Goal: Task Accomplishment & Management: Manage account settings

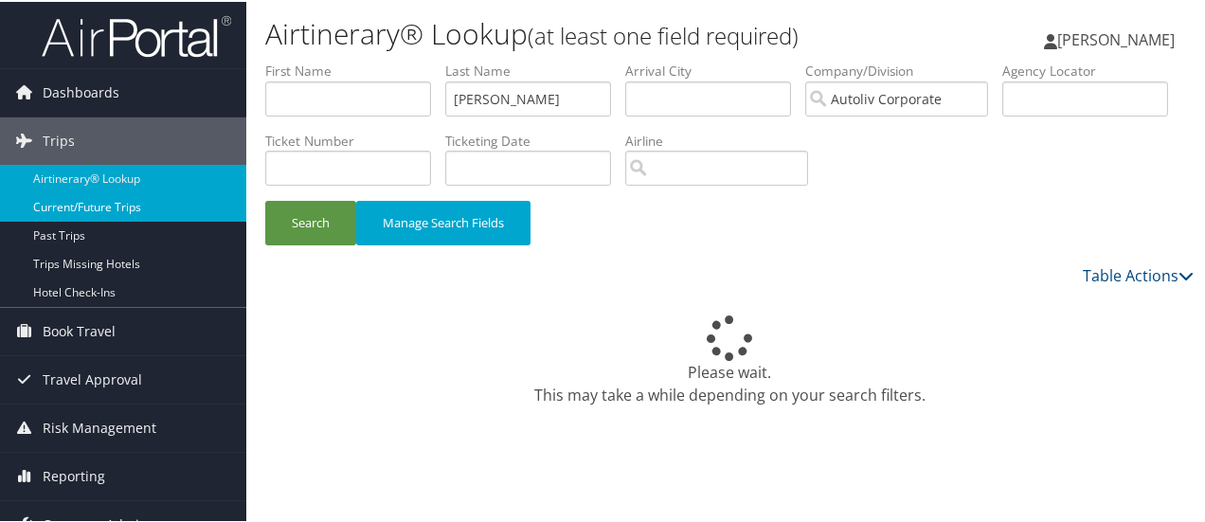
click at [93, 204] on link "Current/Future Trips" at bounding box center [123, 205] width 246 height 28
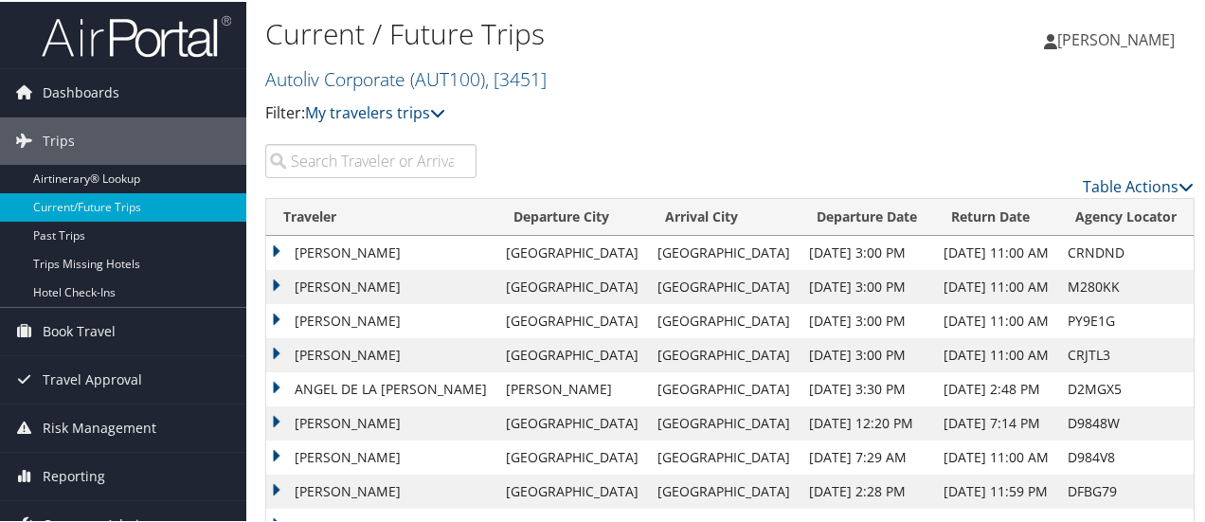
click at [681, 209] on th "Arrival City" at bounding box center [724, 215] width 152 height 37
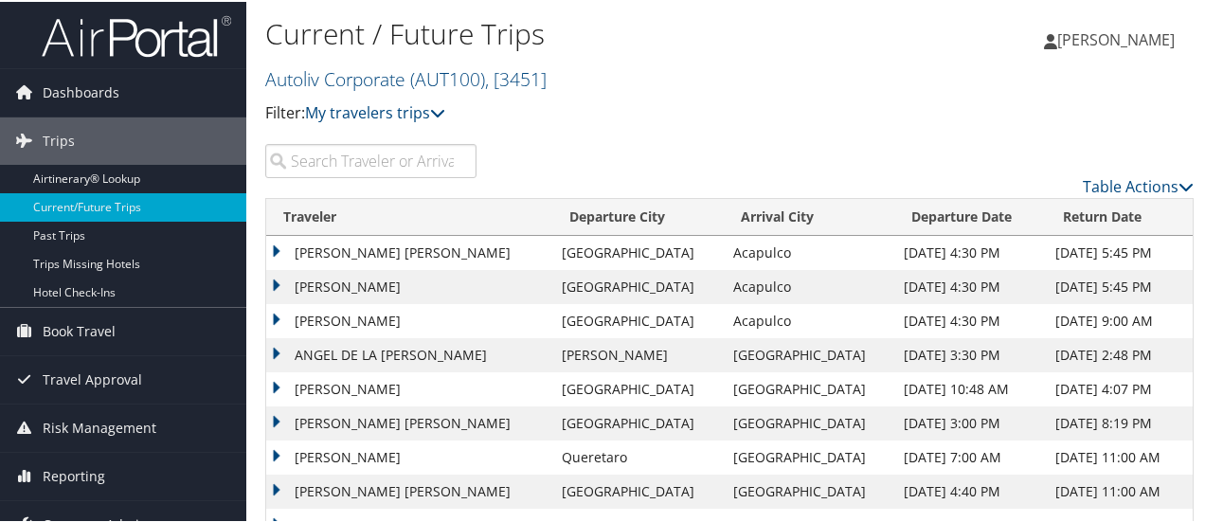
scroll to position [85, 0]
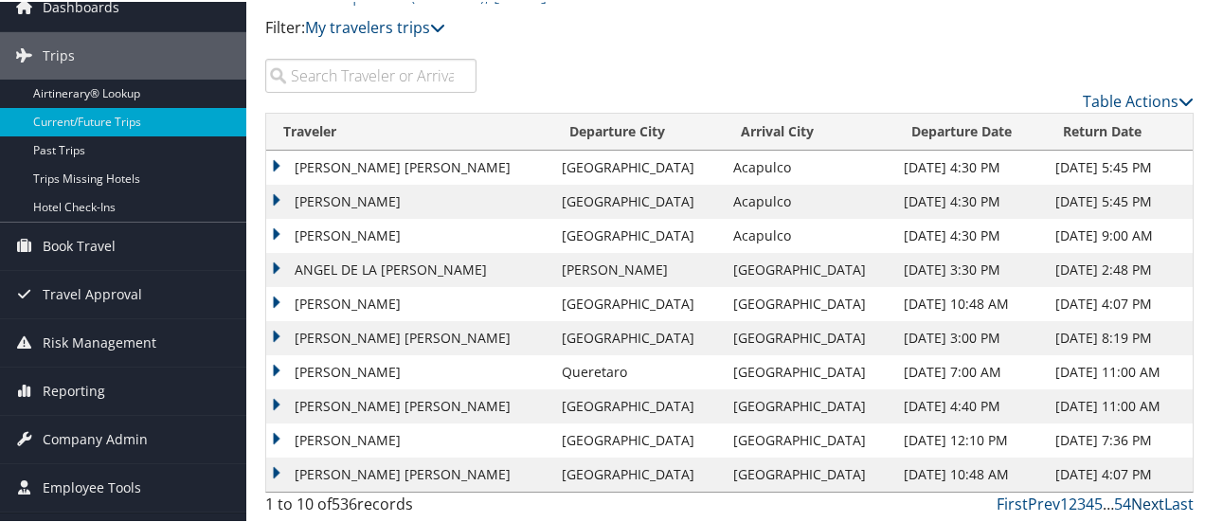
click at [1142, 501] on link "Next" at bounding box center [1147, 502] width 33 height 21
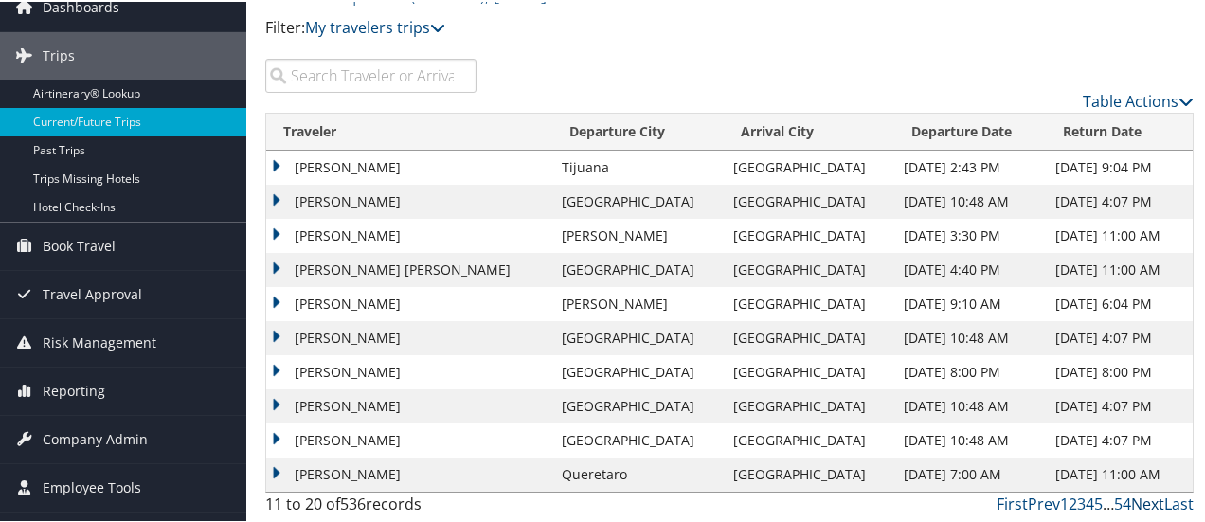
click at [1140, 497] on link "Next" at bounding box center [1147, 502] width 33 height 21
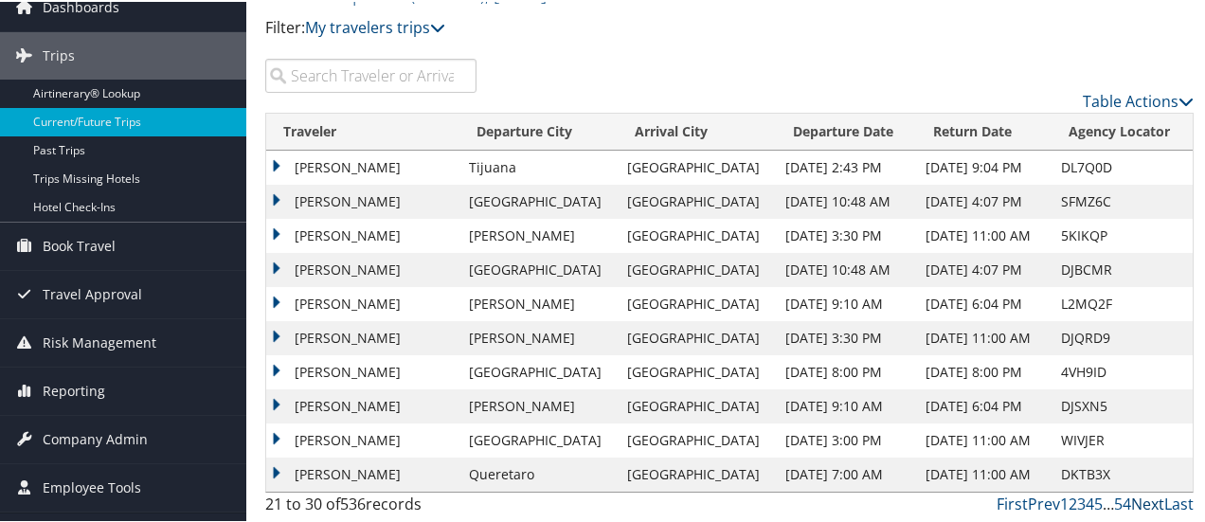
click at [1142, 504] on link "Next" at bounding box center [1147, 502] width 33 height 21
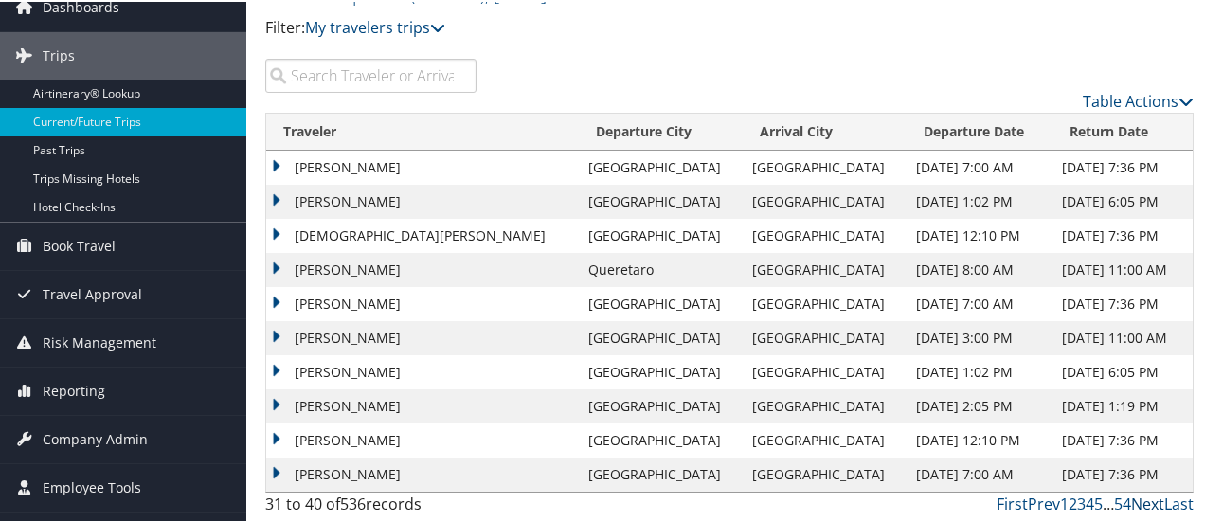
click at [1142, 504] on link "Next" at bounding box center [1147, 502] width 33 height 21
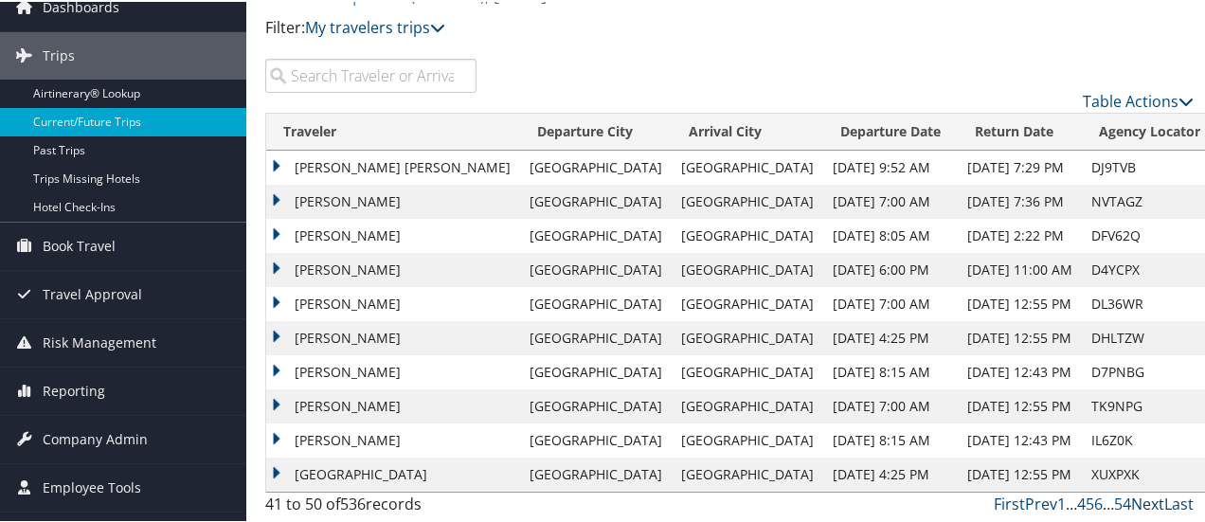
click at [1142, 504] on link "Next" at bounding box center [1147, 502] width 33 height 21
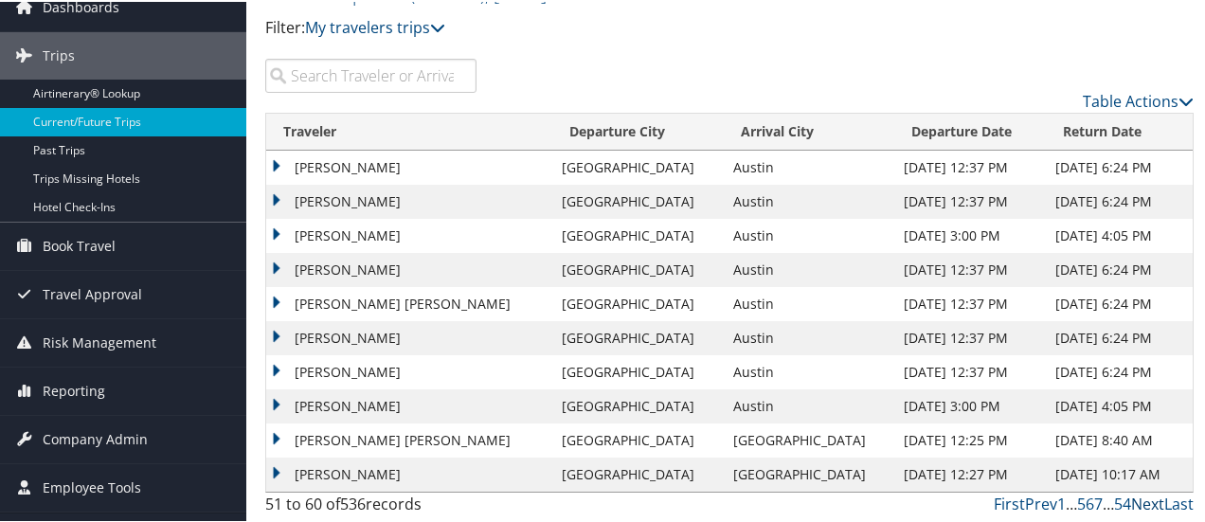
click at [1142, 504] on link "Next" at bounding box center [1147, 502] width 33 height 21
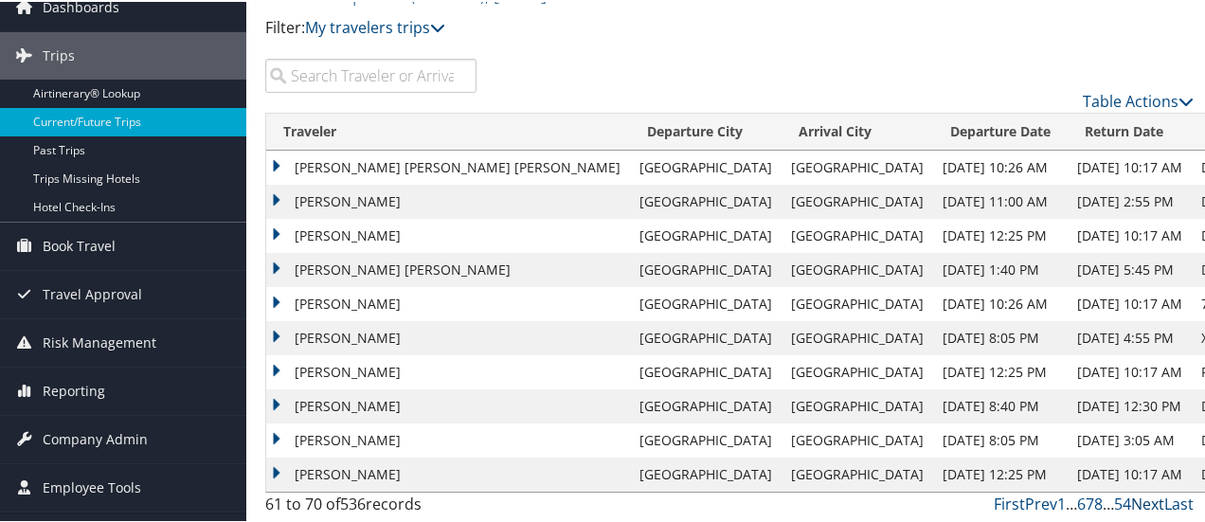
click at [1142, 504] on link "Next" at bounding box center [1147, 502] width 33 height 21
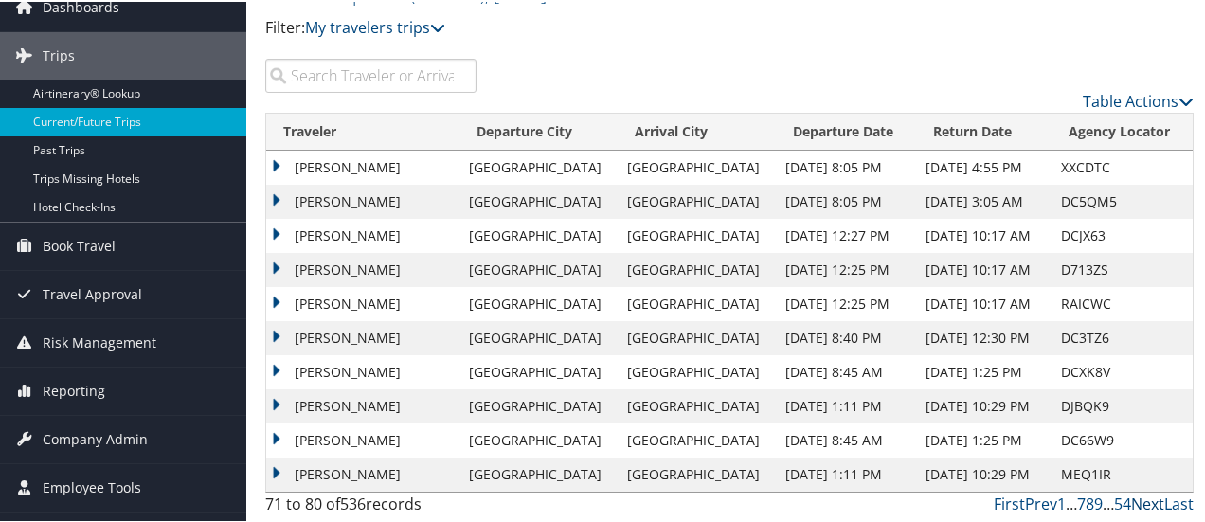
click at [1142, 504] on link "Next" at bounding box center [1147, 502] width 33 height 21
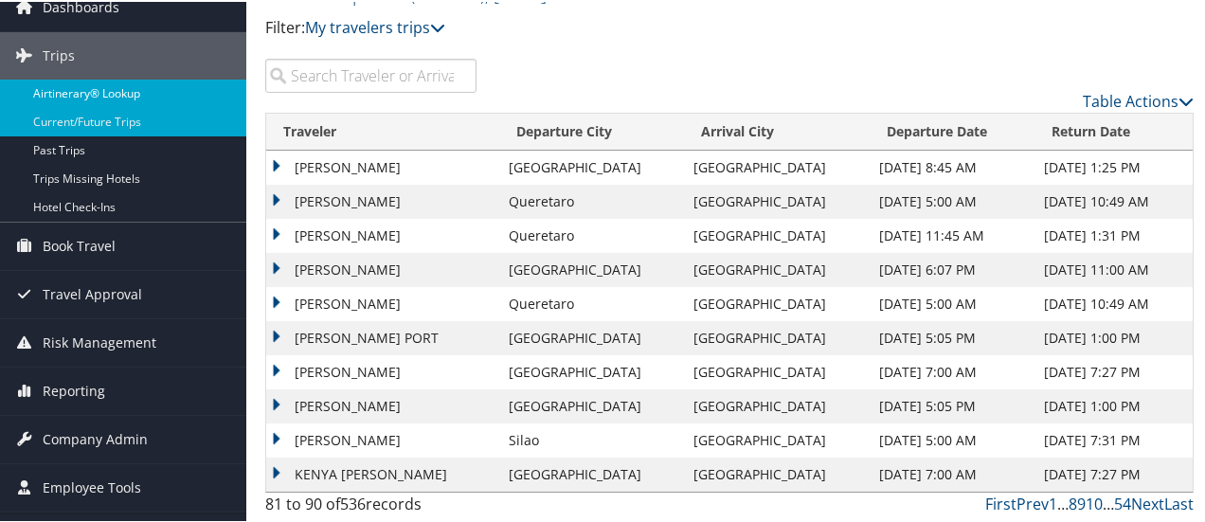
click at [169, 96] on link "Airtinerary® Lookup" at bounding box center [123, 92] width 246 height 28
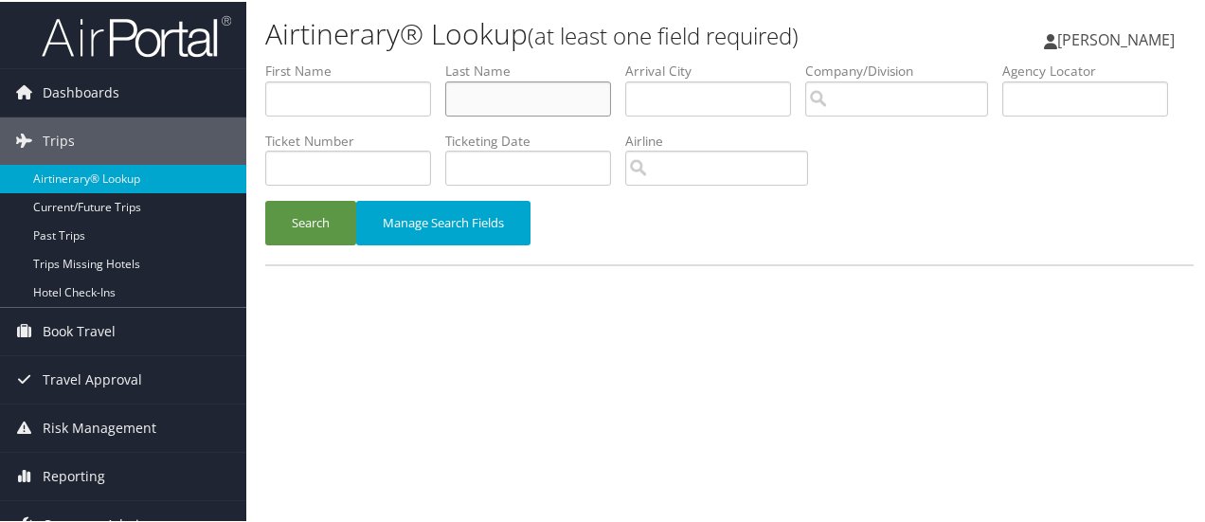
click at [471, 101] on input "text" at bounding box center [528, 97] width 166 height 35
type input "card"
click at [303, 225] on button "Search" at bounding box center [310, 221] width 91 height 45
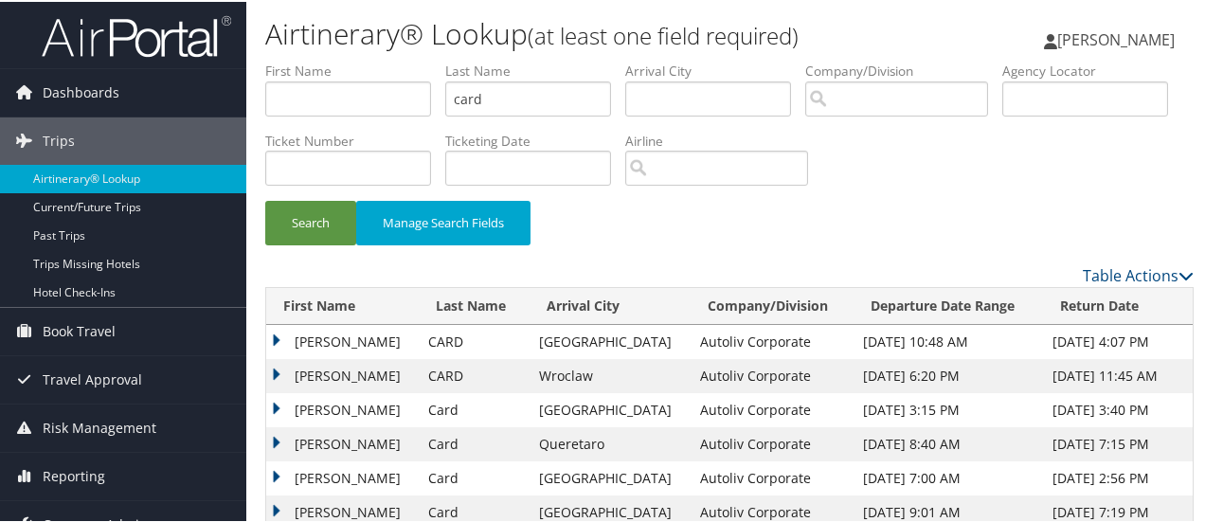
click at [272, 337] on td "GARY ANDREW" at bounding box center [342, 340] width 153 height 34
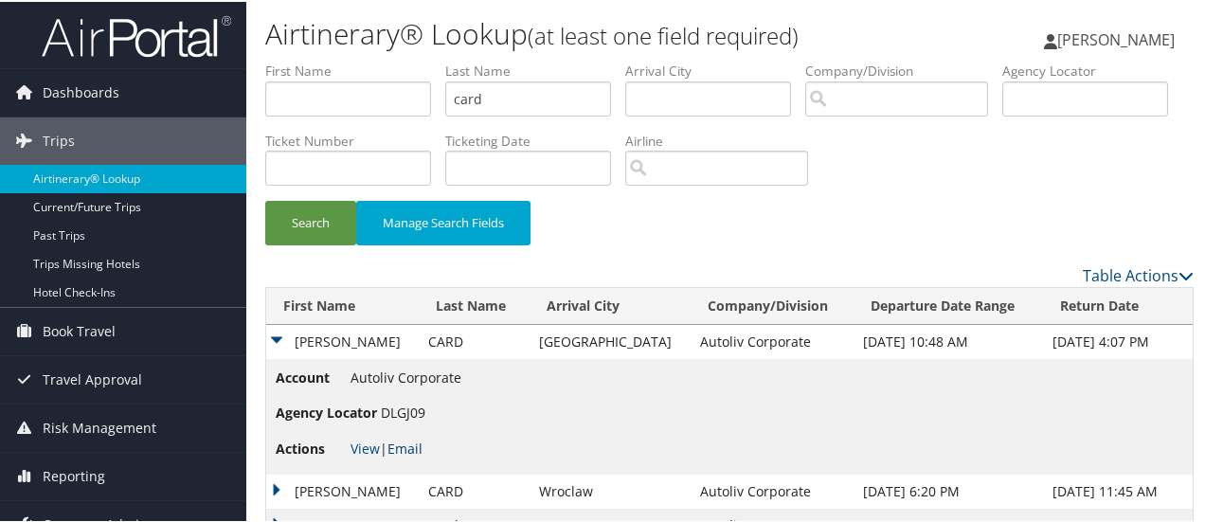
click at [416, 443] on link "Email" at bounding box center [404, 447] width 35 height 18
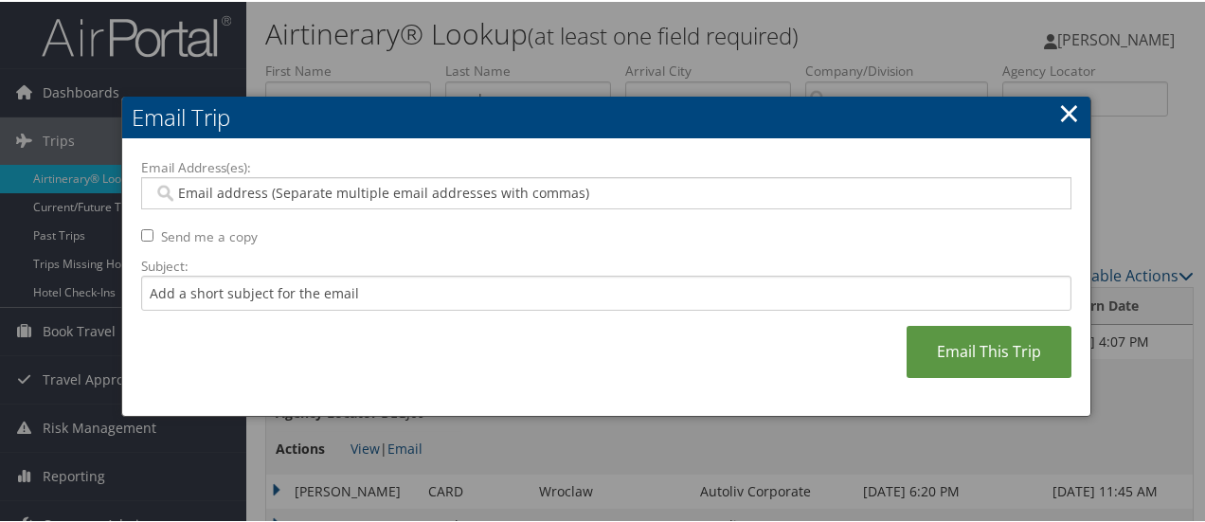
click at [428, 190] on input "Email Address(es):" at bounding box center [606, 191] width 907 height 19
type input "deb"
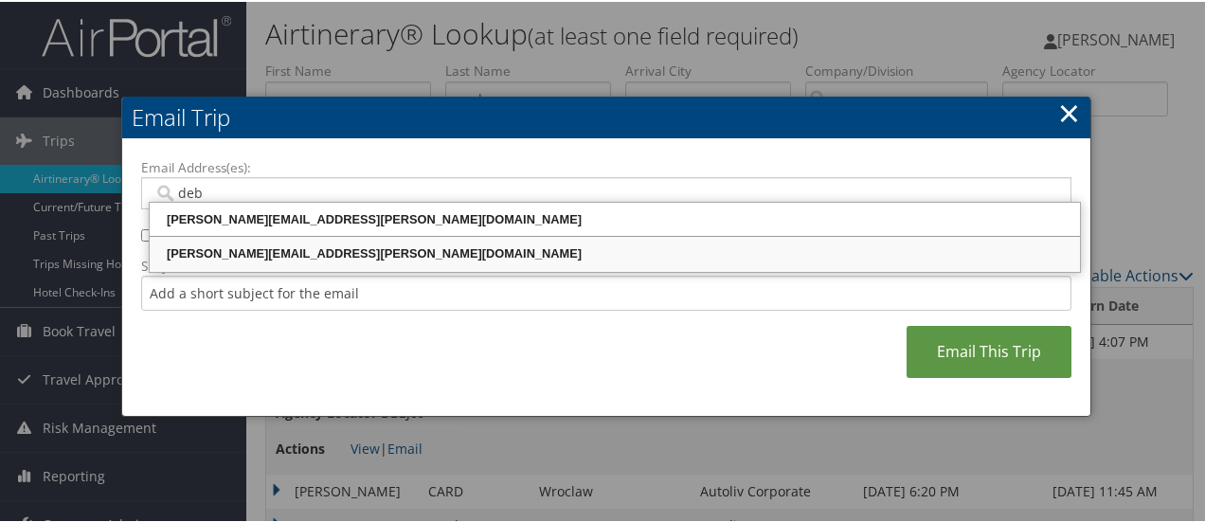
click at [336, 256] on div "DEBORAH.EZZO@AUTOLIV.COM" at bounding box center [615, 252] width 925 height 19
type input "DEBORAH.EZZO@AUTOLIV.COM"
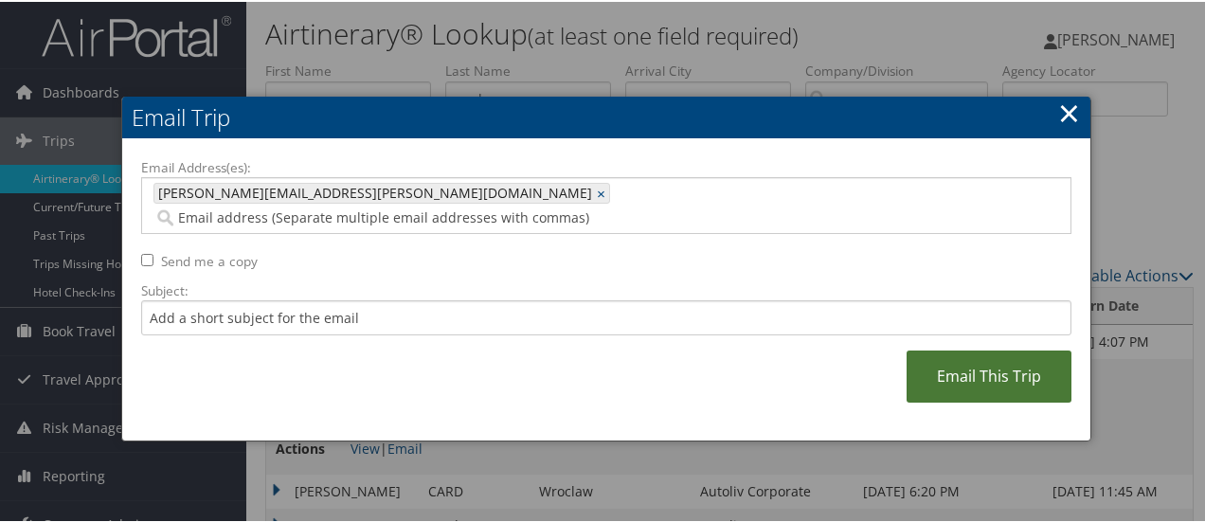
click at [1036, 357] on link "Email This Trip" at bounding box center [989, 375] width 165 height 52
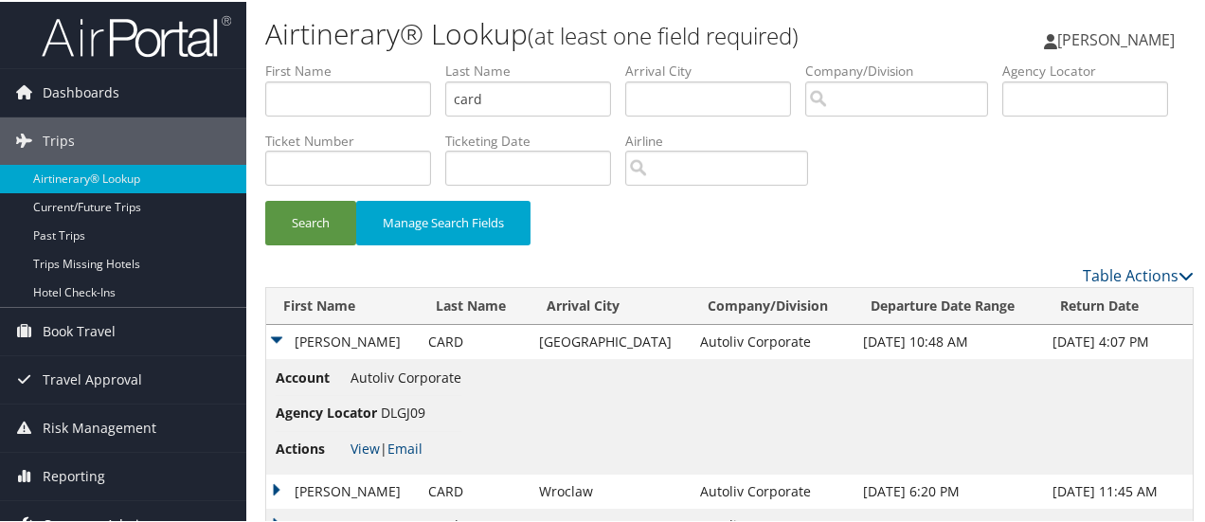
click at [162, 510] on link "Company Admin" at bounding box center [123, 522] width 246 height 47
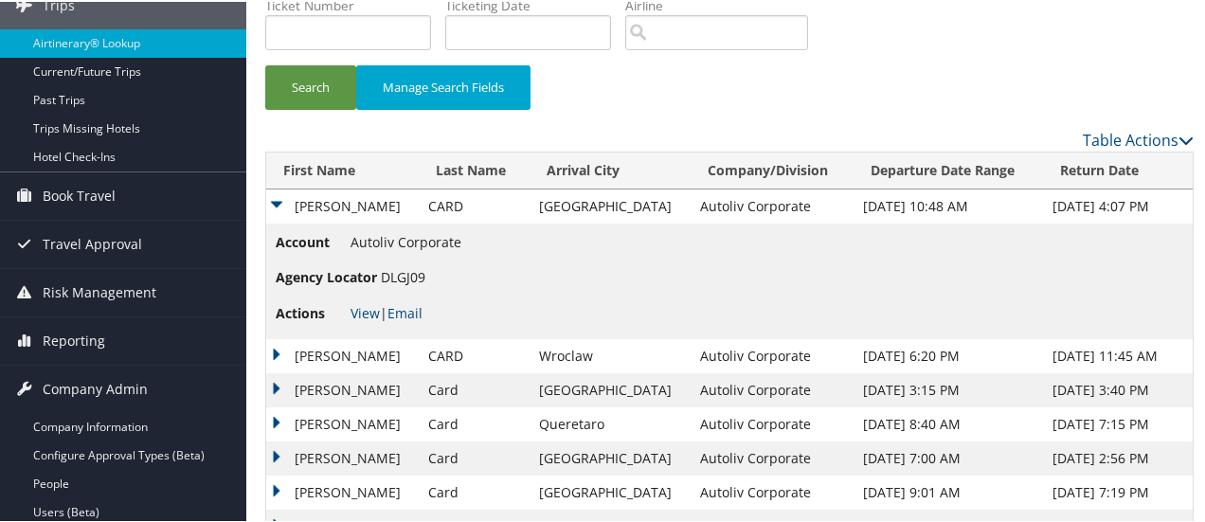
scroll to position [161, 0]
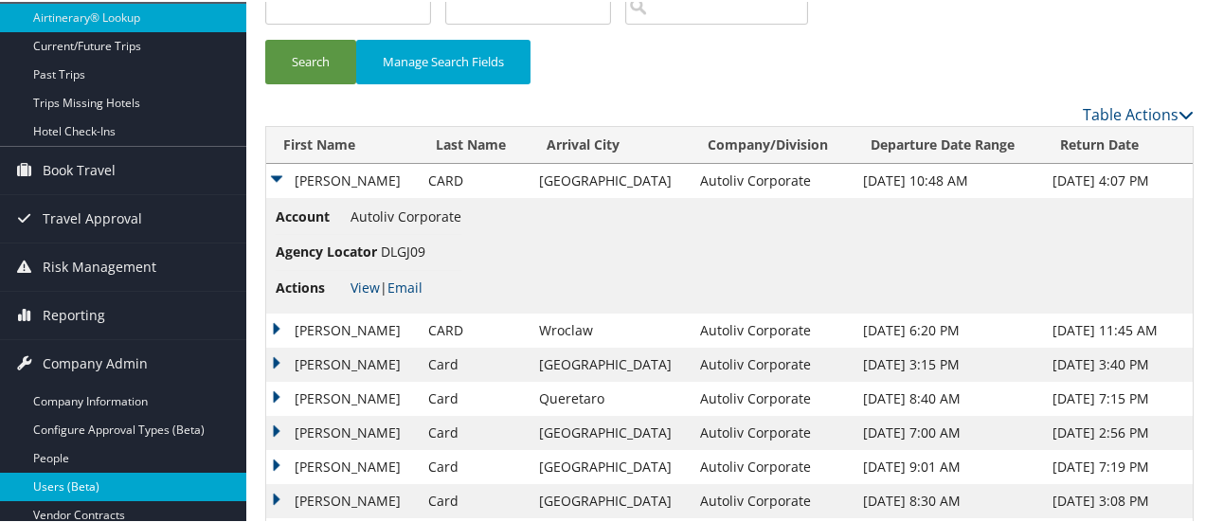
click at [120, 474] on link "Users (Beta)" at bounding box center [123, 485] width 246 height 28
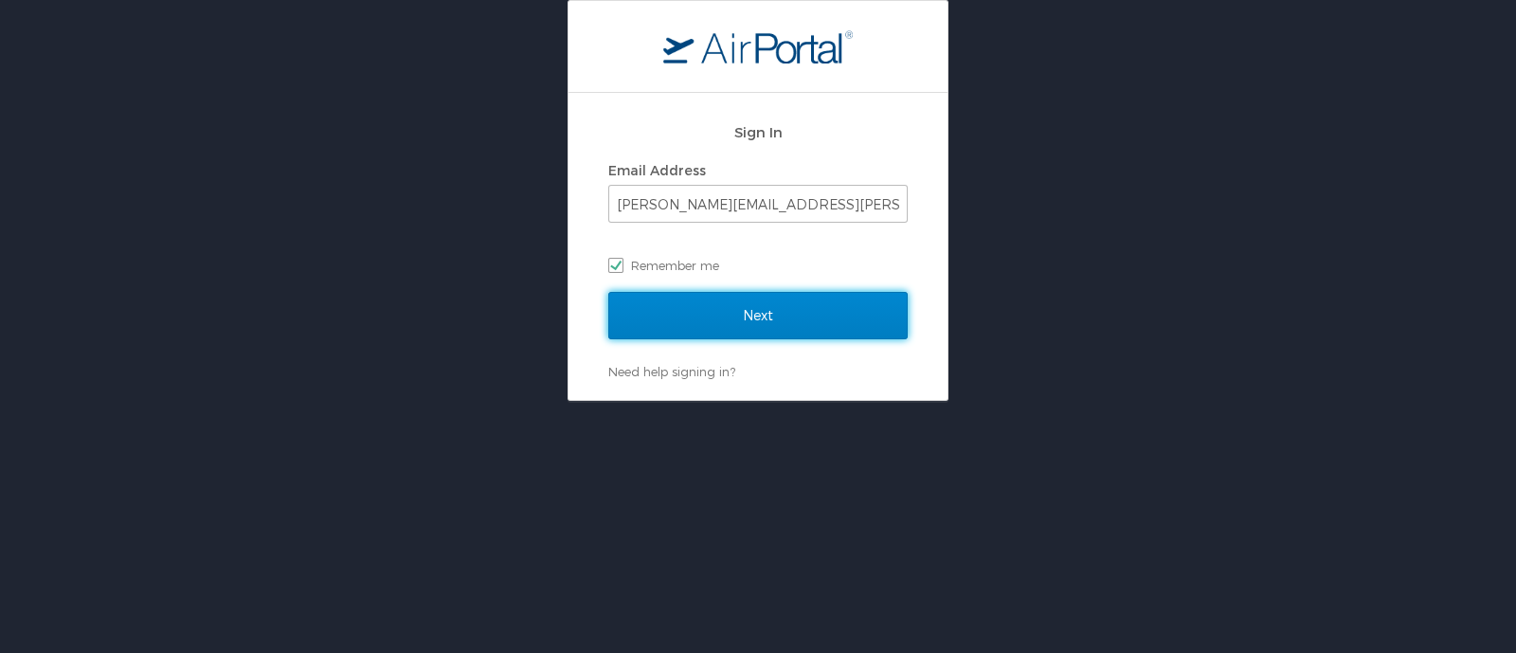
click at [746, 314] on input "Next" at bounding box center [757, 315] width 299 height 47
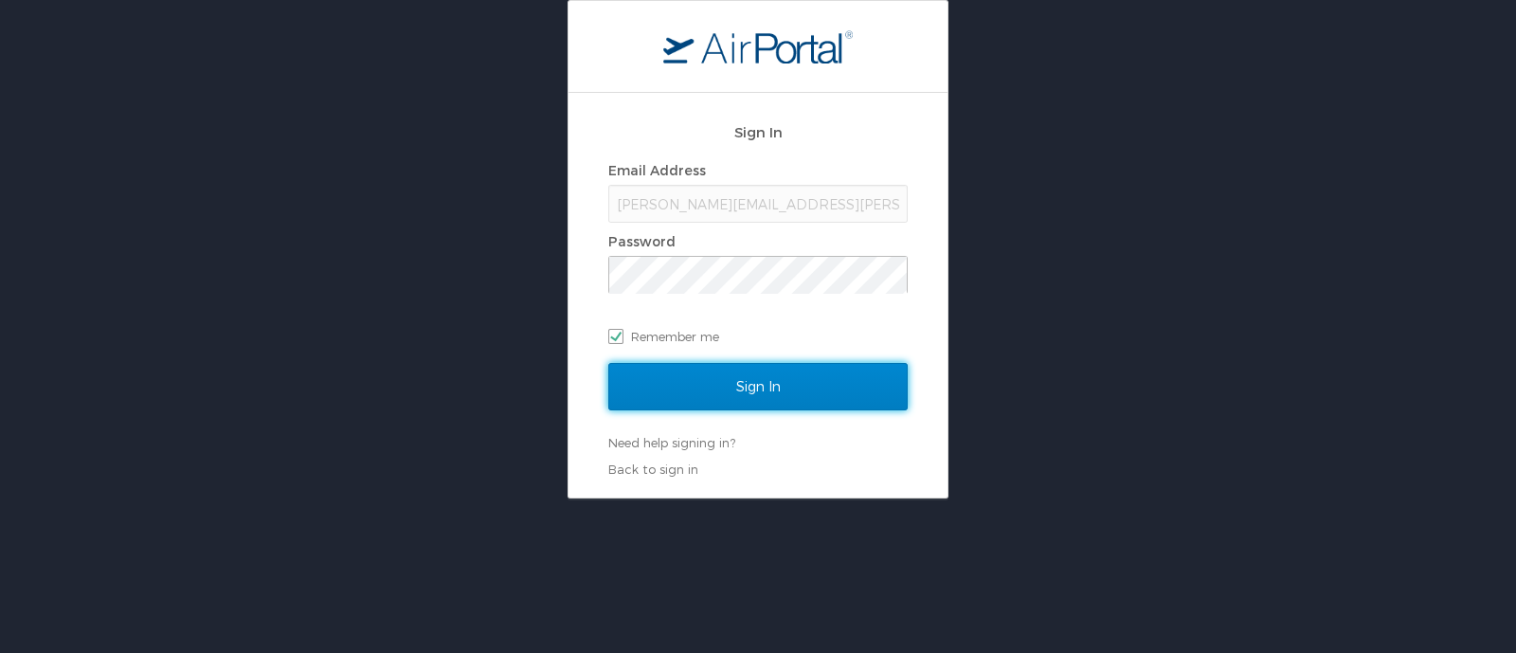
click at [748, 388] on input "Sign In" at bounding box center [757, 386] width 299 height 47
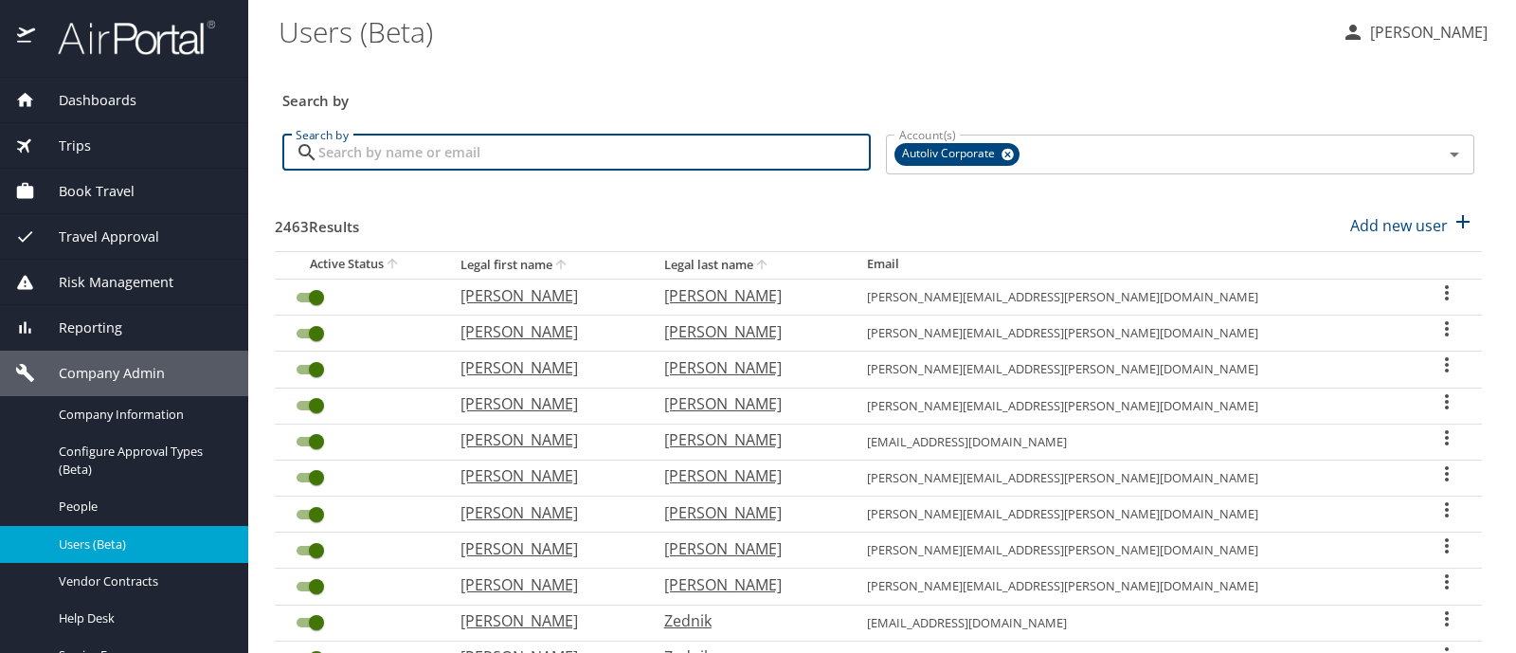
click at [508, 165] on input "Search by" at bounding box center [594, 153] width 552 height 36
type input "monzalvo"
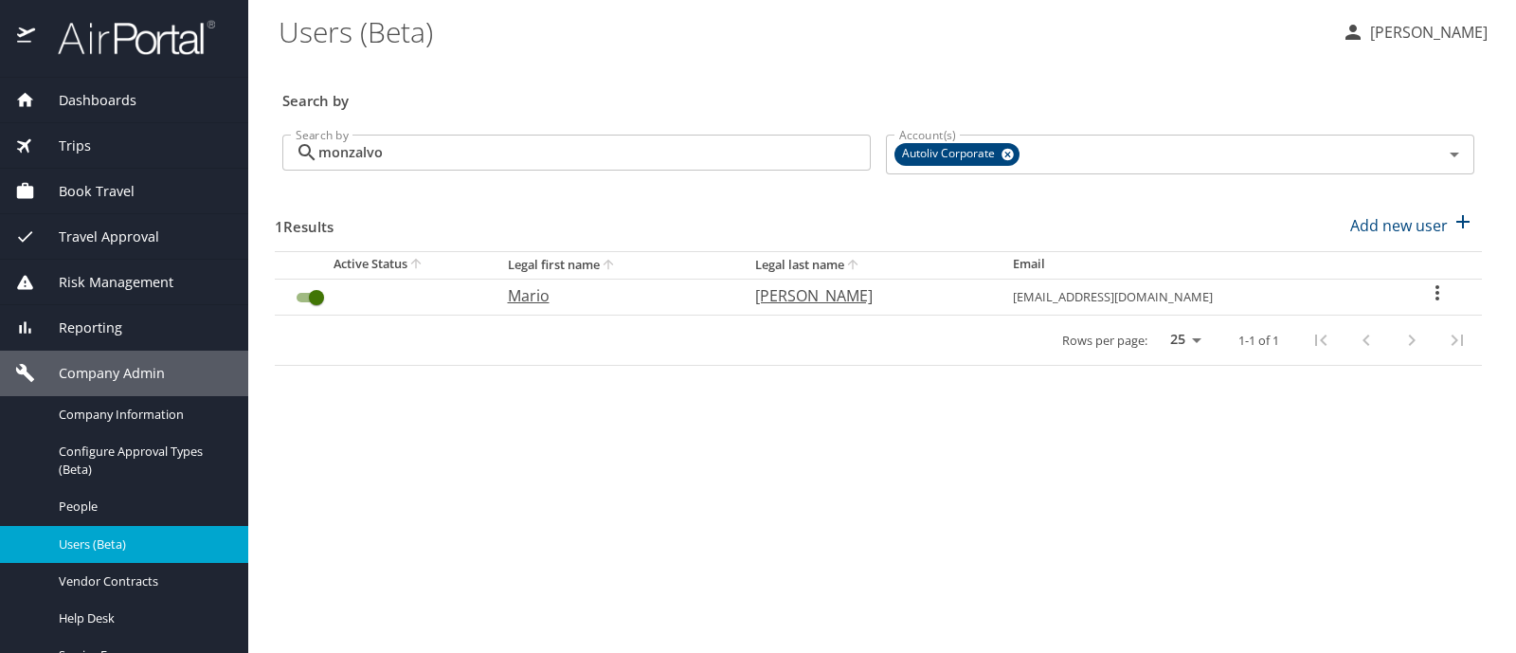
click at [1434, 289] on icon "User Search Table" at bounding box center [1437, 292] width 23 height 23
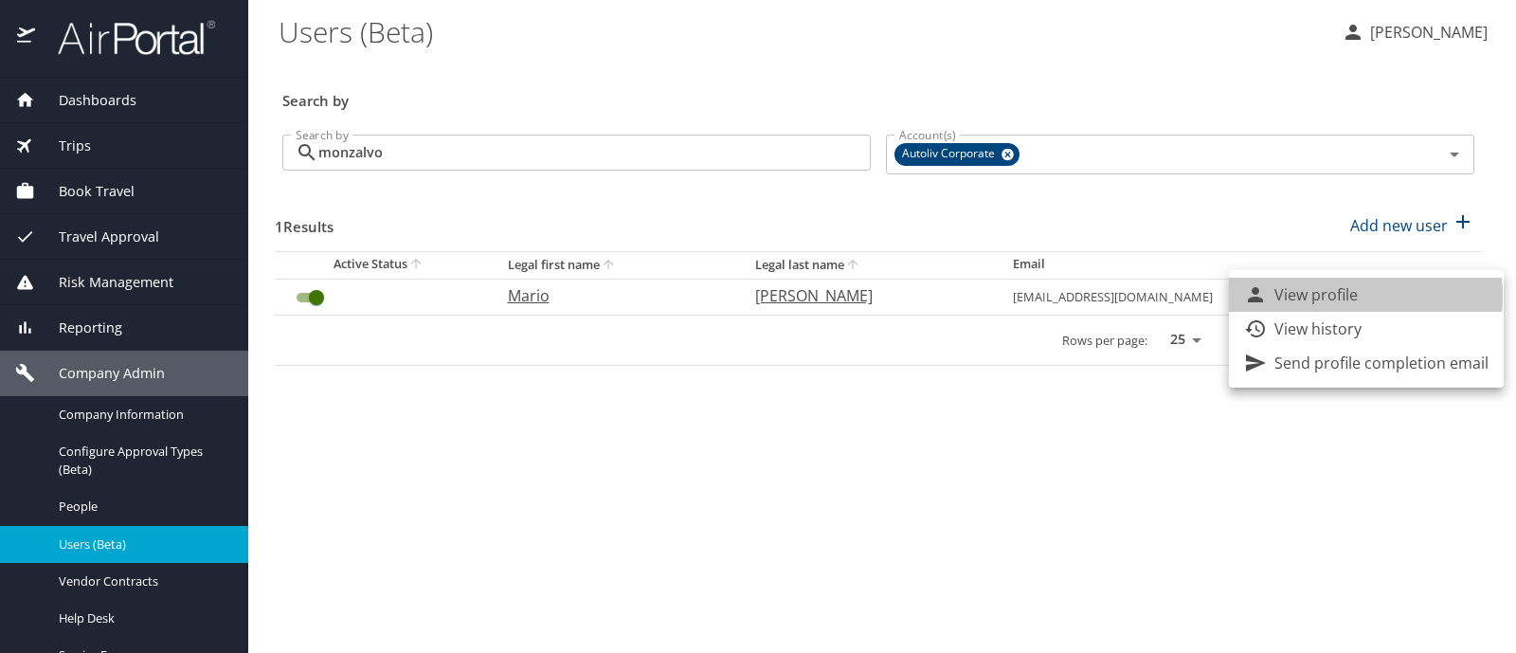
click at [1331, 296] on p "View profile" at bounding box center [1315, 294] width 83 height 23
select select "US"
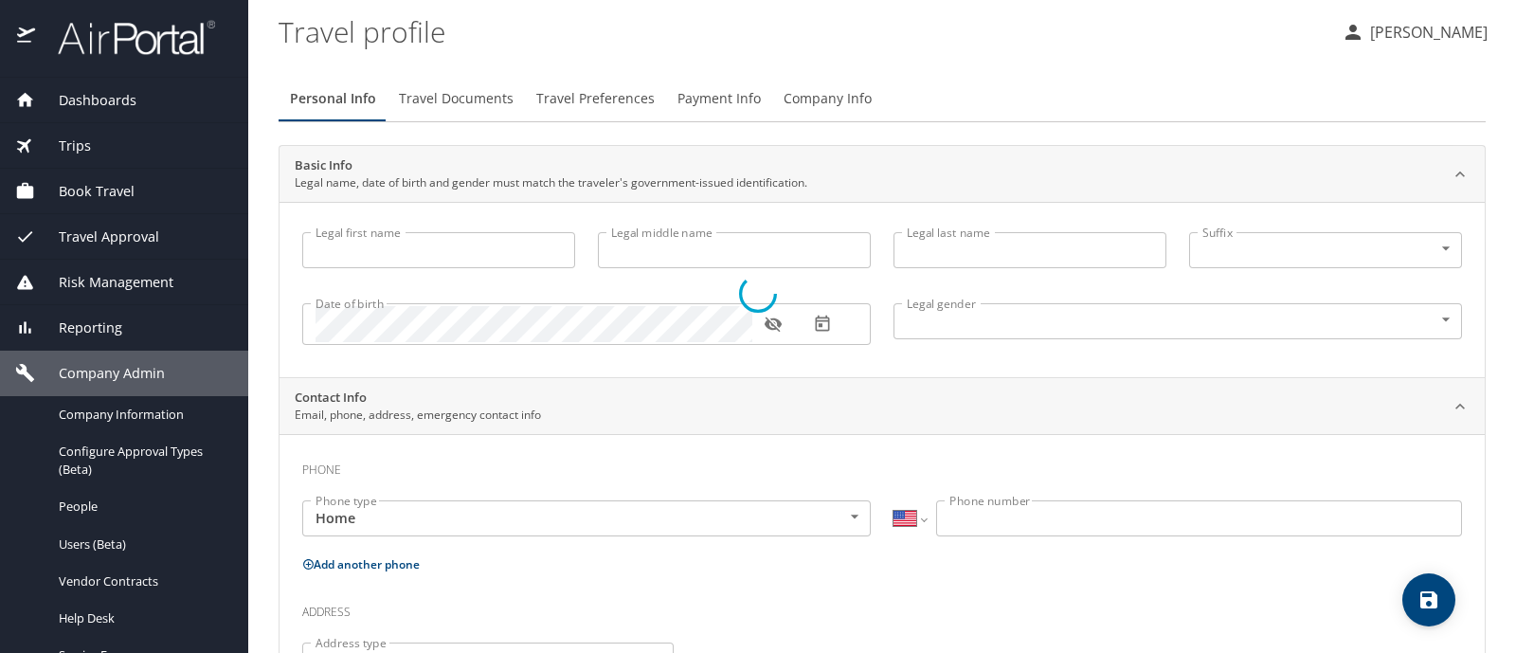
select select "MX"
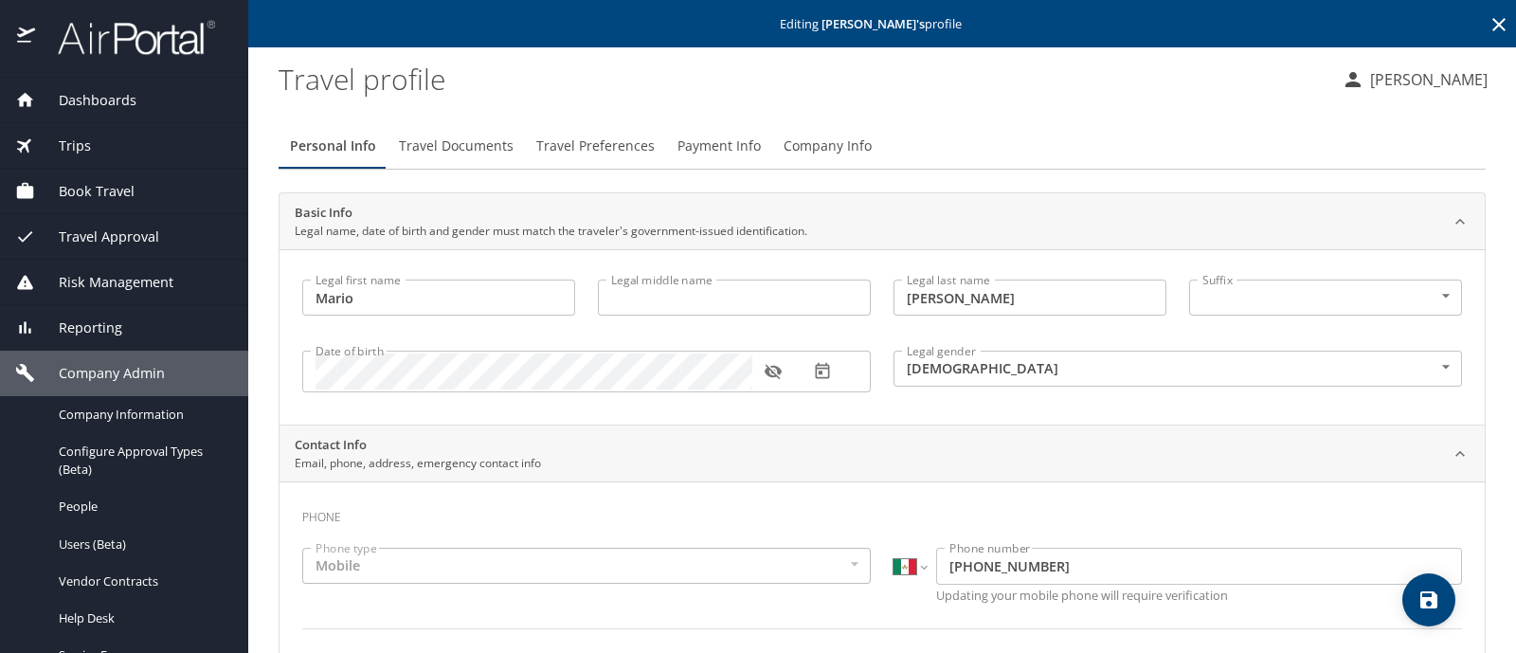
type input "Mario"
type input "Monzalvo Ballesteros"
type input "[DEMOGRAPHIC_DATA]"
click at [824, 144] on span "Company Info" at bounding box center [828, 147] width 88 height 24
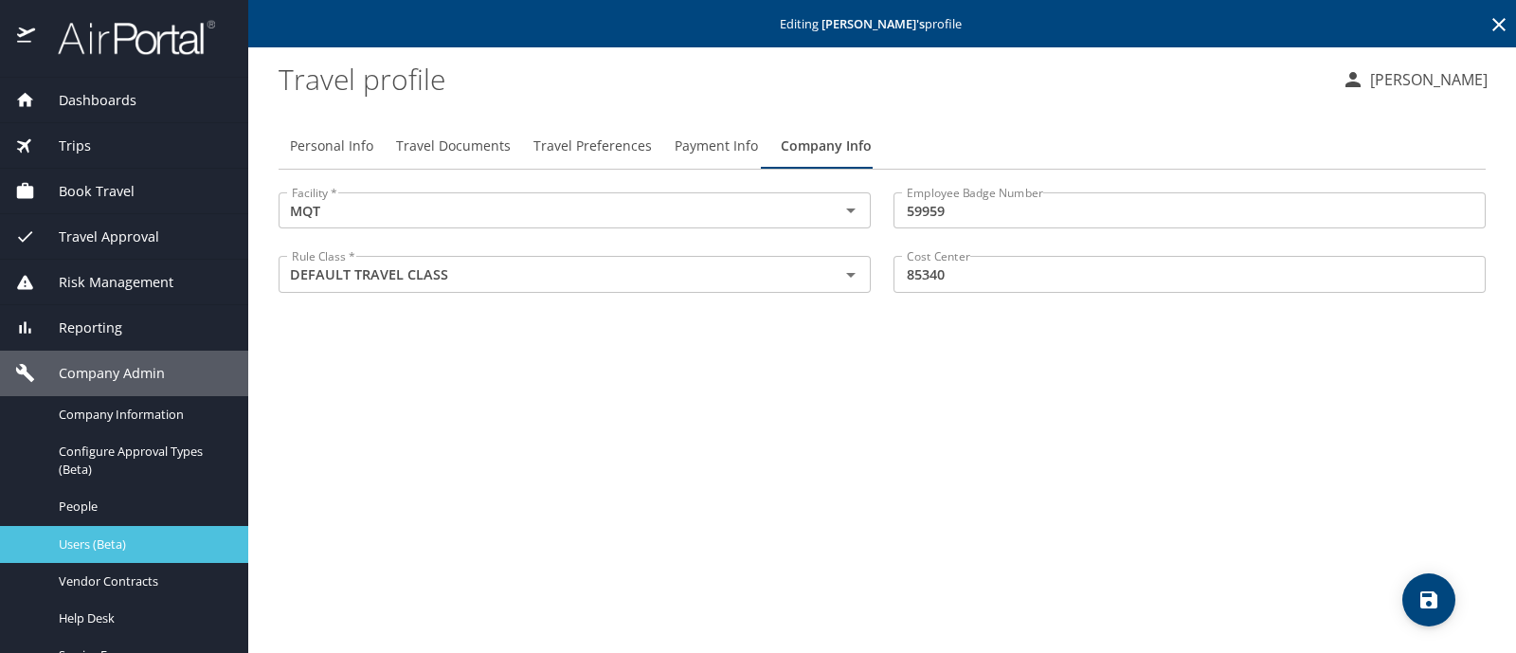
click at [133, 537] on span "Users (Beta)" at bounding box center [142, 544] width 167 height 18
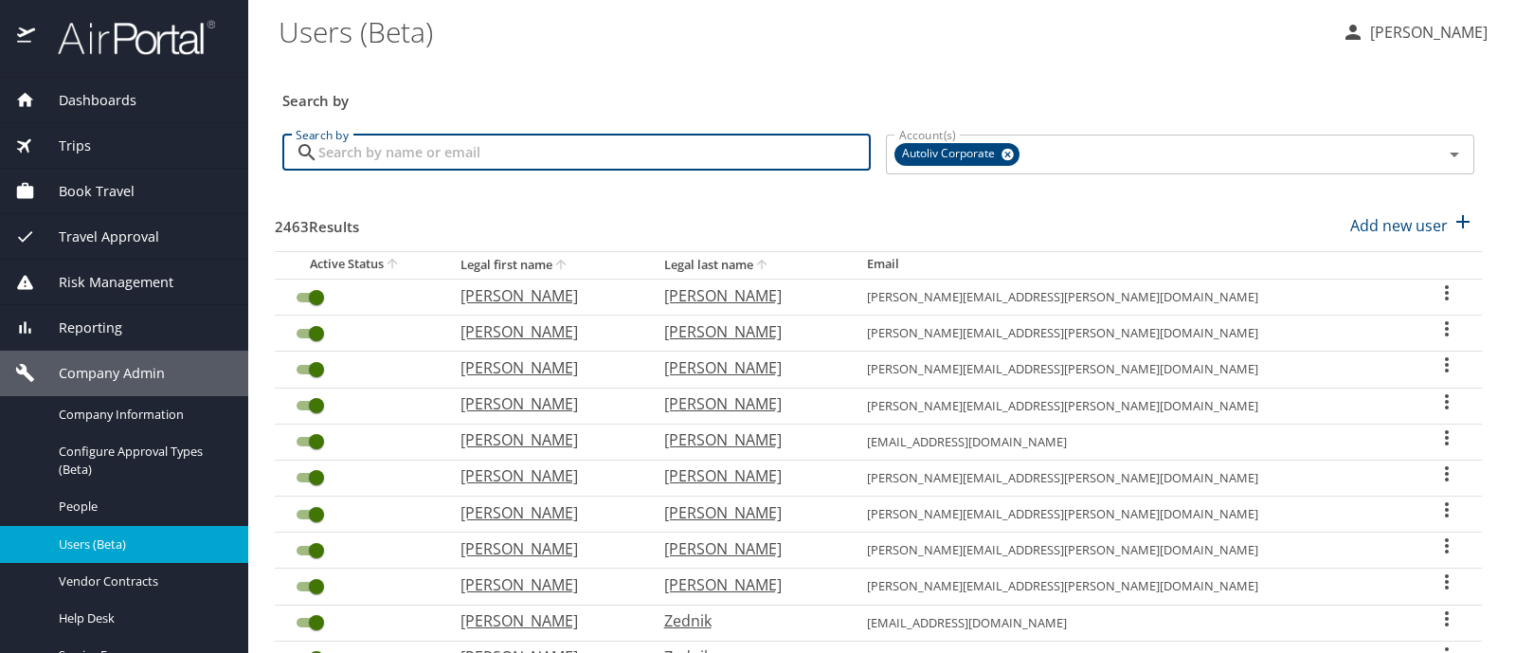
click at [346, 151] on input "Search by" at bounding box center [594, 153] width 552 height 36
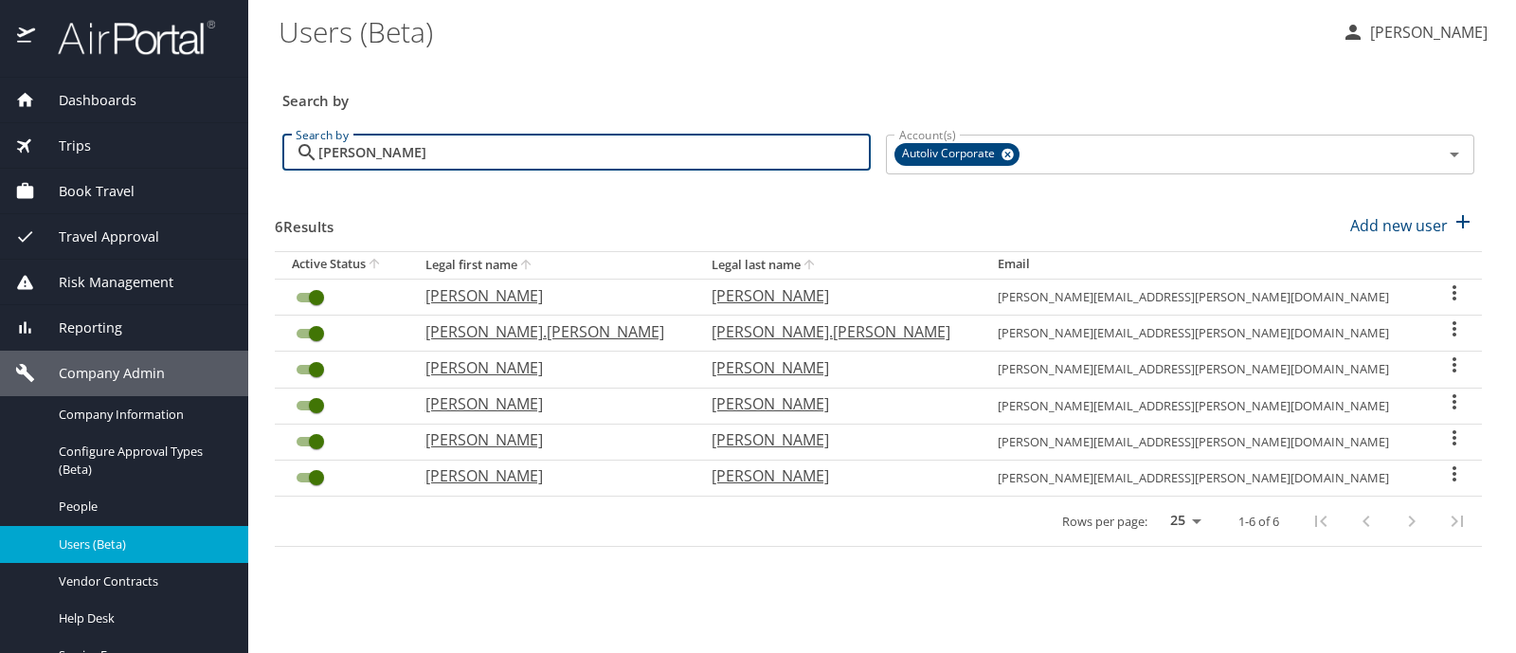
type input "lilian"
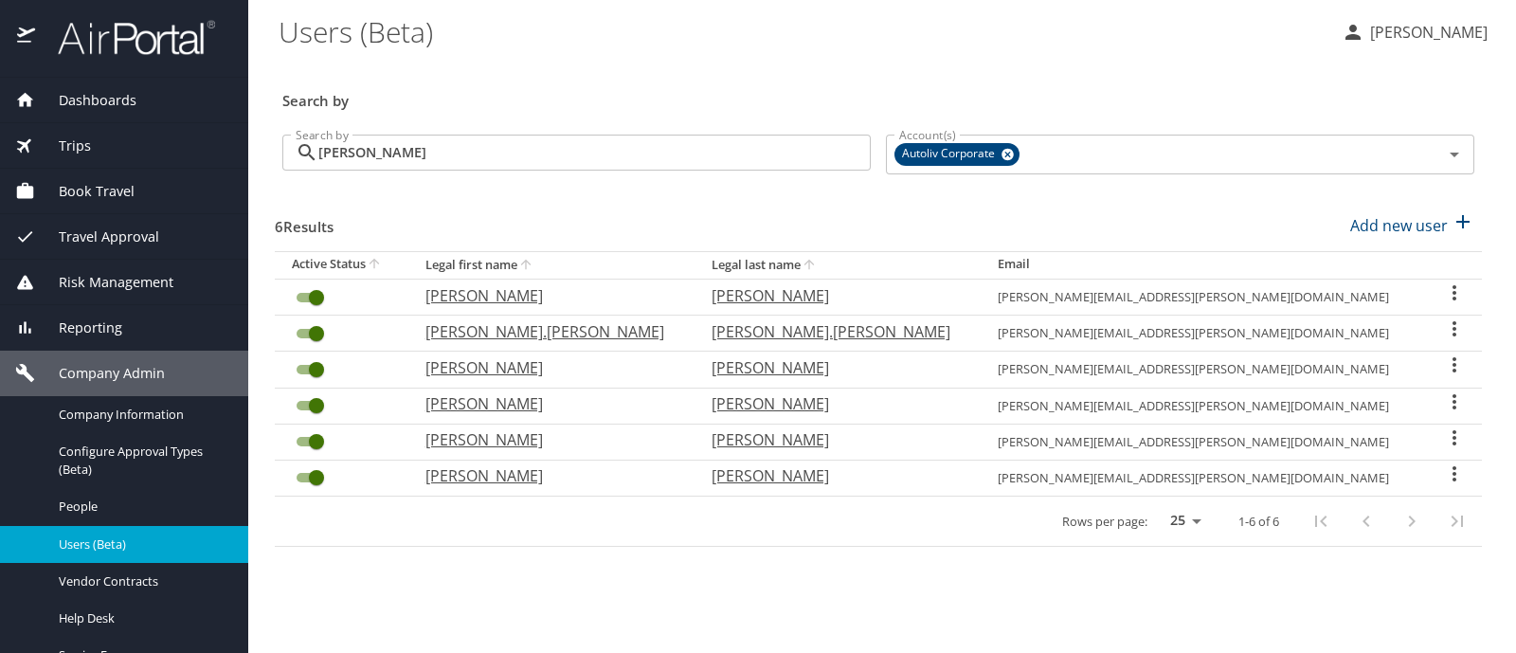
click at [1443, 433] on icon "User Search Table" at bounding box center [1454, 437] width 23 height 23
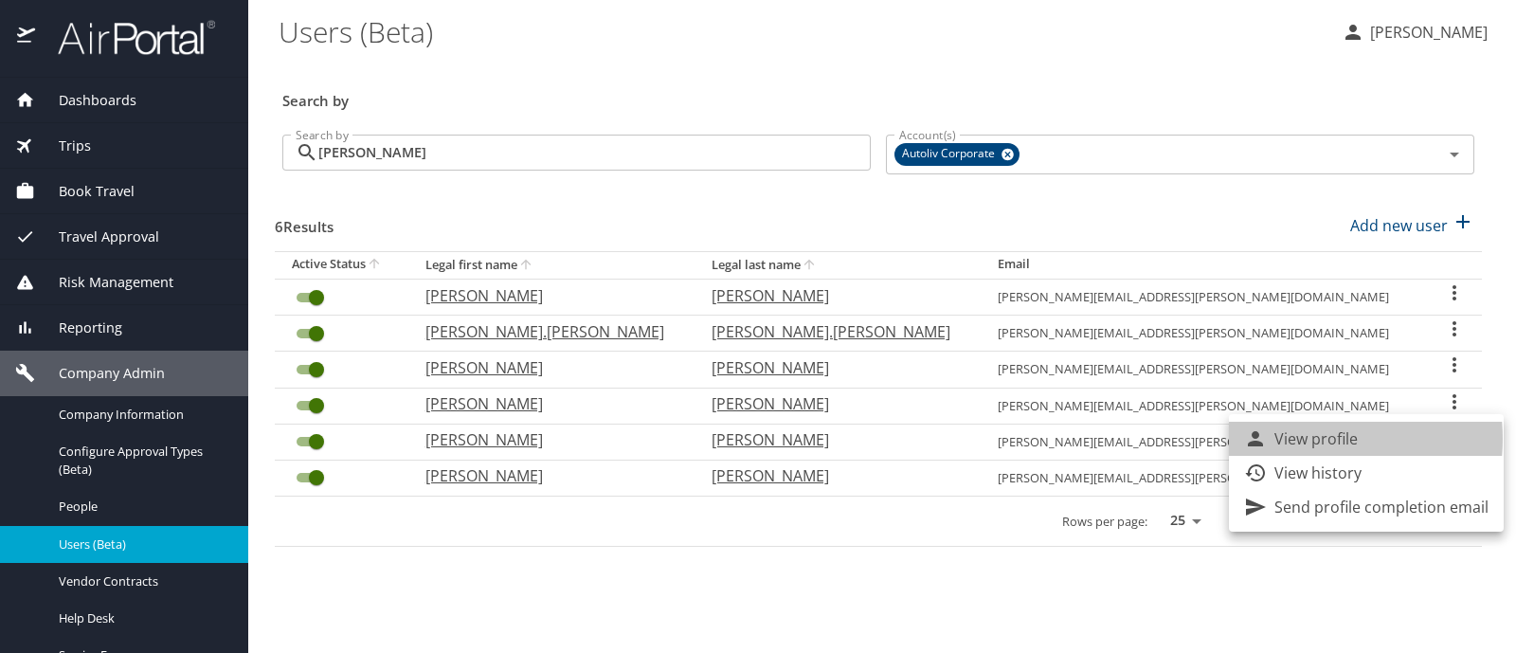
click at [1303, 439] on p "View profile" at bounding box center [1315, 438] width 83 height 23
select select "US"
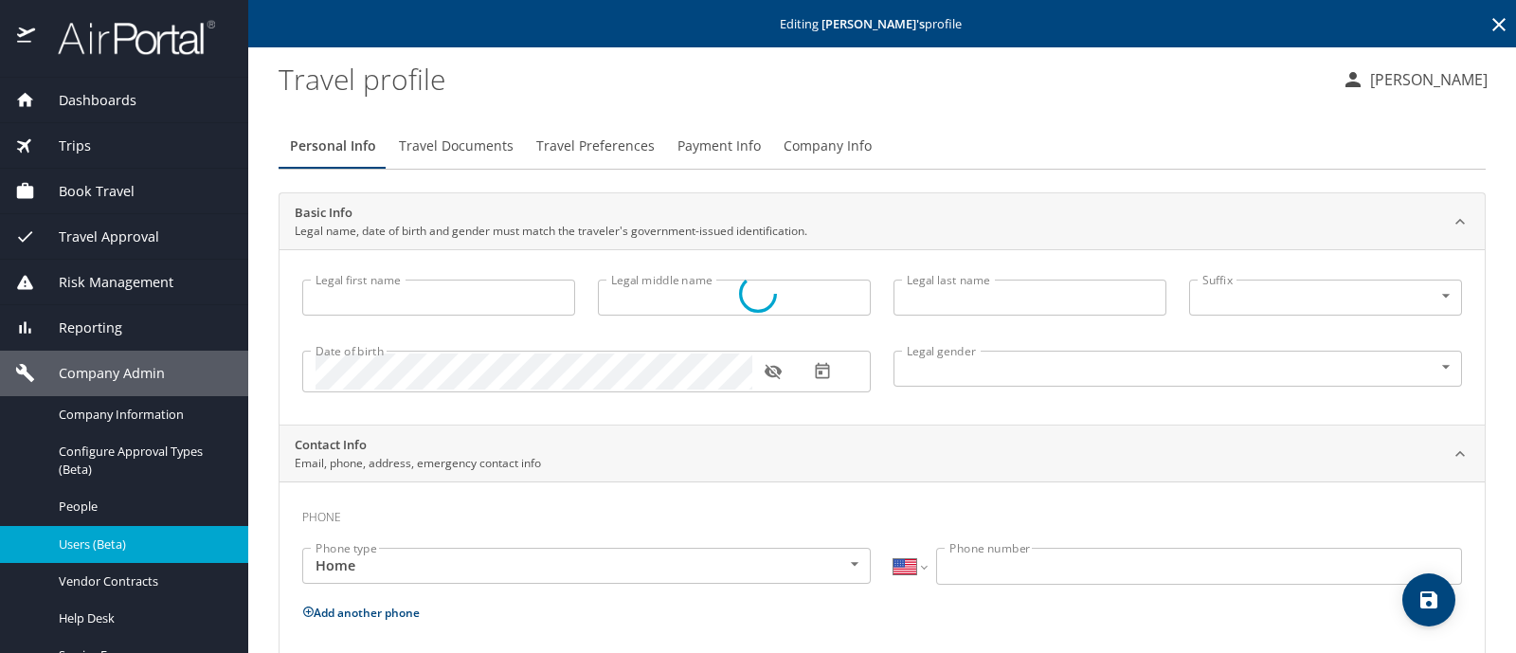
type input "LILIAN"
type input "DENISSE"
type input "AVILES ACOSTA"
type input "Female"
select select "US"
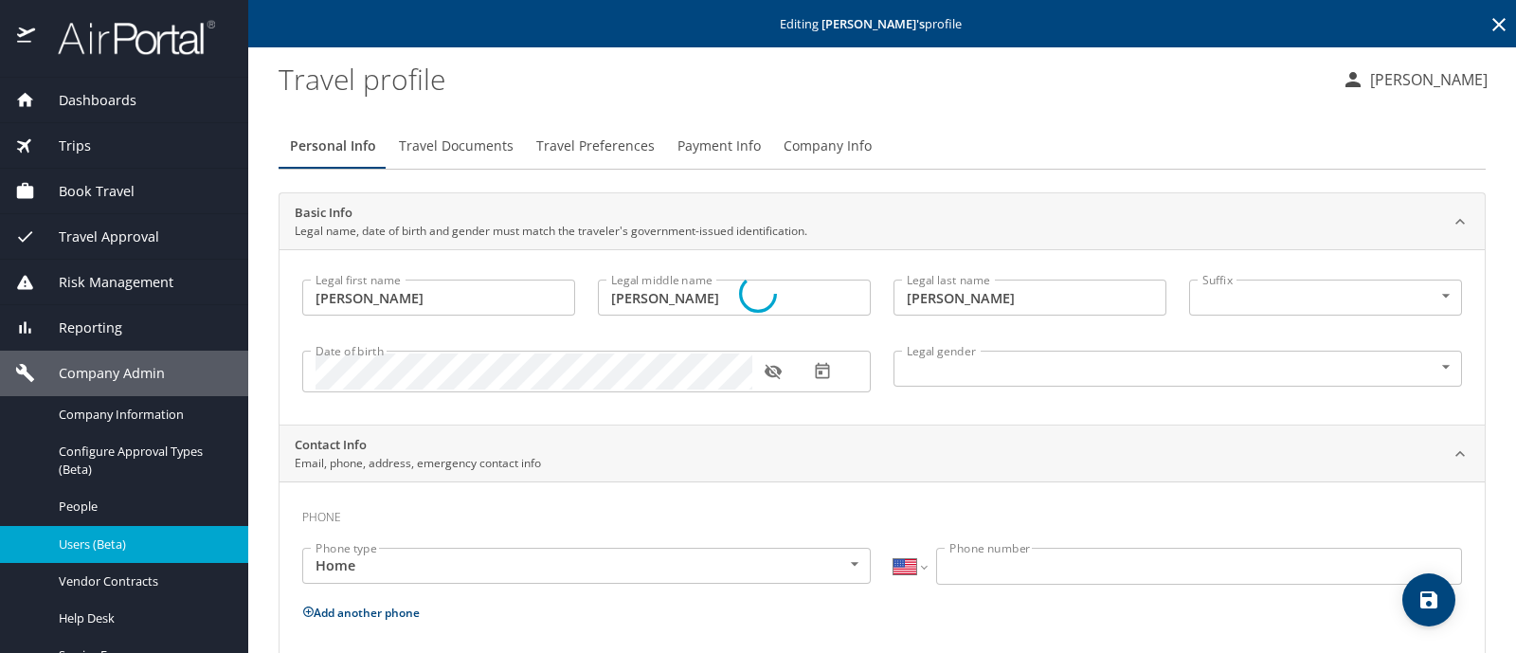
select select "US"
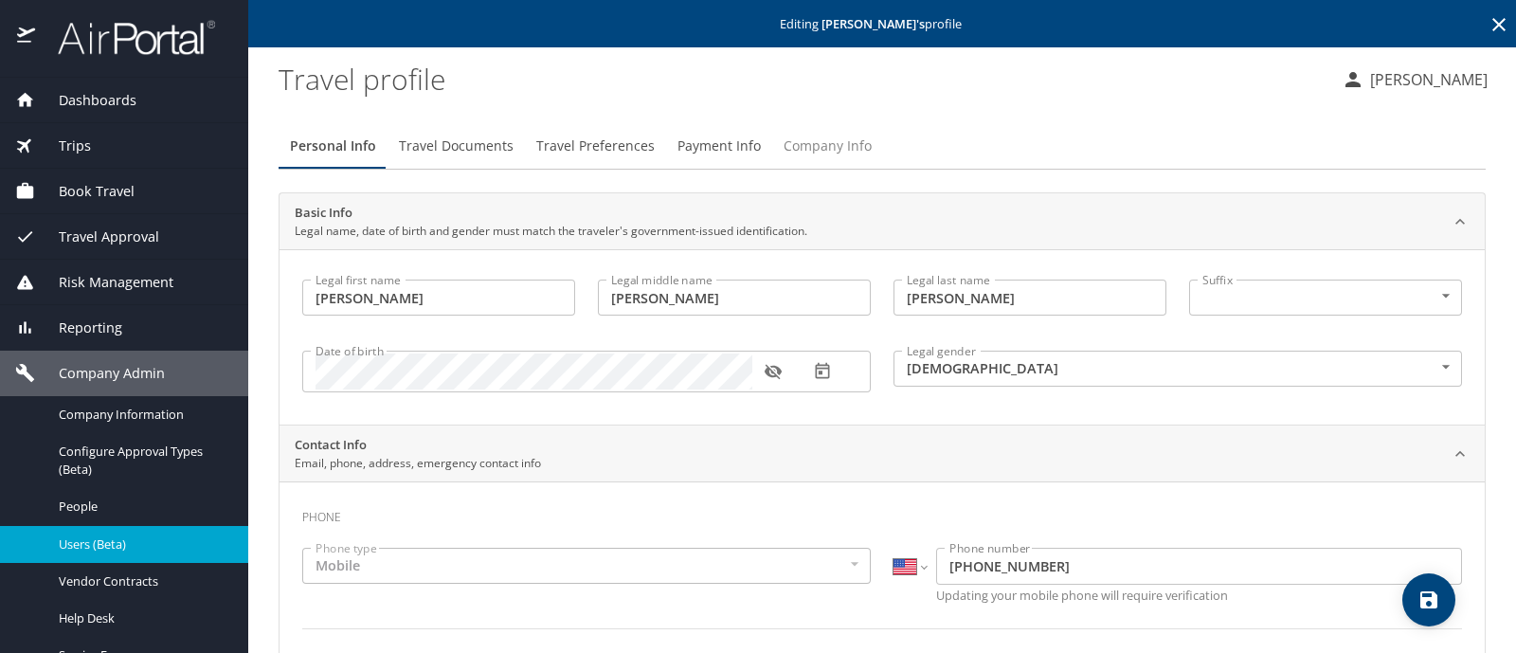
click at [823, 150] on span "Company Info" at bounding box center [828, 147] width 88 height 24
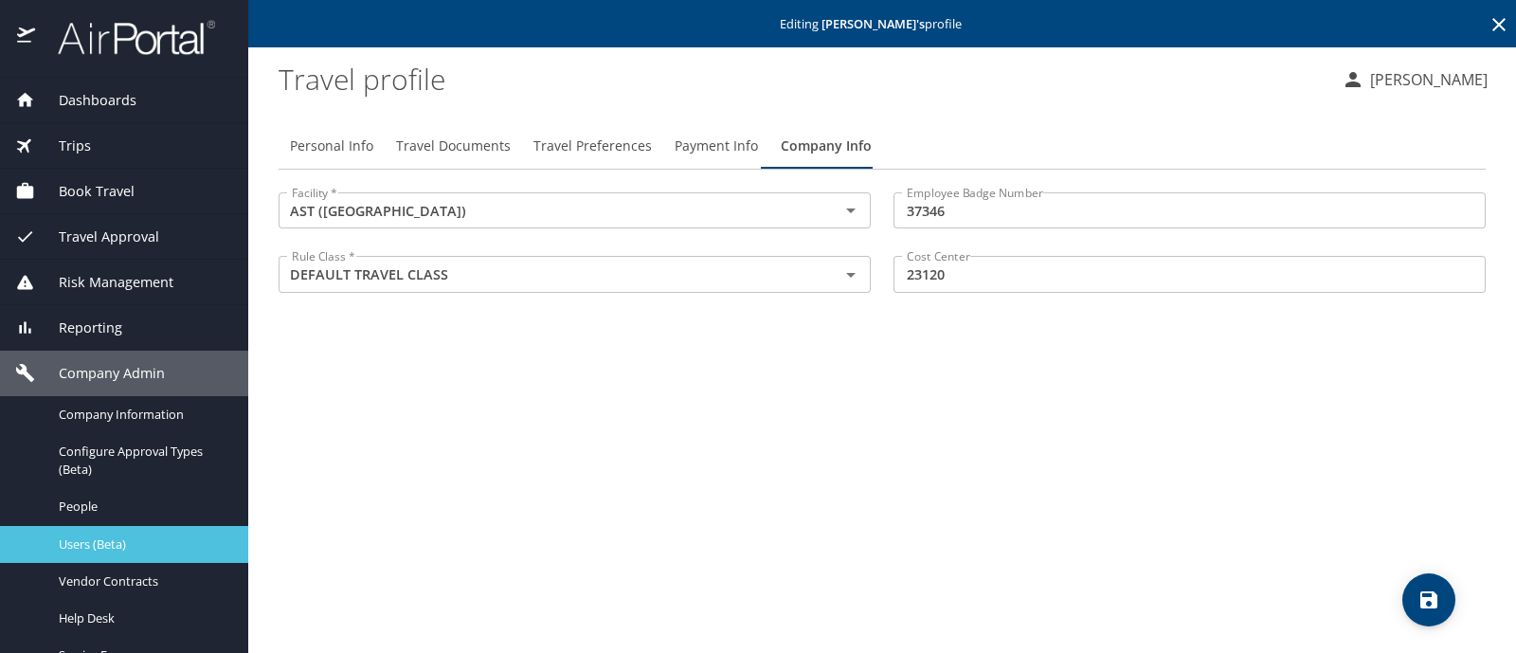
click at [113, 542] on span "Users (Beta)" at bounding box center [142, 544] width 167 height 18
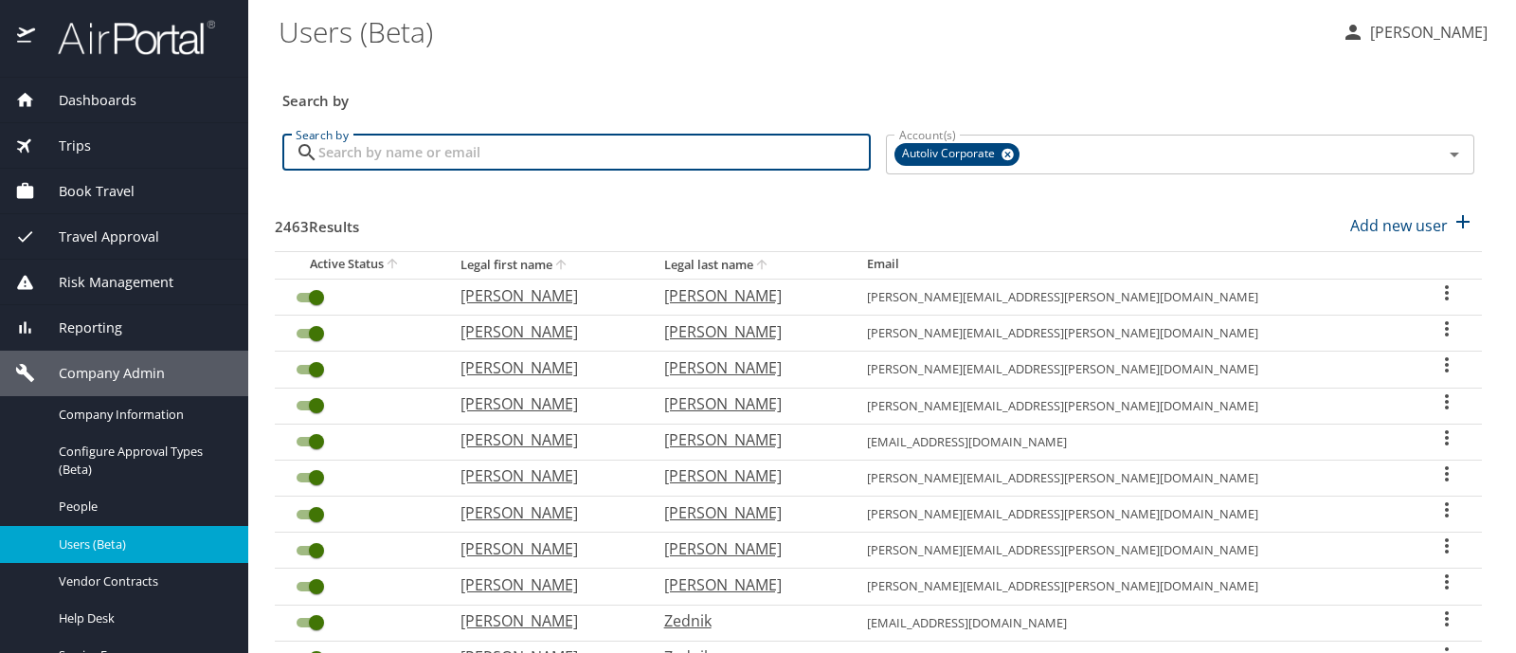
click at [323, 163] on input "Search by" at bounding box center [594, 153] width 552 height 36
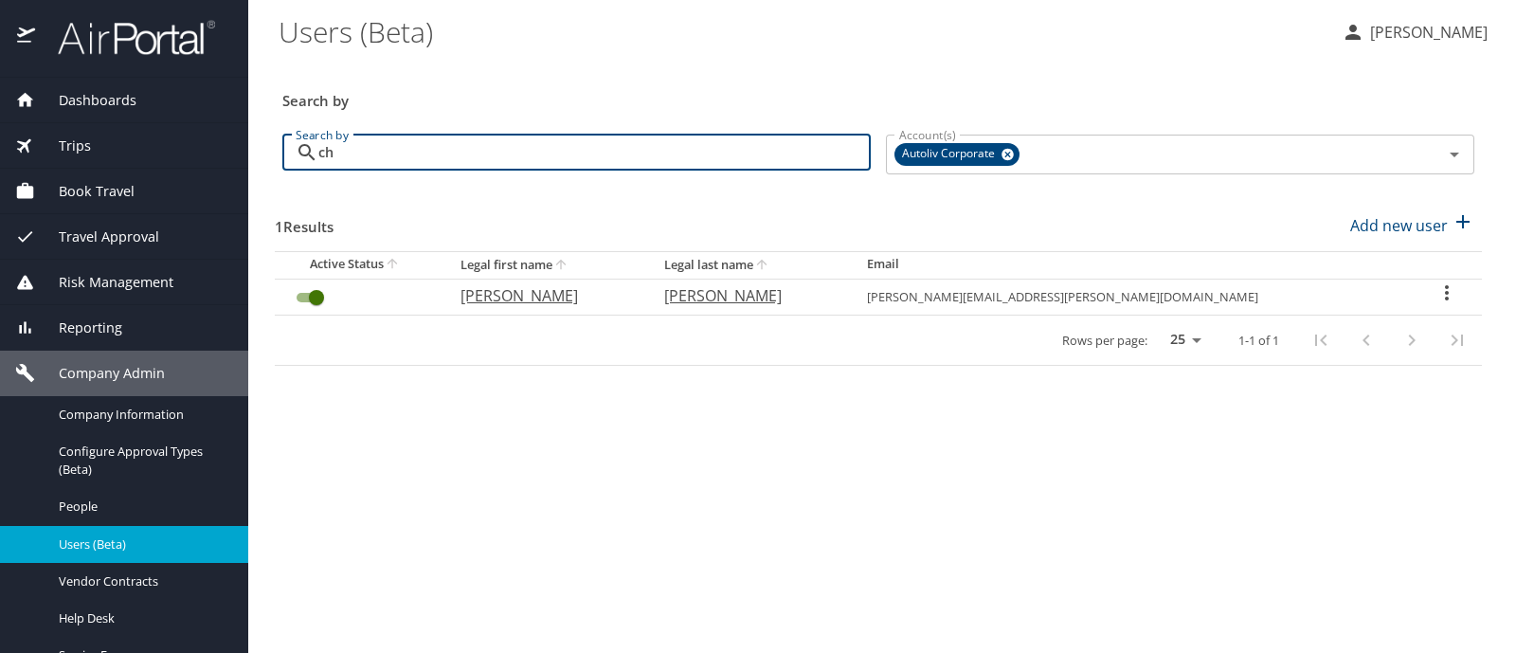
type input "c"
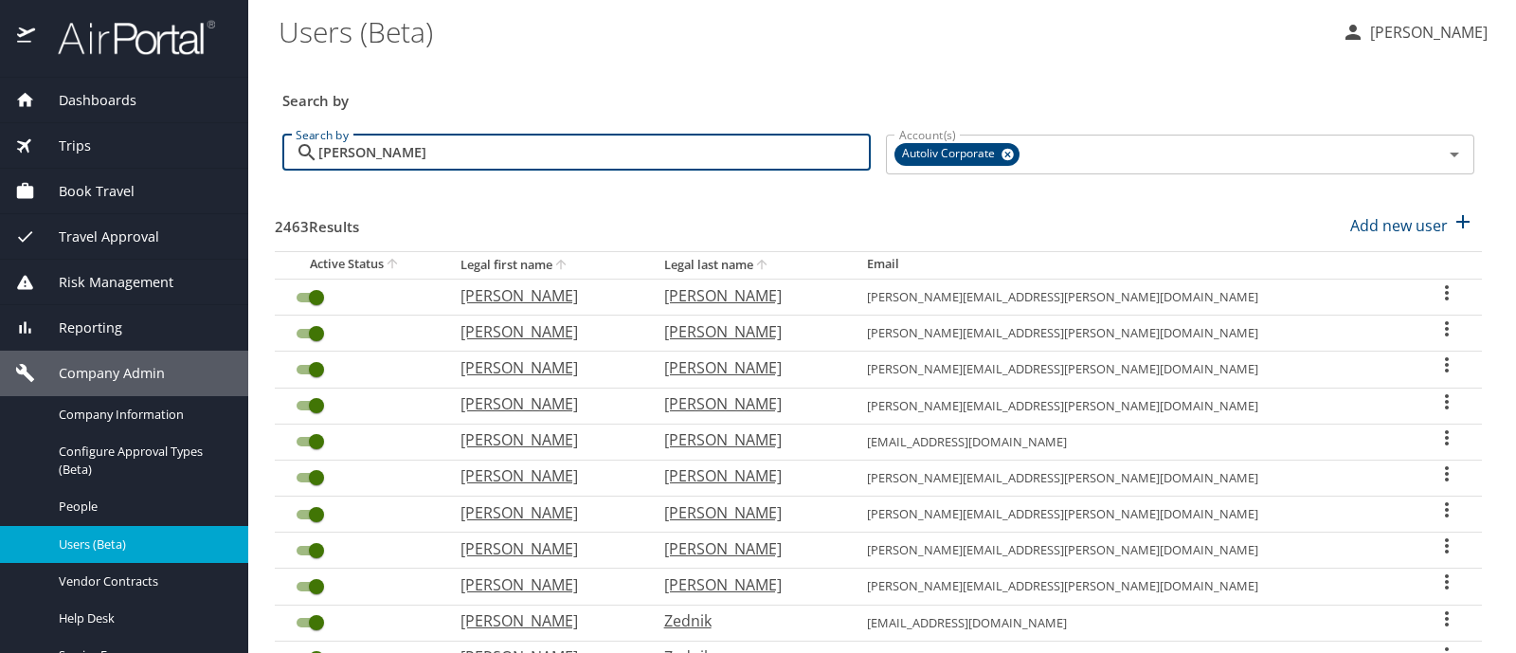
type input "luisa"
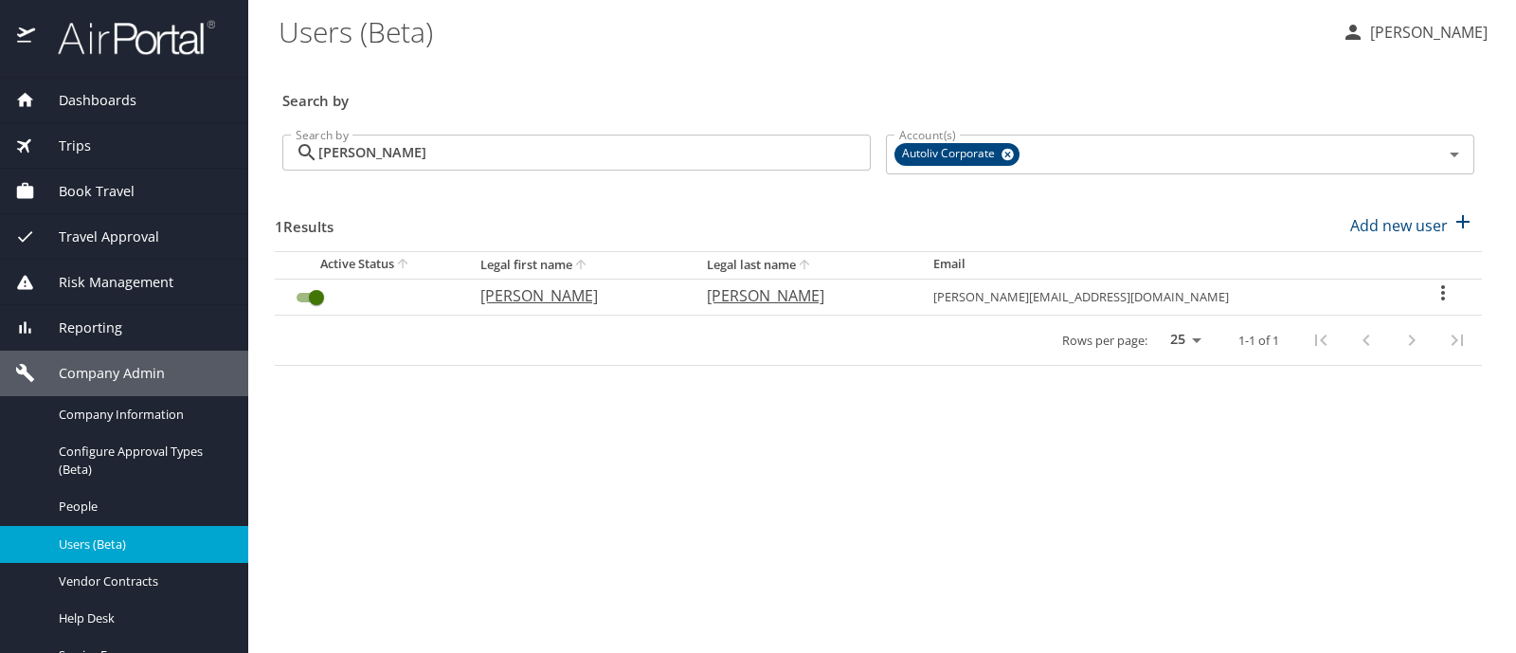
click at [1432, 284] on icon "User Search Table" at bounding box center [1443, 292] width 23 height 23
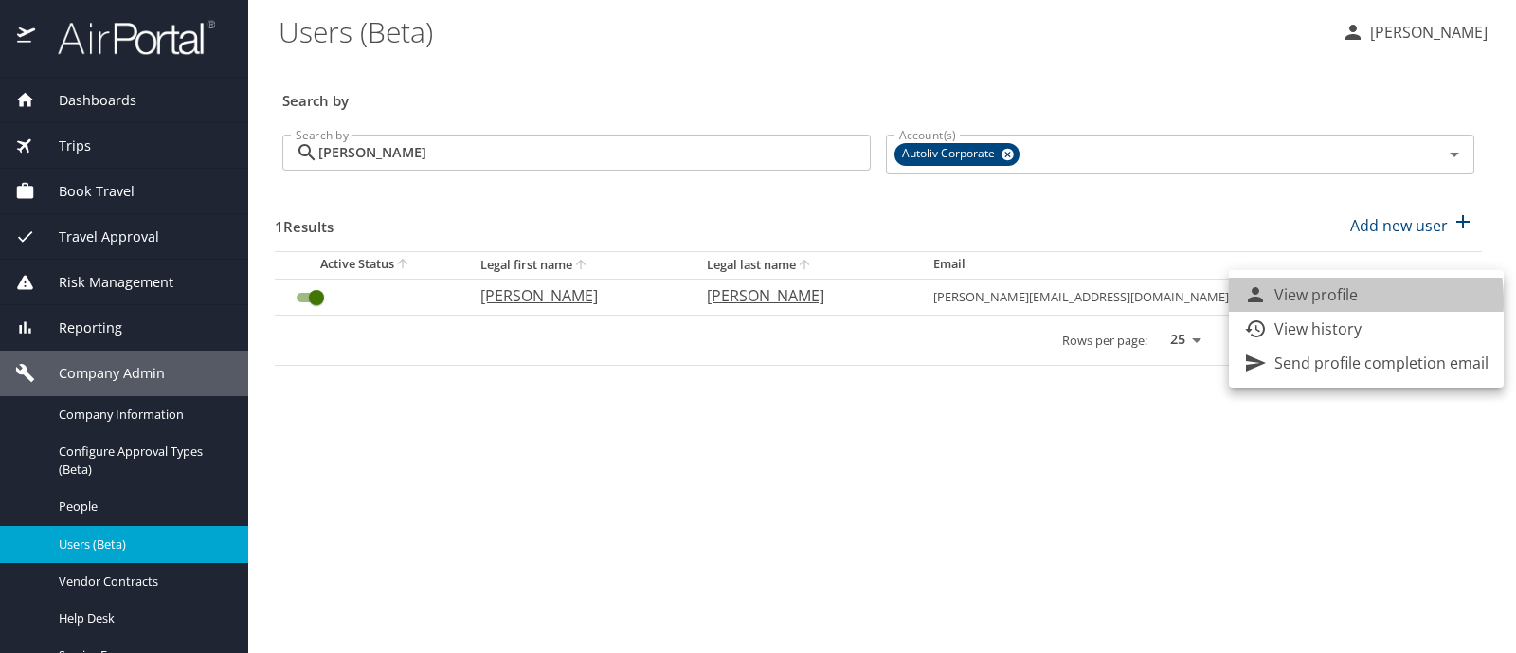
click at [1306, 300] on p "View profile" at bounding box center [1315, 294] width 83 height 23
select select "US"
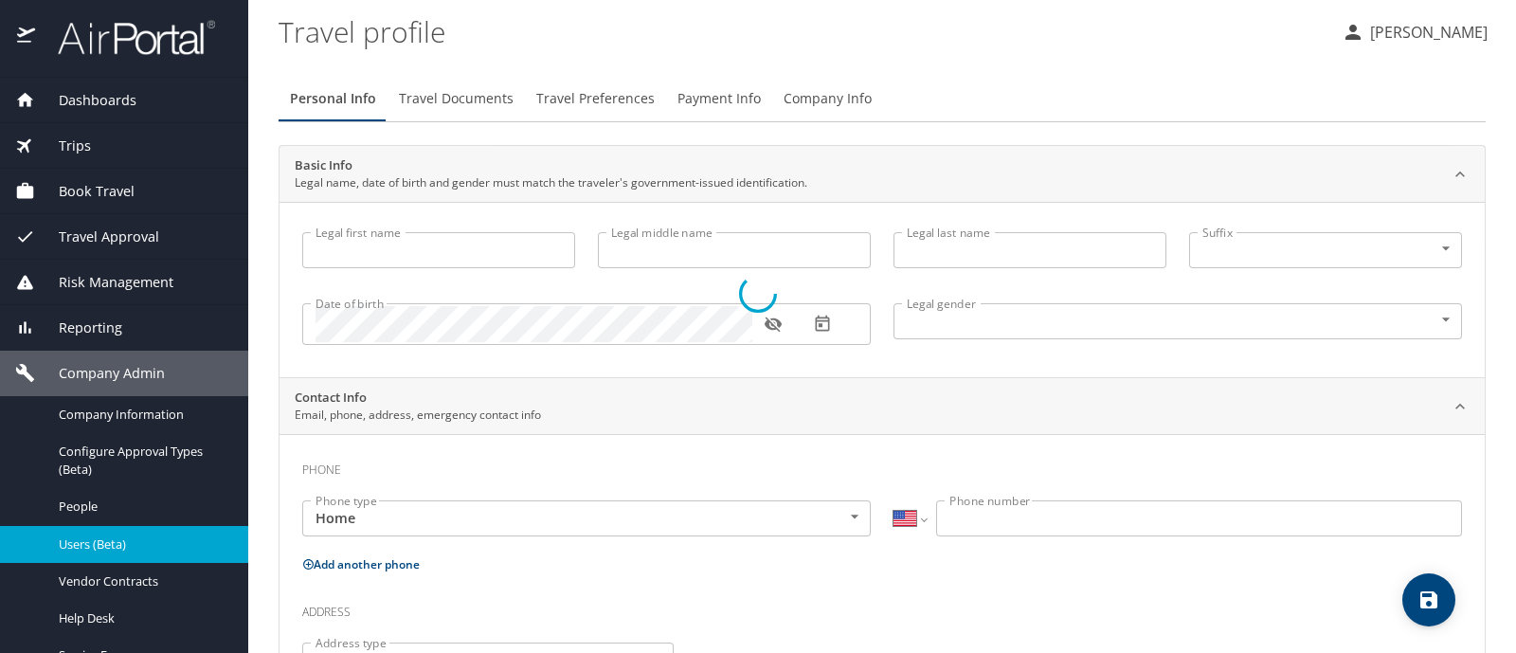
type input "Luisa"
type input "Irelli"
type input "Gonzalez"
type input "Female"
type input "[PERSON_NAME]"
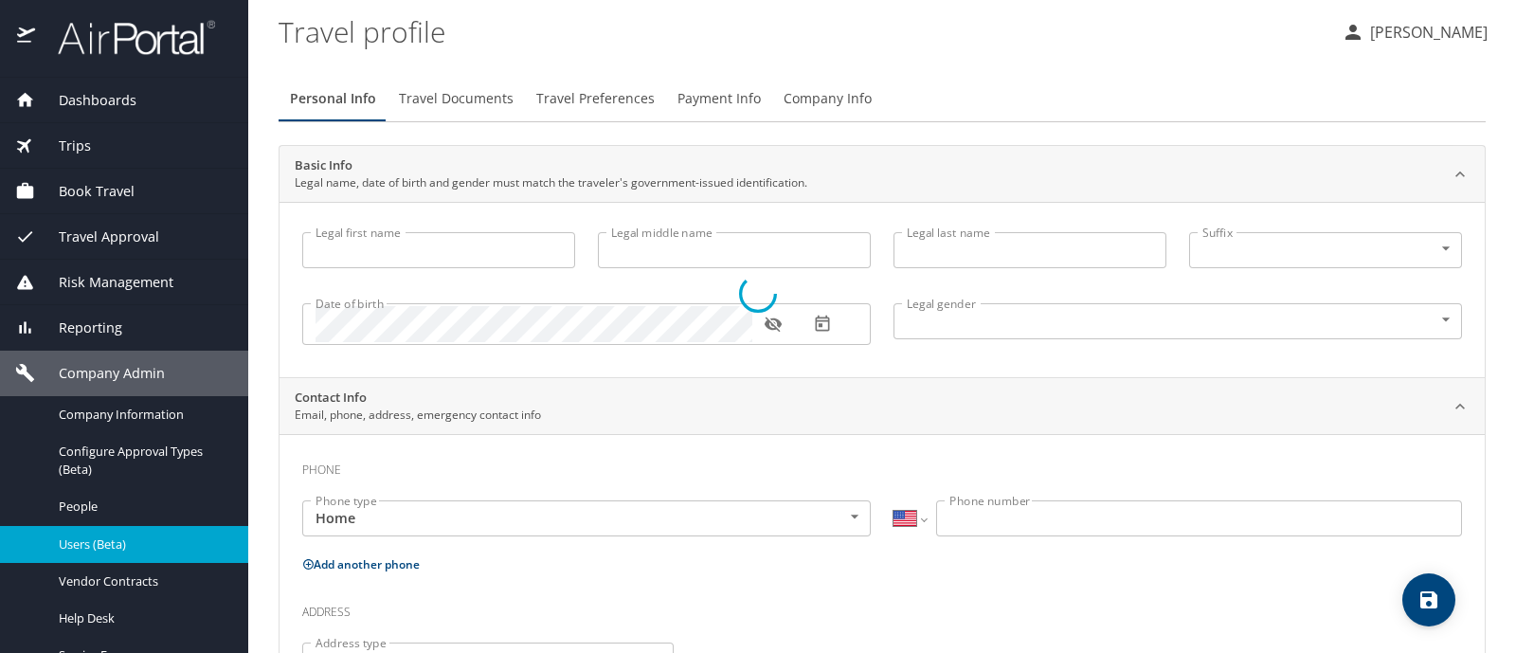
type input "Gonzalez"
select select "MX"
type input "442 178 2922"
select select "MX"
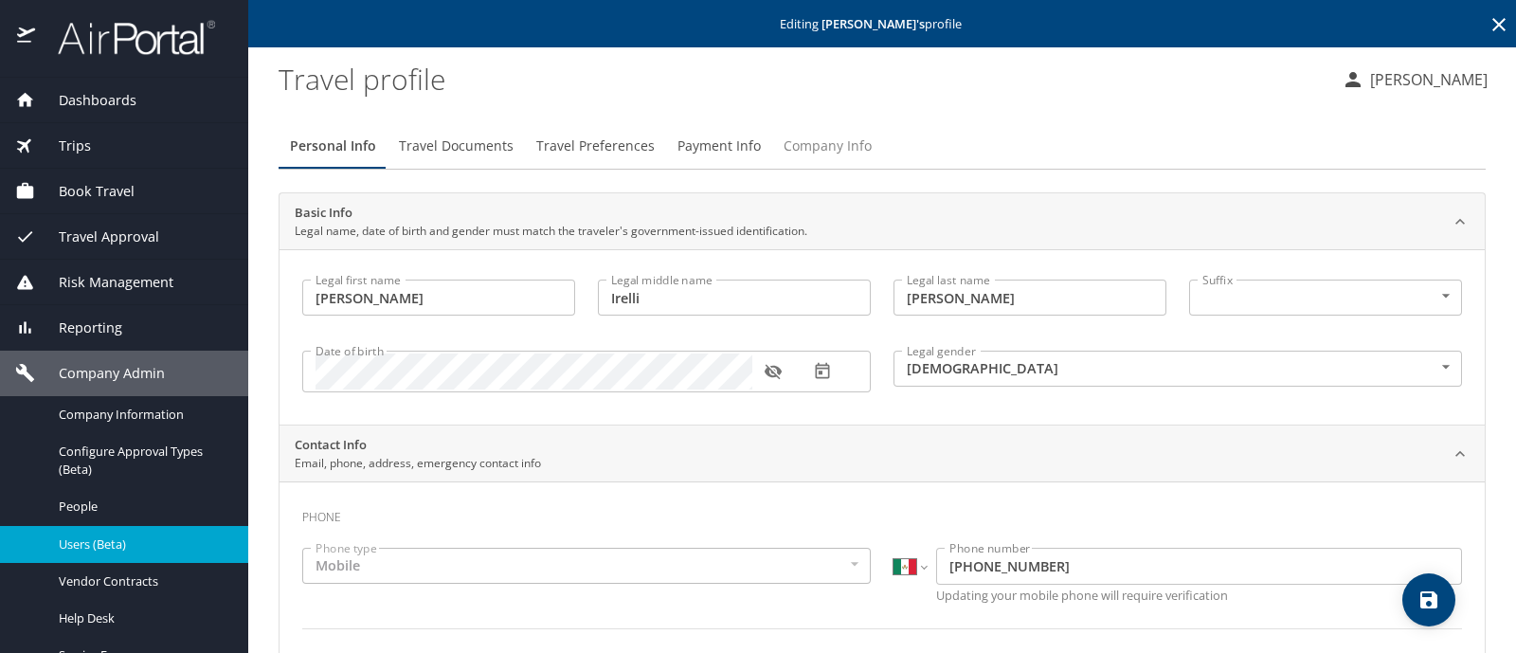
click at [821, 139] on span "Company Info" at bounding box center [828, 147] width 88 height 24
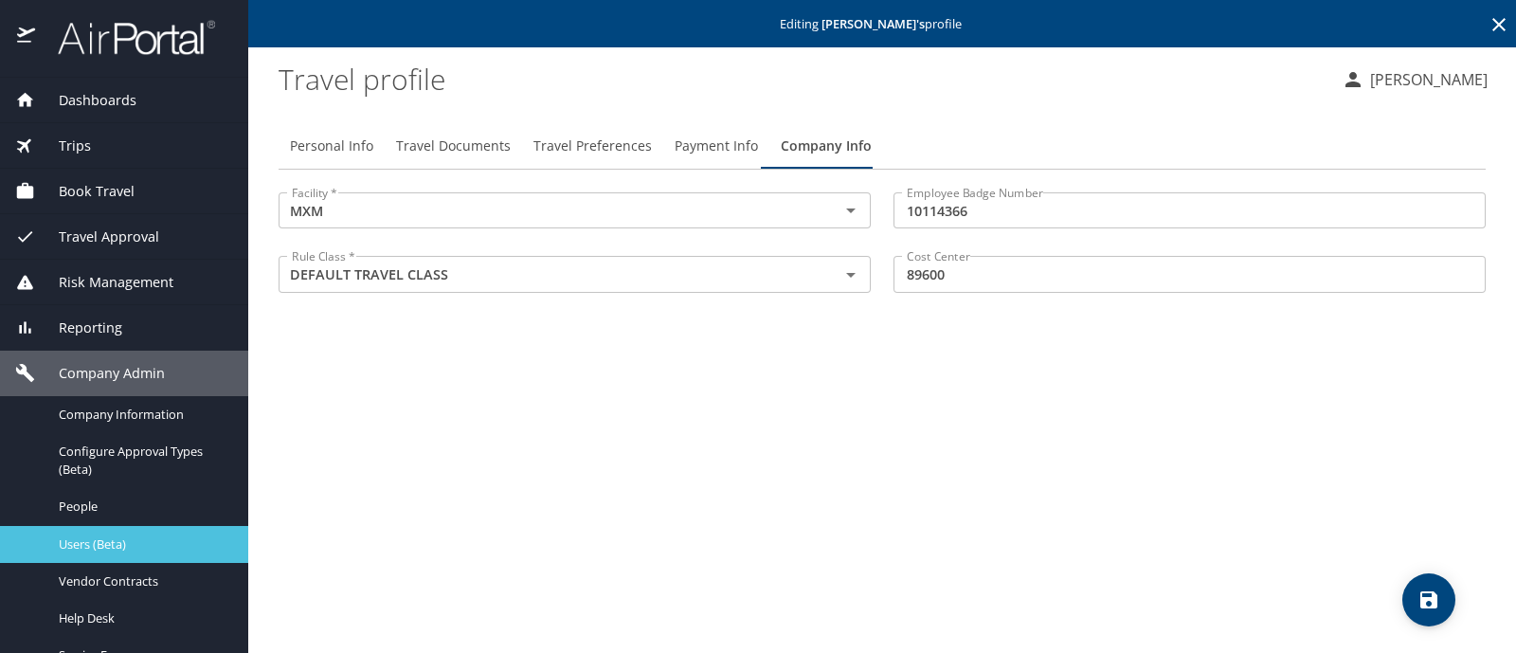
click at [89, 544] on span "Users (Beta)" at bounding box center [142, 544] width 167 height 18
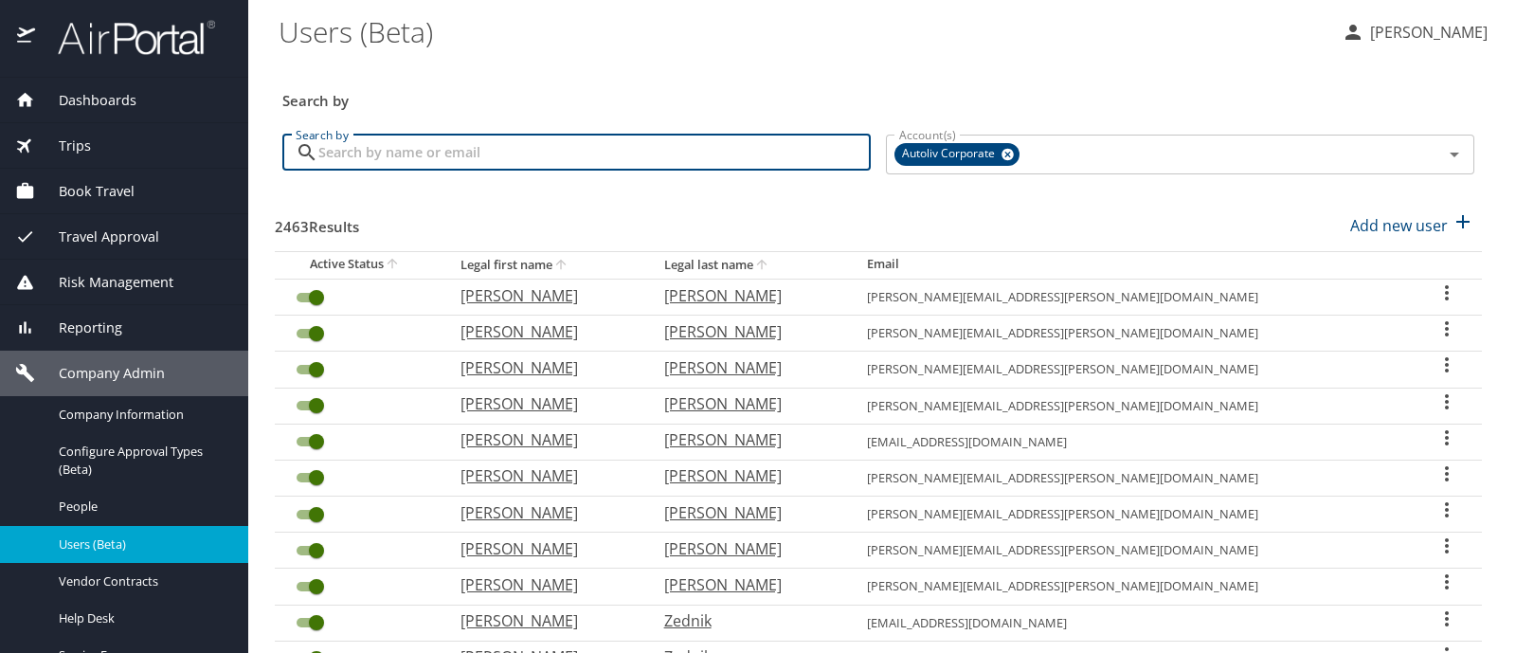
click at [344, 149] on input "Search by" at bounding box center [594, 153] width 552 height 36
type input "mario lopez"
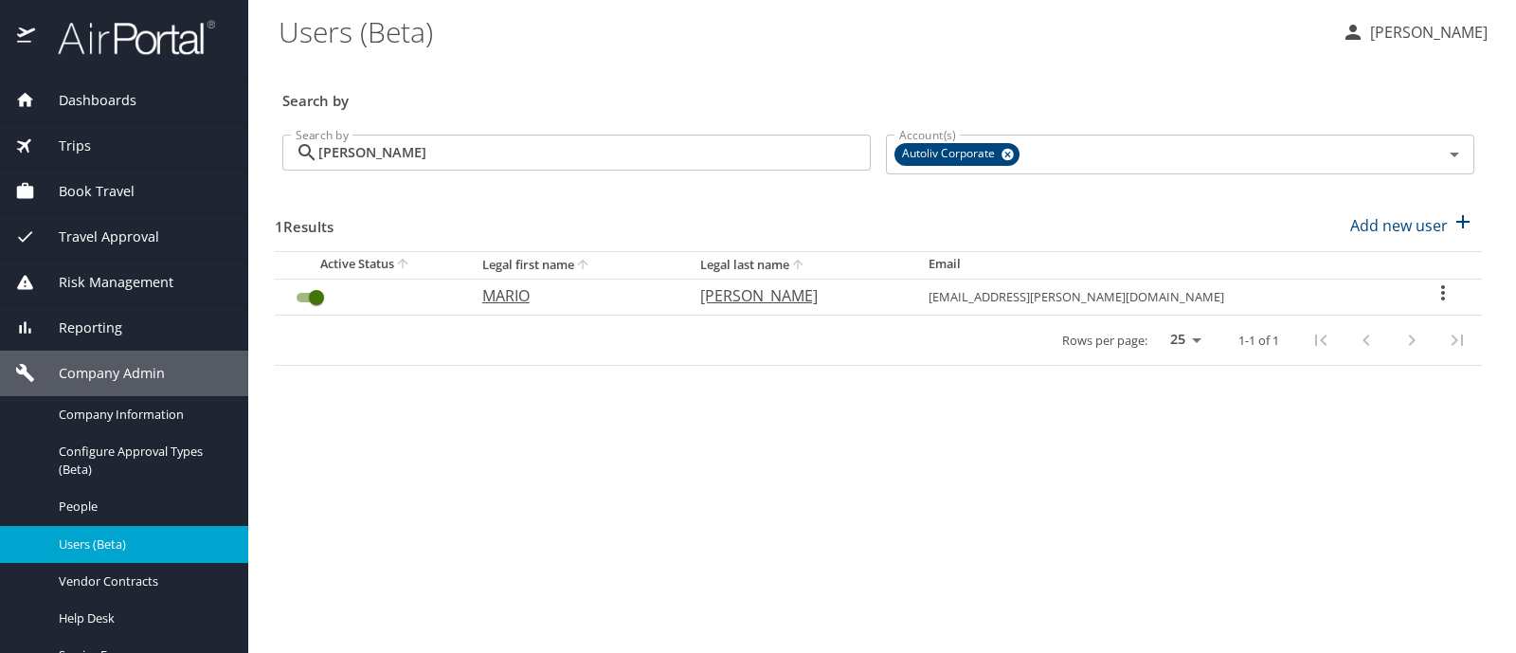
click at [1433, 290] on icon "User Search Table" at bounding box center [1443, 292] width 23 height 23
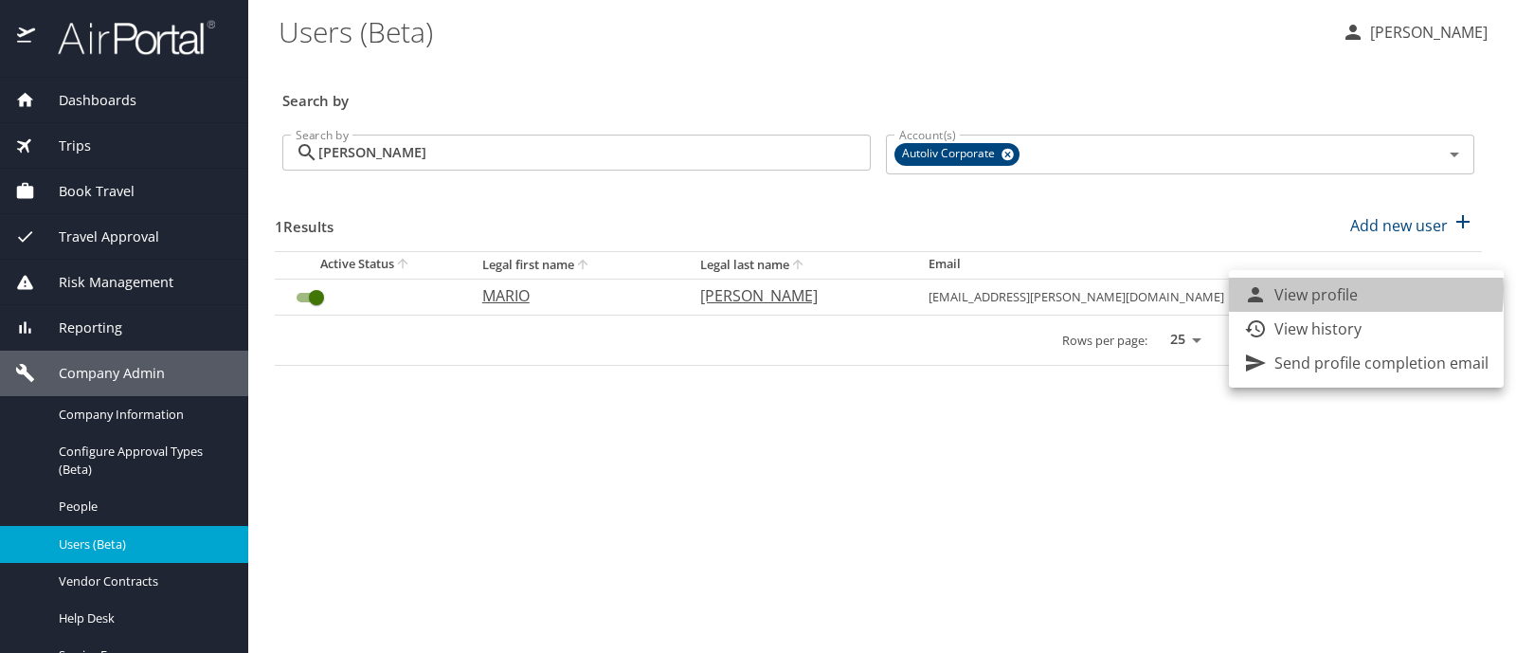
click at [1326, 290] on p "View profile" at bounding box center [1315, 294] width 83 height 23
select select "US"
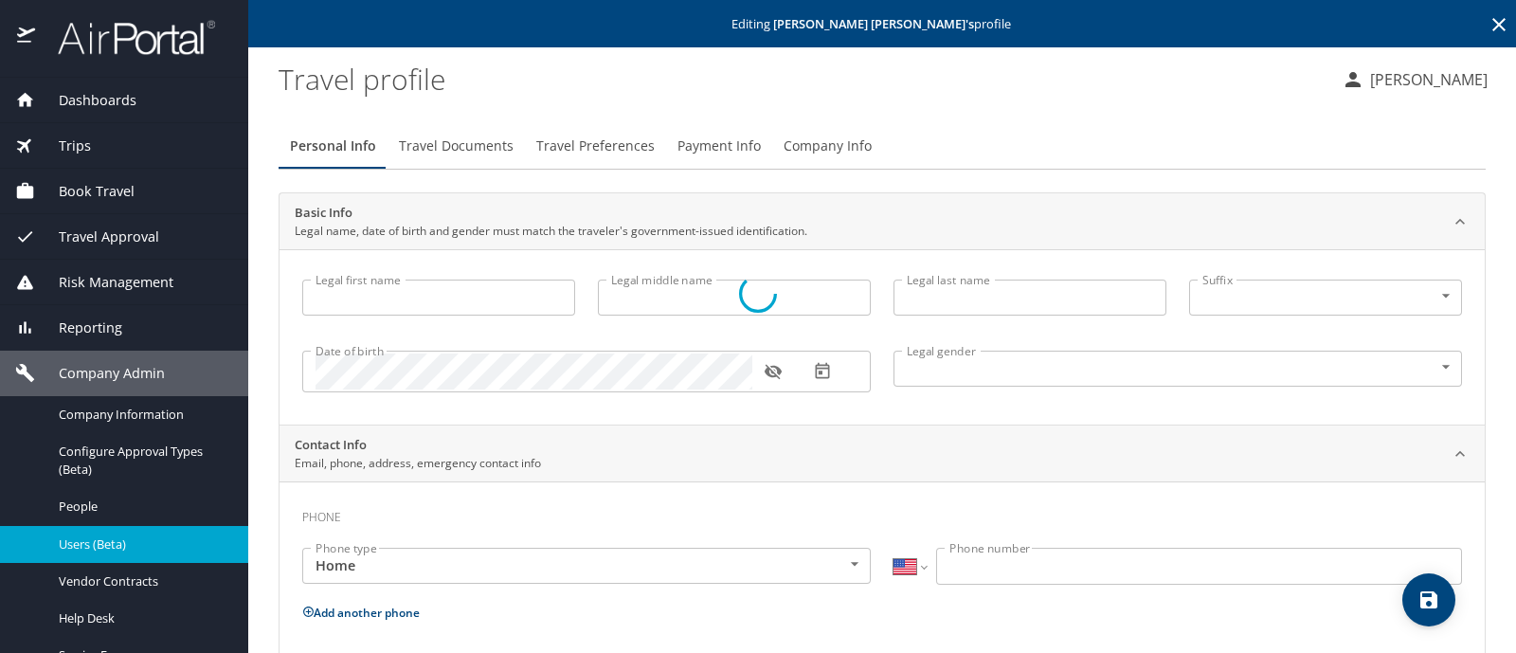
type input "MARIO"
type input "ALBERTO"
type input "LOPEZ RUEDA"
type input "[DEMOGRAPHIC_DATA]"
select select "MX"
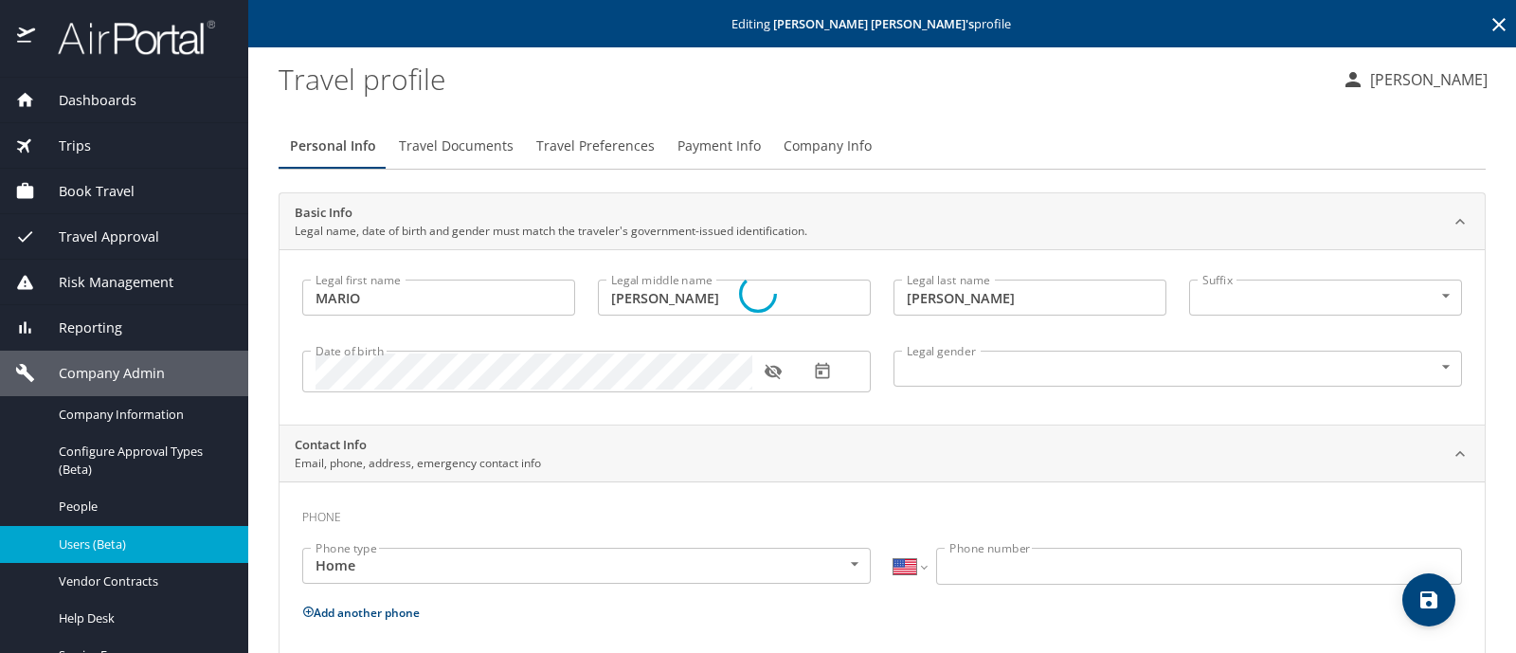
select select "MX"
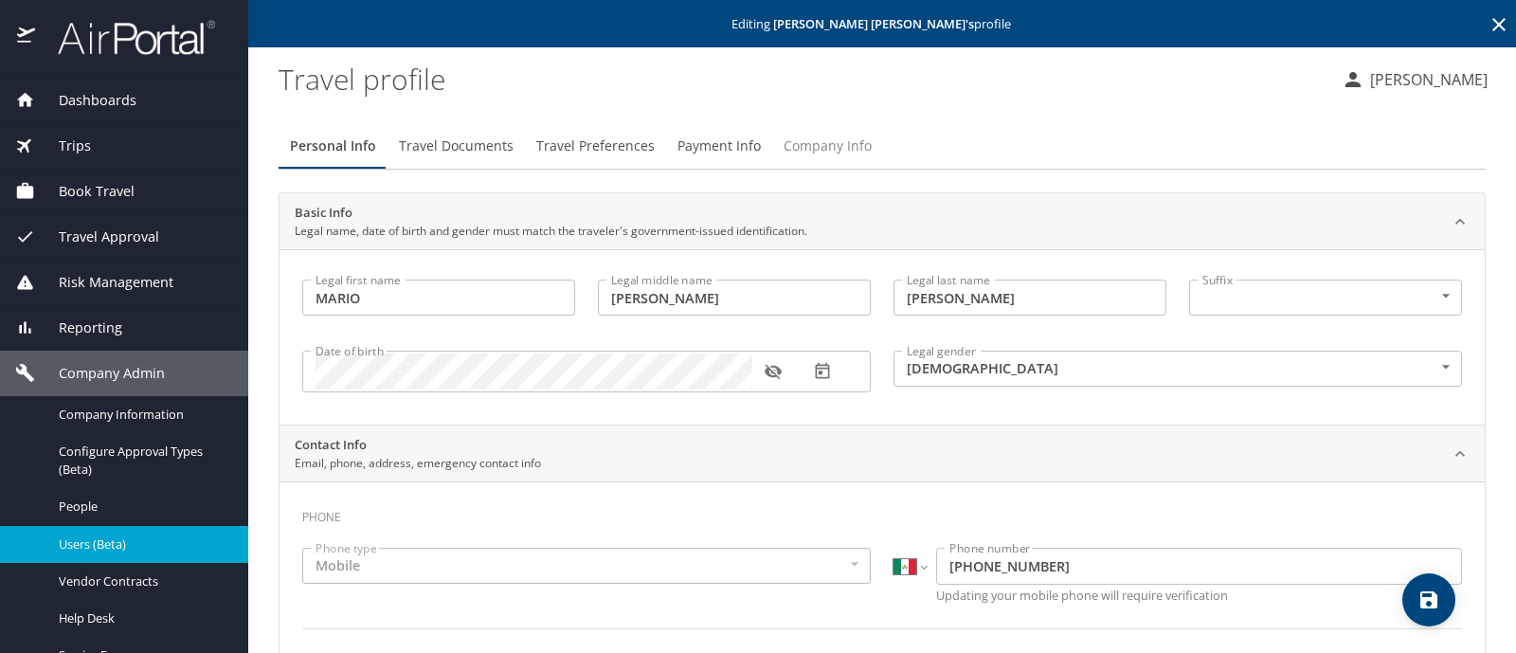
click at [831, 148] on span "Company Info" at bounding box center [828, 147] width 88 height 24
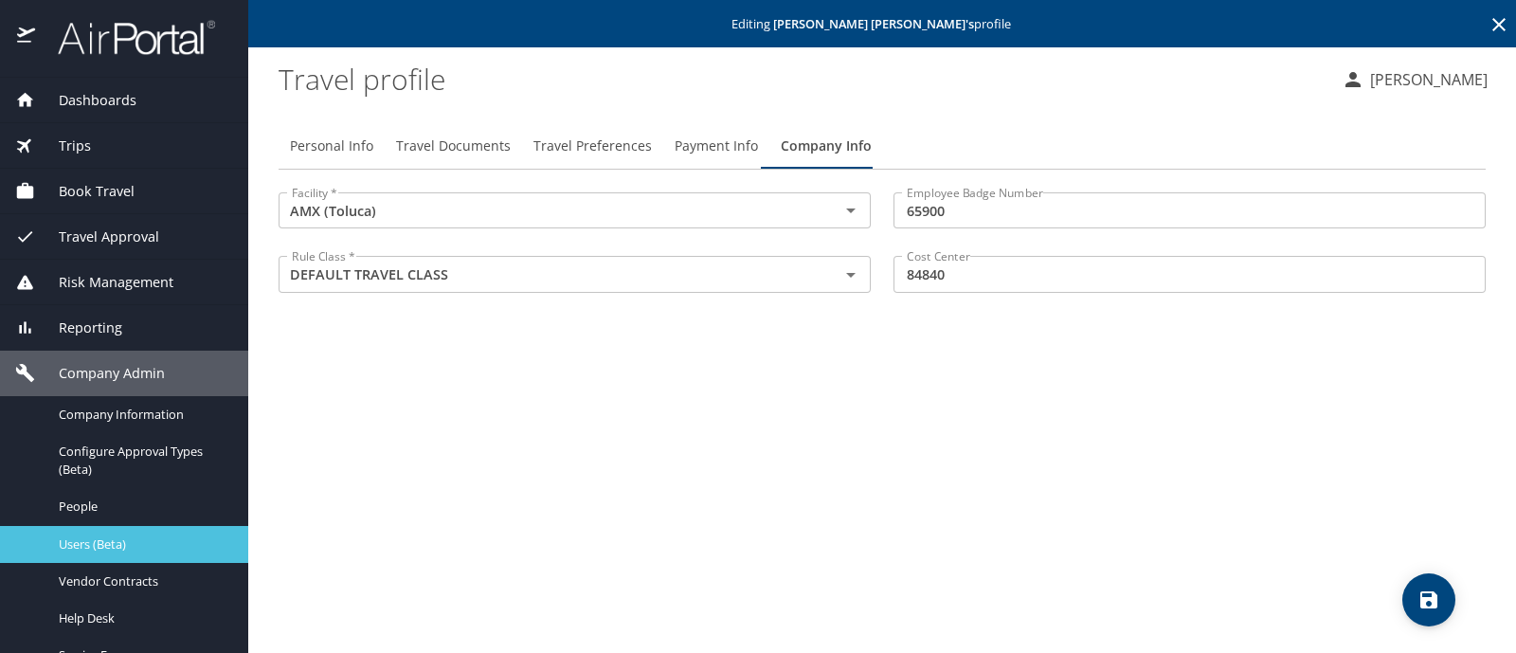
click at [99, 538] on span "Users (Beta)" at bounding box center [142, 544] width 167 height 18
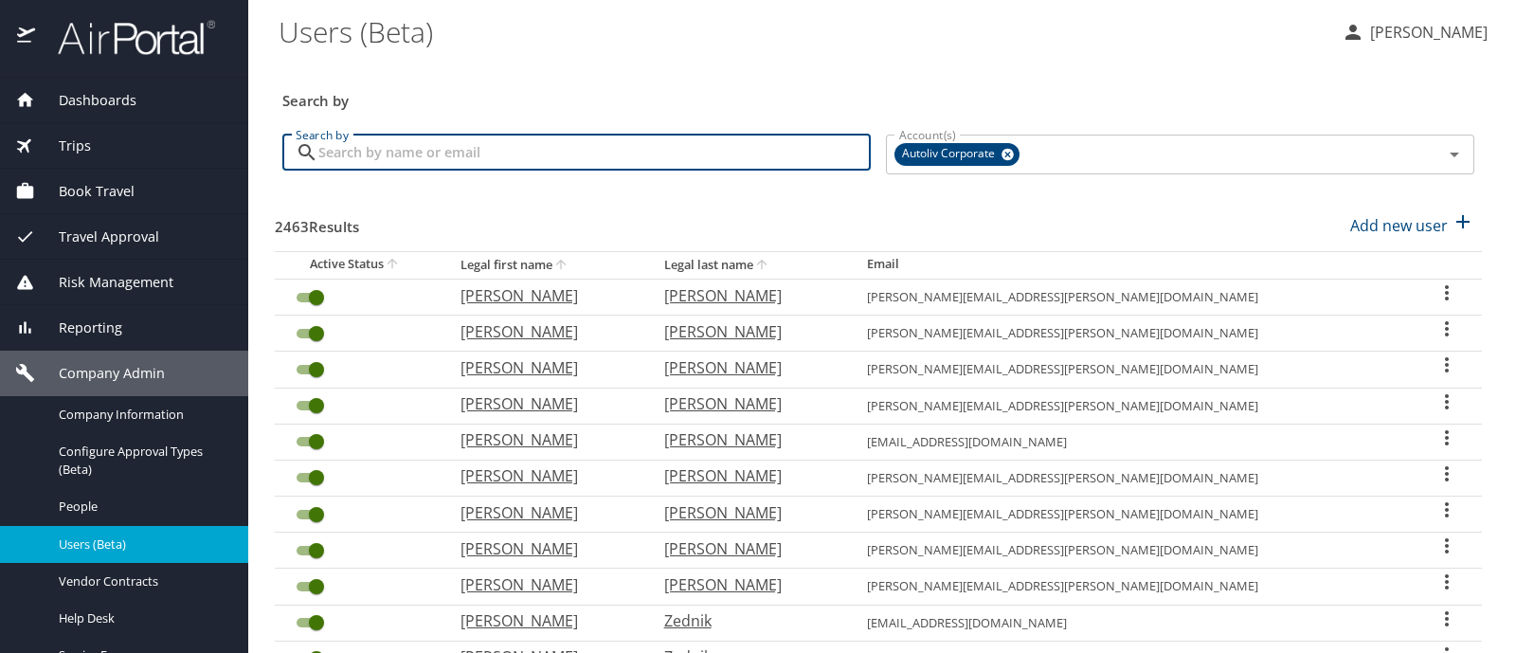
click at [358, 151] on input "Search by" at bounding box center [594, 153] width 552 height 36
type input "gildardo"
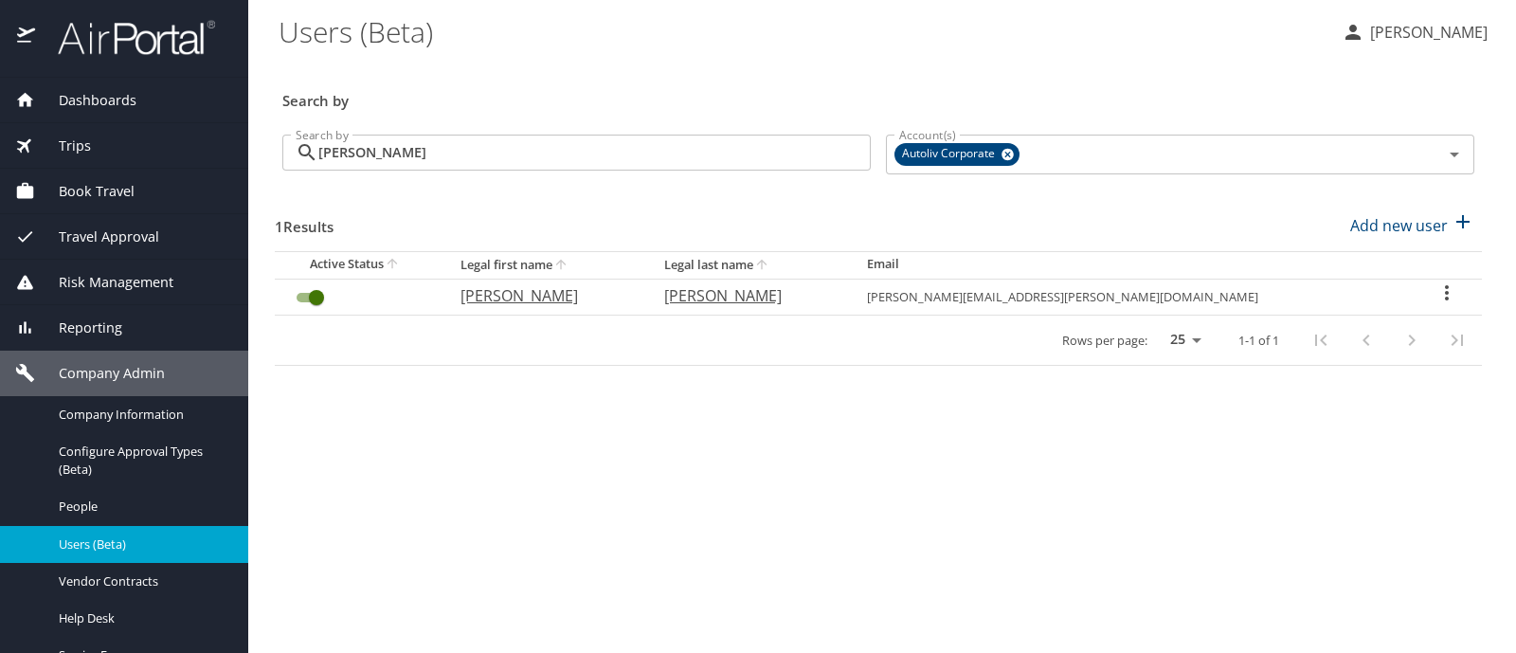
click at [1436, 290] on icon "User Search Table" at bounding box center [1446, 292] width 23 height 23
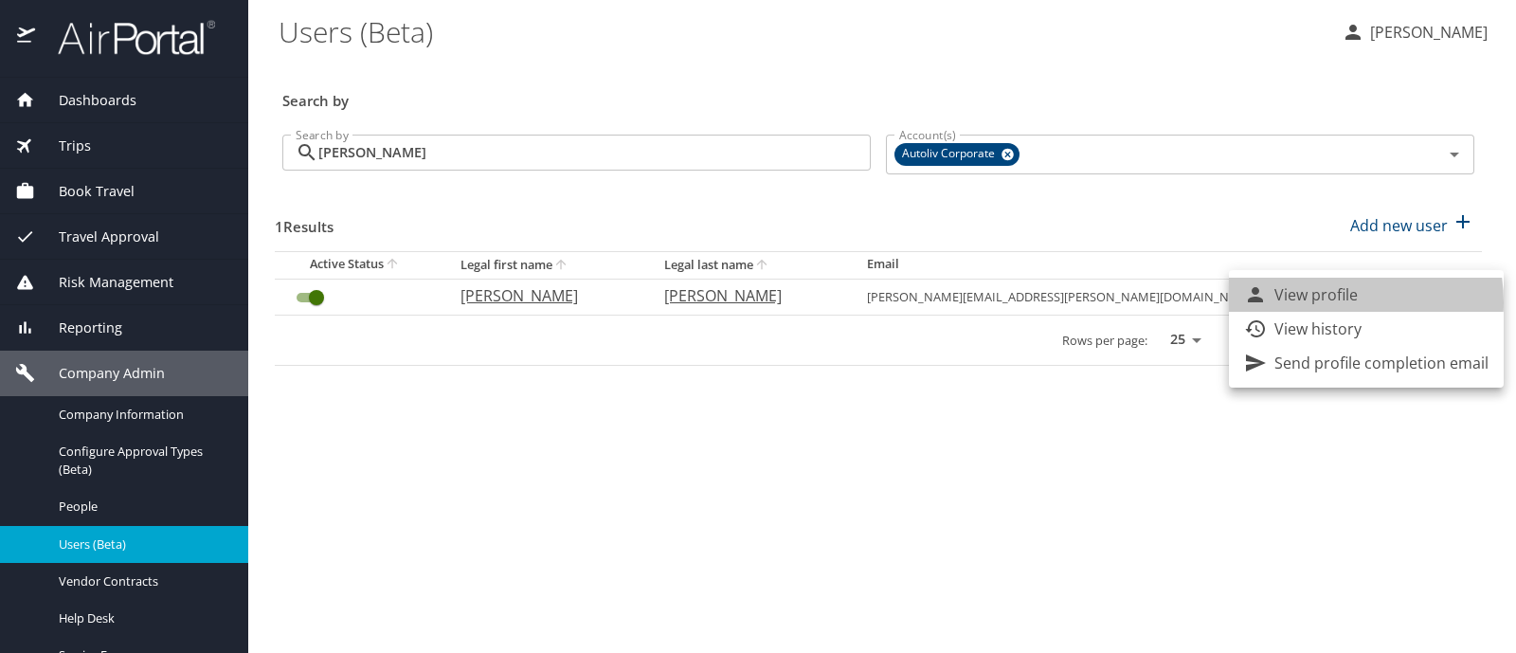
click at [1324, 302] on p "View profile" at bounding box center [1315, 294] width 83 height 23
select select "US"
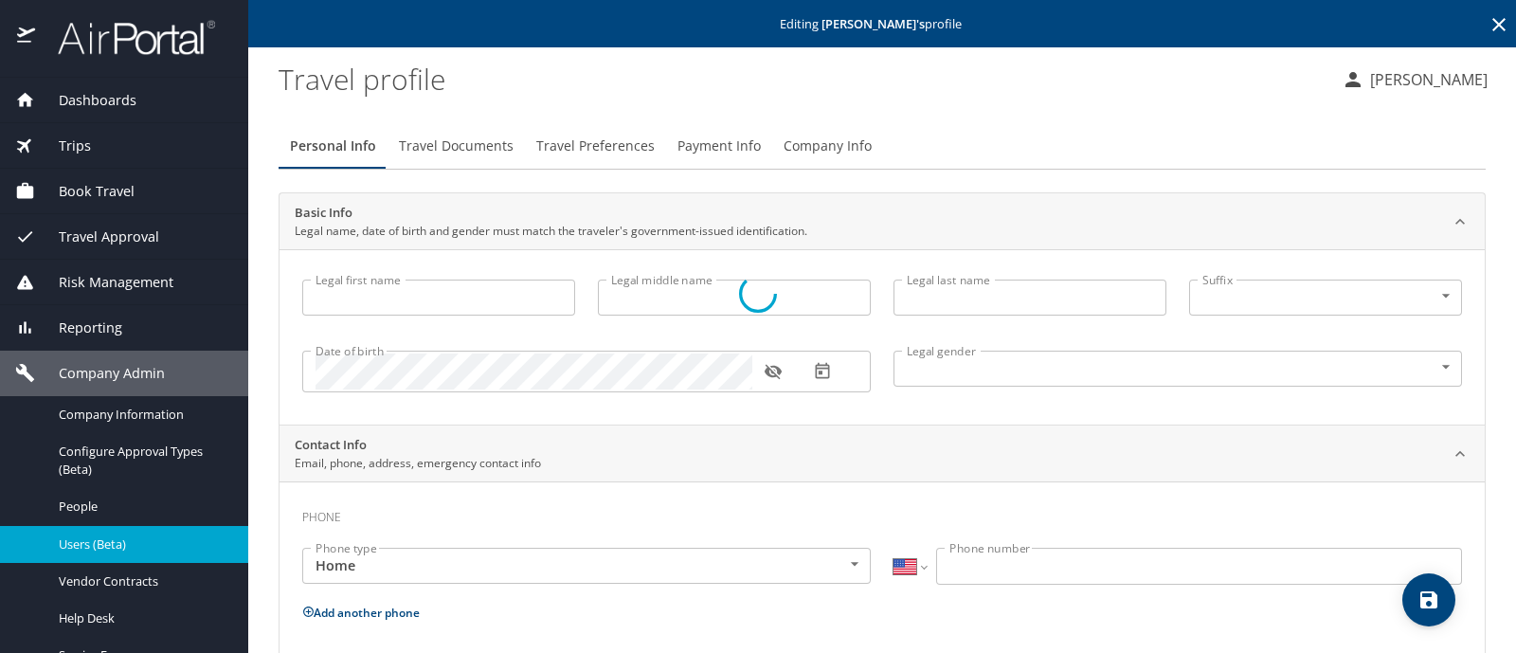
type input "Gildardo"
type input "Viramontes Romo"
type input "[DEMOGRAPHIC_DATA]"
type input "Patricia"
type input "Romo"
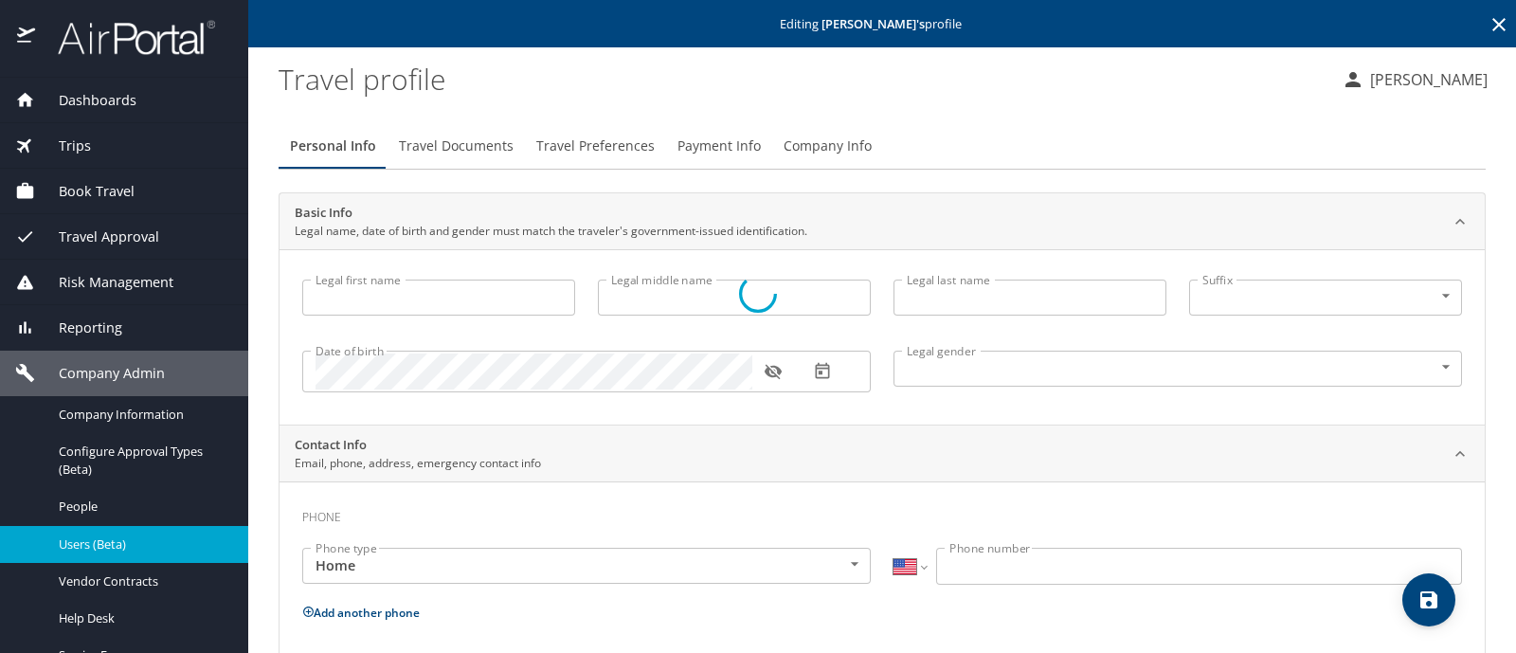
select select "MX"
type input "475 103 7642"
select select "MX"
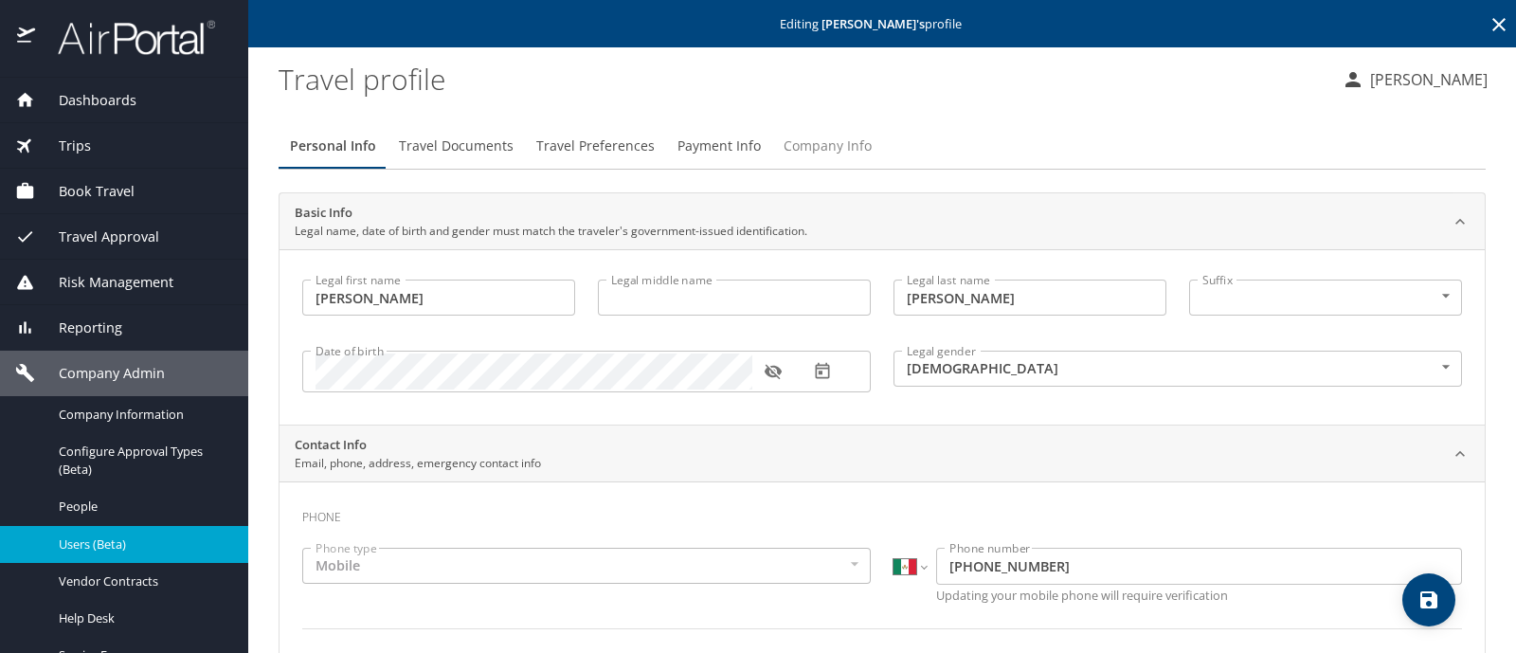
click at [800, 140] on span "Company Info" at bounding box center [828, 147] width 88 height 24
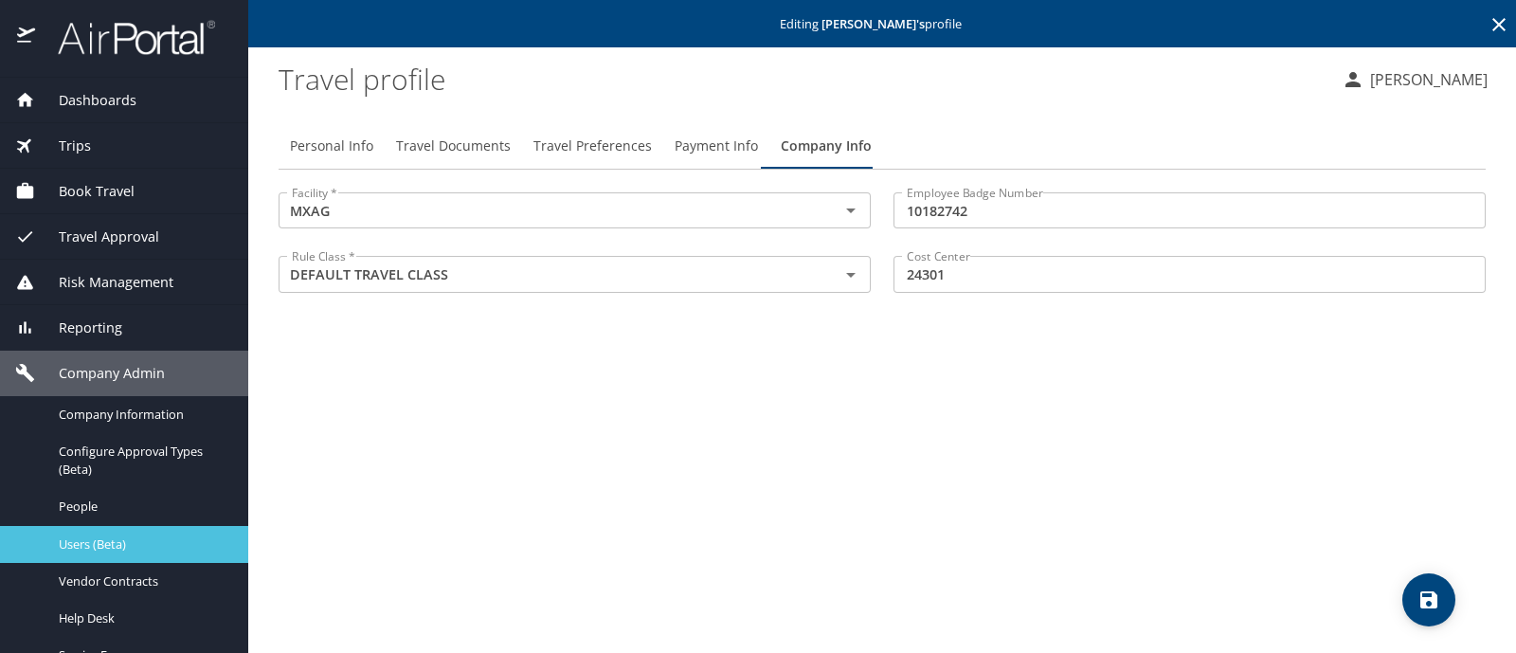
click at [166, 535] on span "Users (Beta)" at bounding box center [142, 544] width 167 height 18
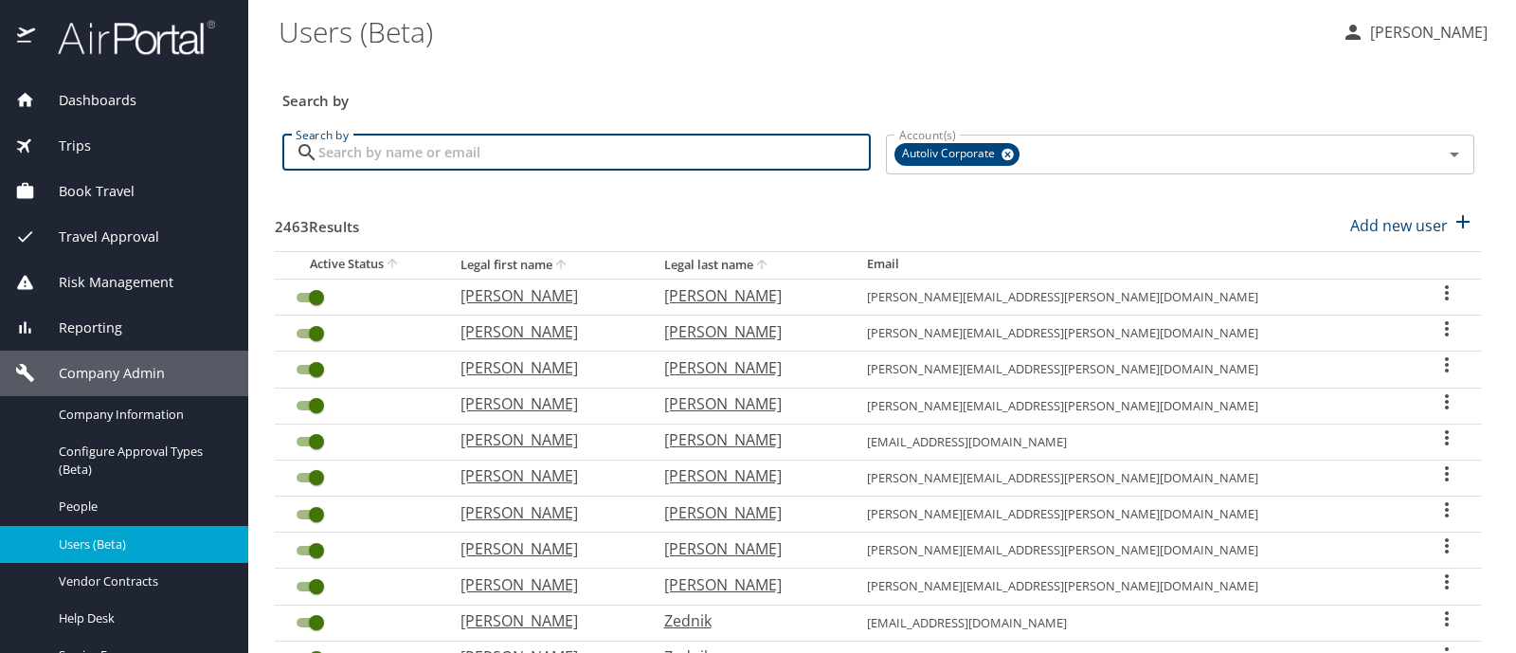
click at [364, 143] on input "Search by" at bounding box center [594, 153] width 552 height 36
type input "brena"
checkbox input "false"
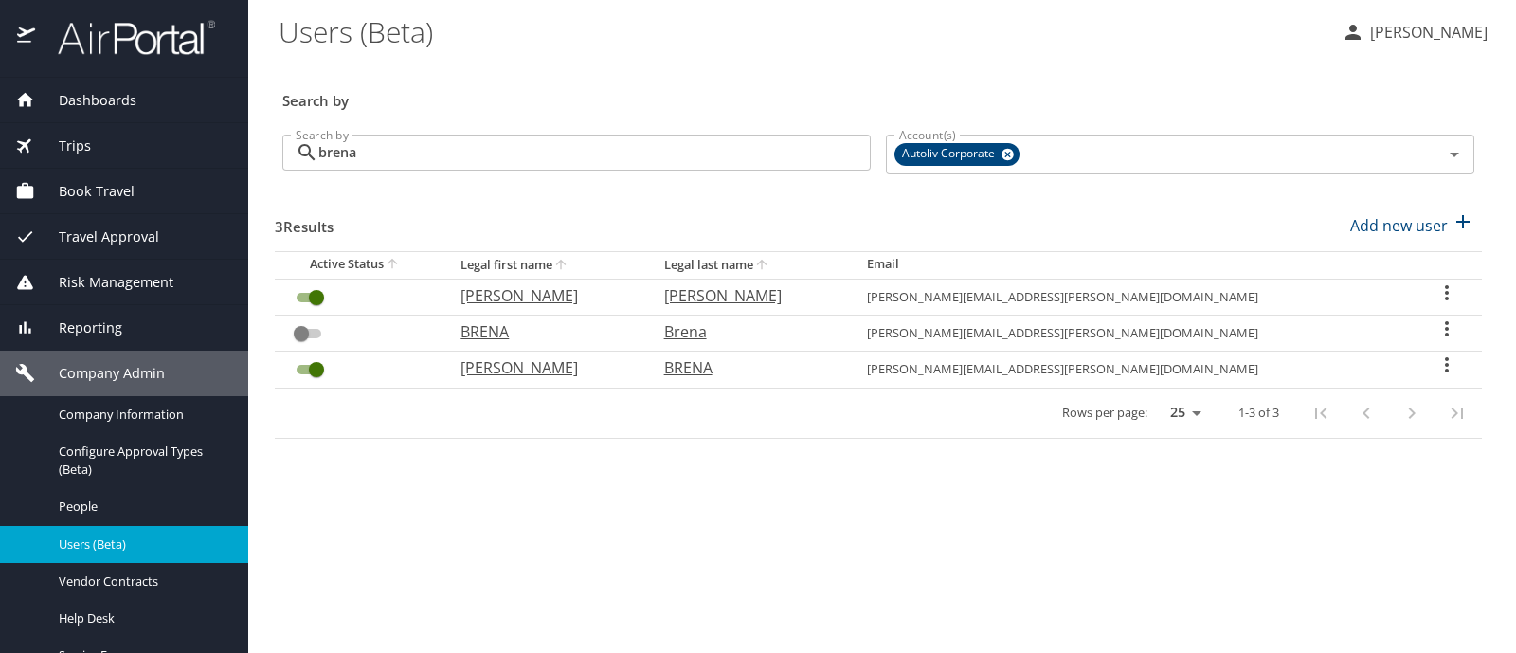
click at [1435, 362] on icon "User Search Table" at bounding box center [1446, 364] width 23 height 23
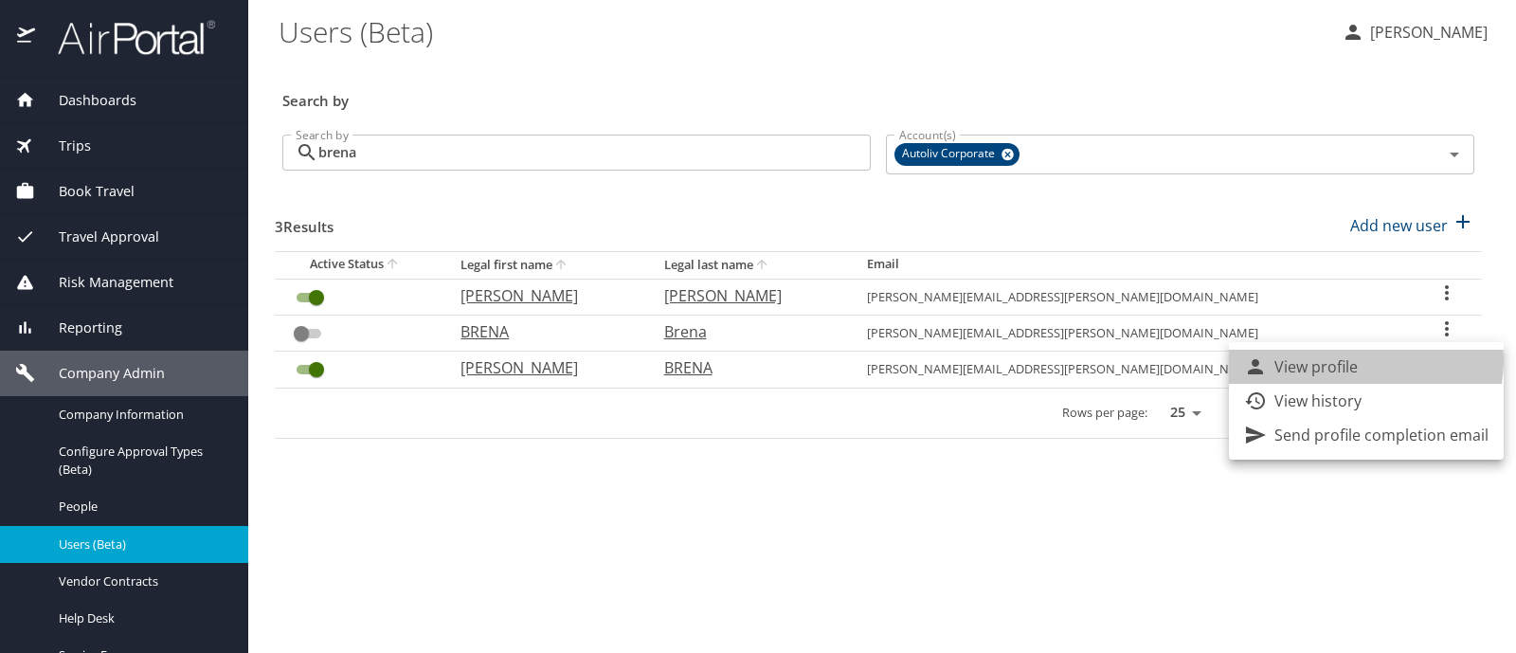
click at [1355, 360] on p "View profile" at bounding box center [1315, 366] width 83 height 23
select select "US"
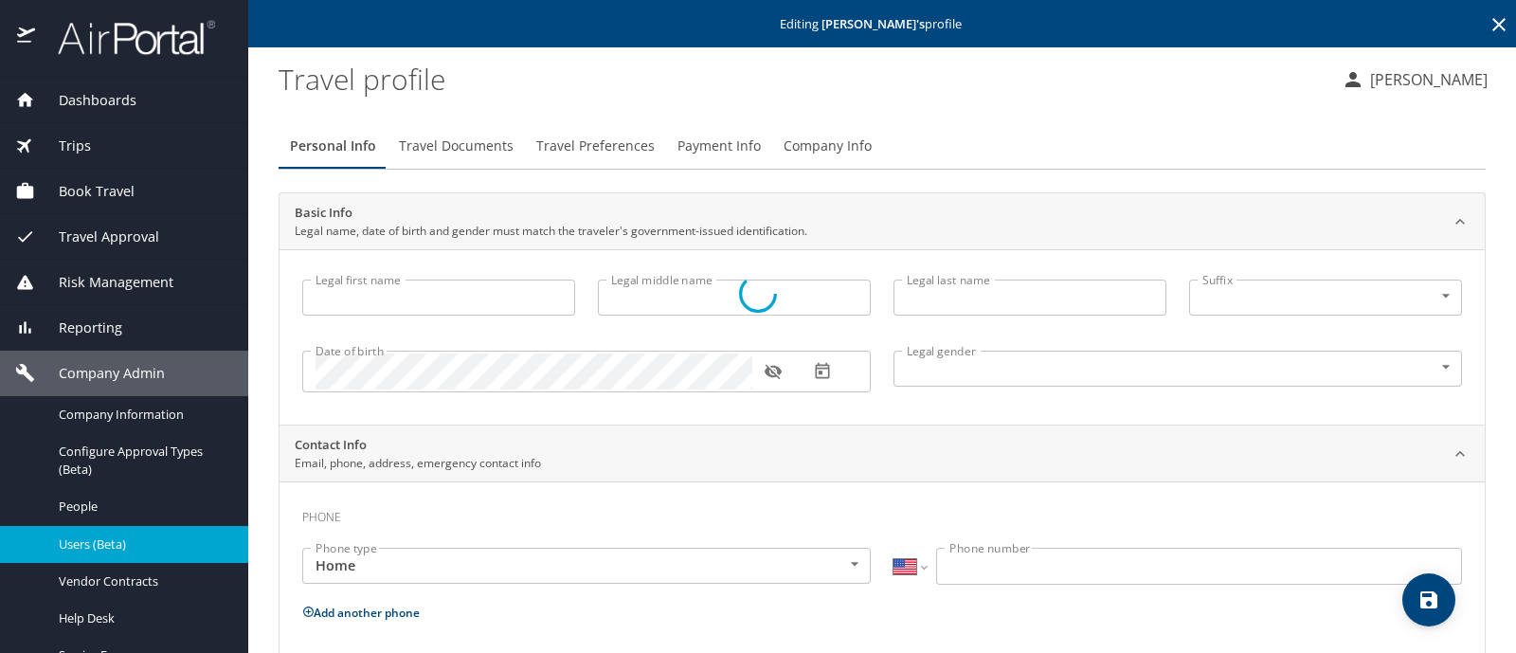
type input "LUIS"
type input "AARON"
type input "BRENA"
type input "[DEMOGRAPHIC_DATA]"
select select "MX"
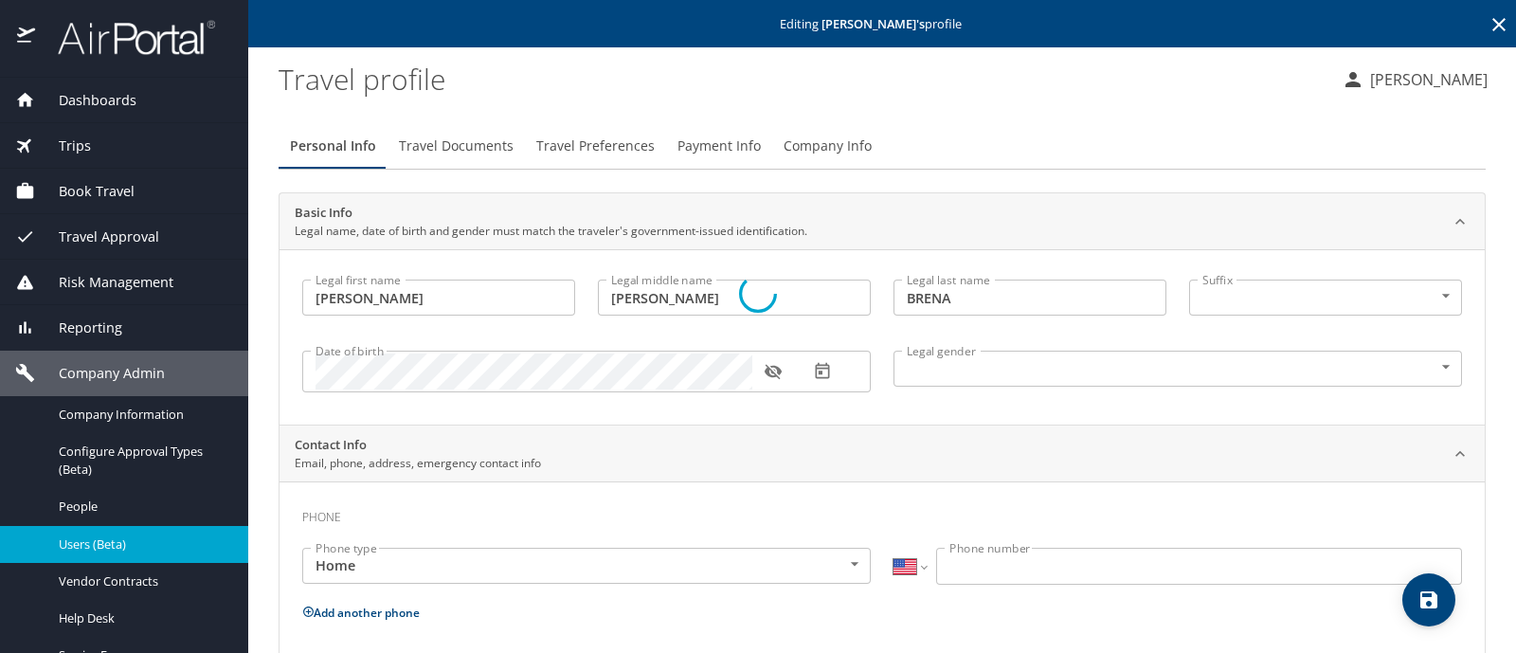
select select "MX"
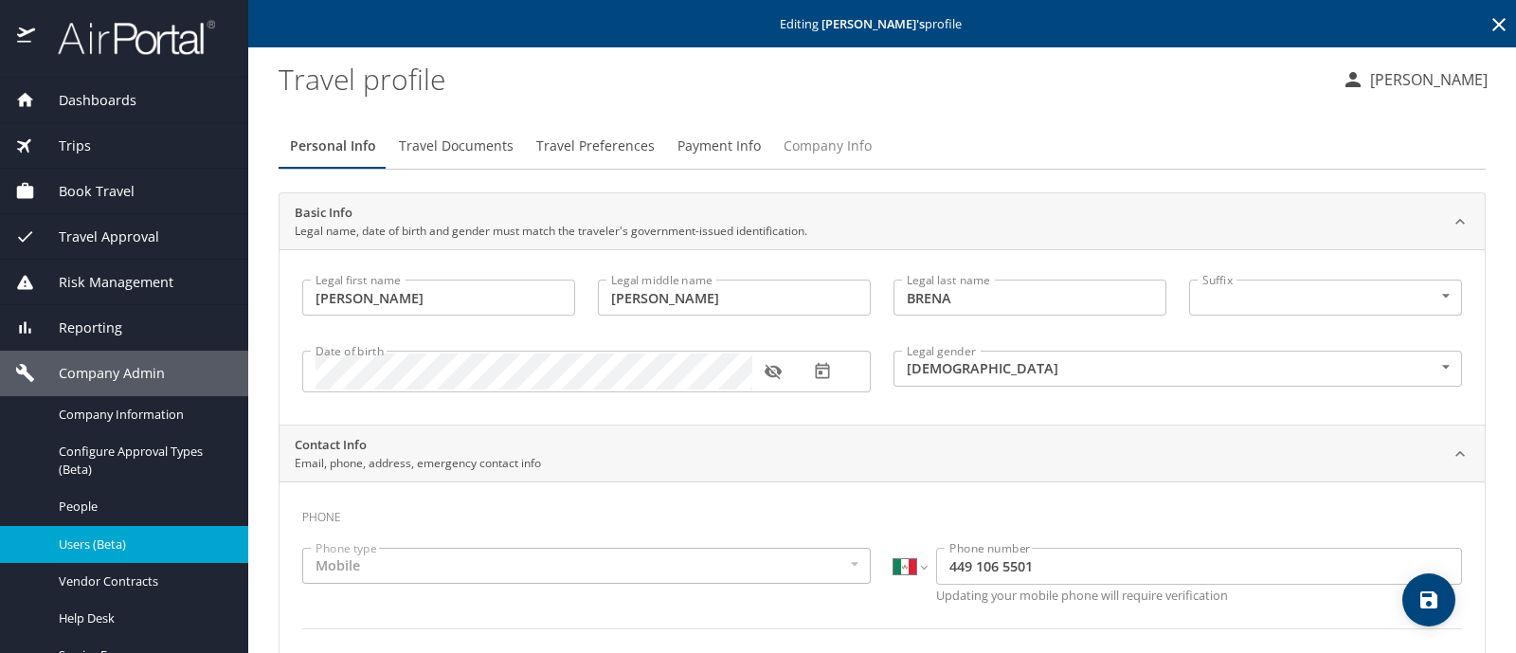
click at [823, 144] on span "Company Info" at bounding box center [828, 147] width 88 height 24
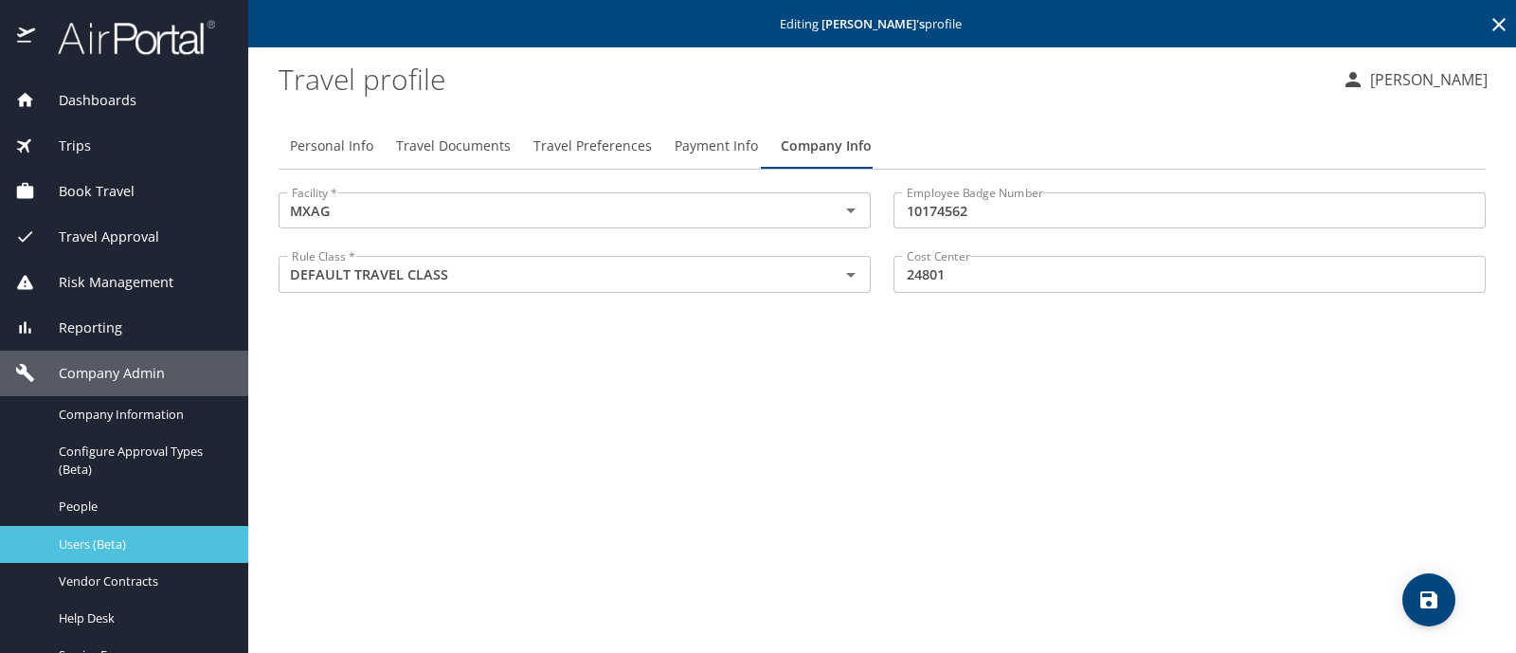
click at [99, 543] on span "Users (Beta)" at bounding box center [142, 544] width 167 height 18
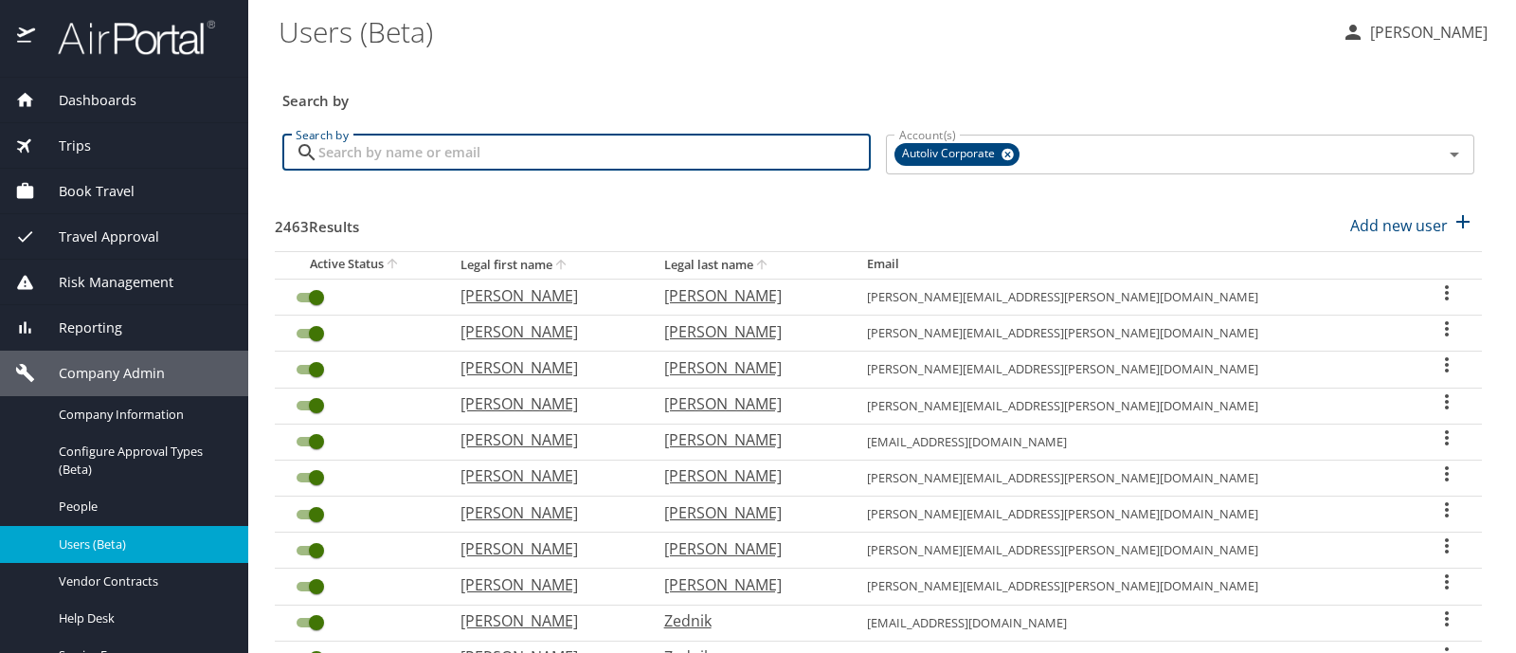
click at [339, 157] on input "Search by" at bounding box center [594, 153] width 552 height 36
type input "luis cortez"
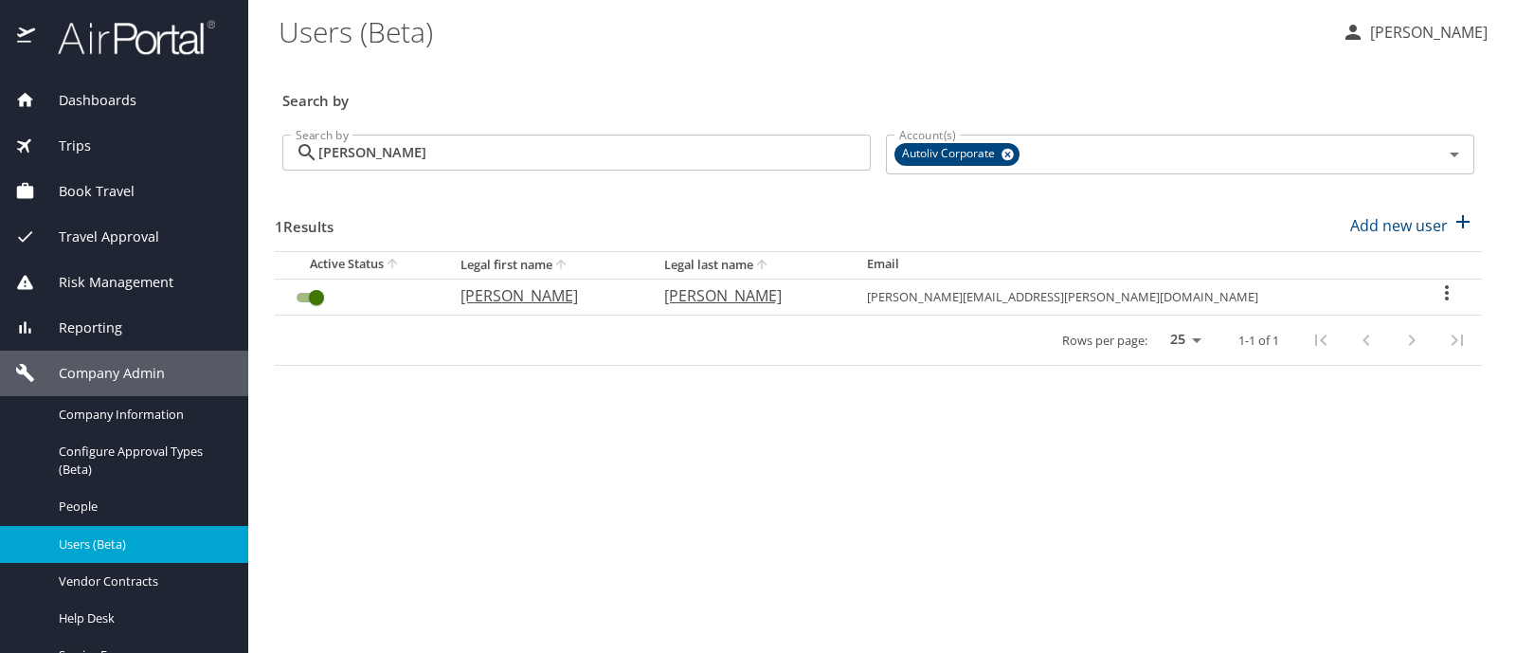
click at [1440, 287] on icon "User Search Table" at bounding box center [1446, 292] width 23 height 23
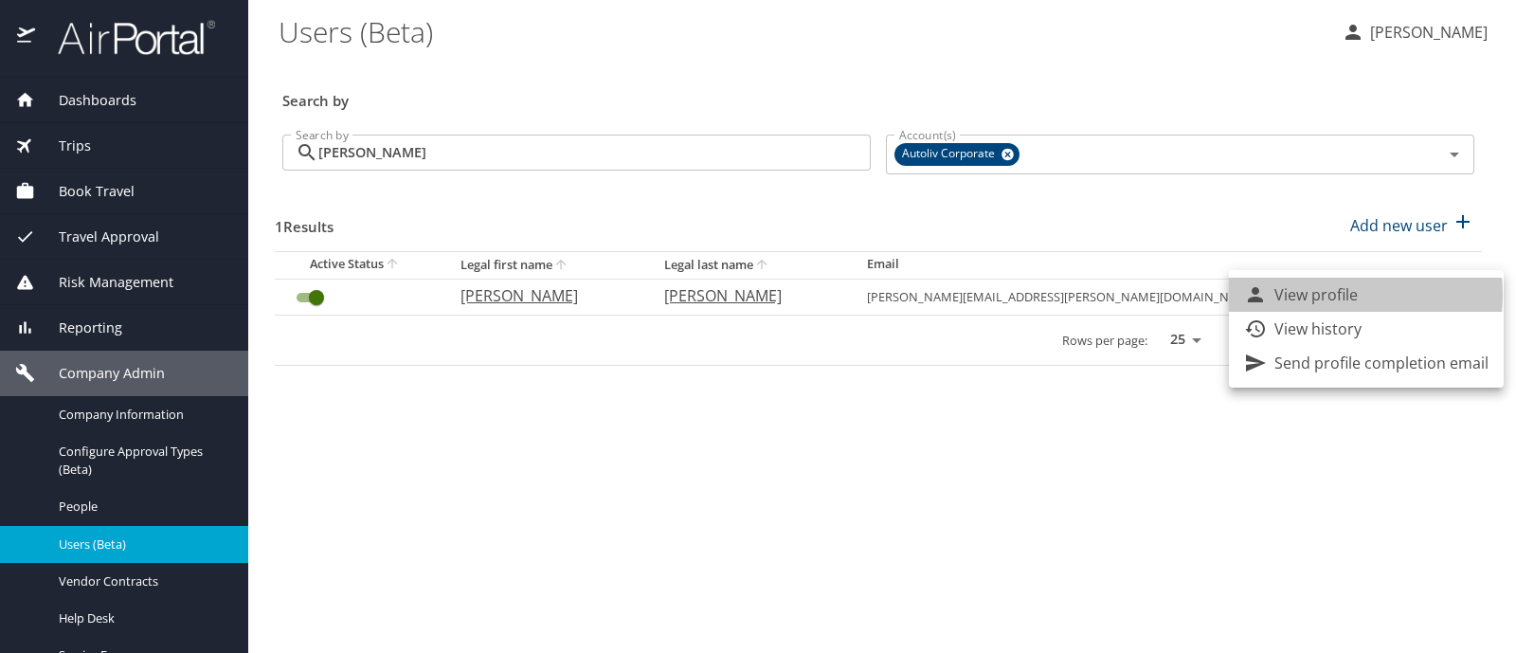
click at [1296, 295] on p "View profile" at bounding box center [1315, 294] width 83 height 23
select select "US"
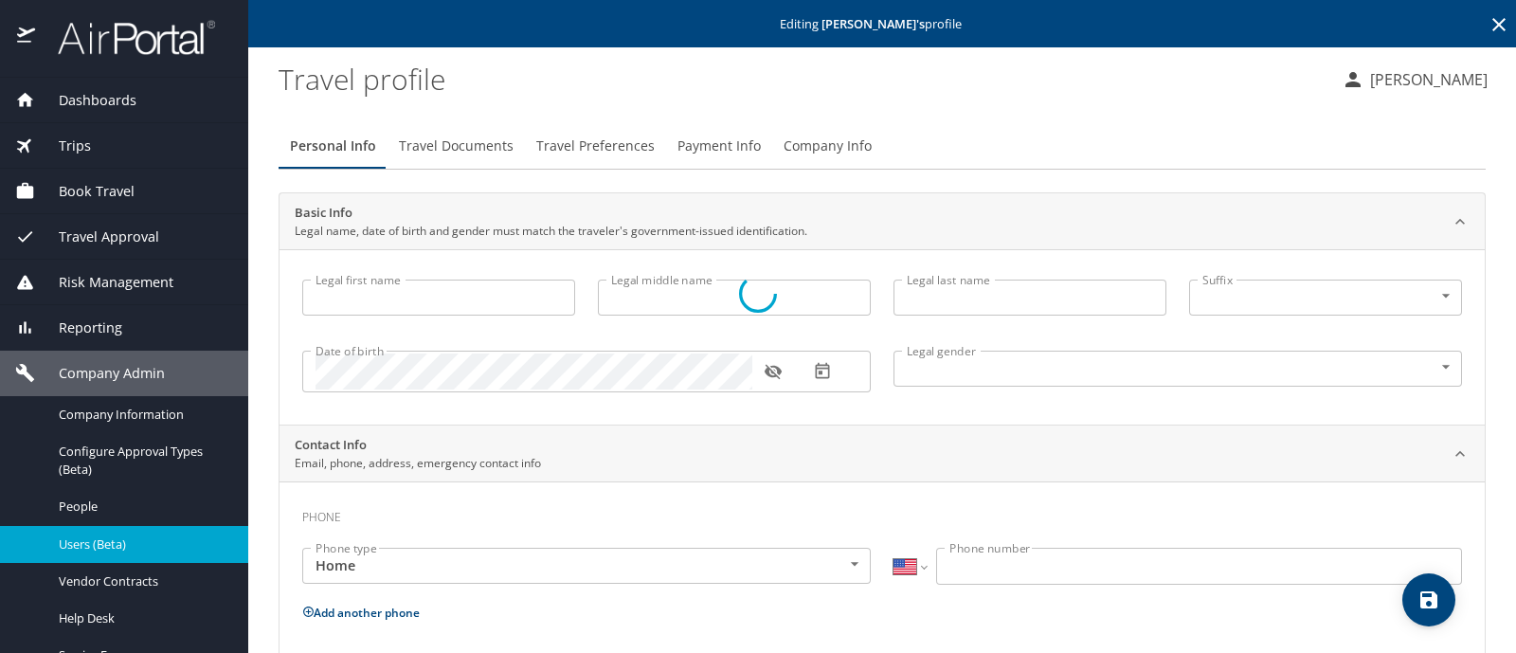
type input "[PERSON_NAME]"
type input "Cortez Navarro"
type input "[DEMOGRAPHIC_DATA]"
type input "Josefina"
type input "Cortez Navarro"
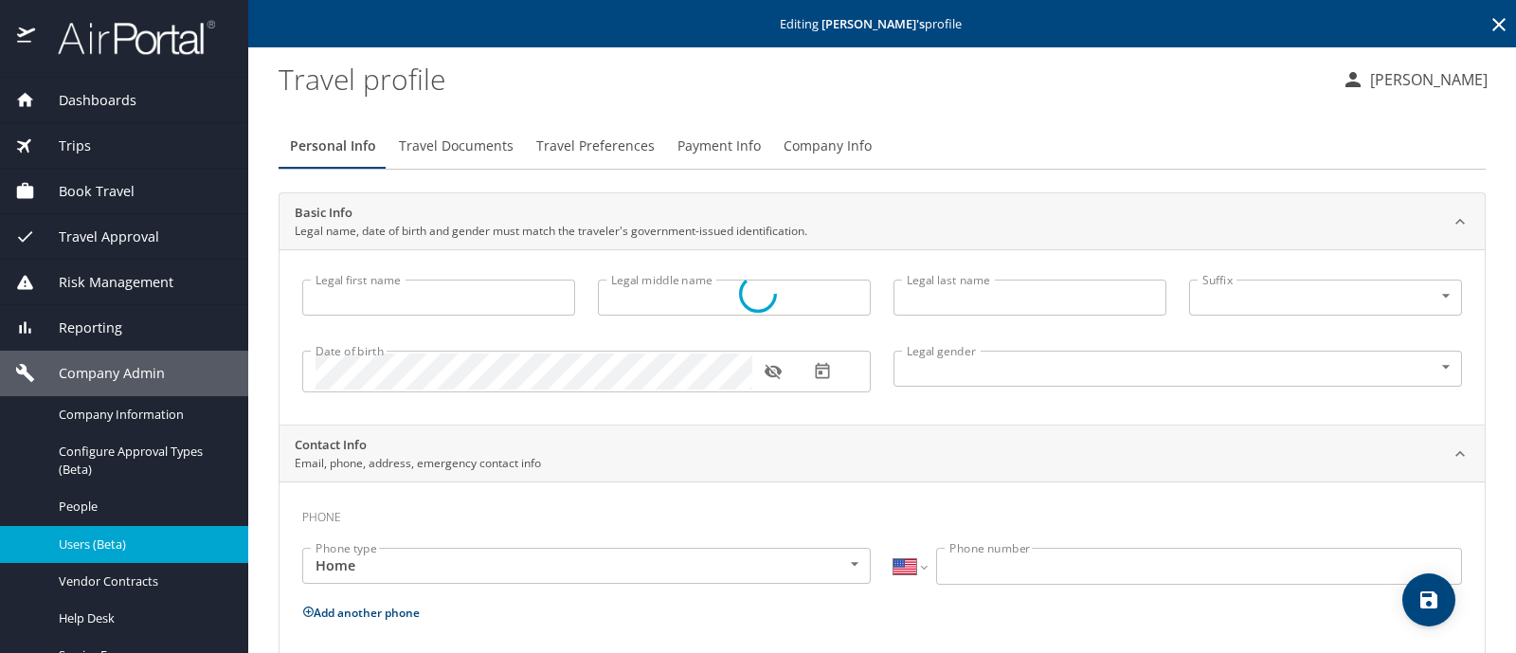
select select "MX"
type input "442 323 6063"
select select "MX"
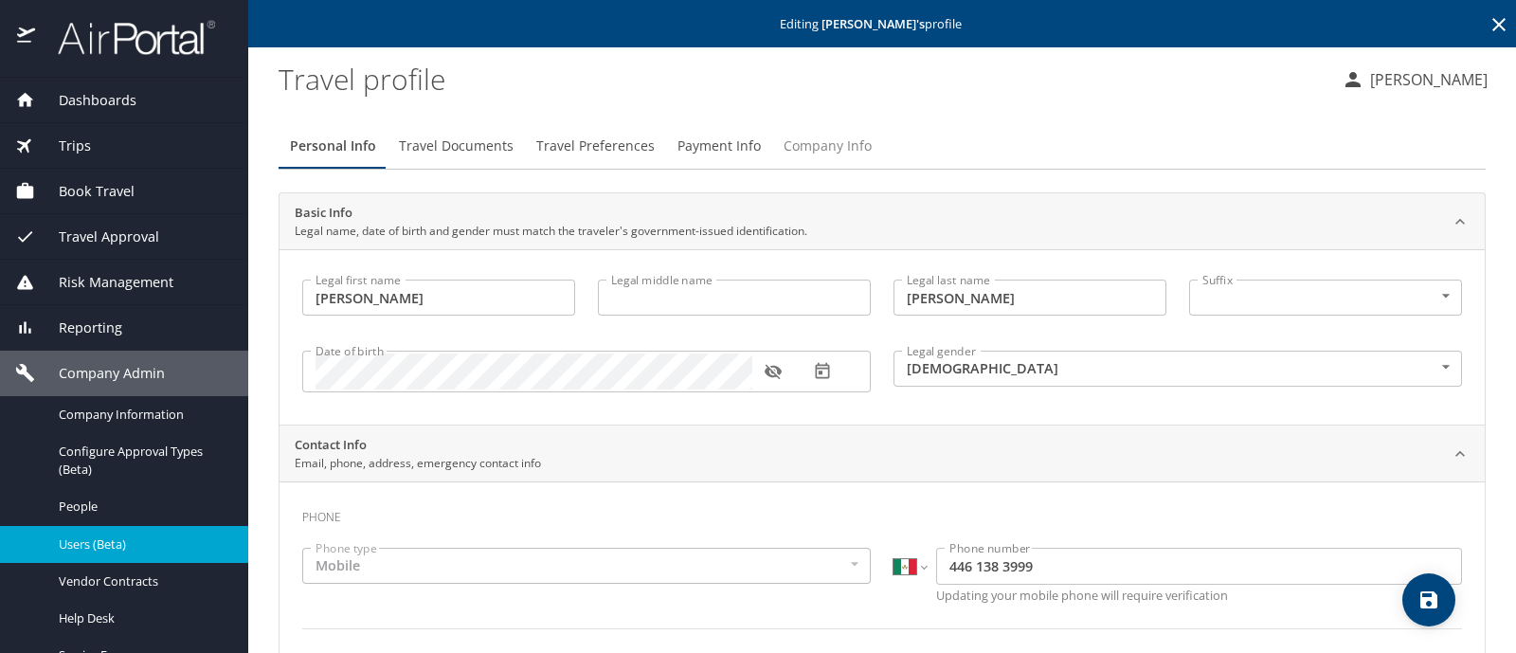
click at [827, 141] on span "Company Info" at bounding box center [828, 147] width 88 height 24
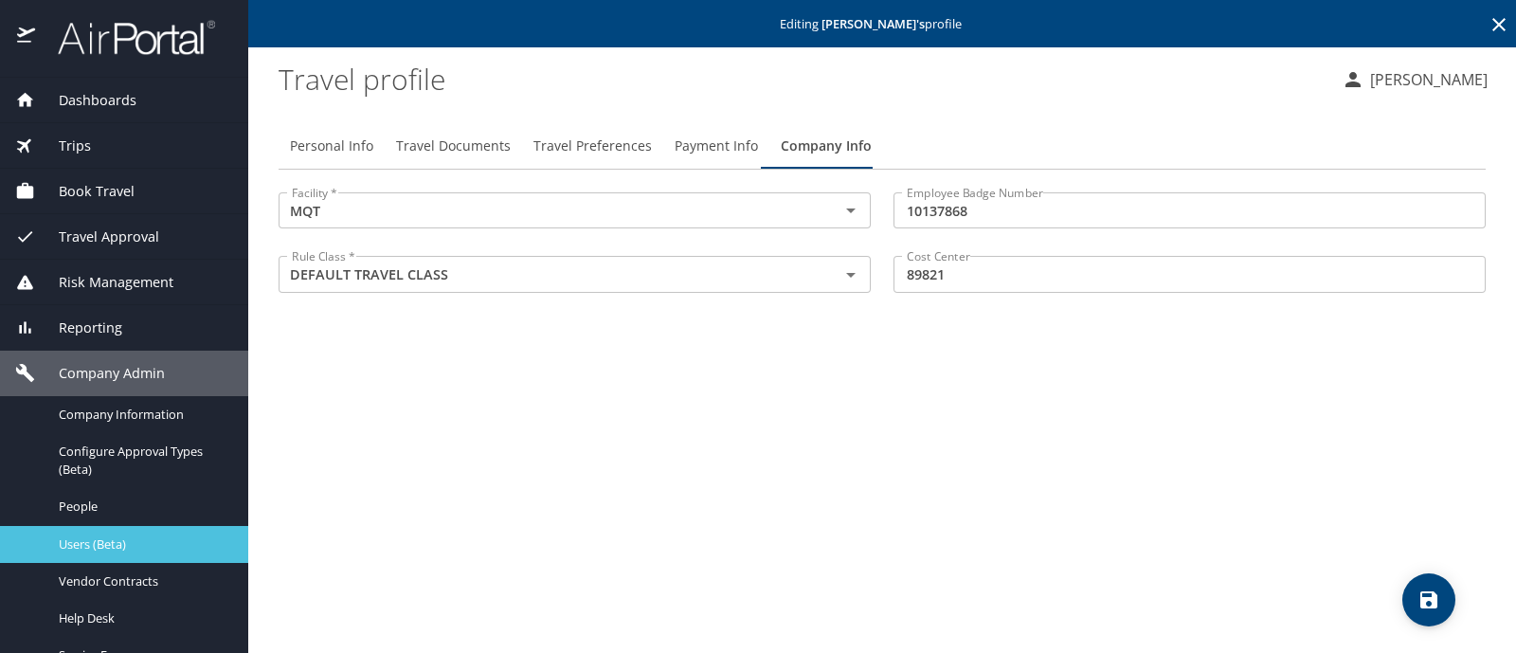
click at [141, 542] on span "Users (Beta)" at bounding box center [142, 544] width 167 height 18
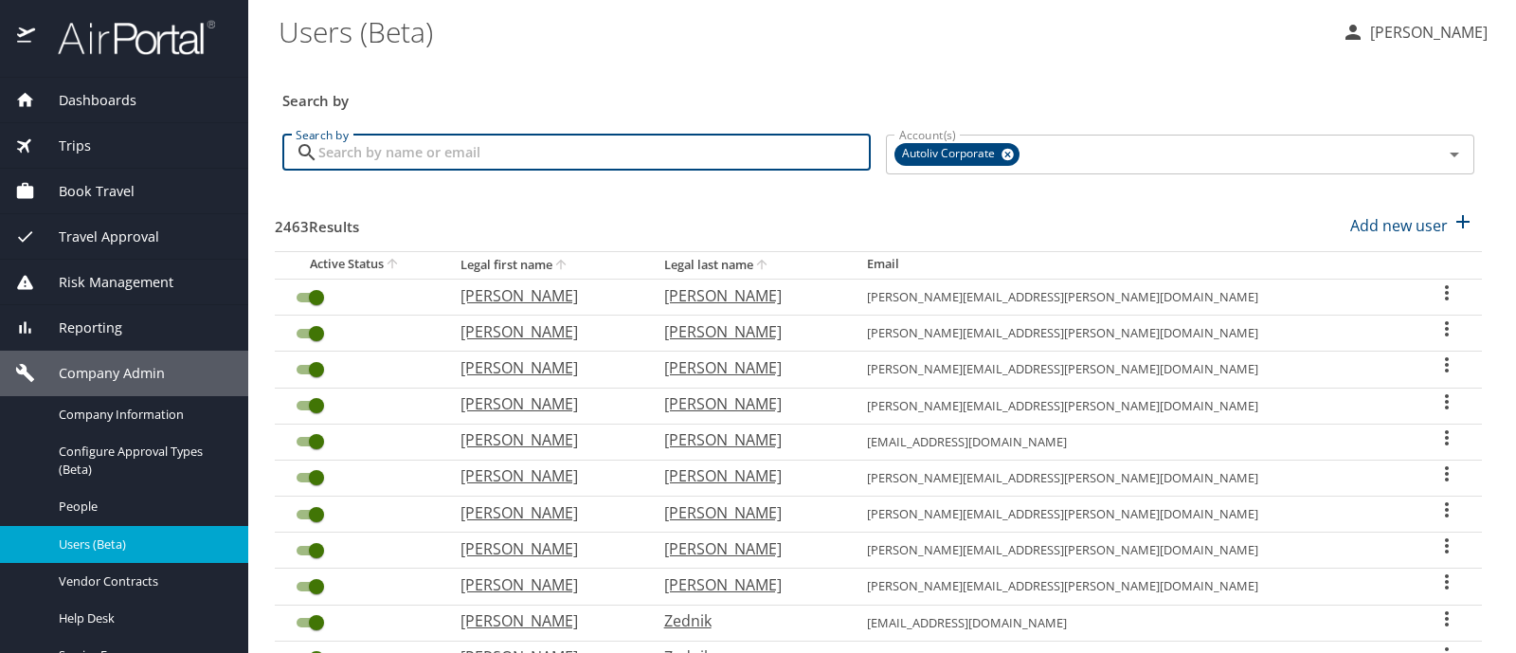
click at [328, 142] on input "Search by" at bounding box center [594, 153] width 552 height 36
type input "vicencio"
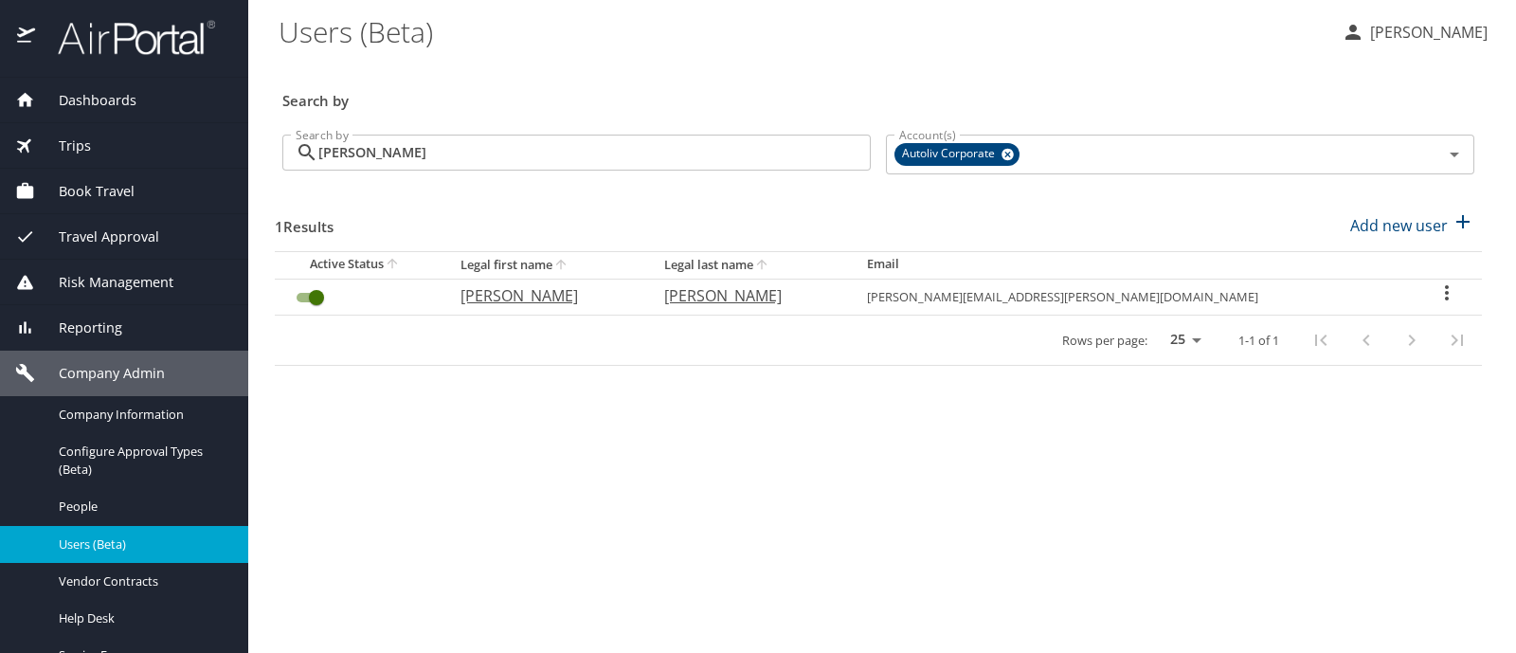
click at [1440, 297] on icon "User Search Table" at bounding box center [1446, 292] width 23 height 23
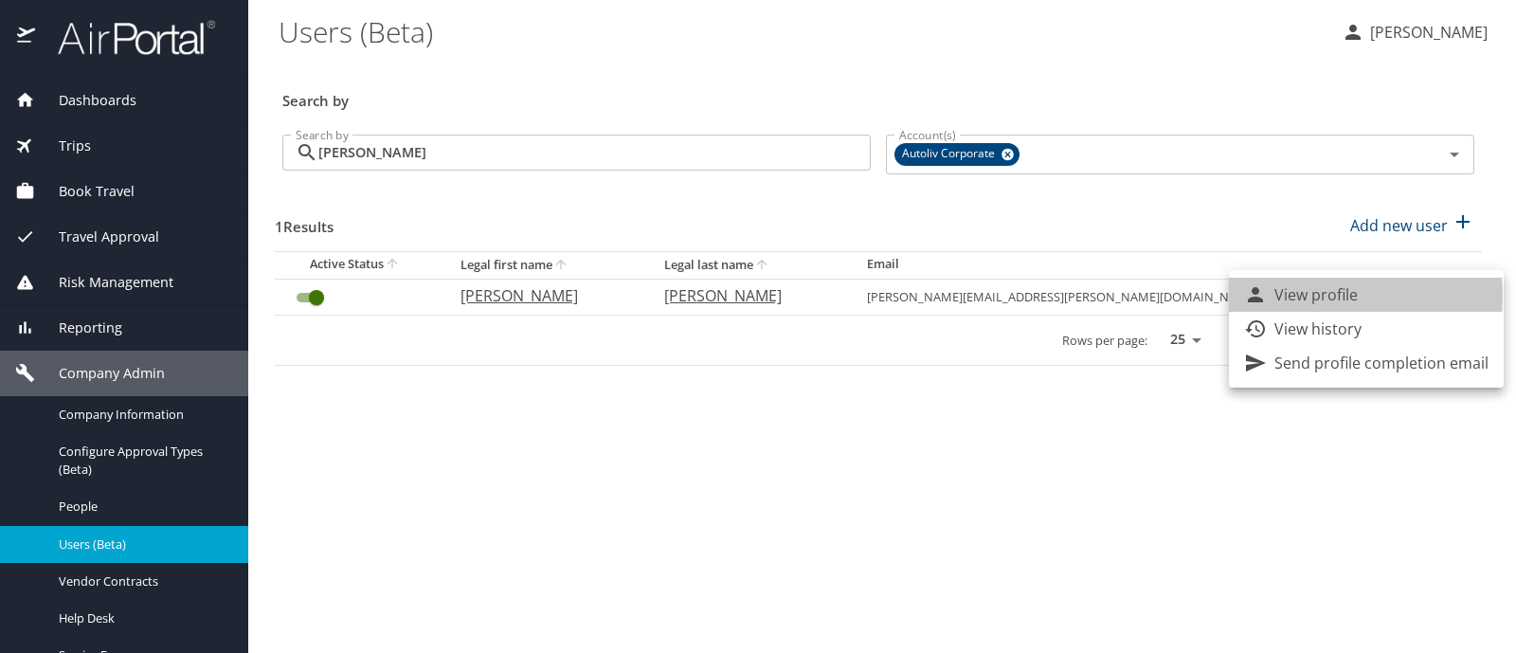
click at [1308, 296] on p "View profile" at bounding box center [1315, 294] width 83 height 23
select select "US"
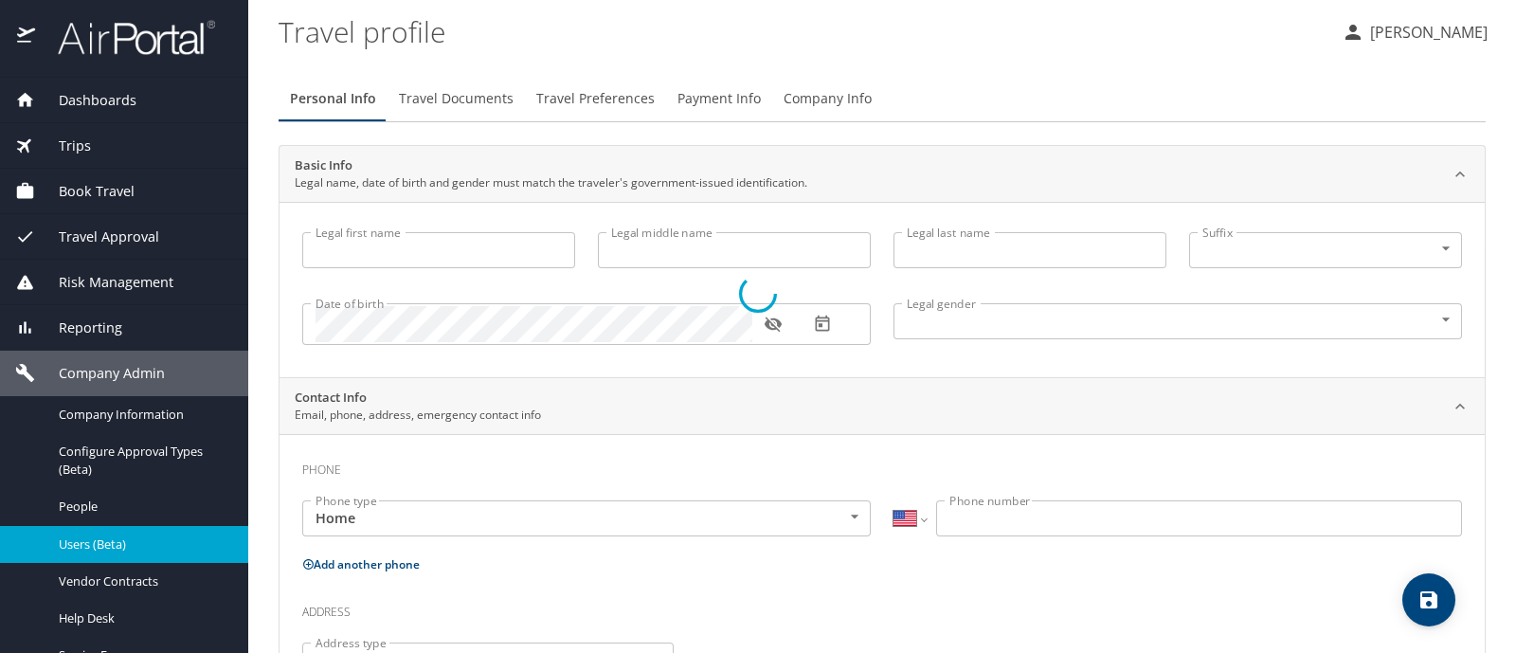
type input "Jose"
type input "Manuel"
type input "Vicencio"
type input "[DEMOGRAPHIC_DATA]"
select select "MX"
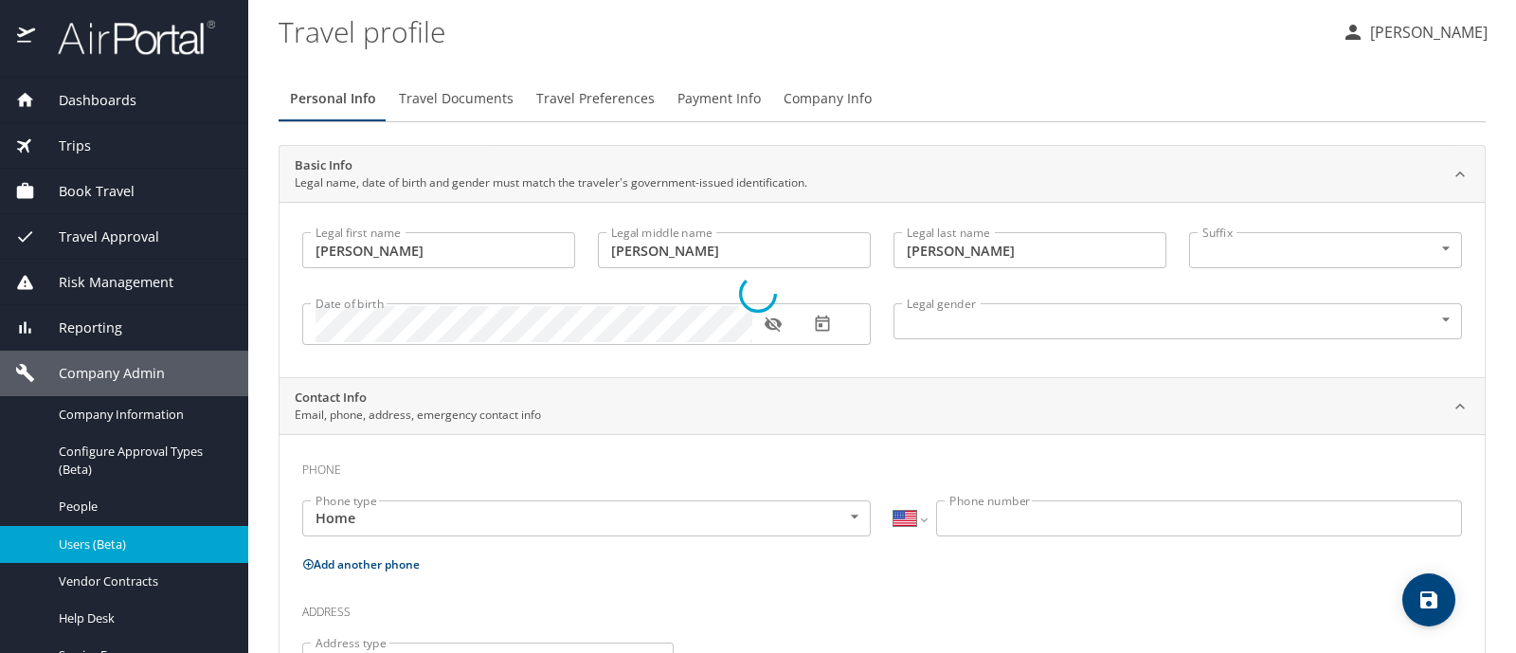
select select "MX"
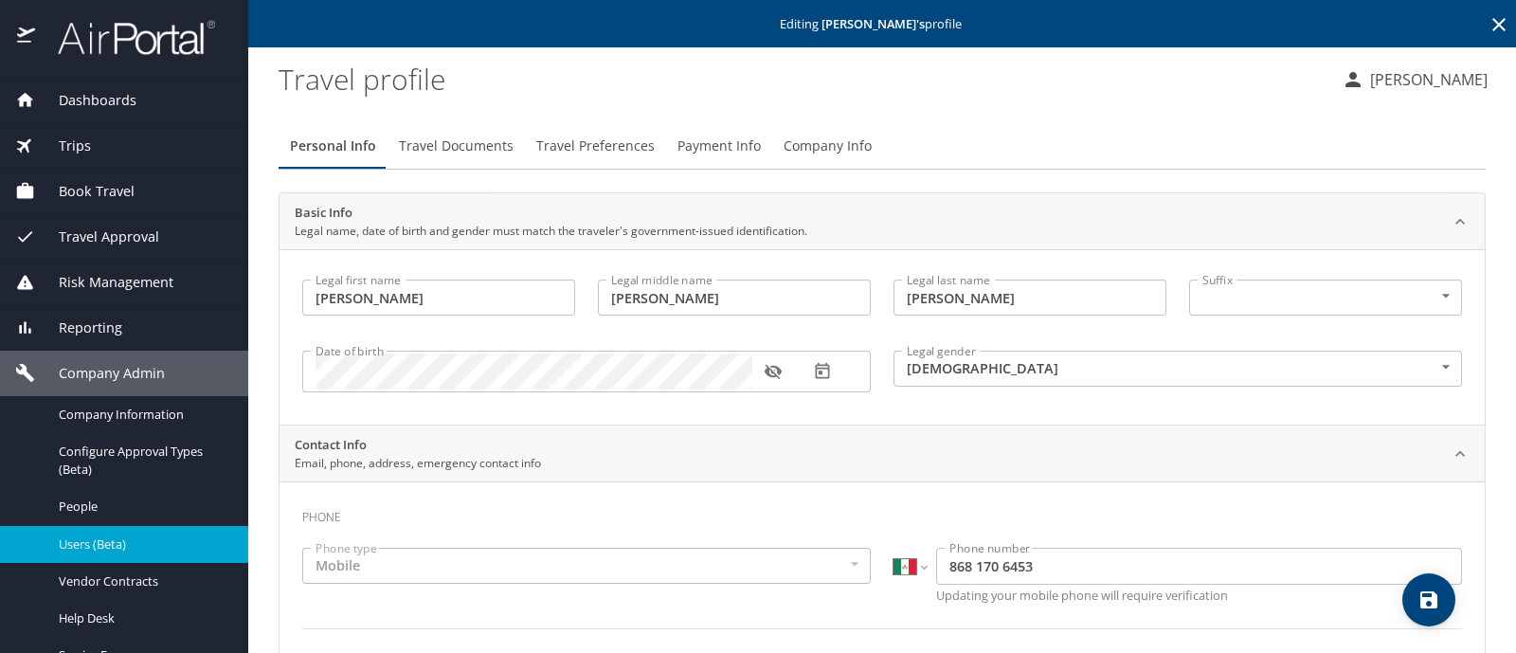
click at [804, 148] on span "Company Info" at bounding box center [828, 147] width 88 height 24
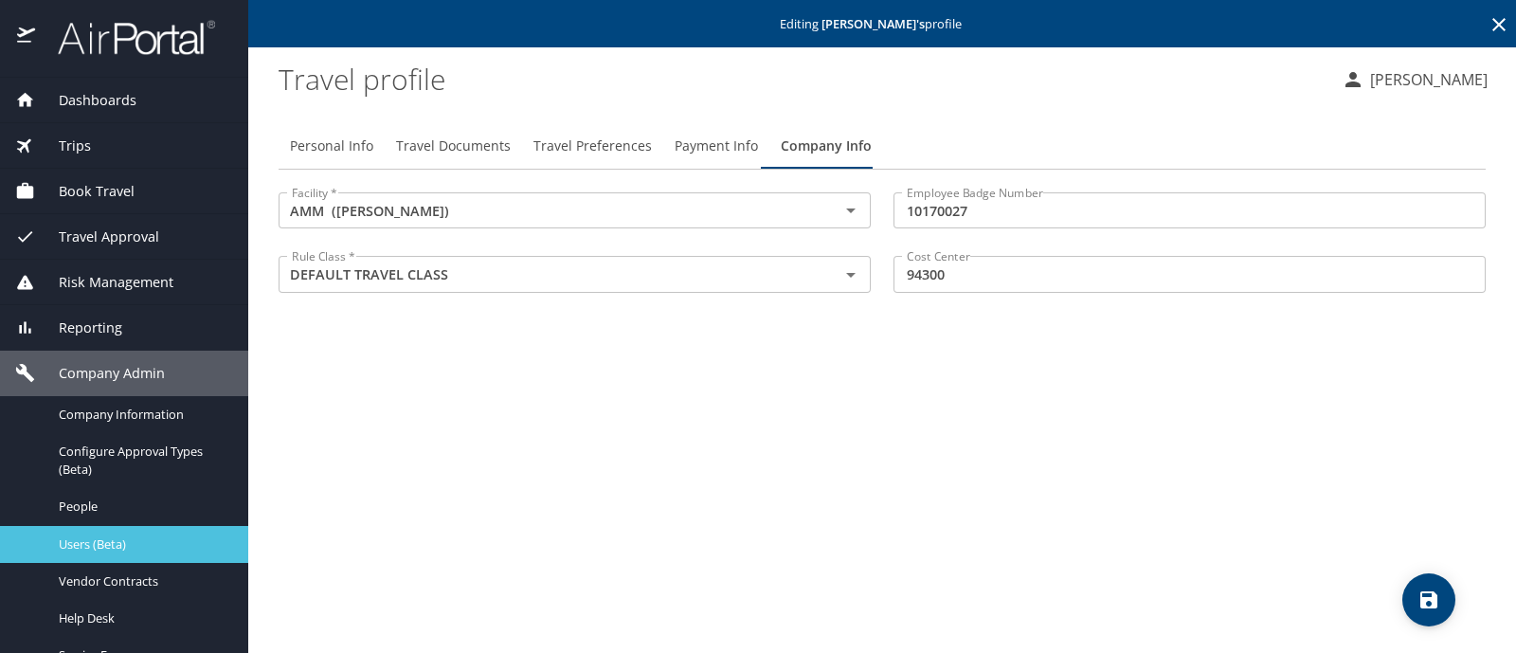
click at [150, 543] on span "Users (Beta)" at bounding box center [142, 544] width 167 height 18
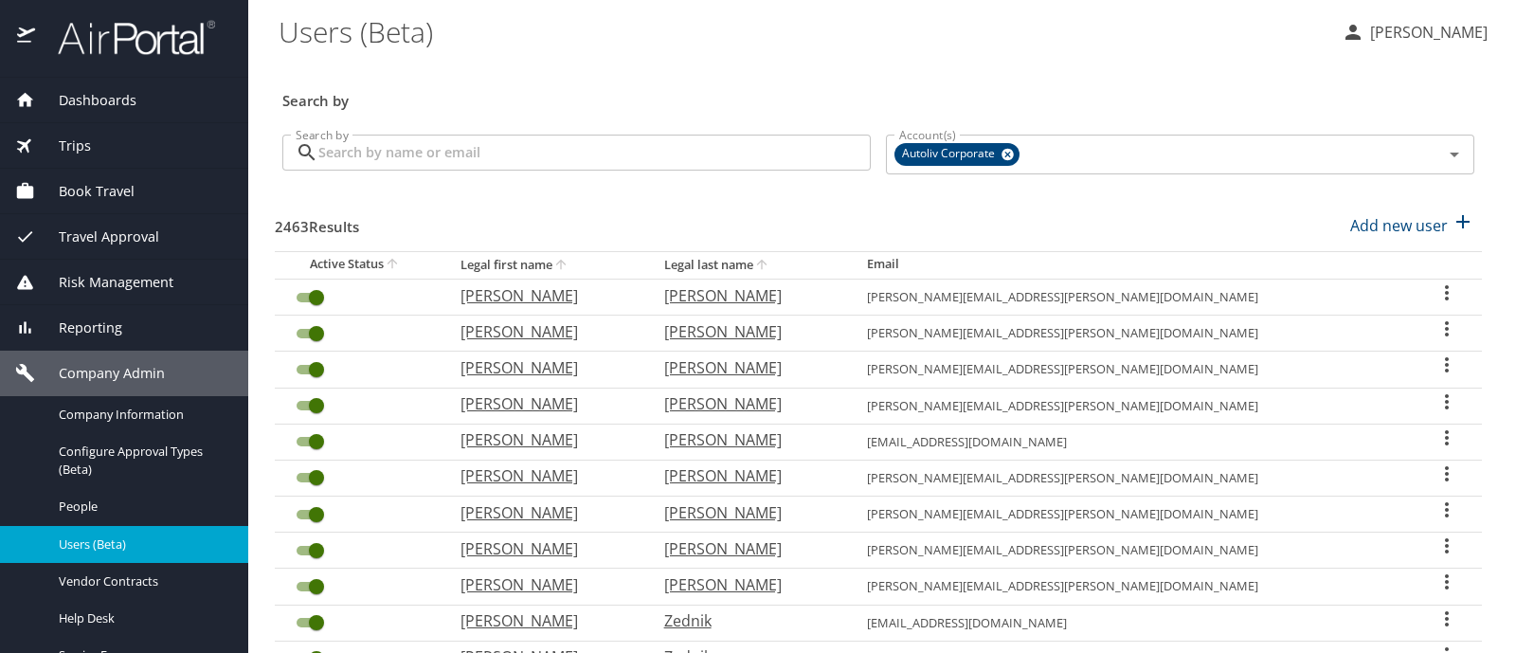
click at [317, 159] on icon at bounding box center [307, 152] width 23 height 23
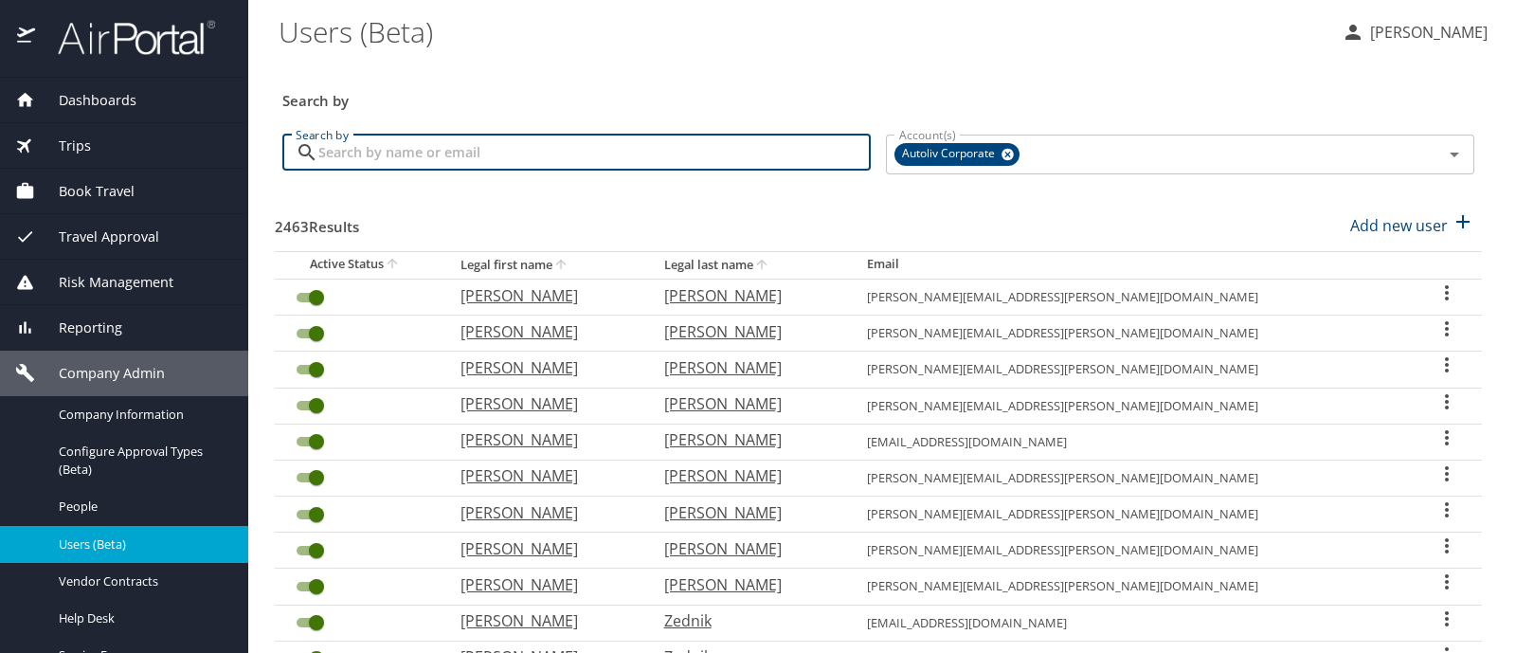
click at [401, 151] on input "Search by" at bounding box center [594, 153] width 552 height 36
type input "esau"
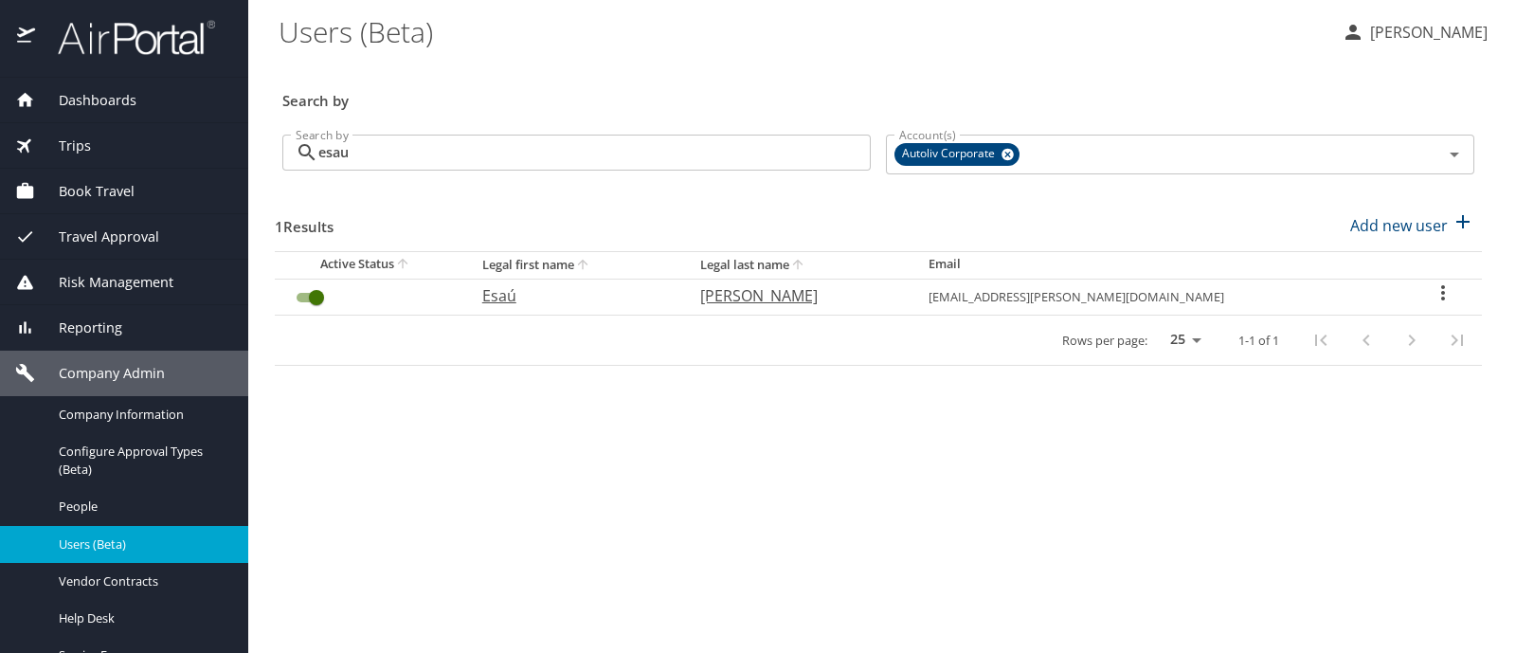
click at [1437, 293] on icon "User Search Table" at bounding box center [1443, 292] width 23 height 23
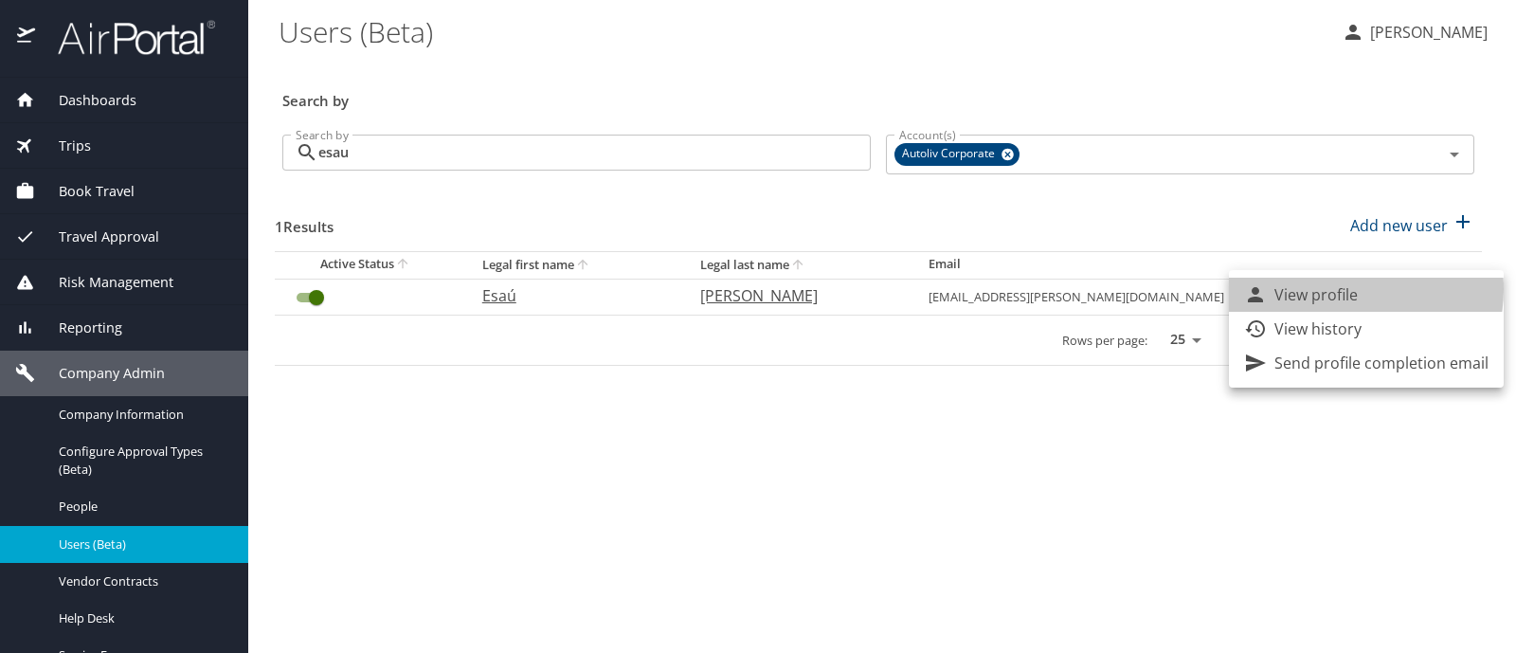
click at [1334, 289] on p "View profile" at bounding box center [1315, 294] width 83 height 23
select select "US"
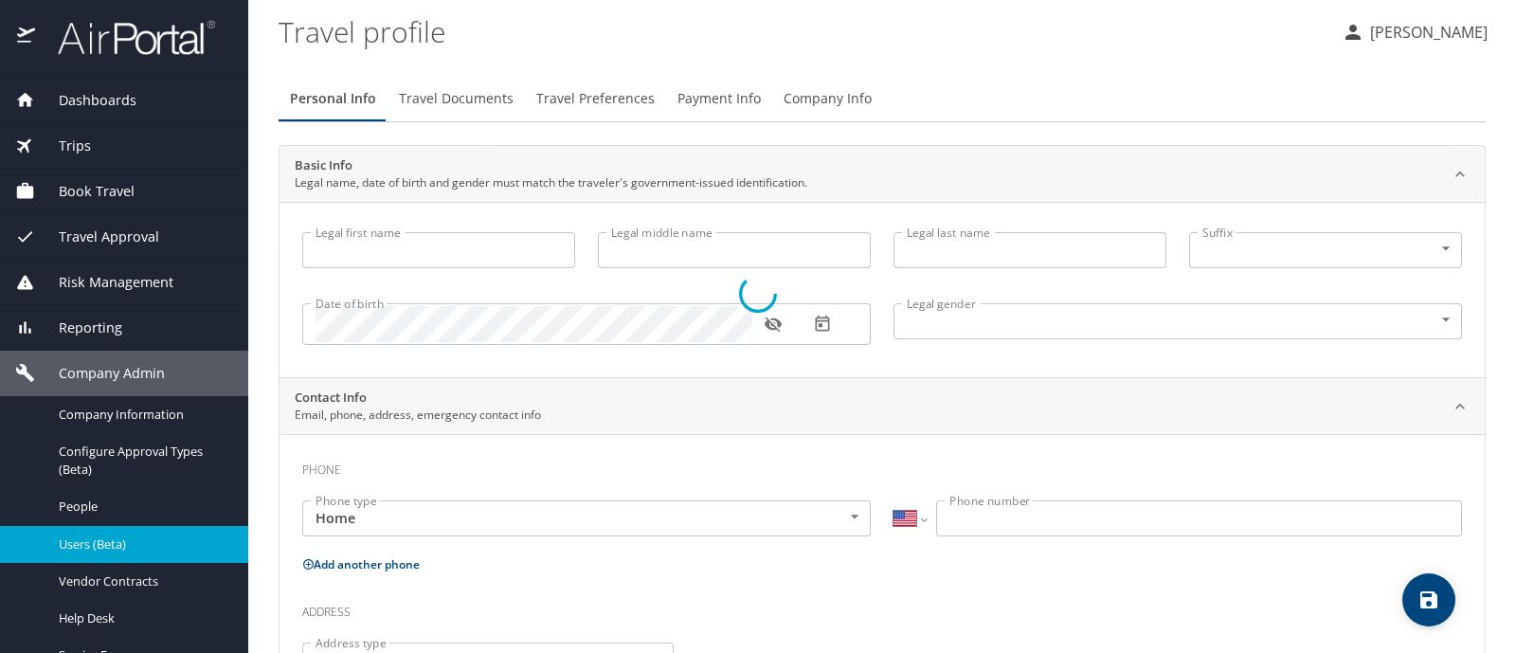
type input "Esaú"
type input "Carrillo"
type input "[DEMOGRAPHIC_DATA]"
select select "MX"
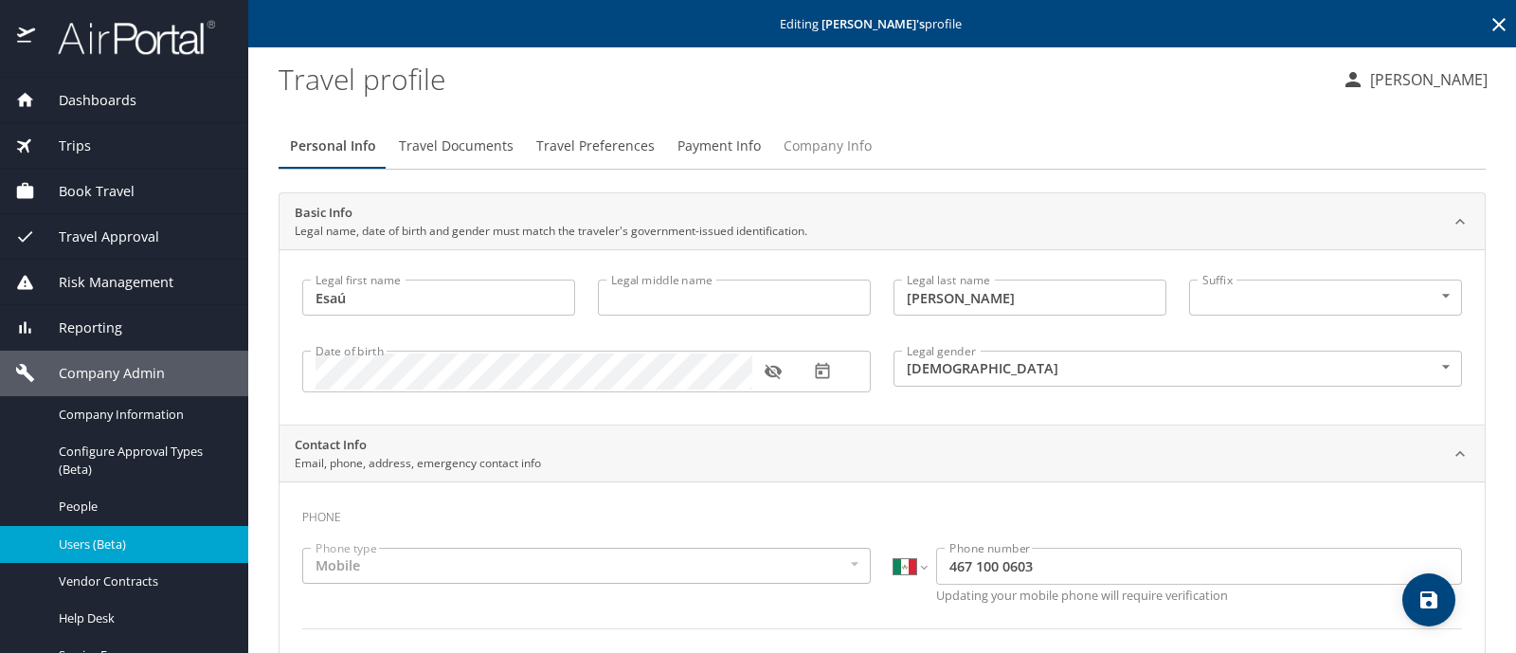
click at [823, 153] on span "Company Info" at bounding box center [828, 147] width 88 height 24
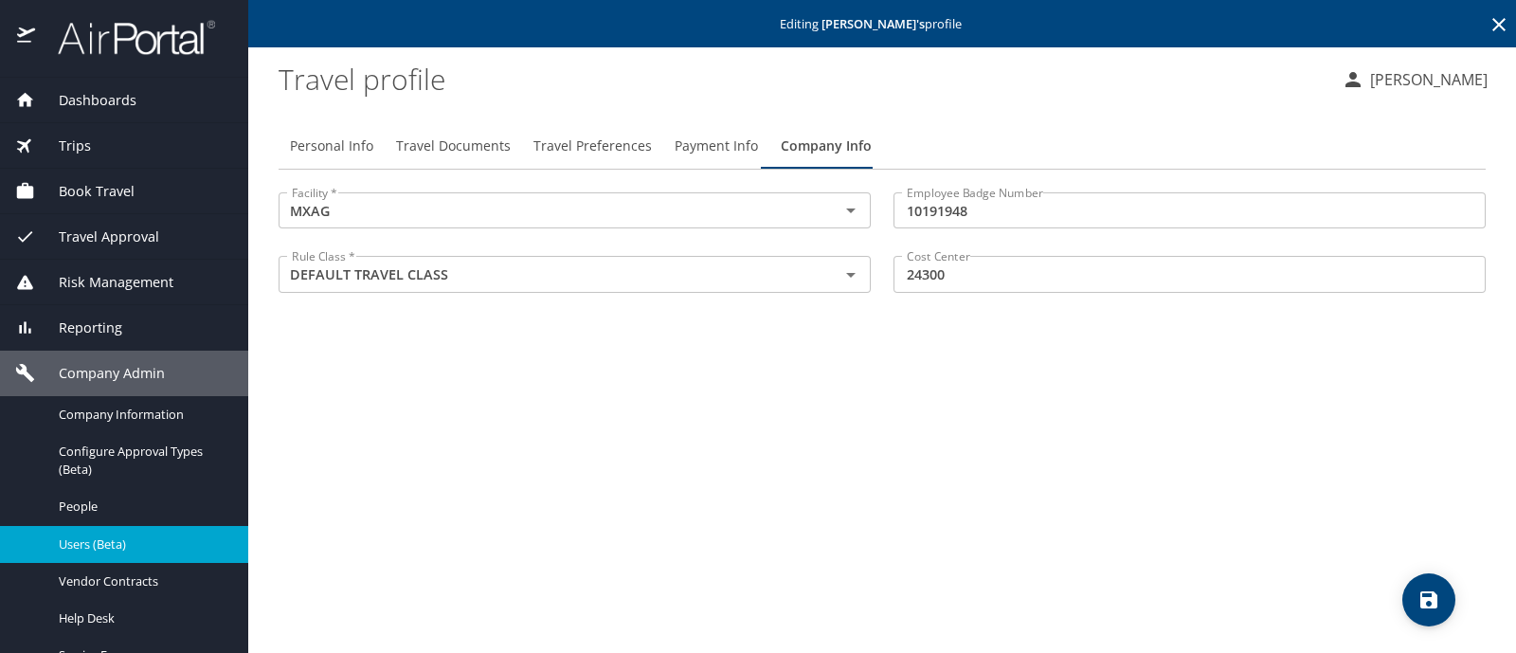
click at [117, 547] on span "Users (Beta)" at bounding box center [142, 544] width 167 height 18
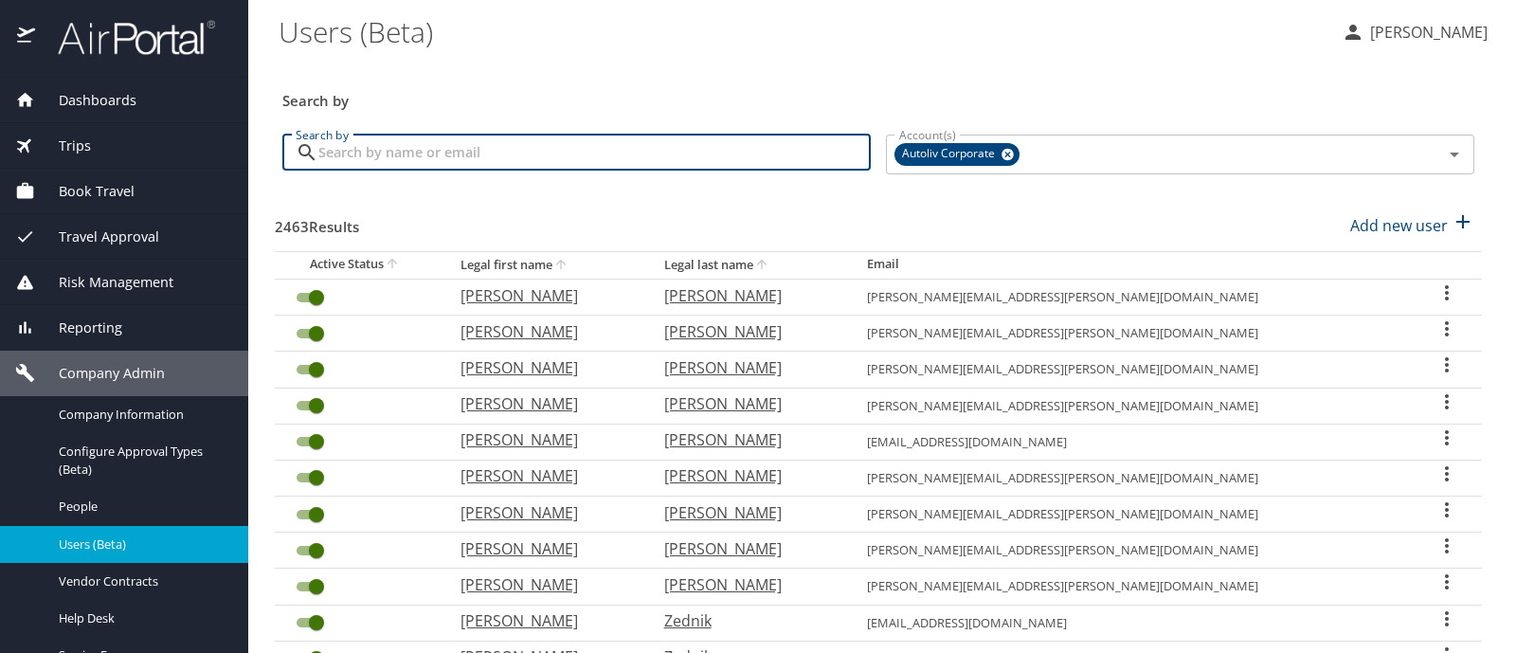
click at [340, 154] on input "Search by" at bounding box center [594, 153] width 552 height 36
type input "maria ortiz"
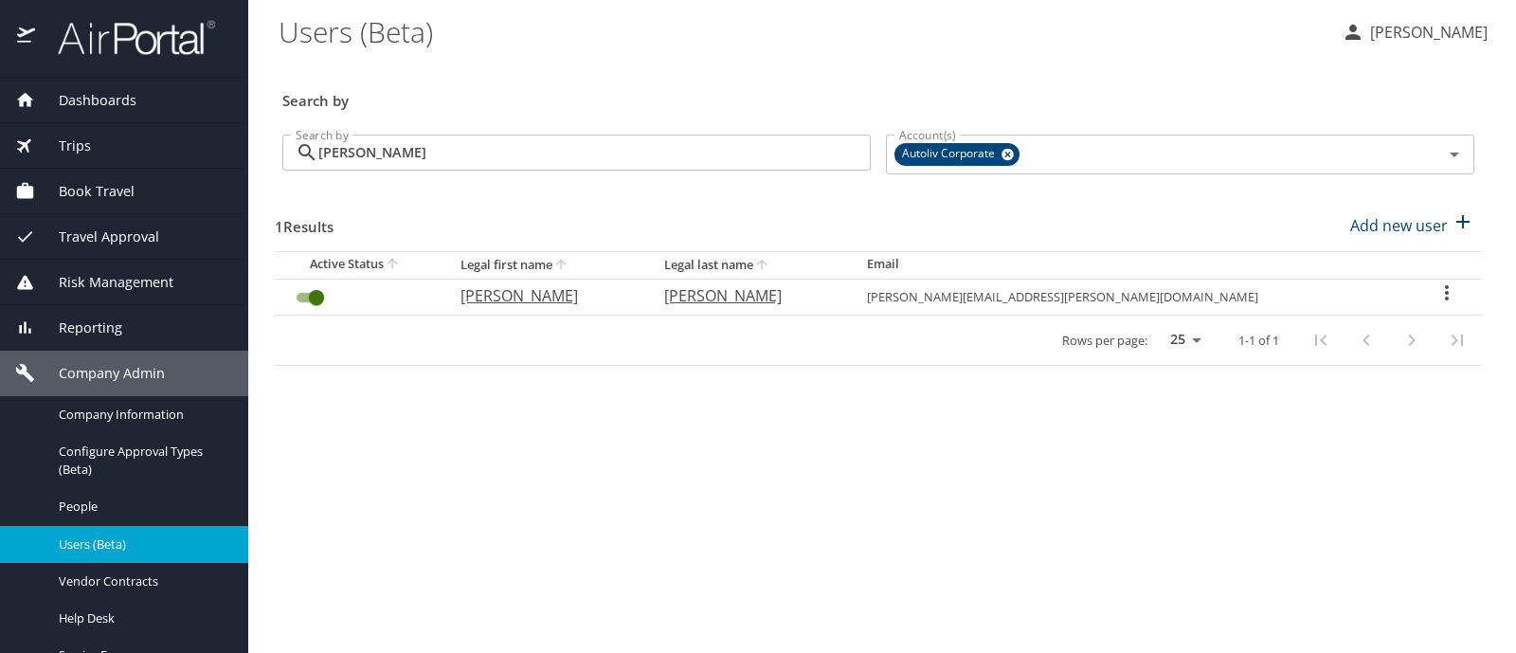
click at [1428, 289] on div "User Search Table" at bounding box center [1447, 294] width 39 height 27
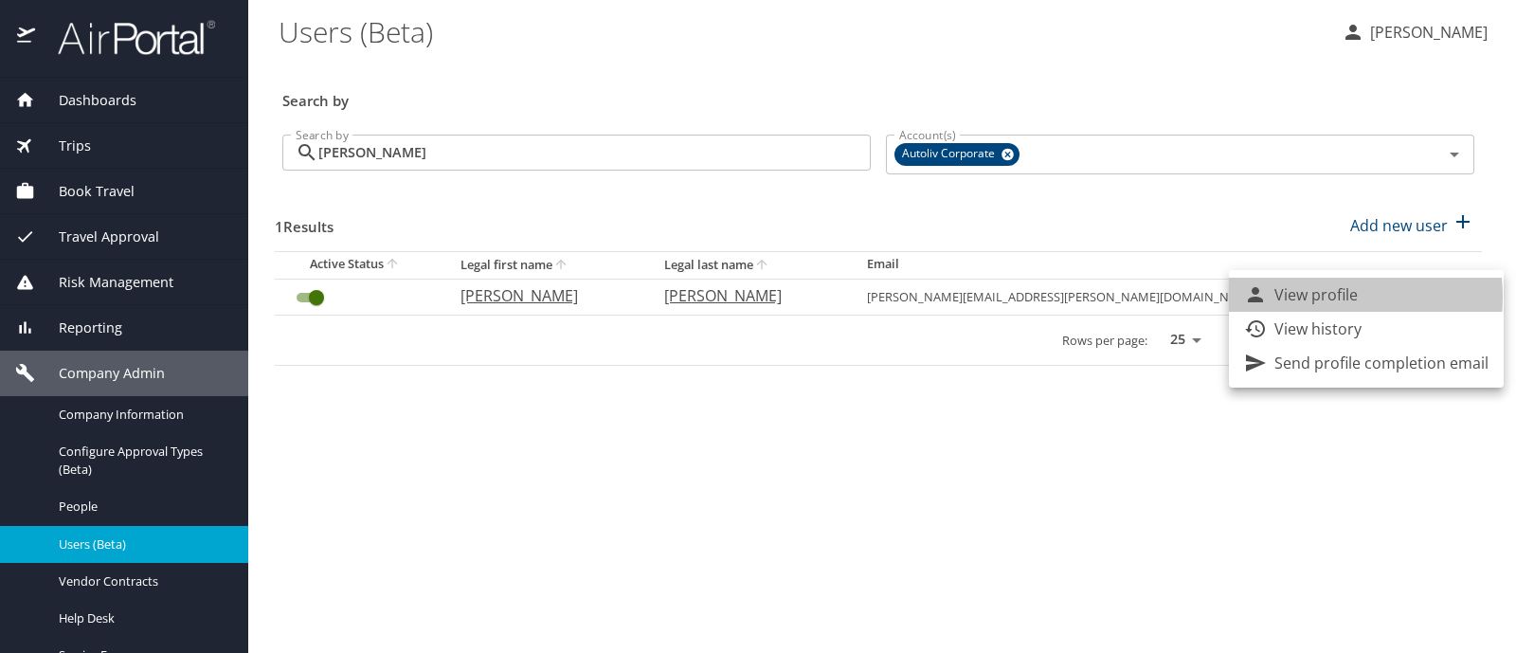
click at [1304, 297] on p "View profile" at bounding box center [1315, 294] width 83 height 23
select select "US"
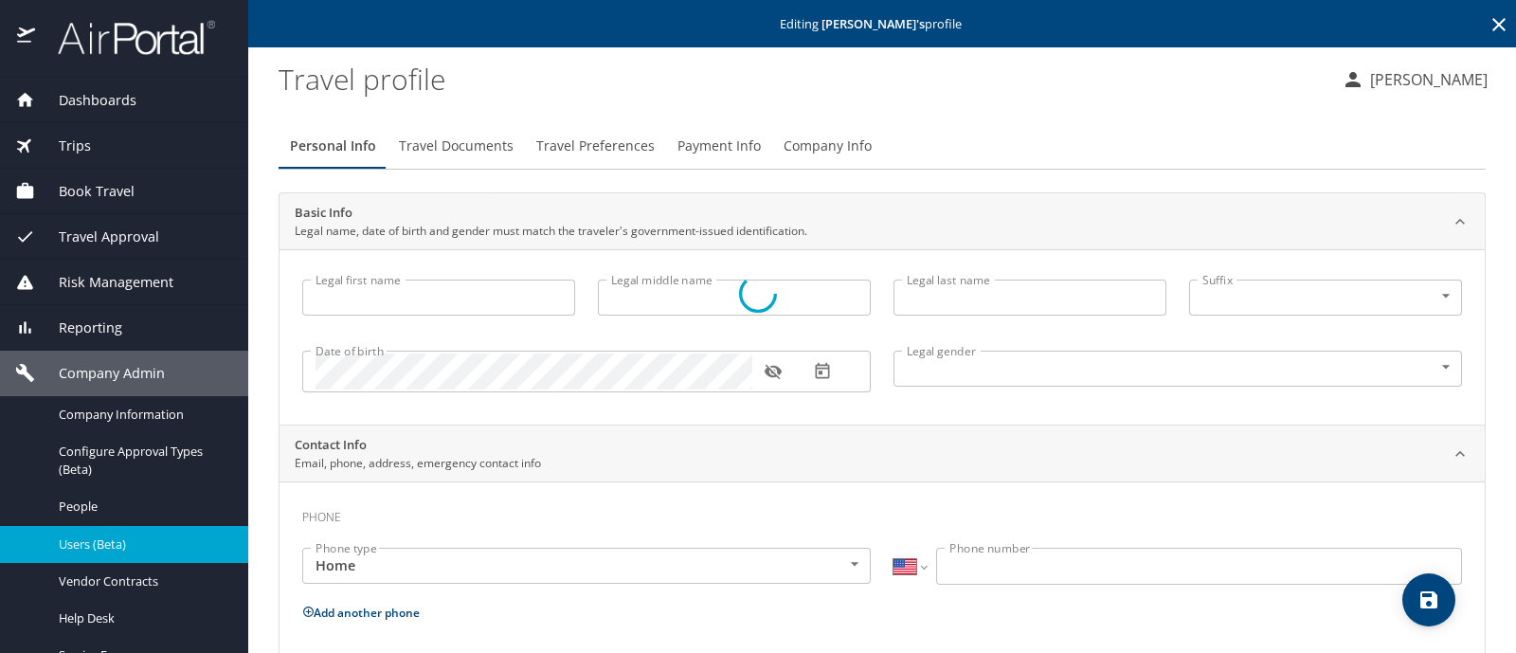
type input "Maria"
type input "Guadalupe"
type input "Ortiz"
type input "Female"
type input "Nicolas"
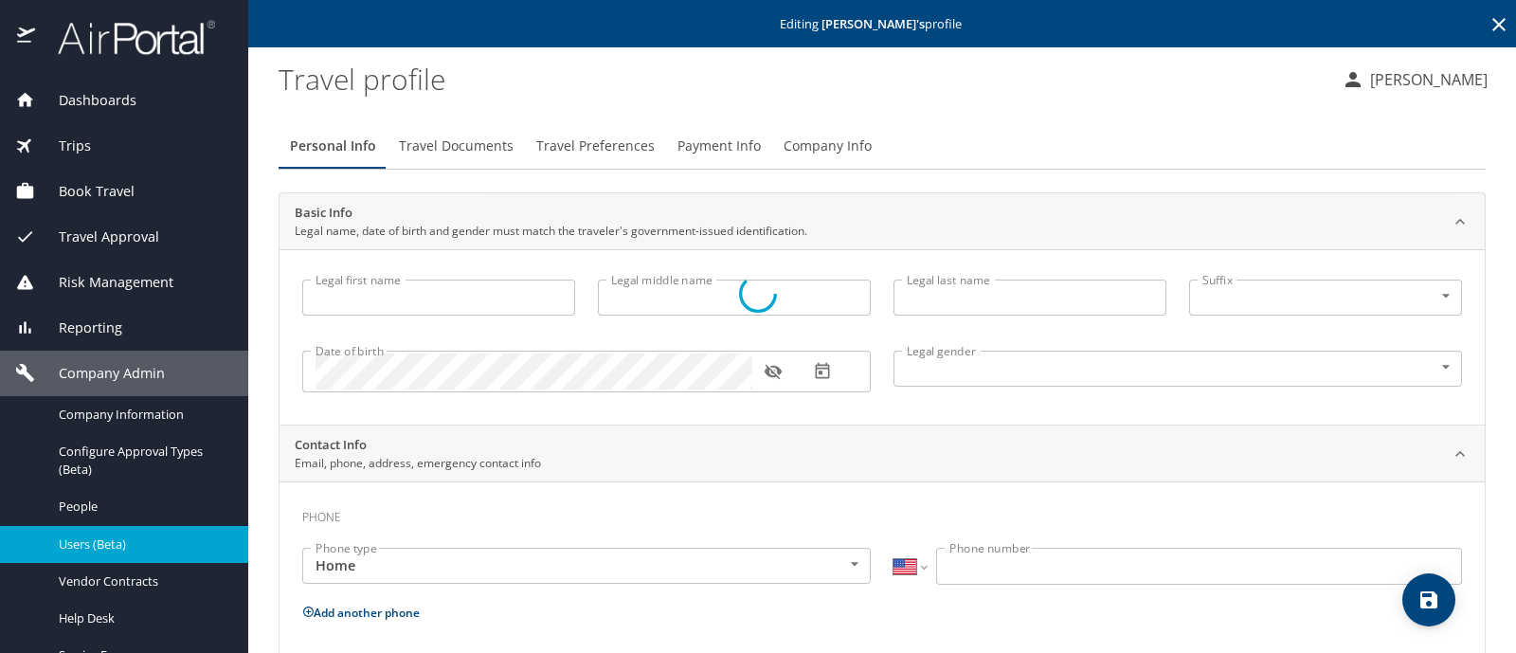
type input "Giavazzoli"
select select "MX"
type input "442 109 1638"
select select "MX"
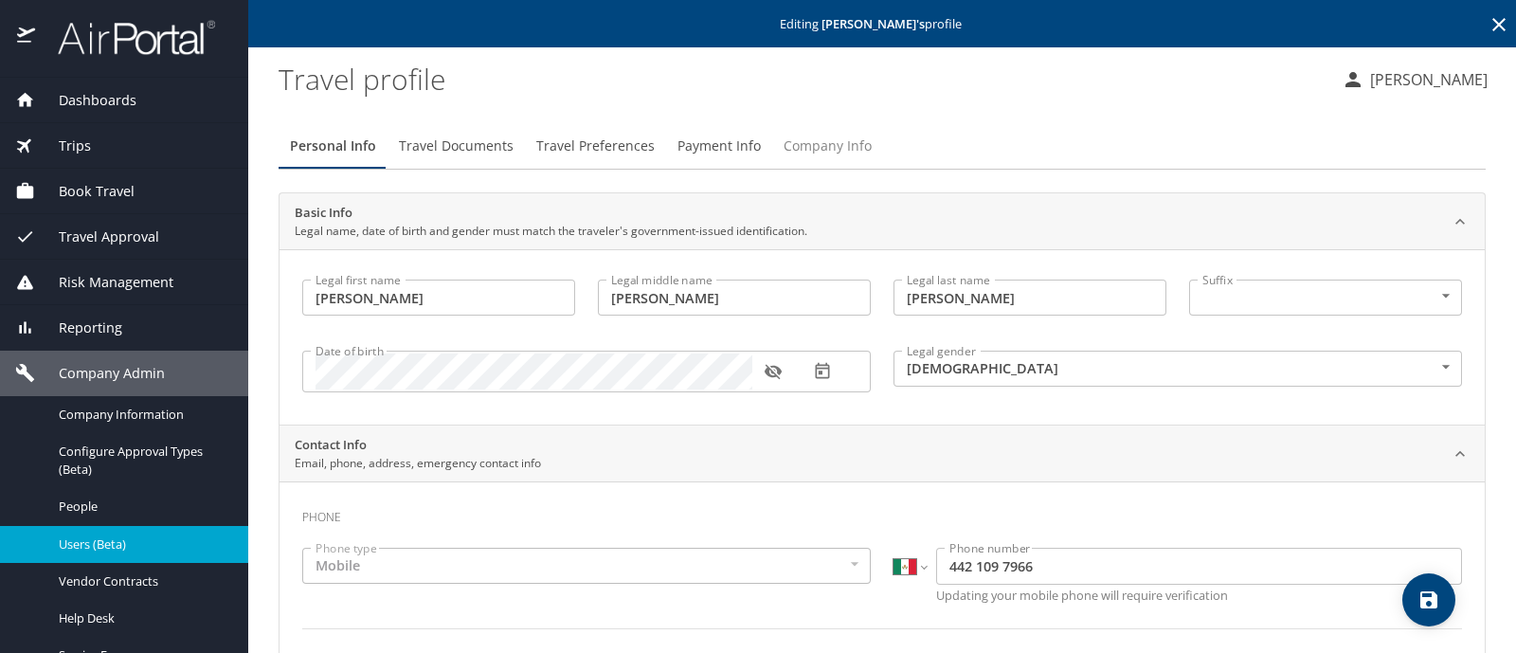
click at [831, 149] on span "Company Info" at bounding box center [828, 147] width 88 height 24
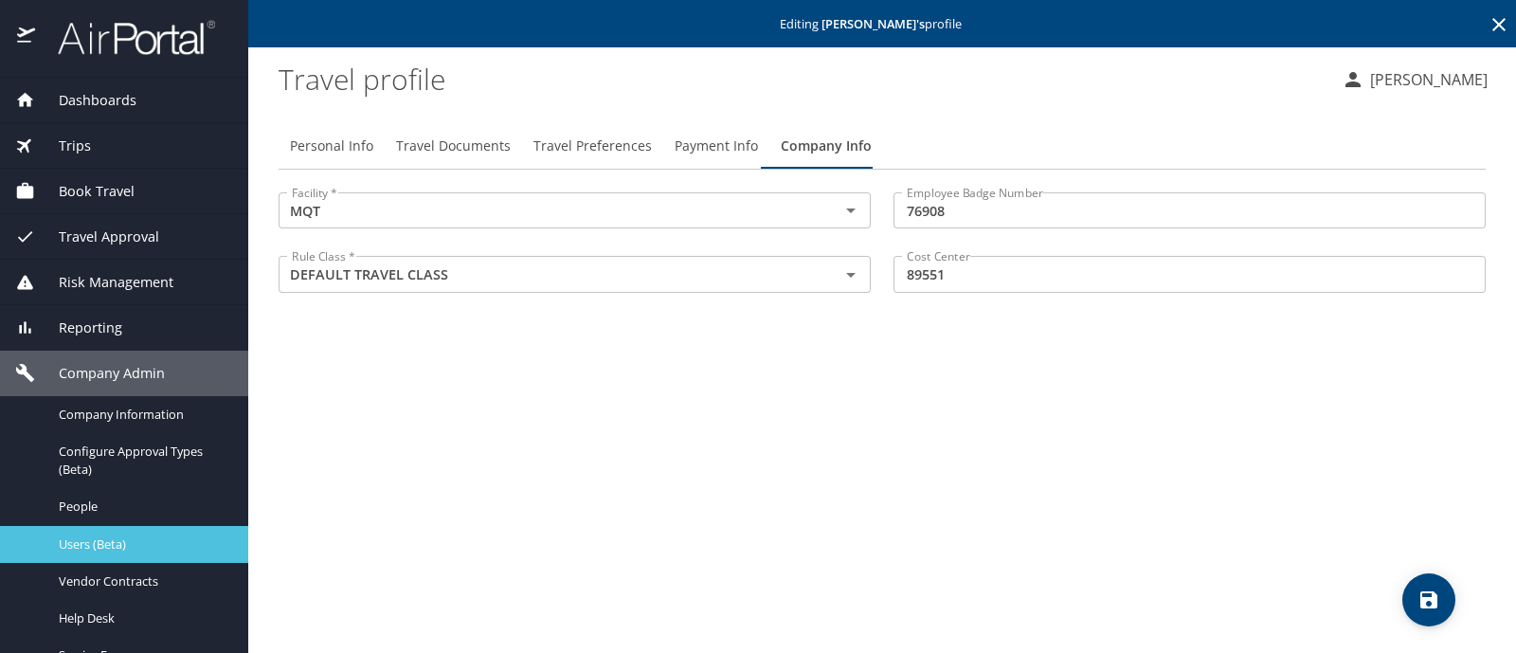
click at [104, 539] on span "Users (Beta)" at bounding box center [142, 544] width 167 height 18
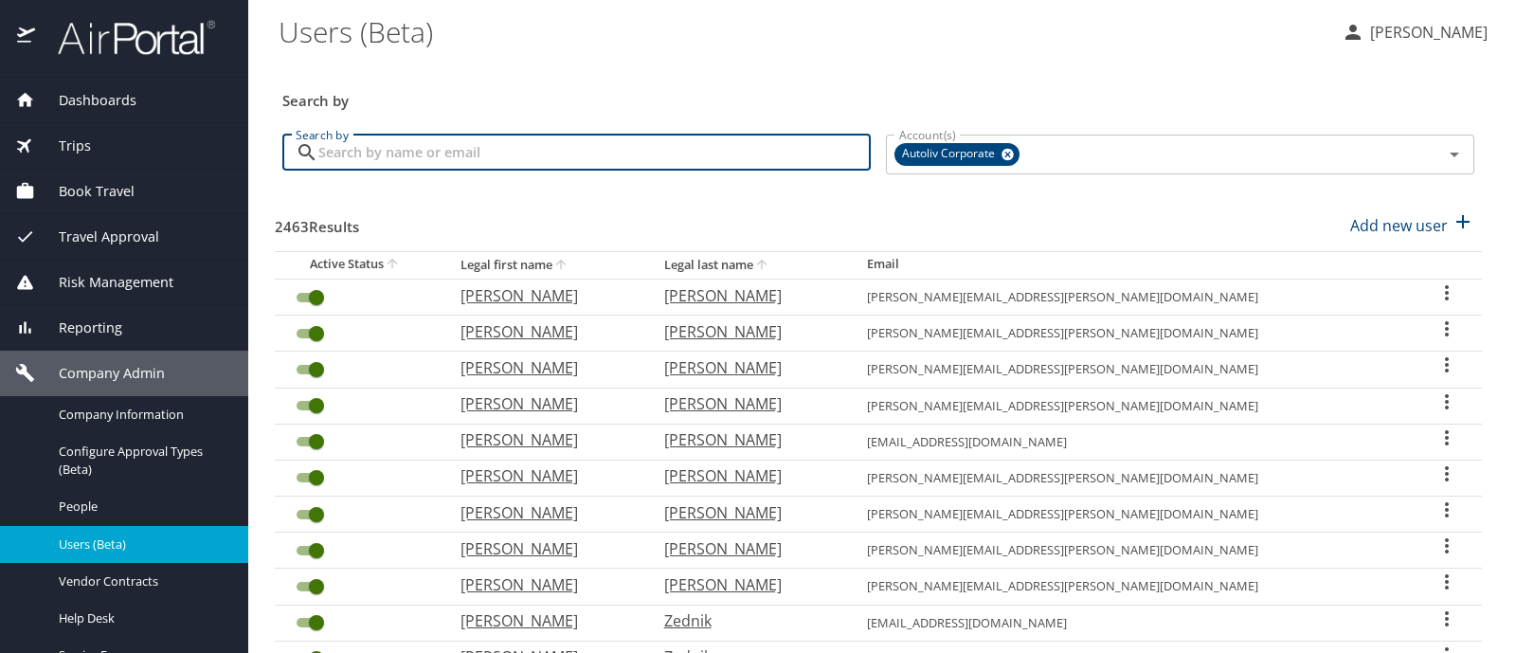
click at [367, 148] on input "Search by" at bounding box center [594, 153] width 552 height 36
type input "hernandez bautista"
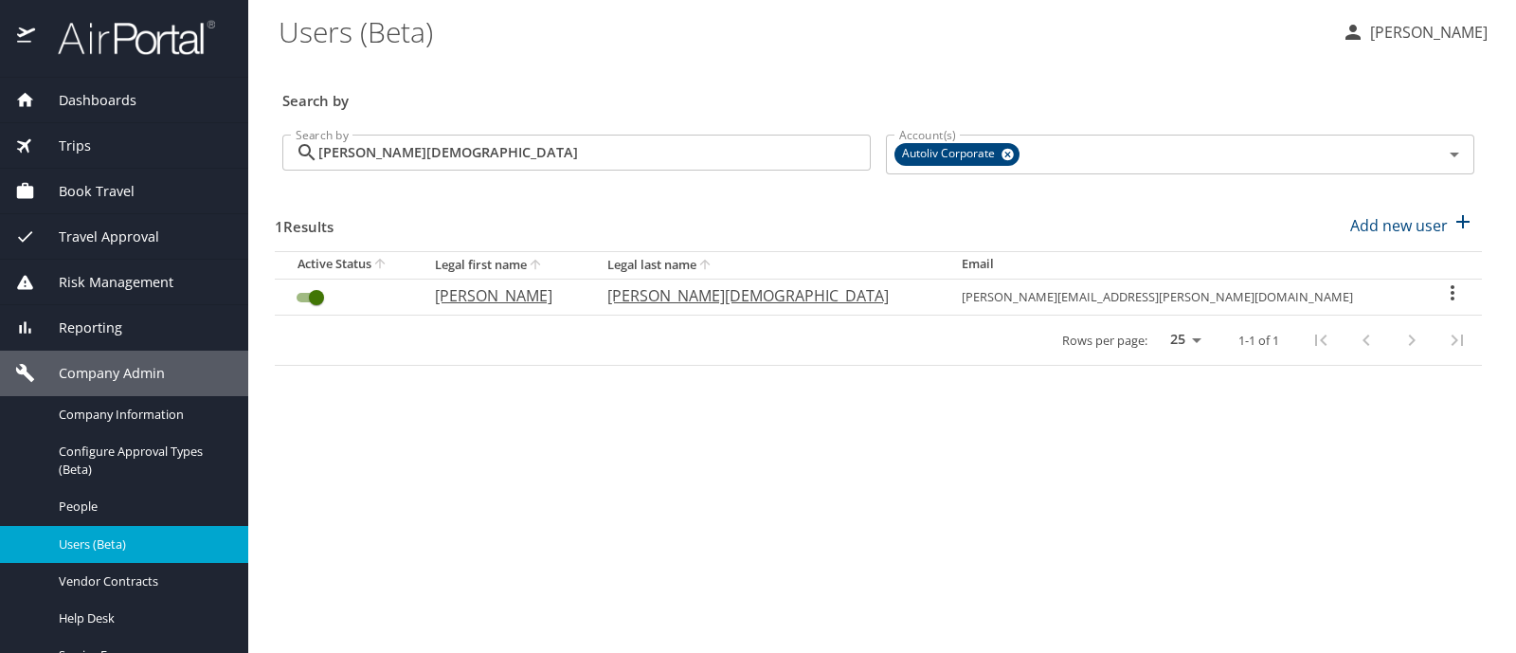
click at [1441, 296] on icon "User Search Table" at bounding box center [1452, 292] width 23 height 23
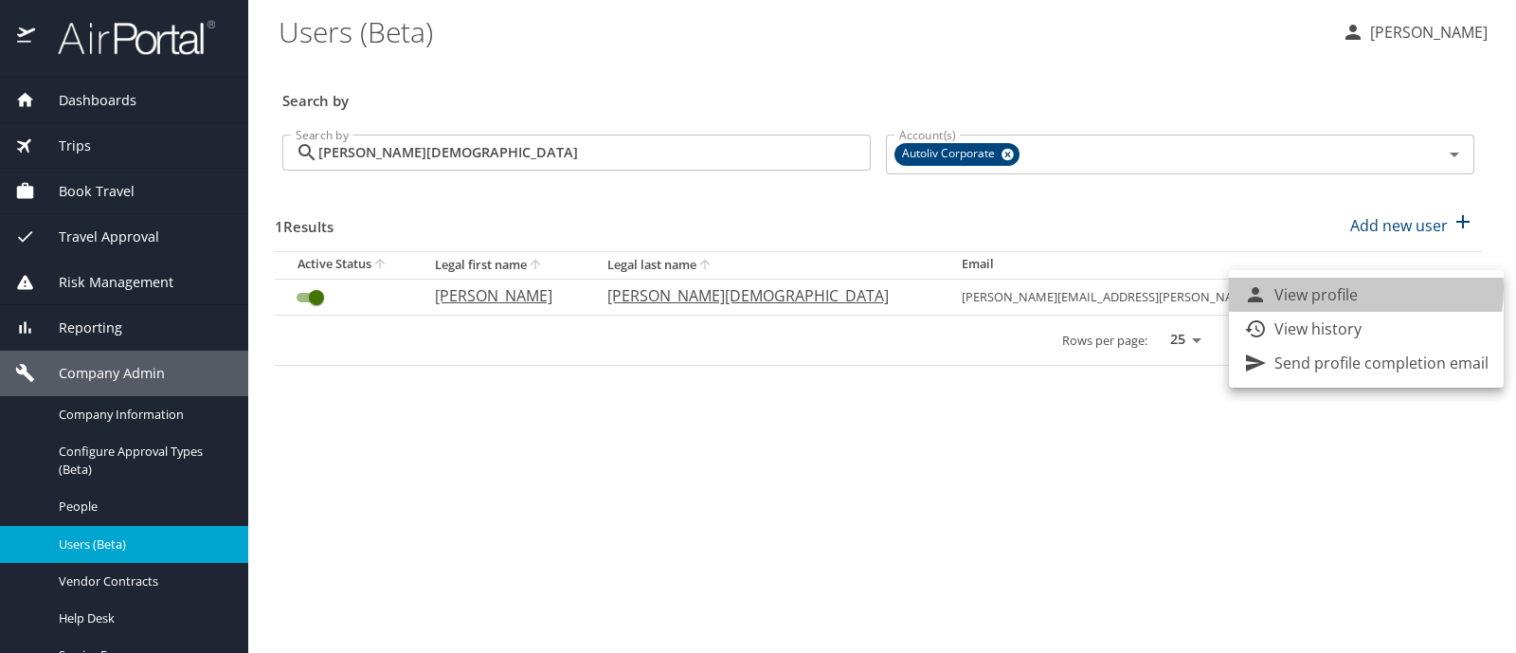
click at [1338, 288] on p "View profile" at bounding box center [1315, 294] width 83 height 23
select select "US"
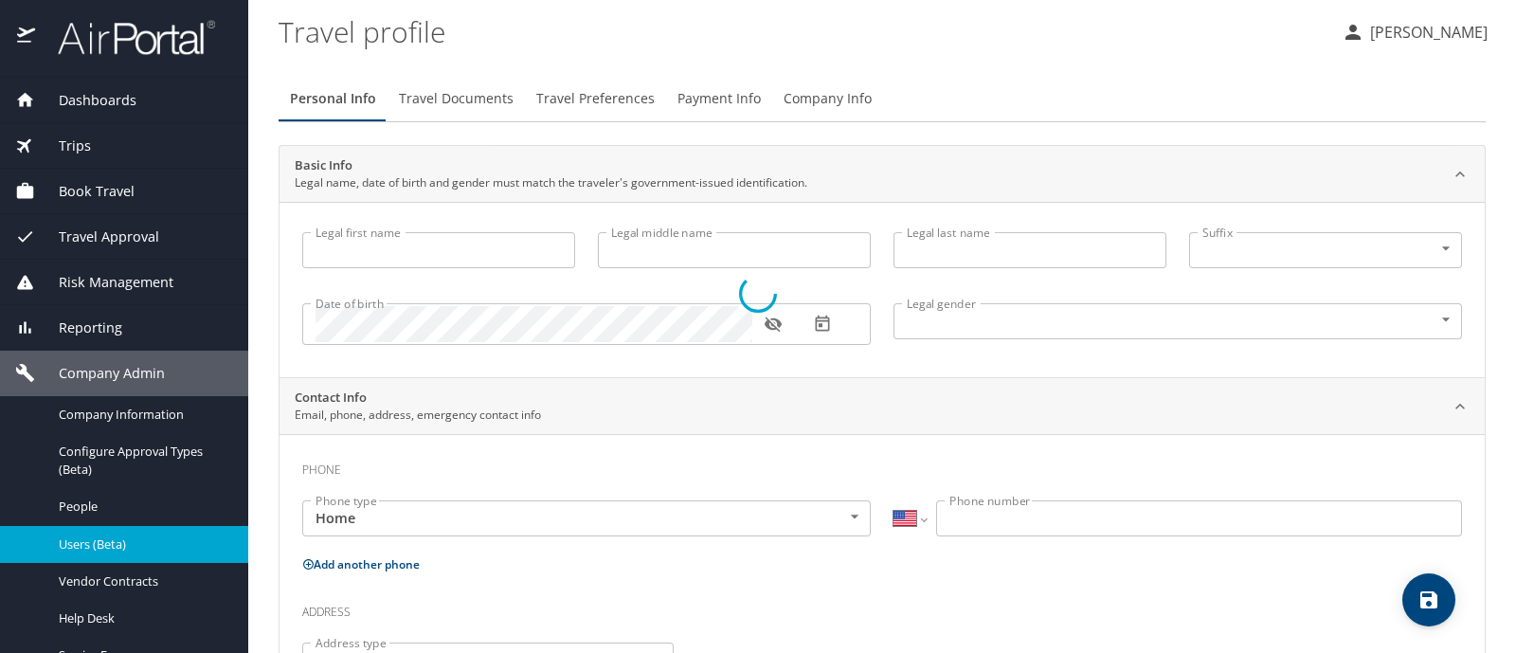
type input "DAVID SALOMON"
type input "HERNANDEZ BAUTISTA"
type input "[DEMOGRAPHIC_DATA]"
type input "Marisol"
type input "Rivera"
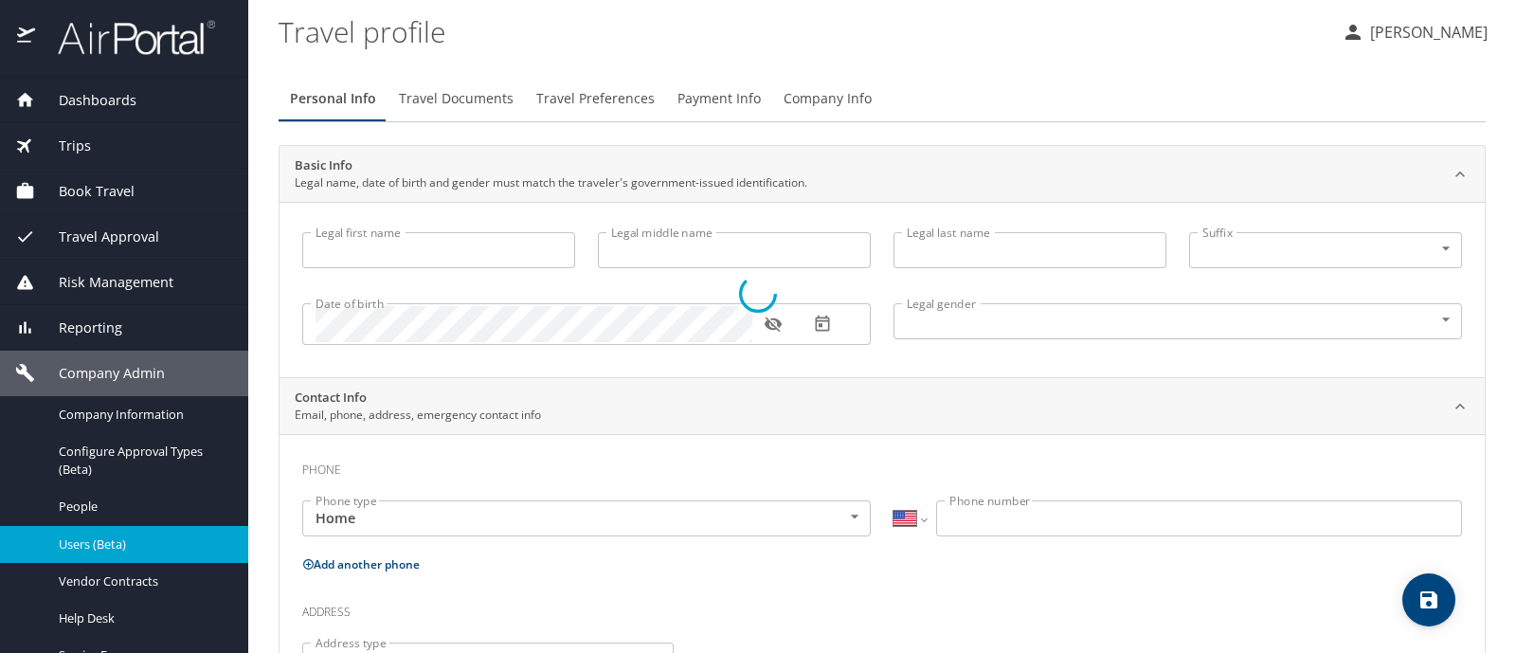
select select "MX"
type input "442 186 3135"
select select "MX"
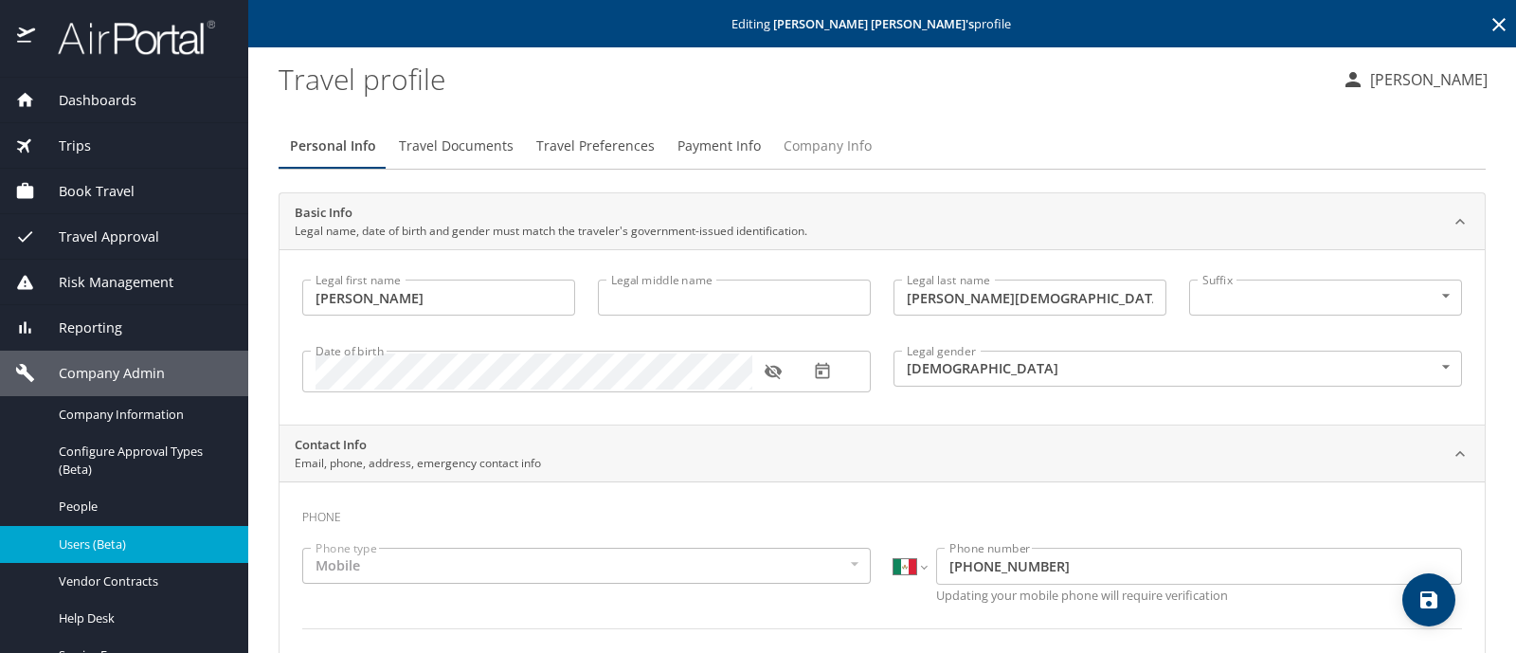
click at [815, 144] on span "Company Info" at bounding box center [828, 147] width 88 height 24
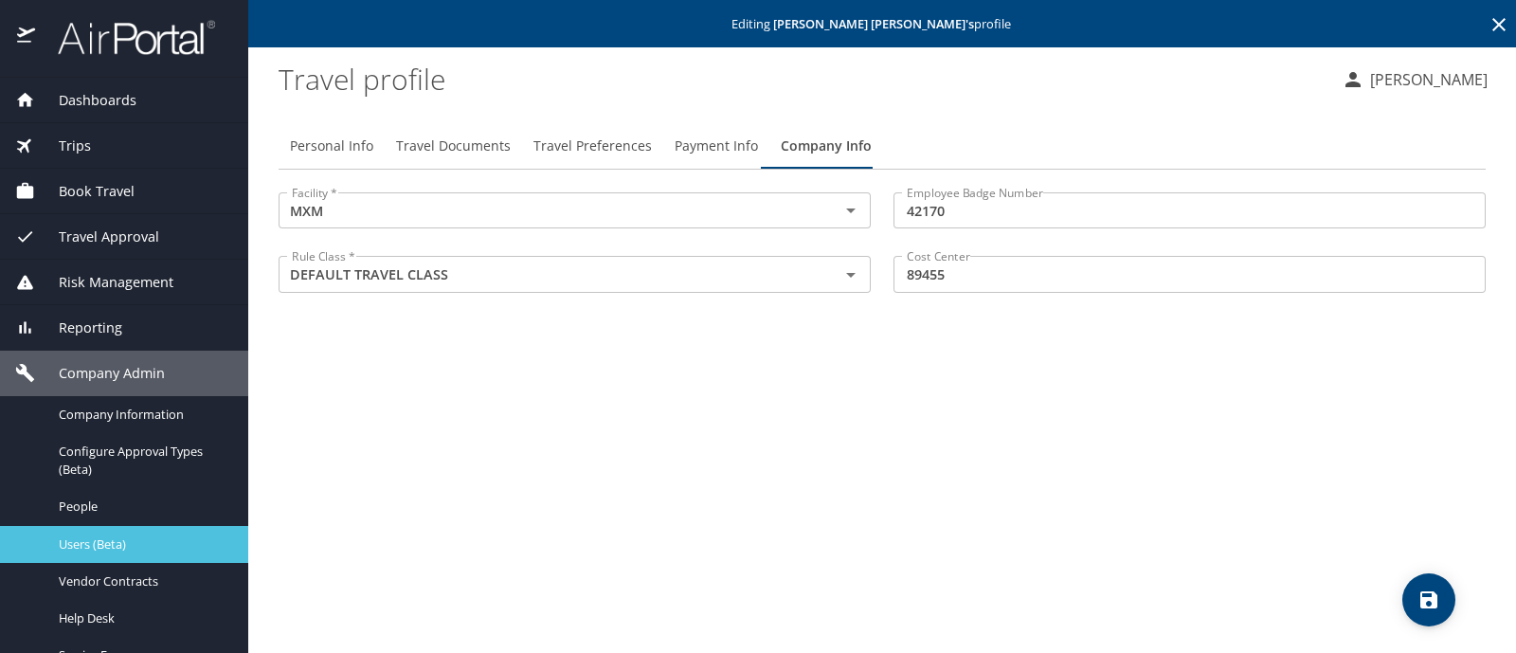
click at [169, 541] on span "Users (Beta)" at bounding box center [142, 544] width 167 height 18
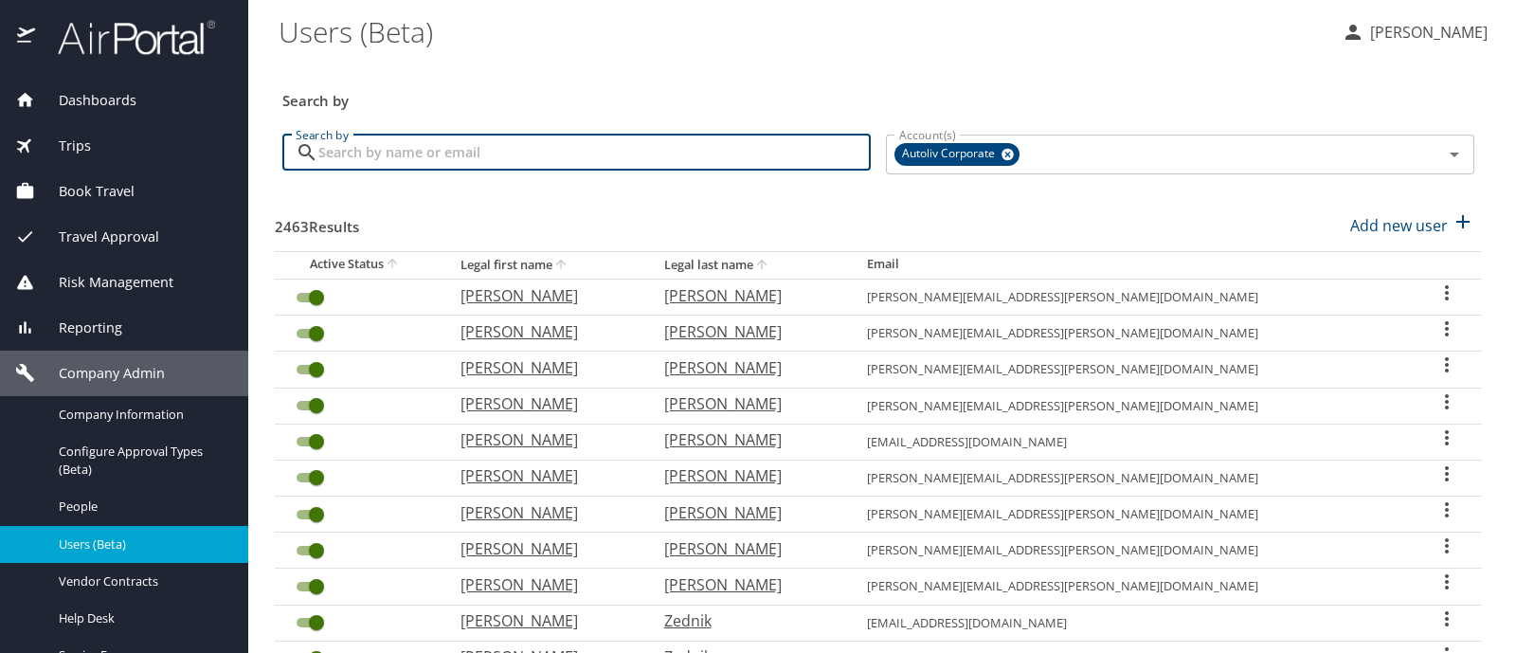
click at [387, 160] on input "Search by" at bounding box center [594, 153] width 552 height 36
type input "denisse"
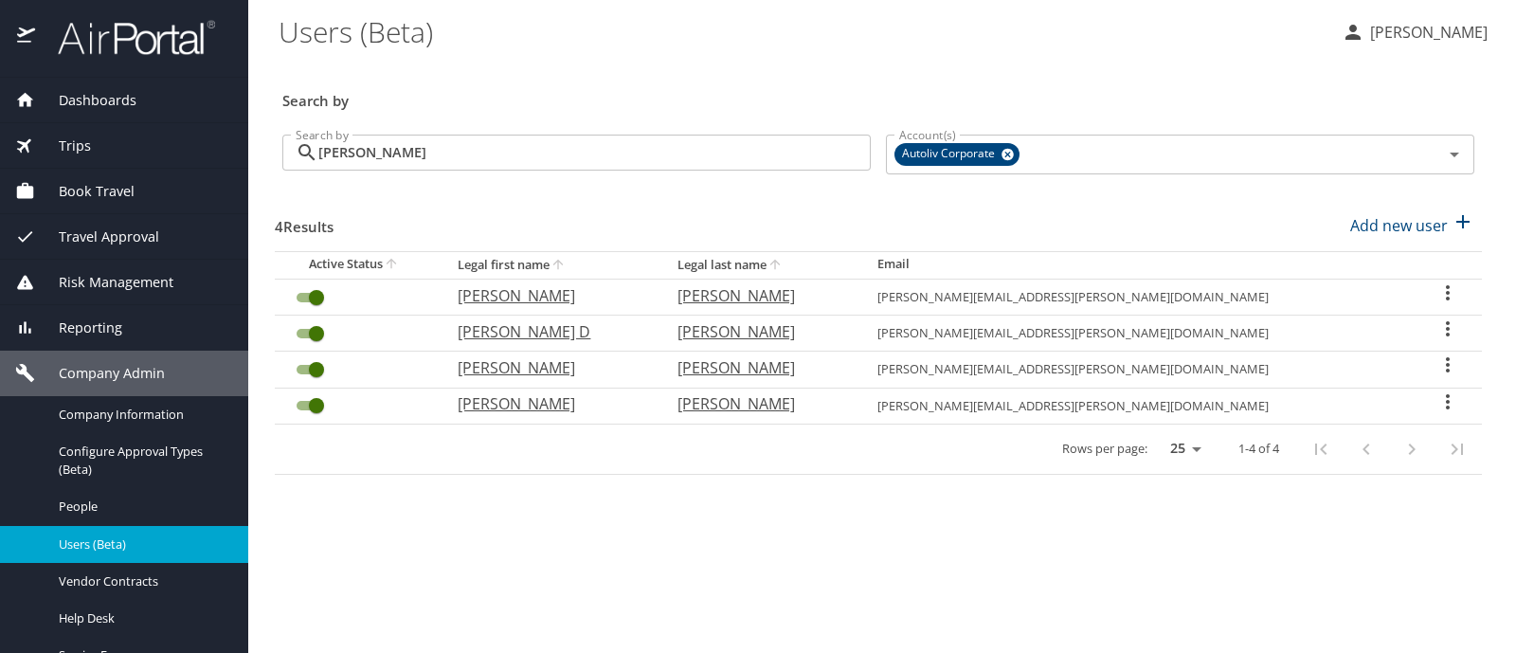
click at [1436, 293] on icon "User Search Table" at bounding box center [1447, 292] width 23 height 23
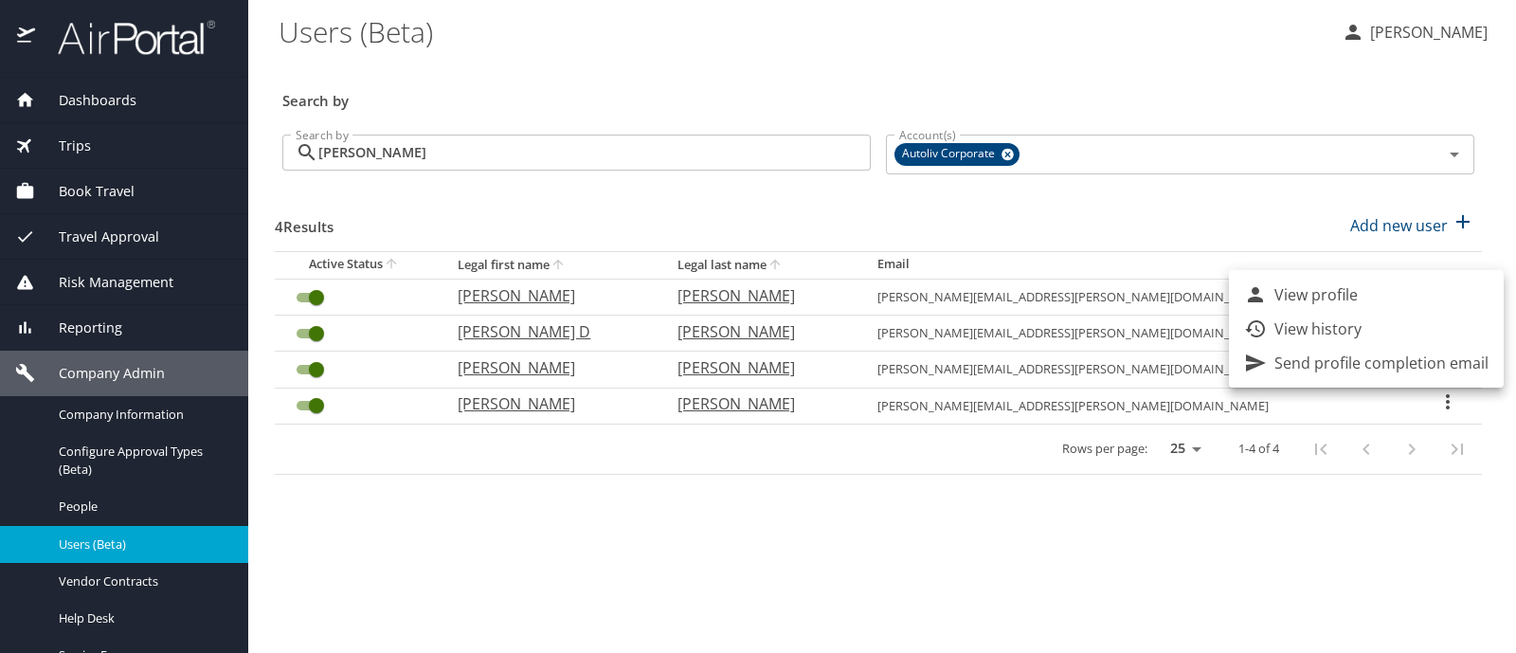
click at [1312, 291] on p "View profile" at bounding box center [1315, 294] width 83 height 23
select select "US"
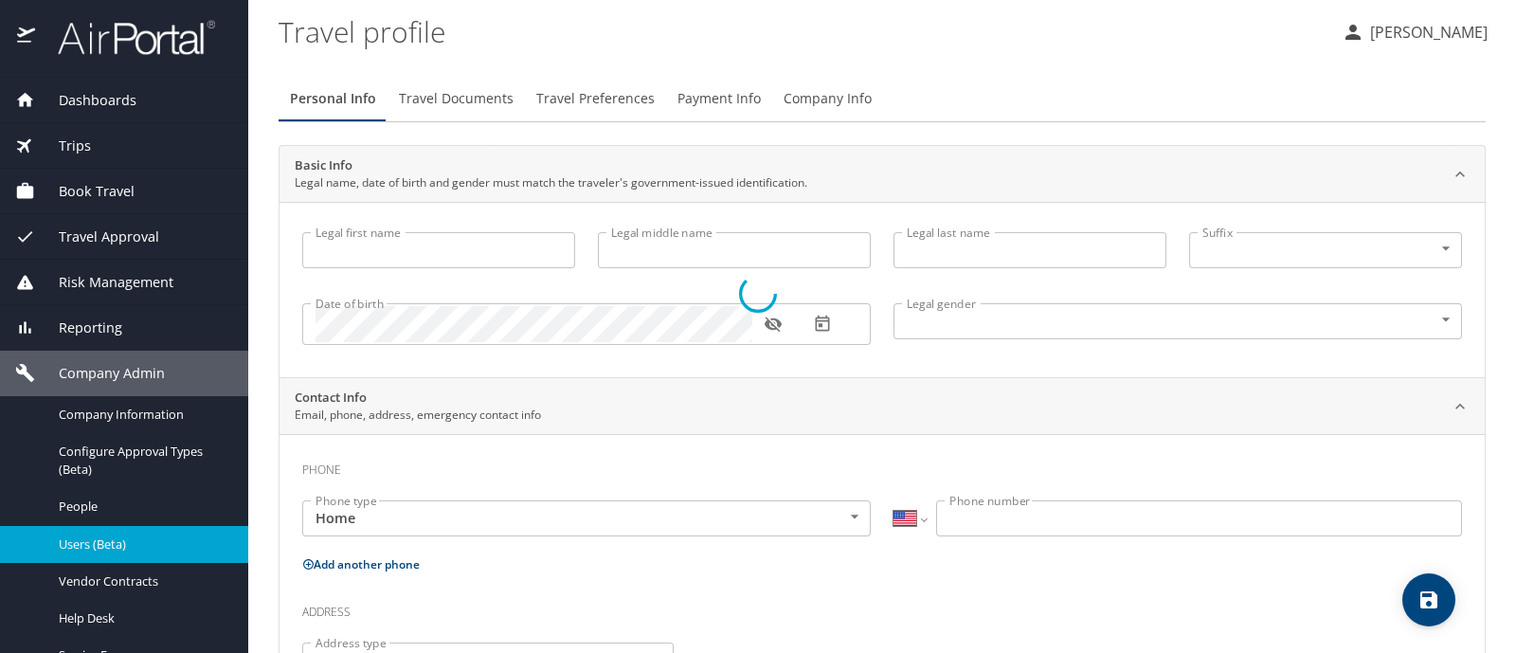
type input "Denisse"
type input "Romero Gonzalez"
type input "Female"
type input "Ricardo"
type input "Flores"
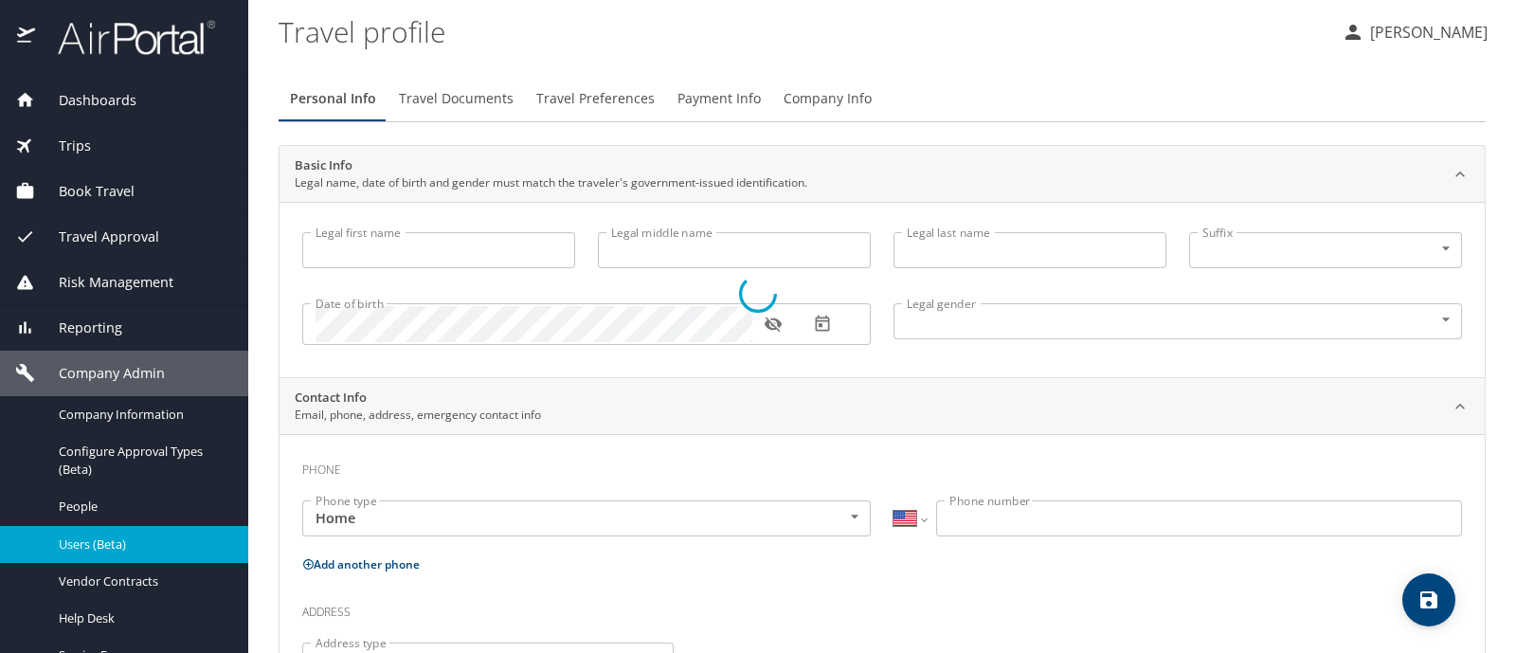
select select "MX"
type input "664 493 0263"
select select "US"
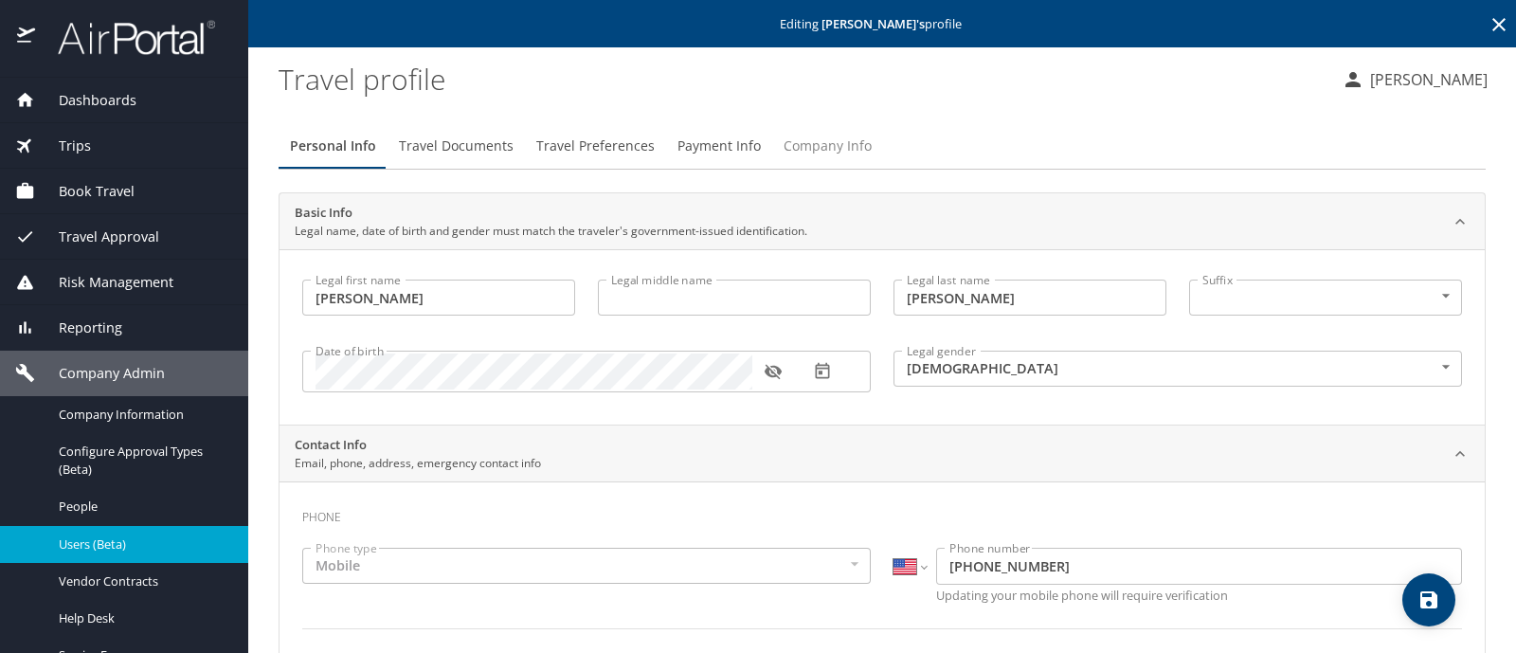
click at [794, 153] on span "Company Info" at bounding box center [828, 147] width 88 height 24
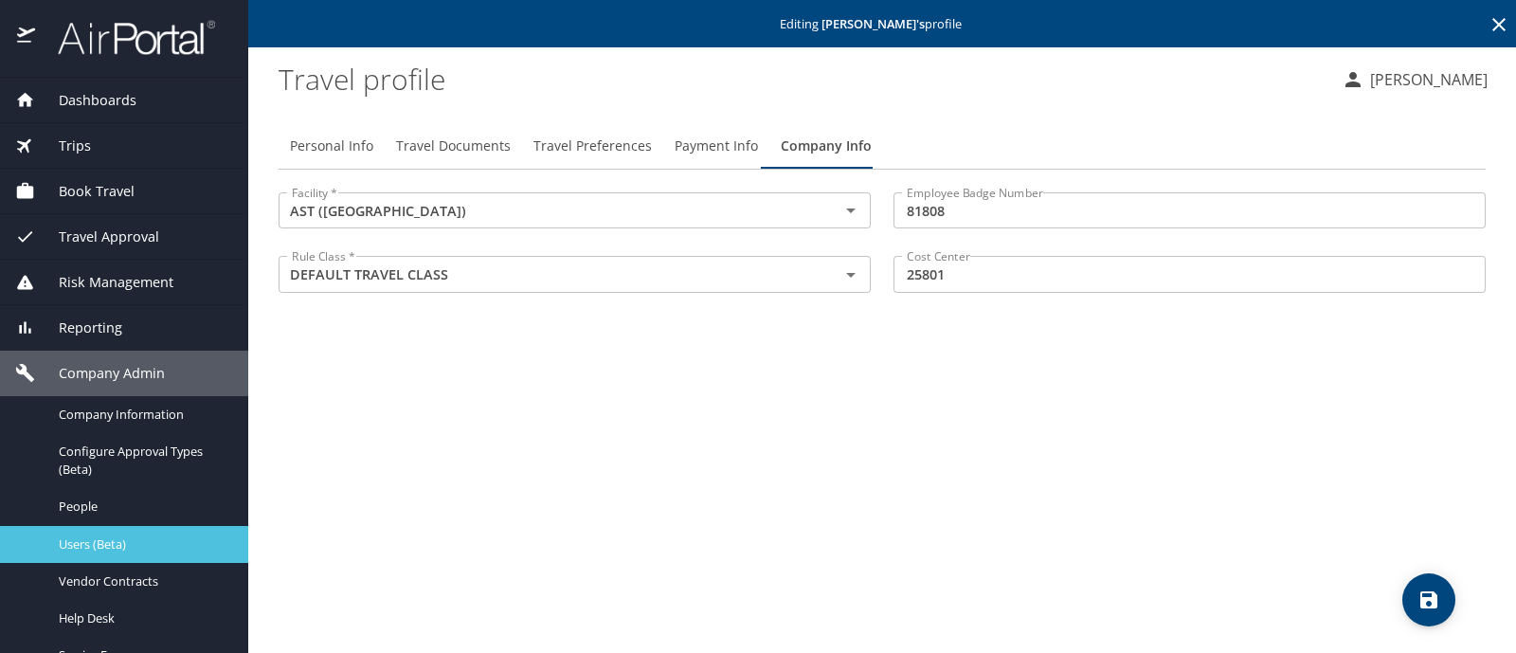
click at [114, 545] on span "Users (Beta)" at bounding box center [142, 544] width 167 height 18
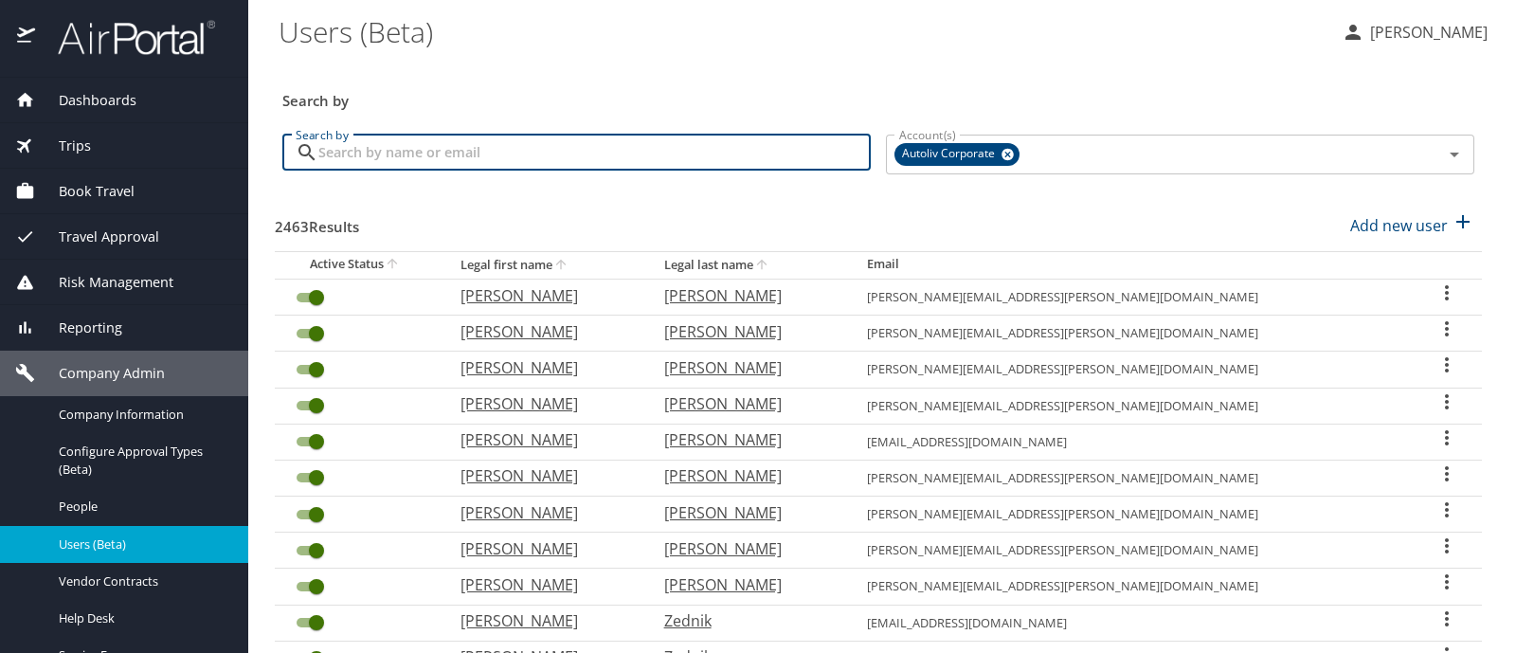
click at [344, 153] on input "Search by" at bounding box center [594, 153] width 552 height 36
type input "yahirt"
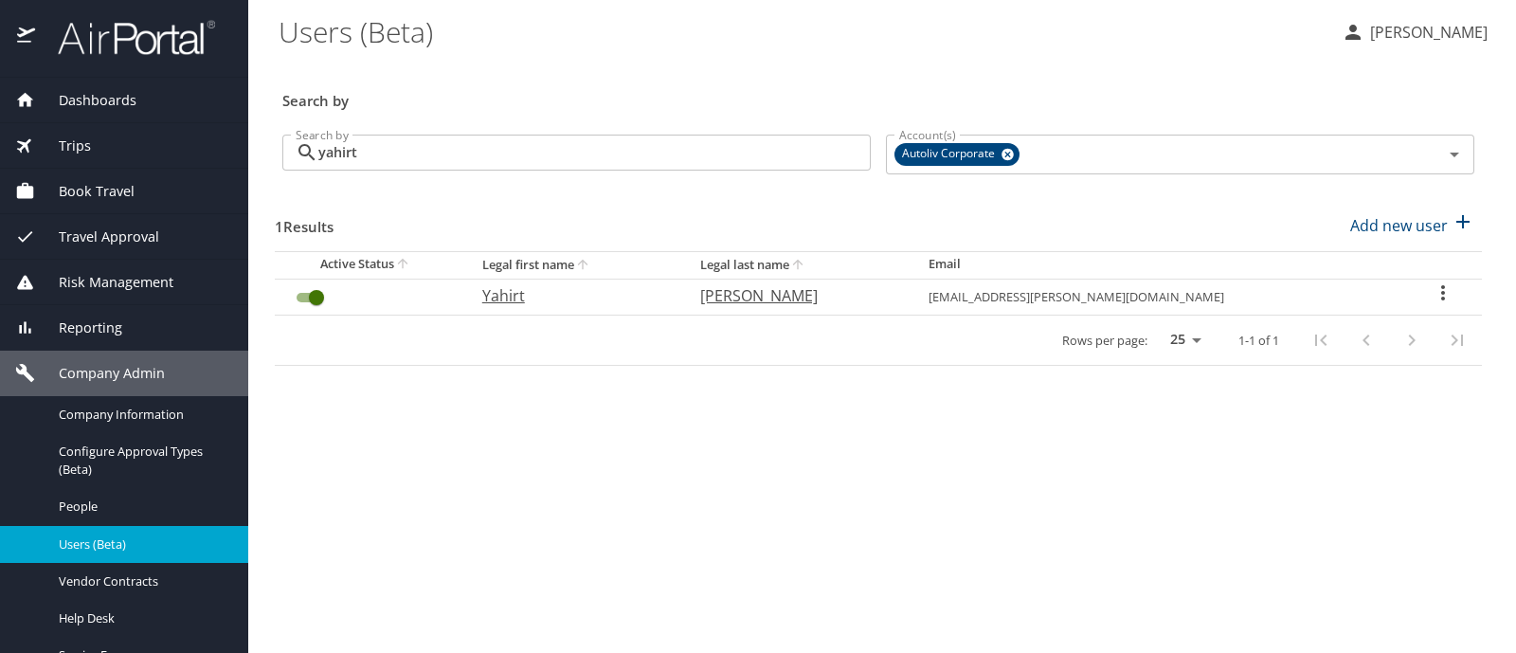
click at [1435, 290] on icon "User Search Table" at bounding box center [1443, 292] width 23 height 23
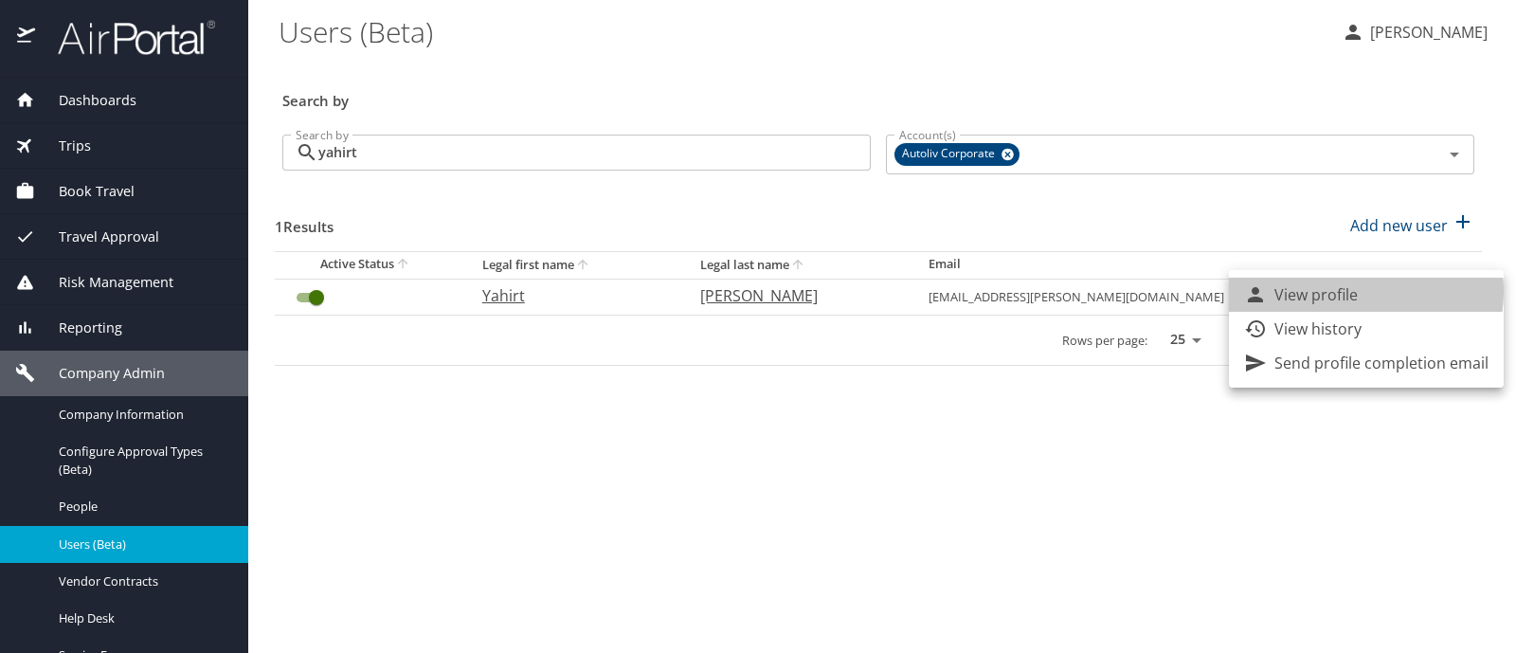
click at [1345, 291] on p "View profile" at bounding box center [1315, 294] width 83 height 23
select select "US"
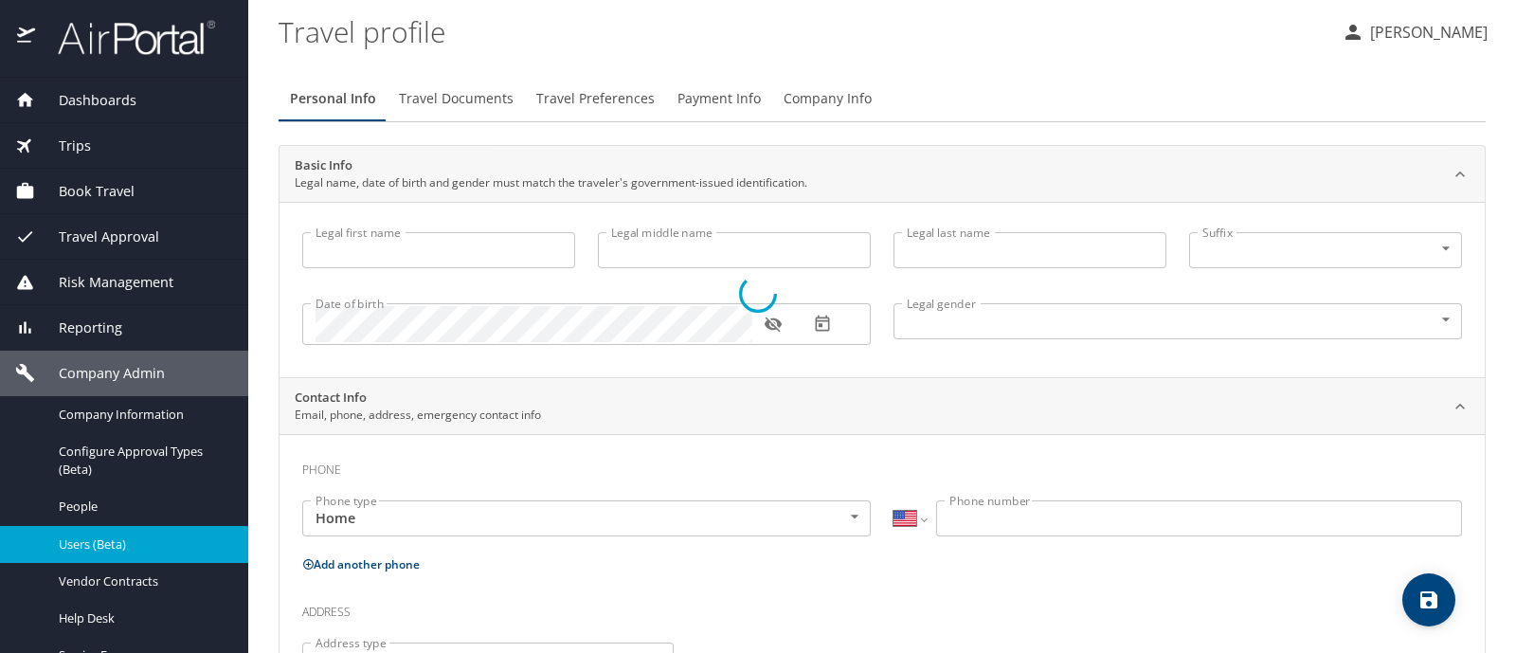
type input "Yahirt"
type input "Perez Gonzalez"
type input "[DEMOGRAPHIC_DATA]"
type input "Minerva"
type input "Gonzalez"
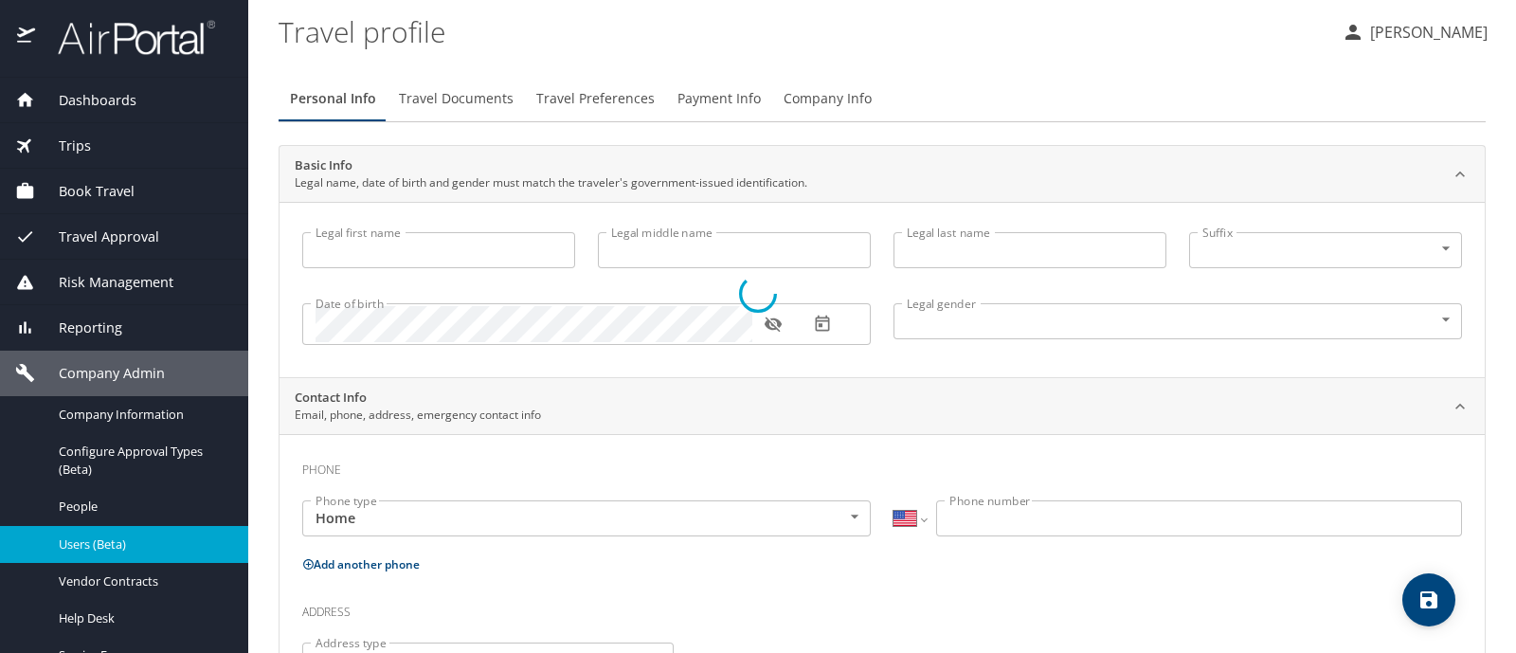
select select "MX"
type input "55 5876 3383"
select select "MX"
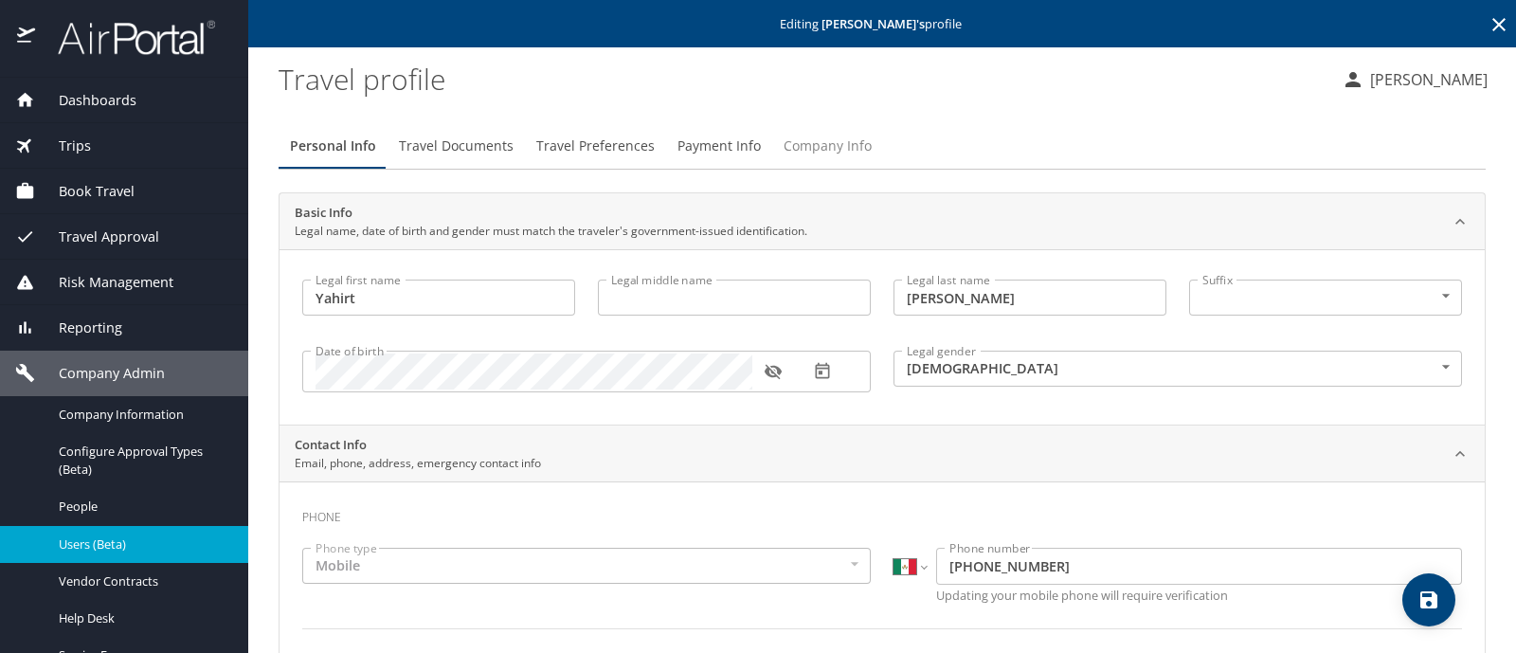
click at [844, 153] on span "Company Info" at bounding box center [828, 147] width 88 height 24
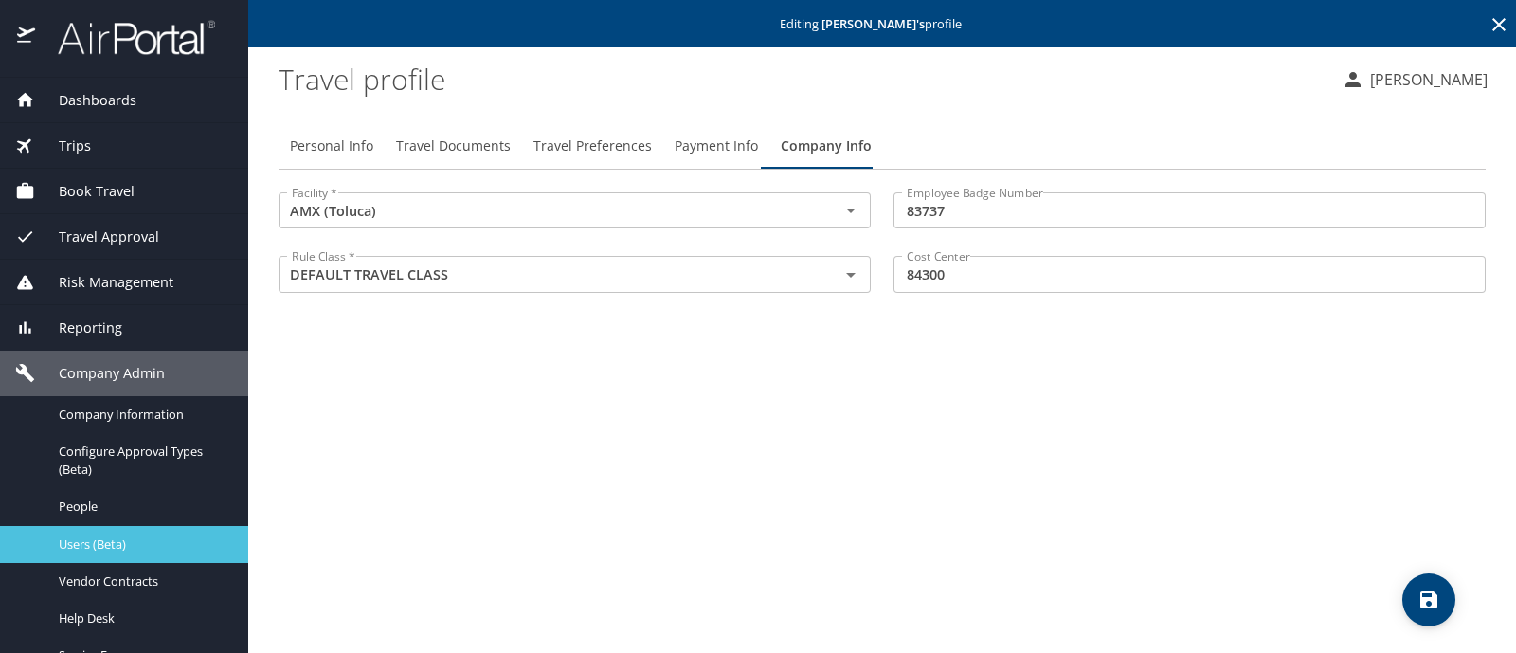
click at [154, 545] on span "Users (Beta)" at bounding box center [142, 544] width 167 height 18
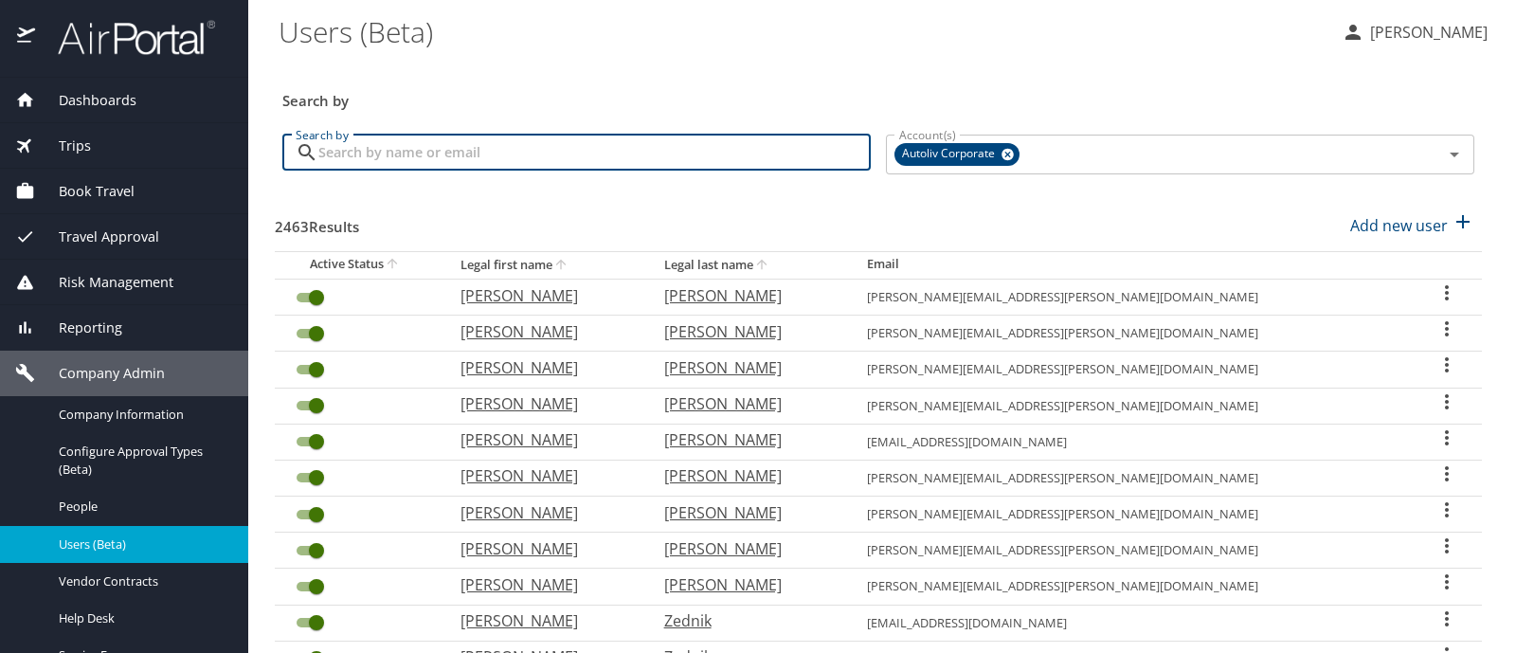
click at [355, 153] on input "Search by" at bounding box center [594, 153] width 552 height 36
type input "barrientos"
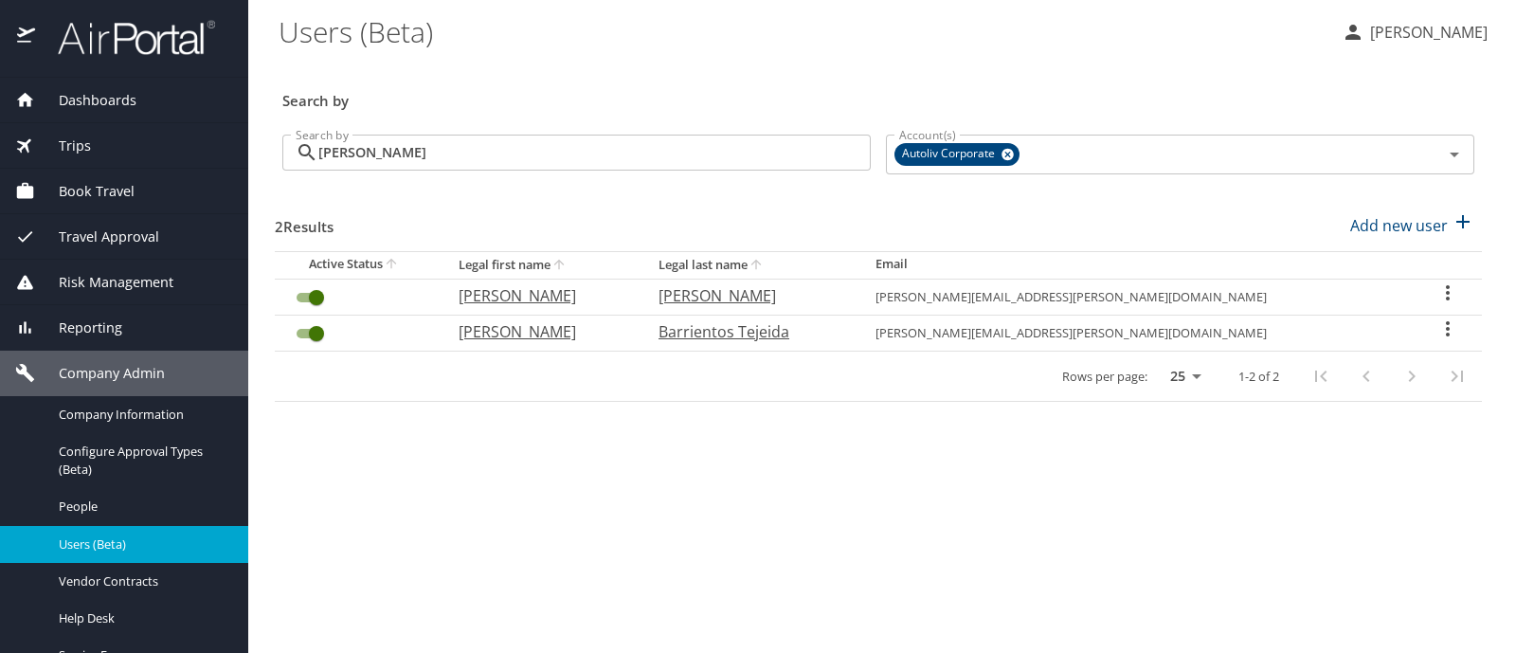
click at [1450, 325] on icon "User Search Table" at bounding box center [1447, 328] width 23 height 23
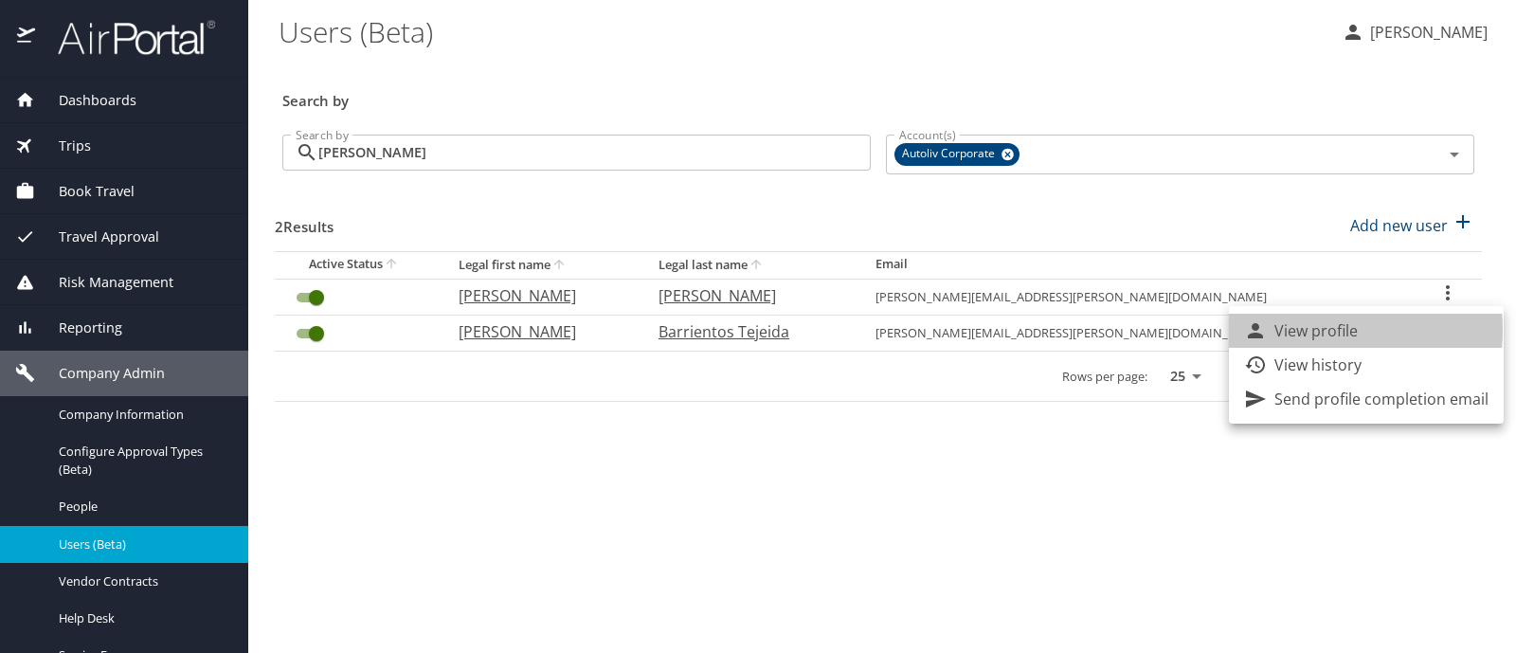
click at [1305, 330] on p "View profile" at bounding box center [1315, 330] width 83 height 23
select select "US"
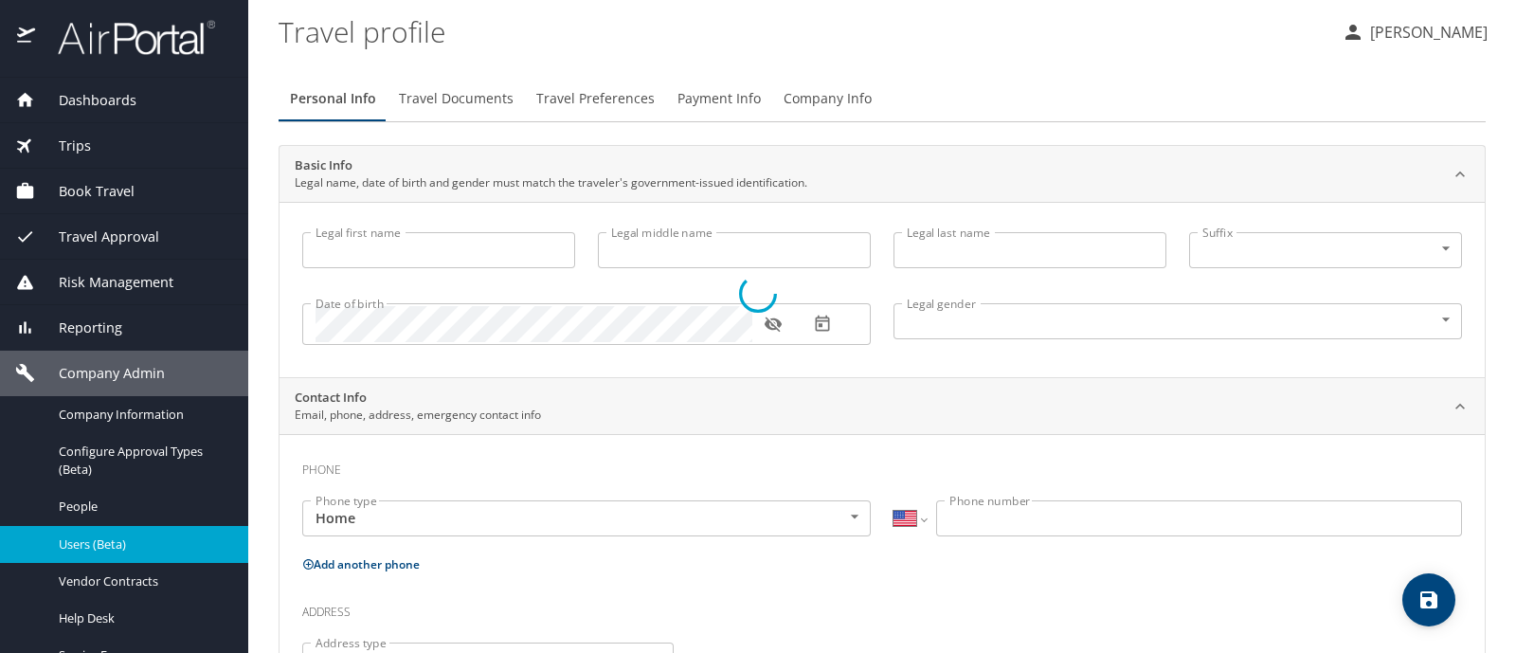
type input "[PERSON_NAME]"
type input "Fernando"
type input "Barrientos Tejeida"
type input "[DEMOGRAPHIC_DATA]"
type input "Rita"
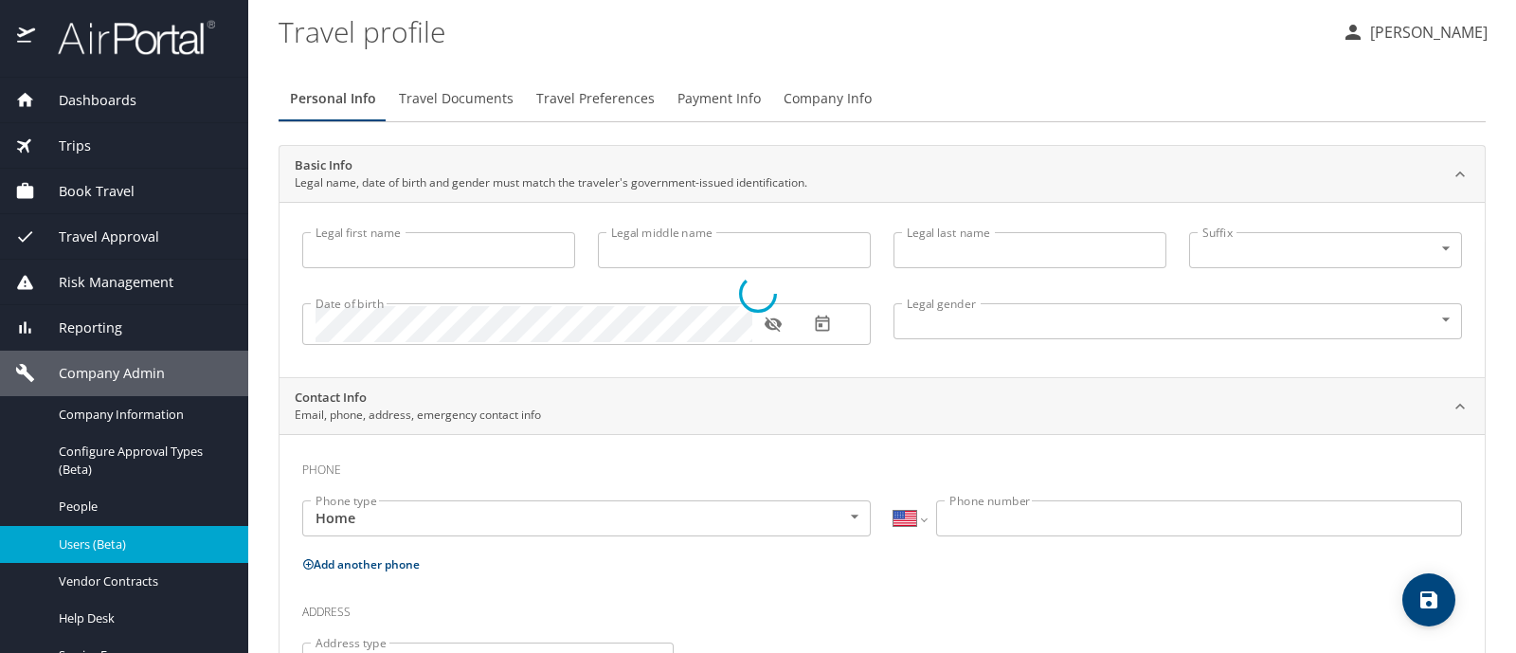
type input "Barrientos"
select select "MX"
type input "448 112 1088"
select select "MX"
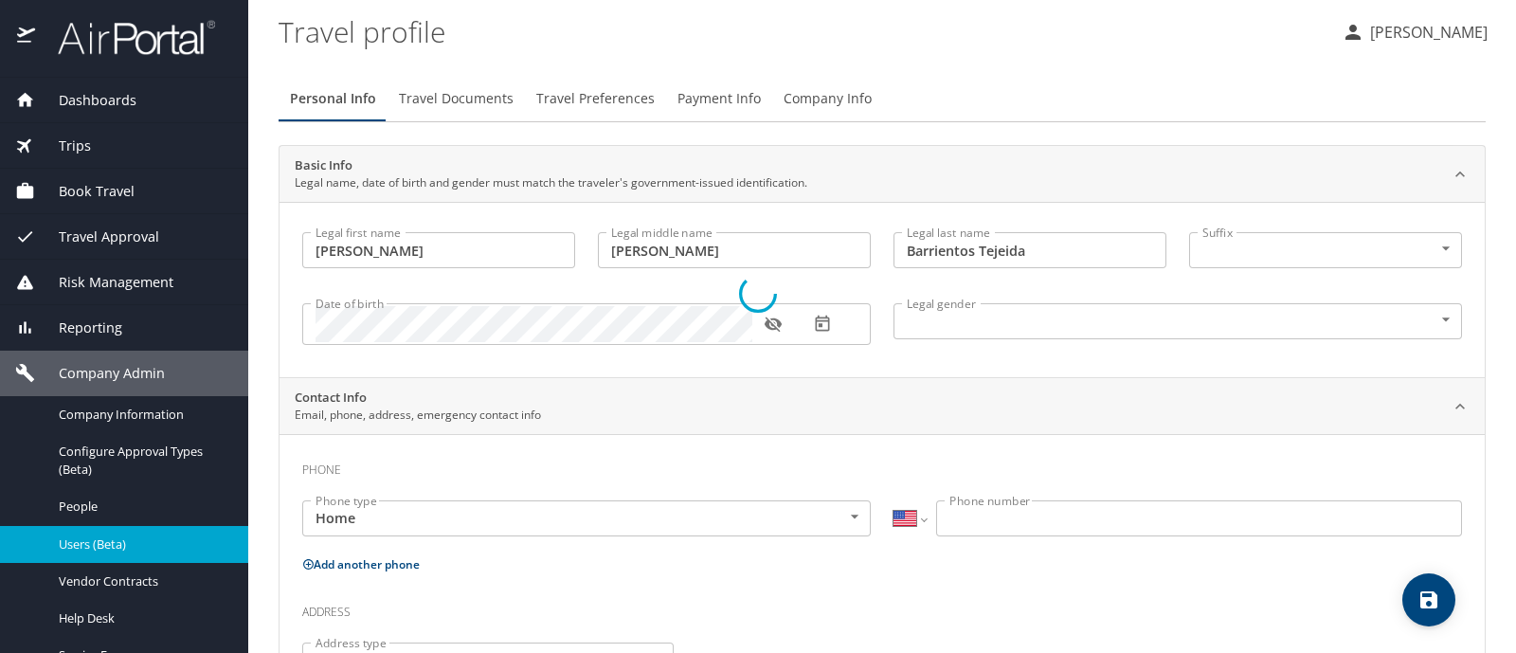
select select "MX"
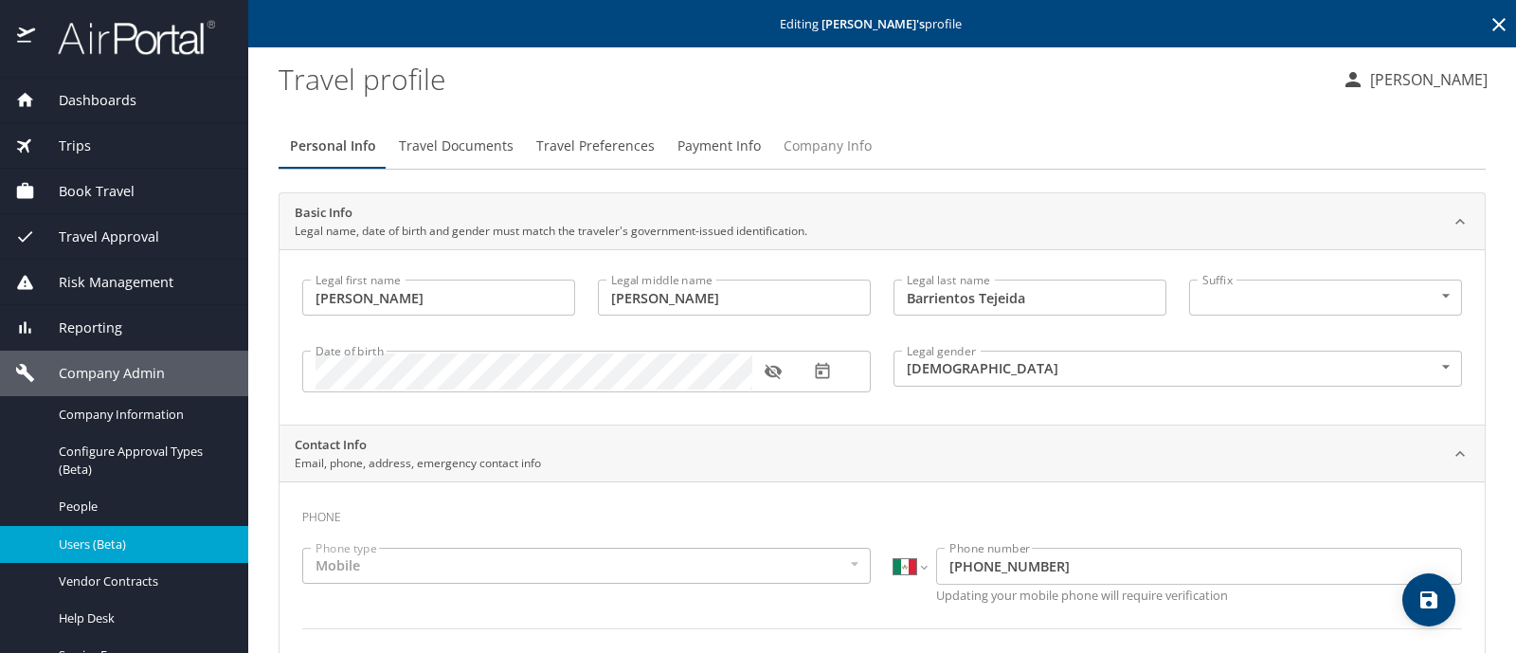
click at [820, 146] on span "Company Info" at bounding box center [828, 147] width 88 height 24
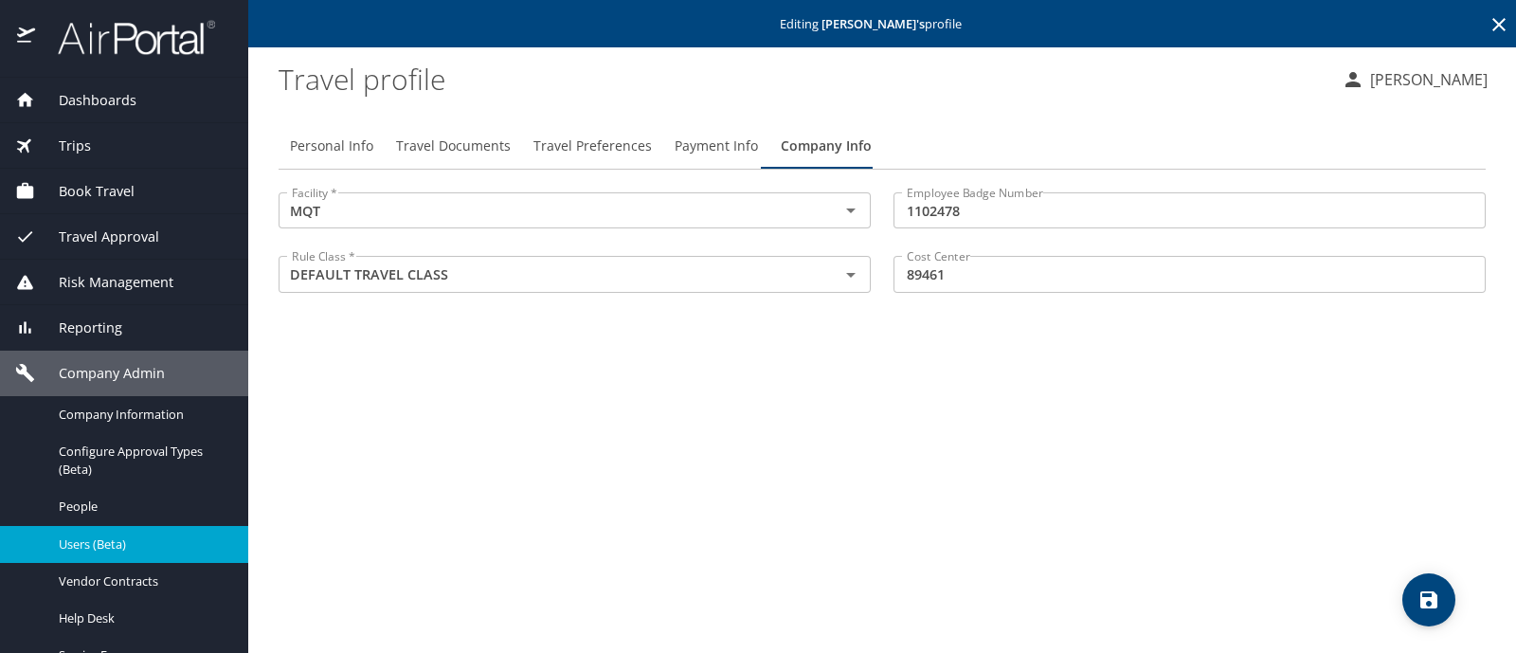
click at [117, 547] on span "Users (Beta)" at bounding box center [142, 544] width 167 height 18
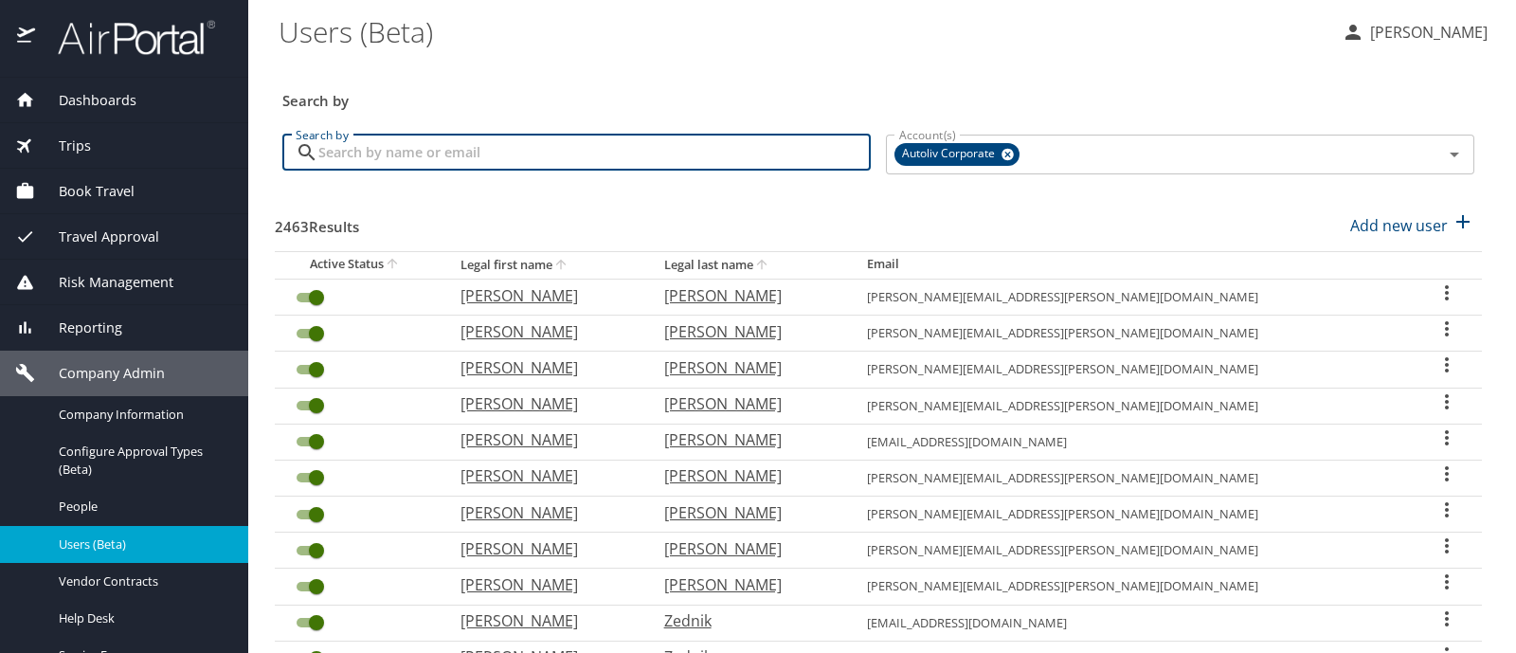
click at [370, 146] on input "Search by" at bounding box center [594, 153] width 552 height 36
type input "corona"
checkbox input "false"
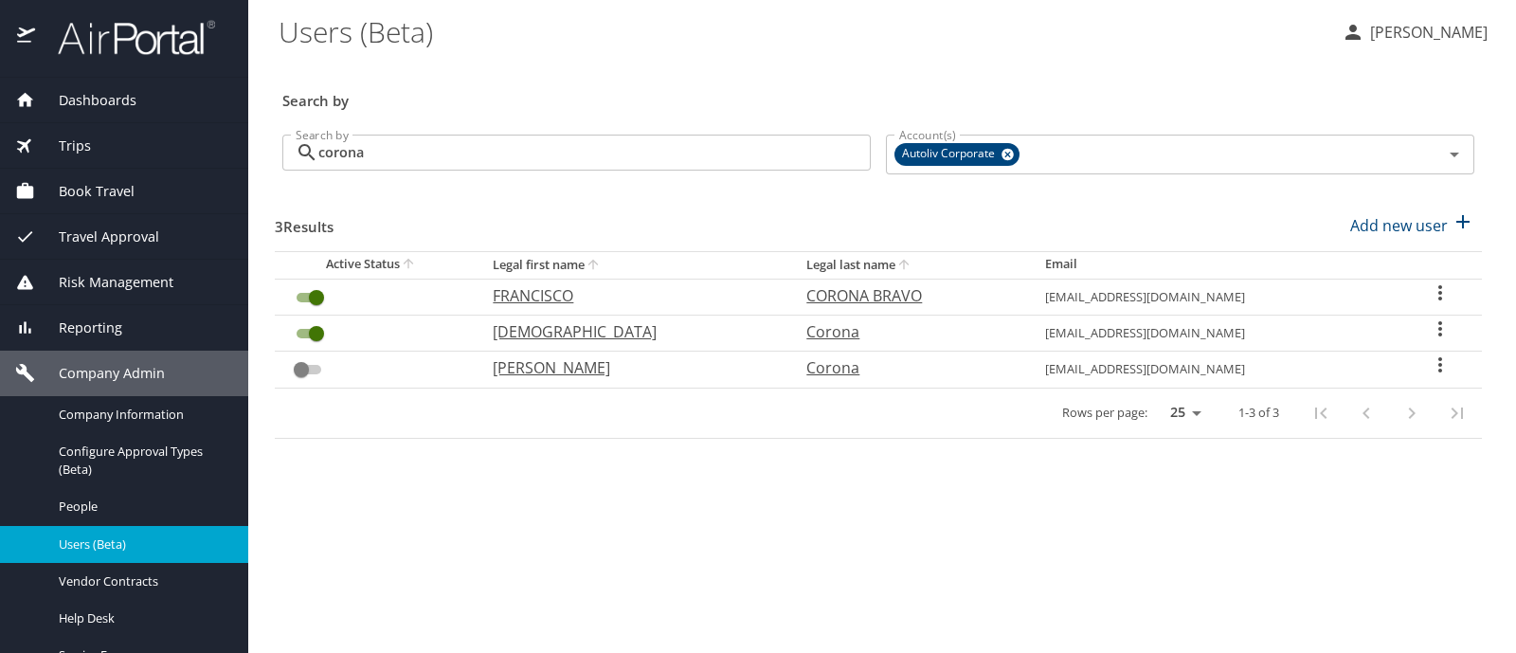
click at [1440, 355] on icon "User Search Table" at bounding box center [1440, 364] width 23 height 23
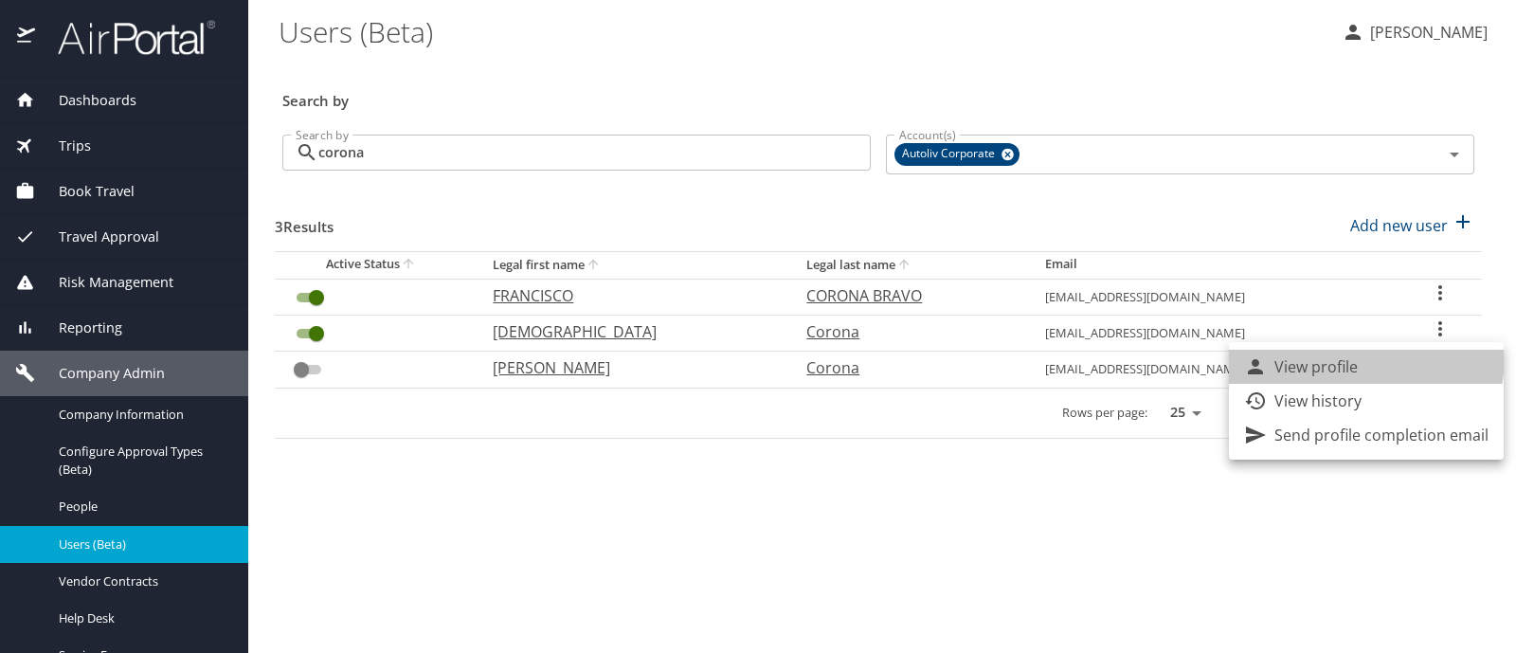
click at [1349, 356] on p "View profile" at bounding box center [1315, 366] width 83 height 23
select select "US"
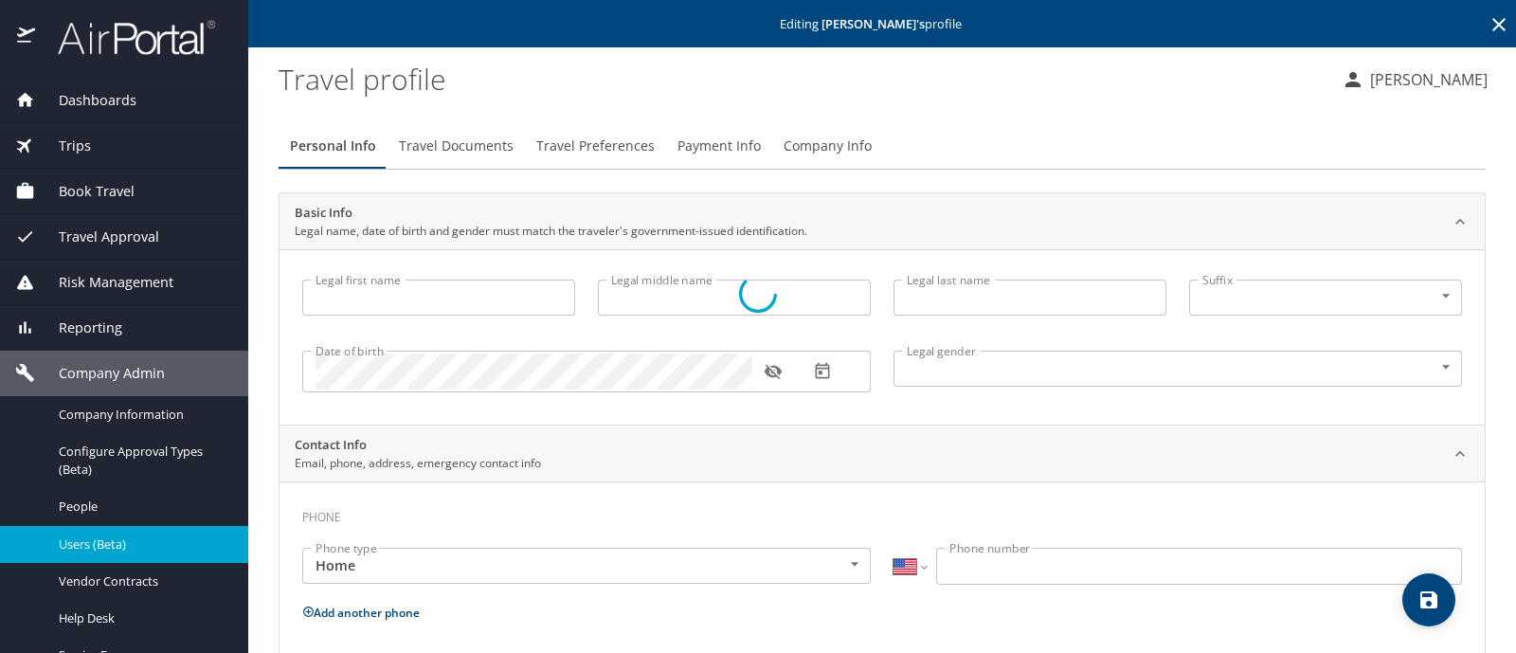
type input "Francisco"
type input "Corona"
type input "[DEMOGRAPHIC_DATA]"
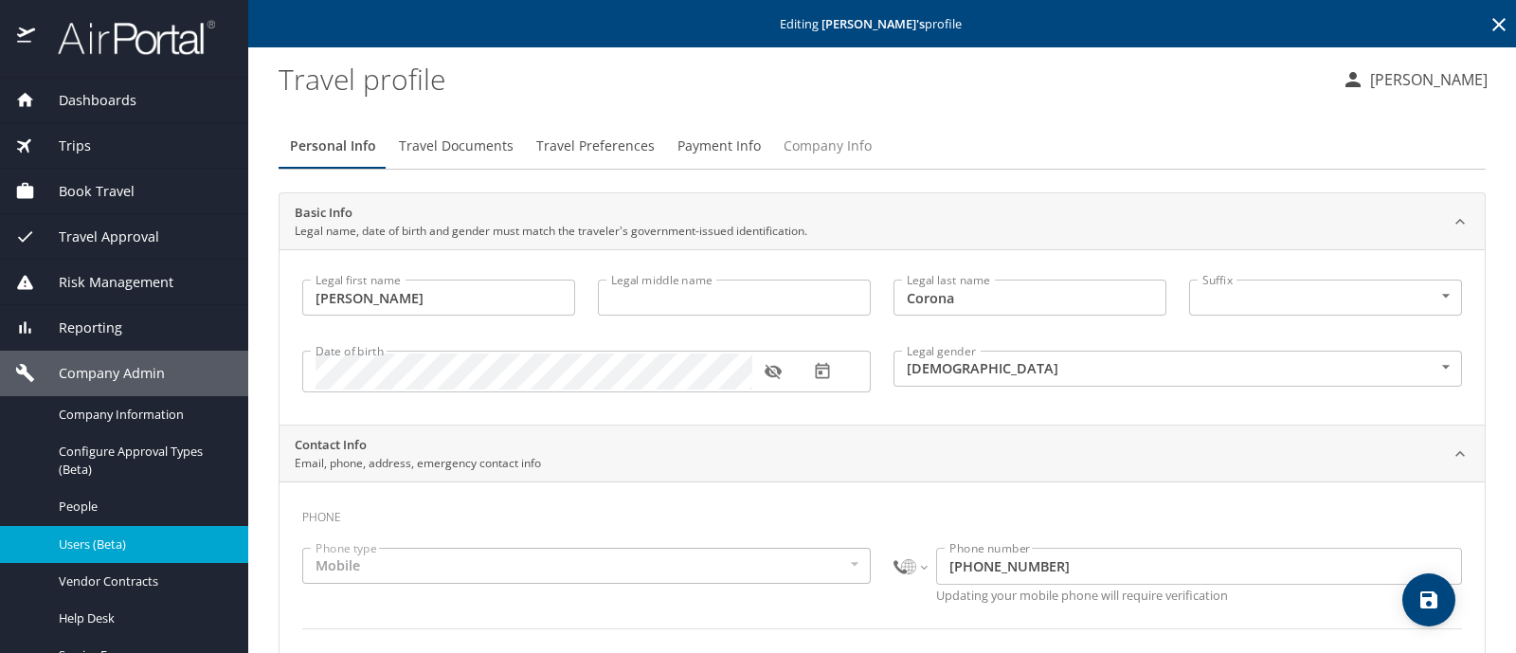
click at [810, 140] on span "Company Info" at bounding box center [828, 147] width 88 height 24
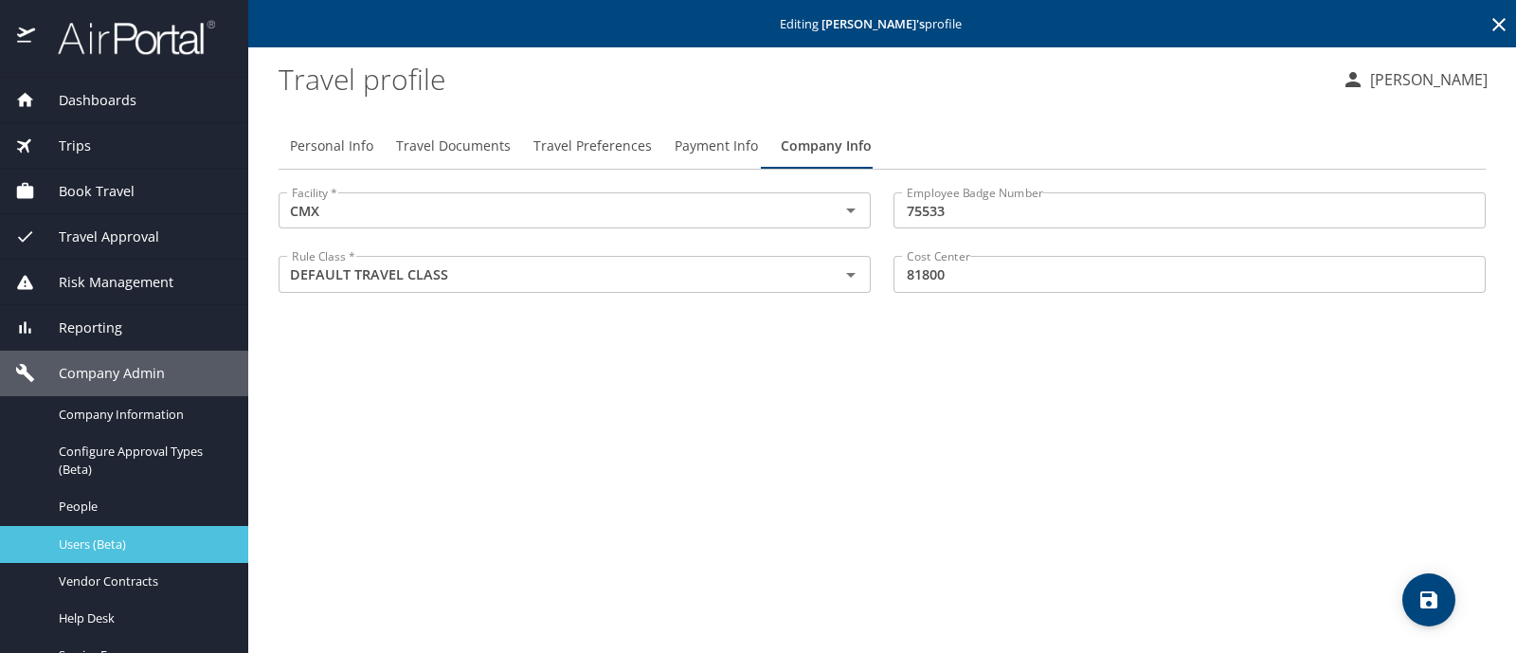
click at [137, 542] on span "Users (Beta)" at bounding box center [142, 544] width 167 height 18
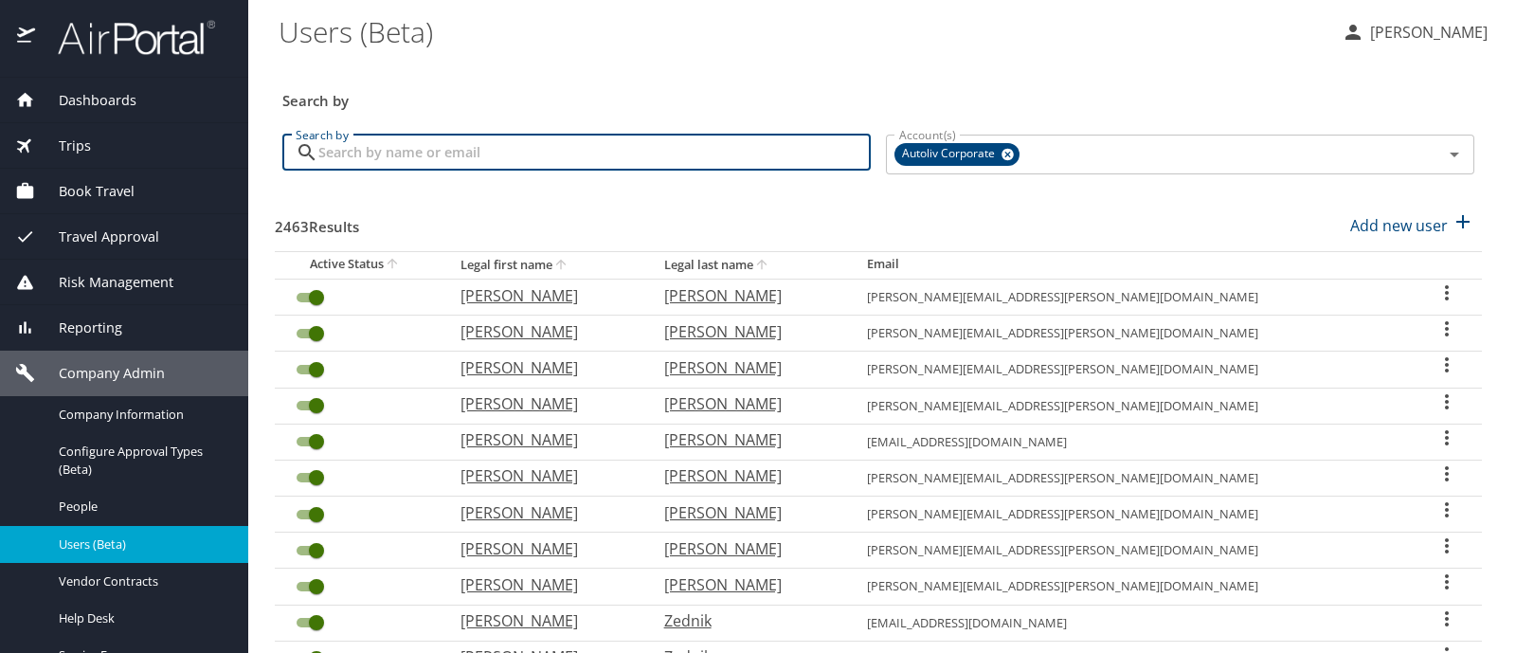
click at [361, 147] on input "Search by" at bounding box center [594, 153] width 552 height 36
type input "trujillo"
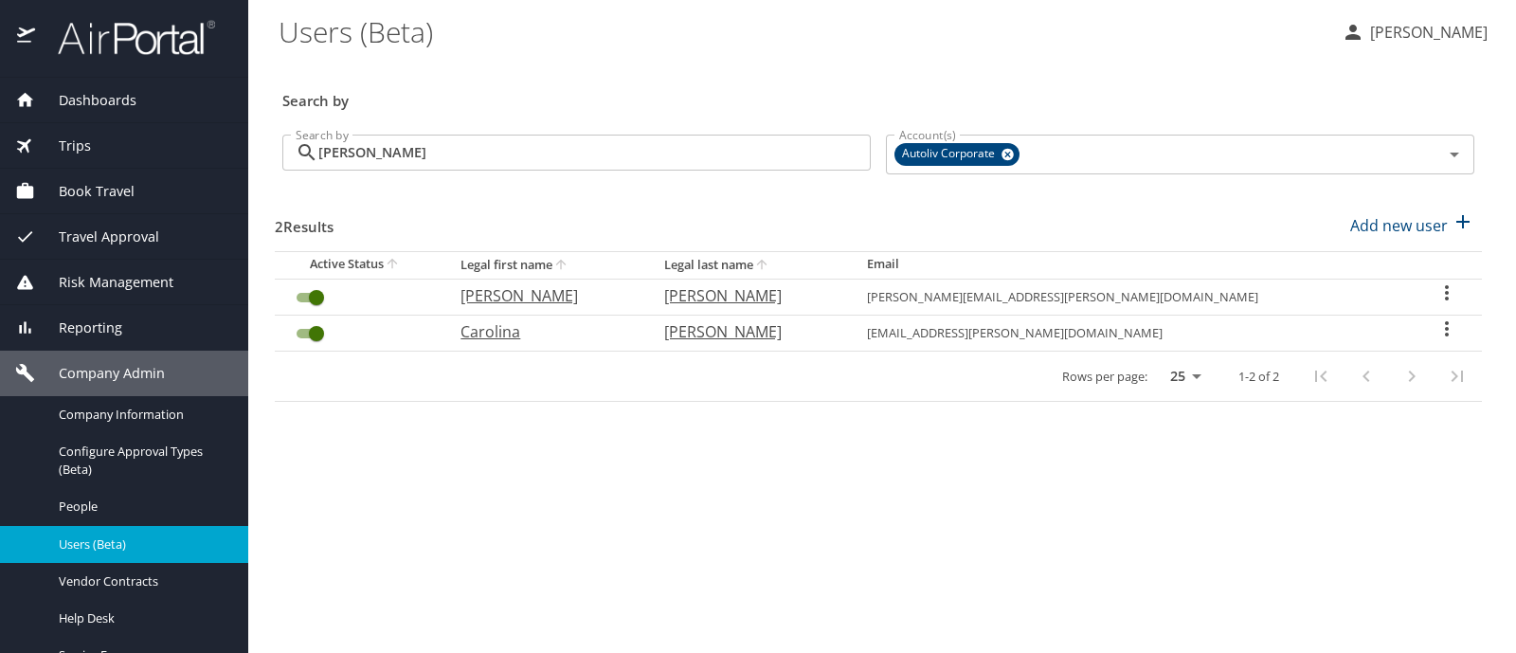
click at [1445, 329] on icon "User Search Table" at bounding box center [1446, 328] width 23 height 23
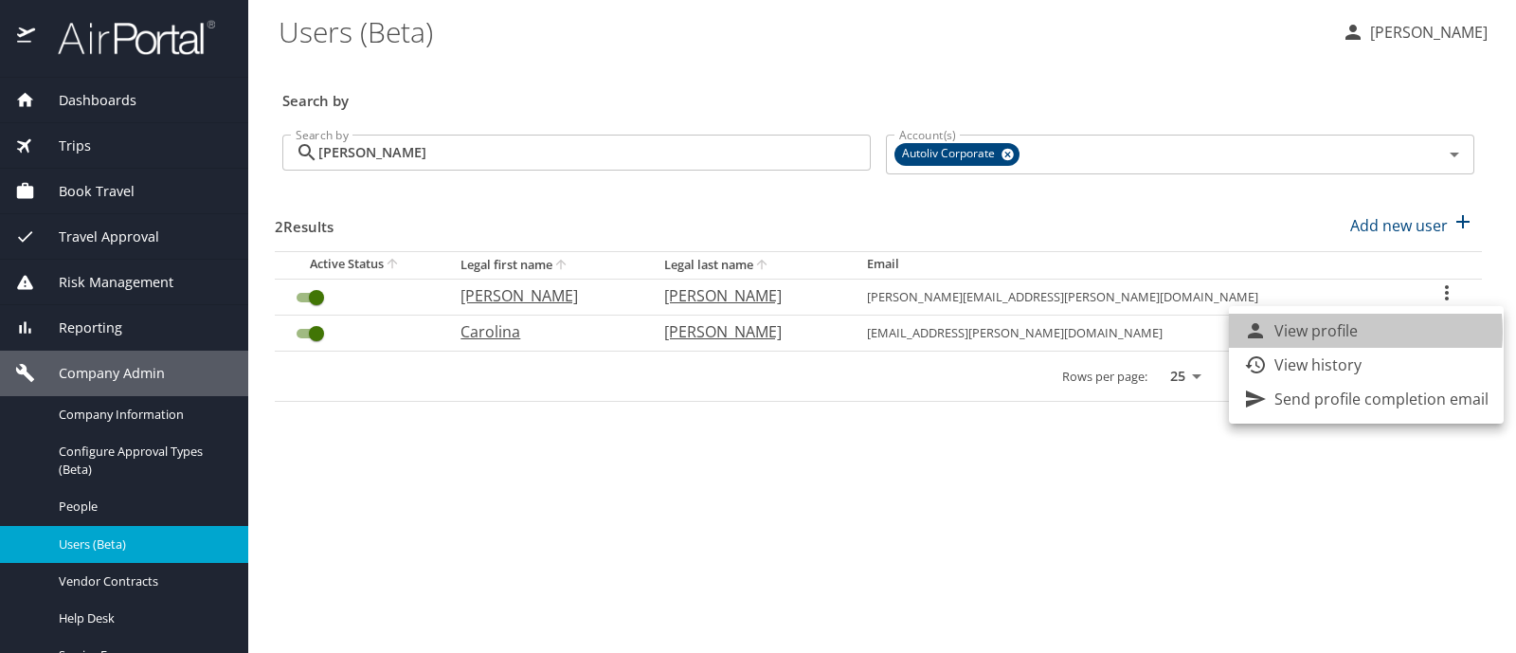
click at [1330, 332] on p "View profile" at bounding box center [1315, 330] width 83 height 23
select select "US"
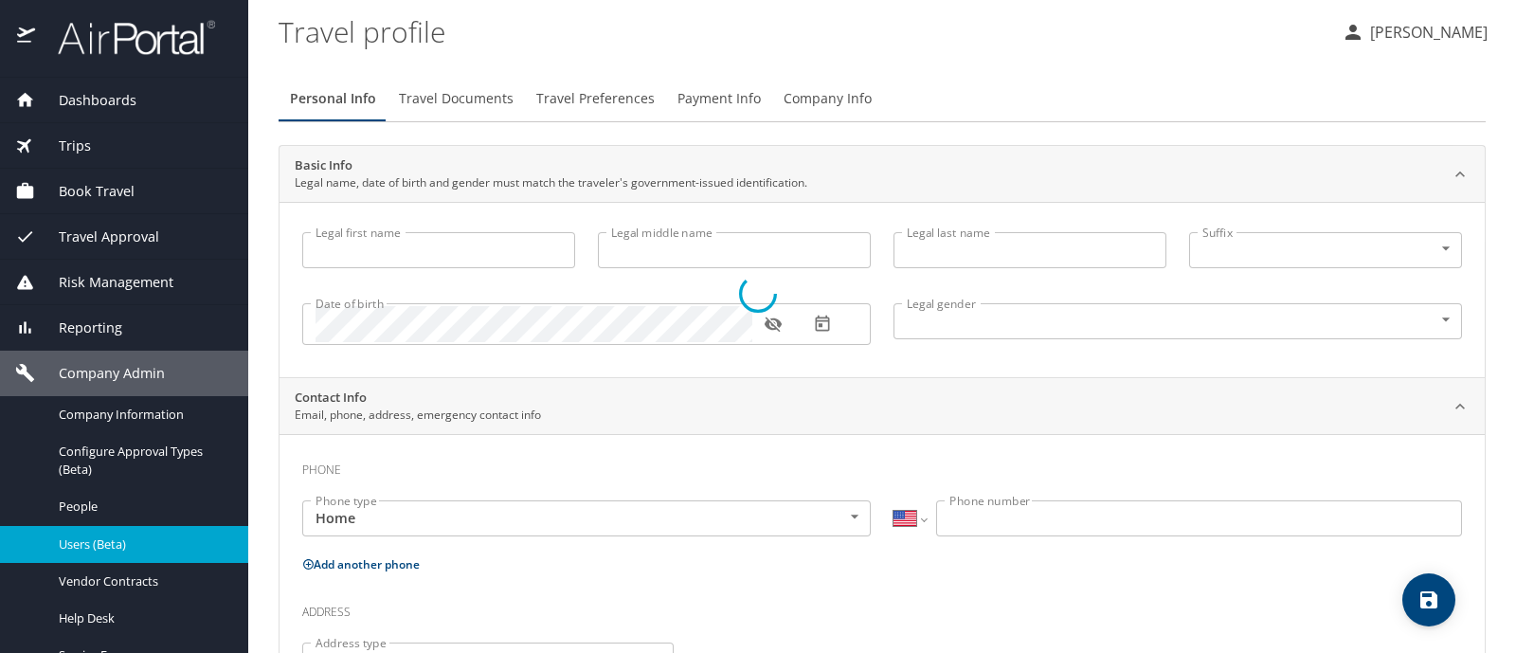
type input "Carolina"
type input "Cristina"
type input "Trujillo Nieto"
type input "Female"
select select "MX"
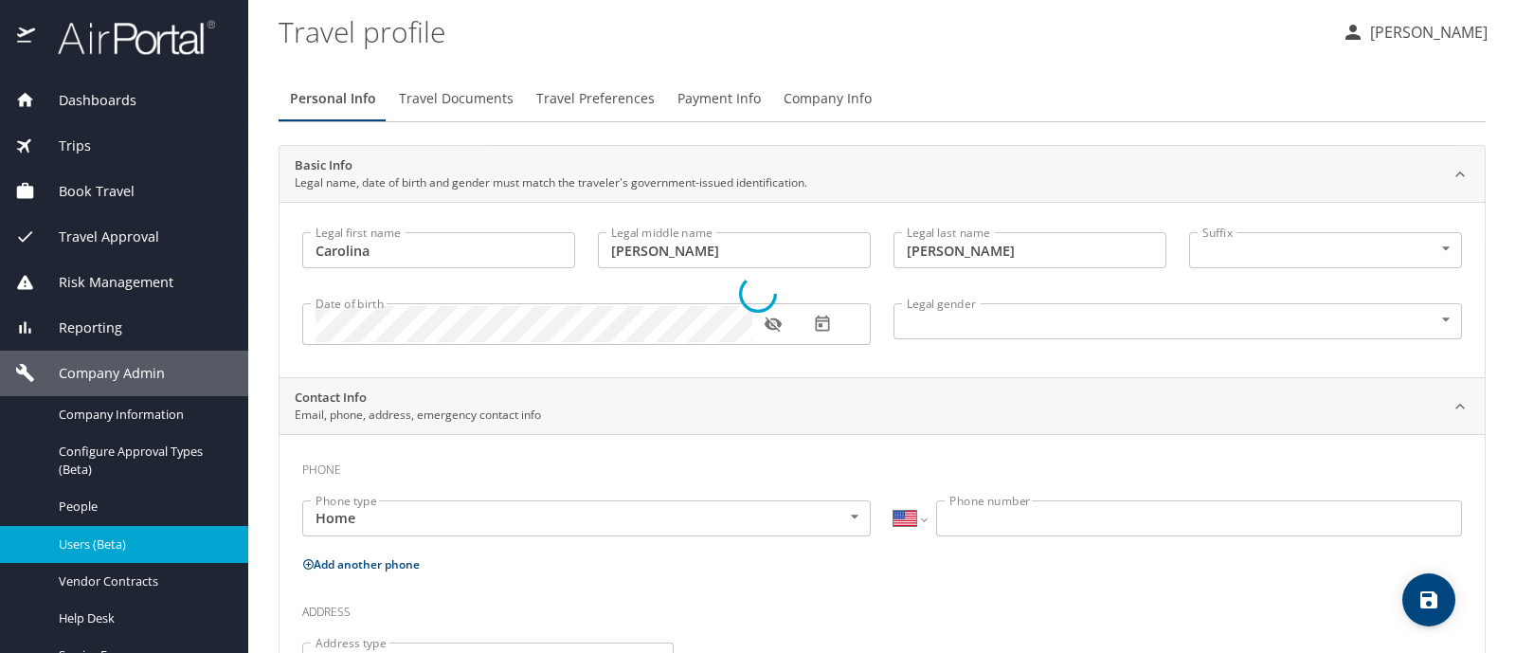
select select "MX"
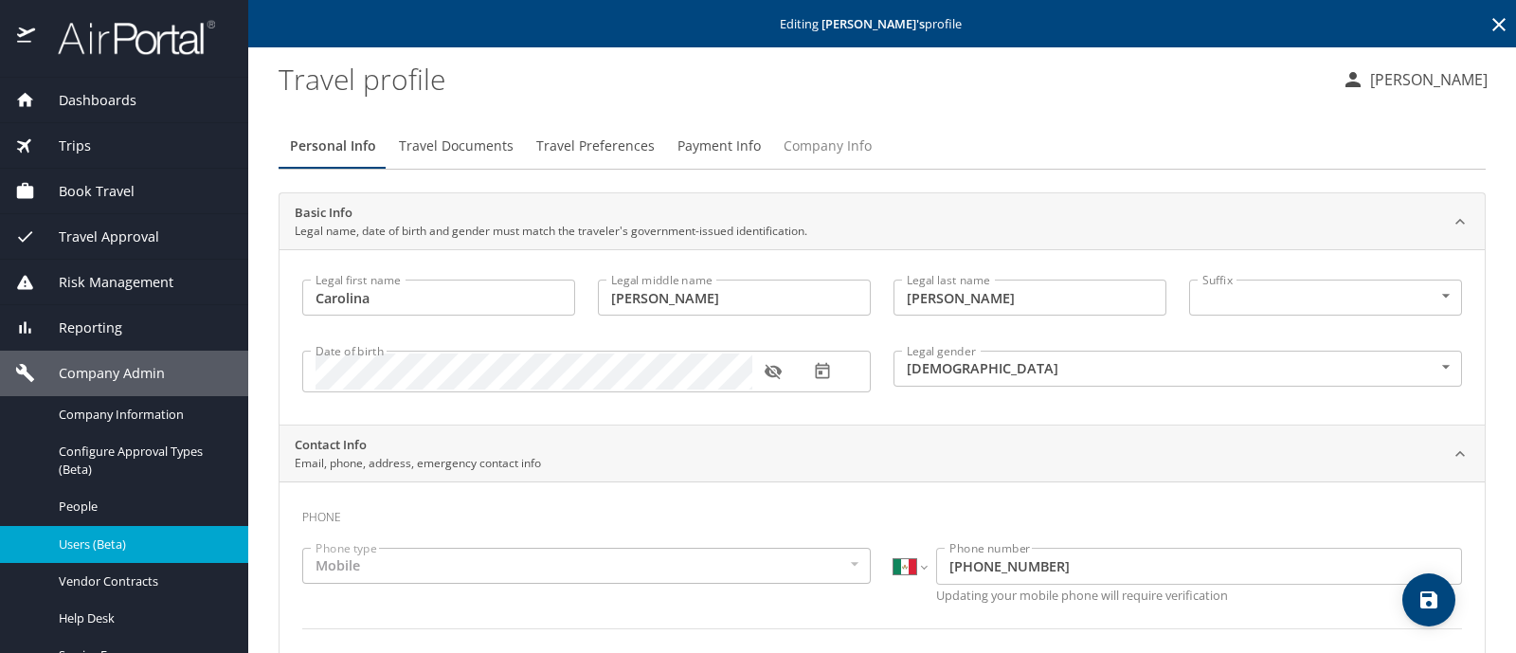
click at [824, 139] on span "Company Info" at bounding box center [828, 147] width 88 height 24
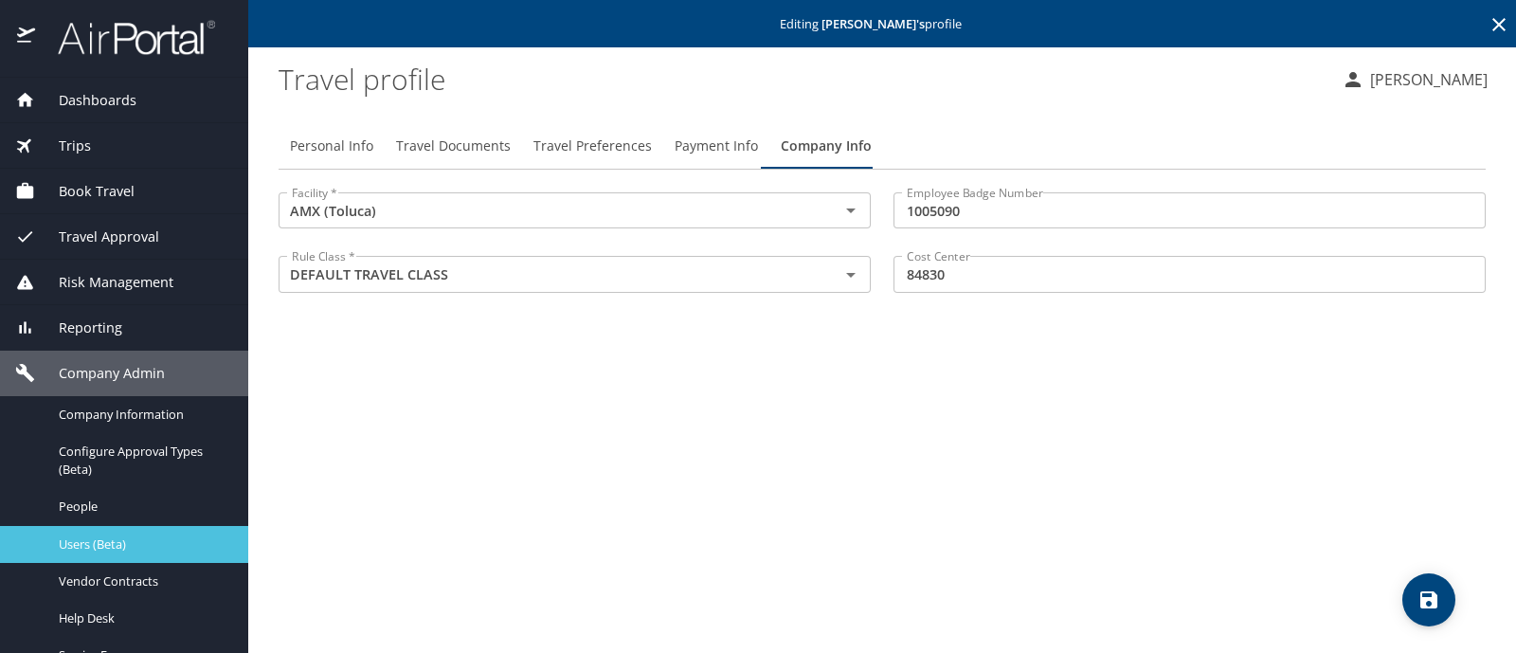
click at [175, 539] on span "Users (Beta)" at bounding box center [142, 544] width 167 height 18
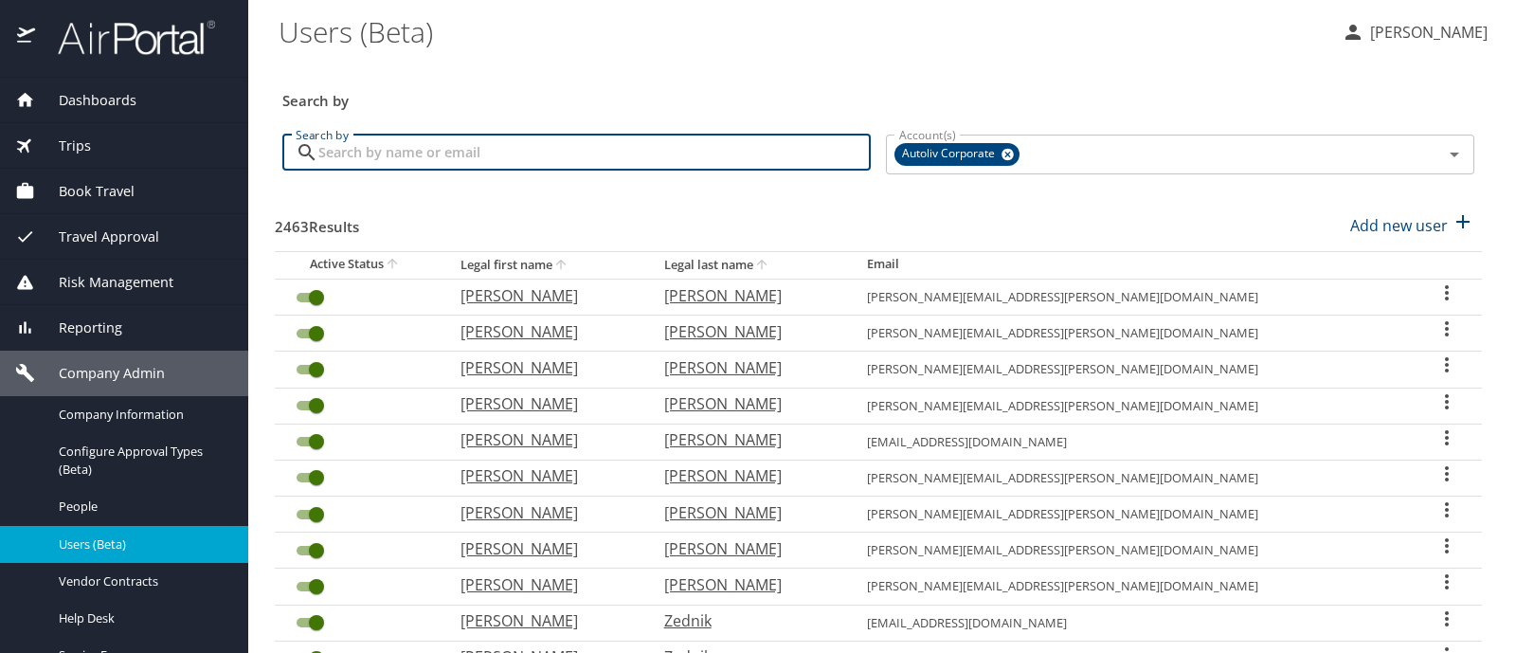
click at [339, 168] on input "Search by" at bounding box center [594, 153] width 552 height 36
type input "e"
type input "diego gonzalez"
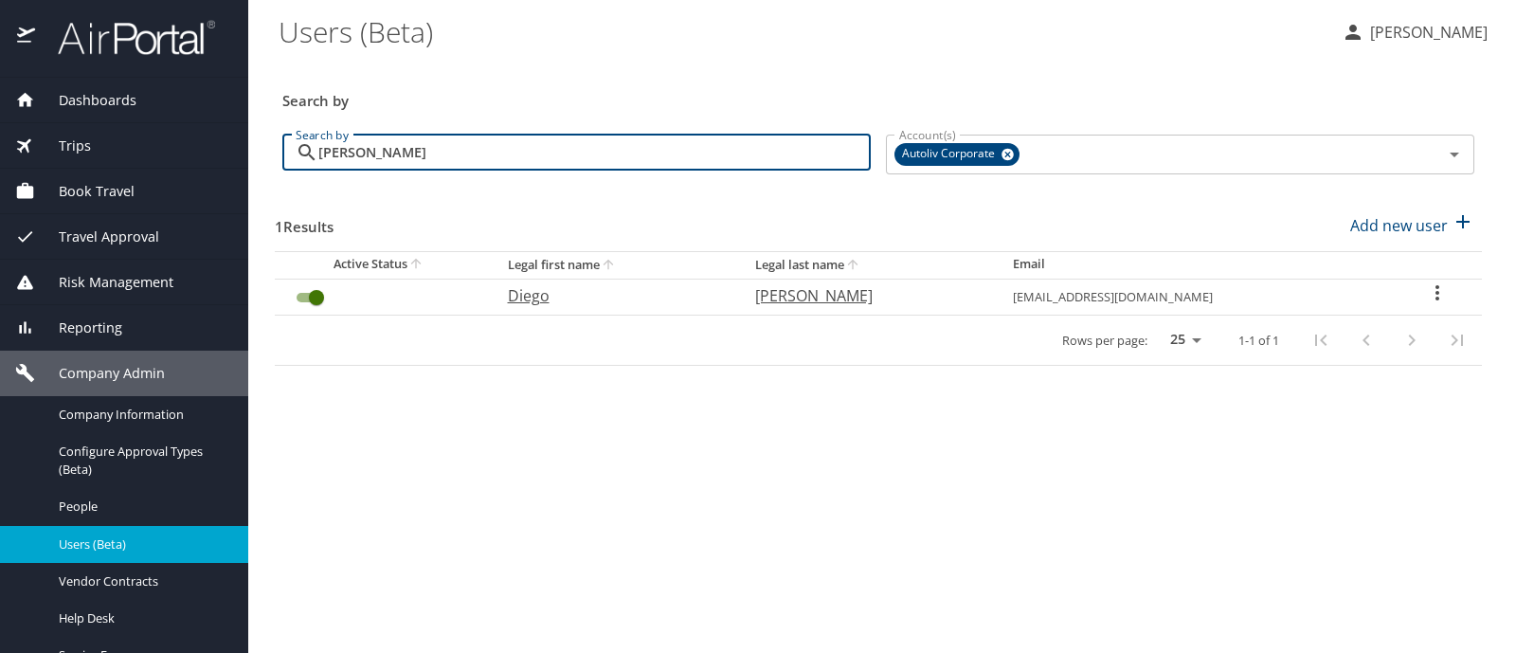
click at [1427, 290] on icon "User Search Table" at bounding box center [1437, 292] width 23 height 23
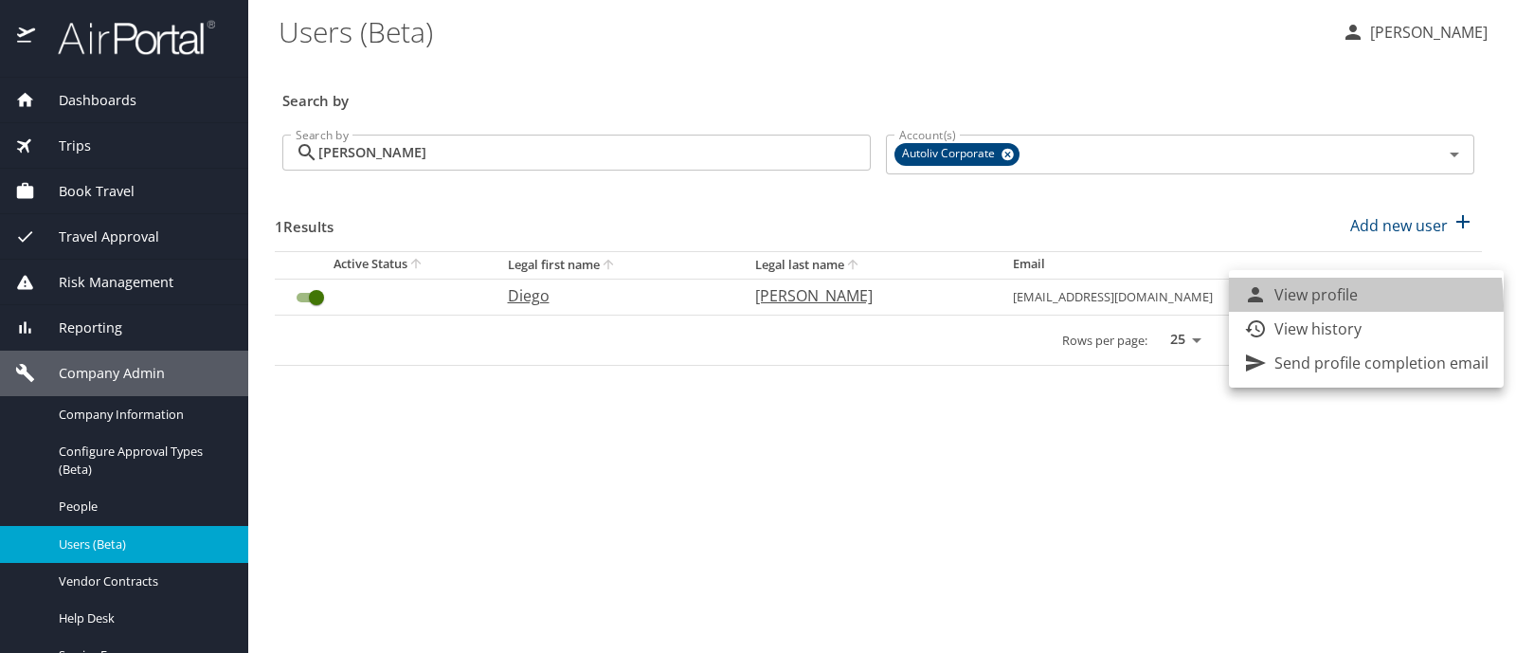
click at [1304, 305] on p "View profile" at bounding box center [1315, 294] width 83 height 23
select select "US"
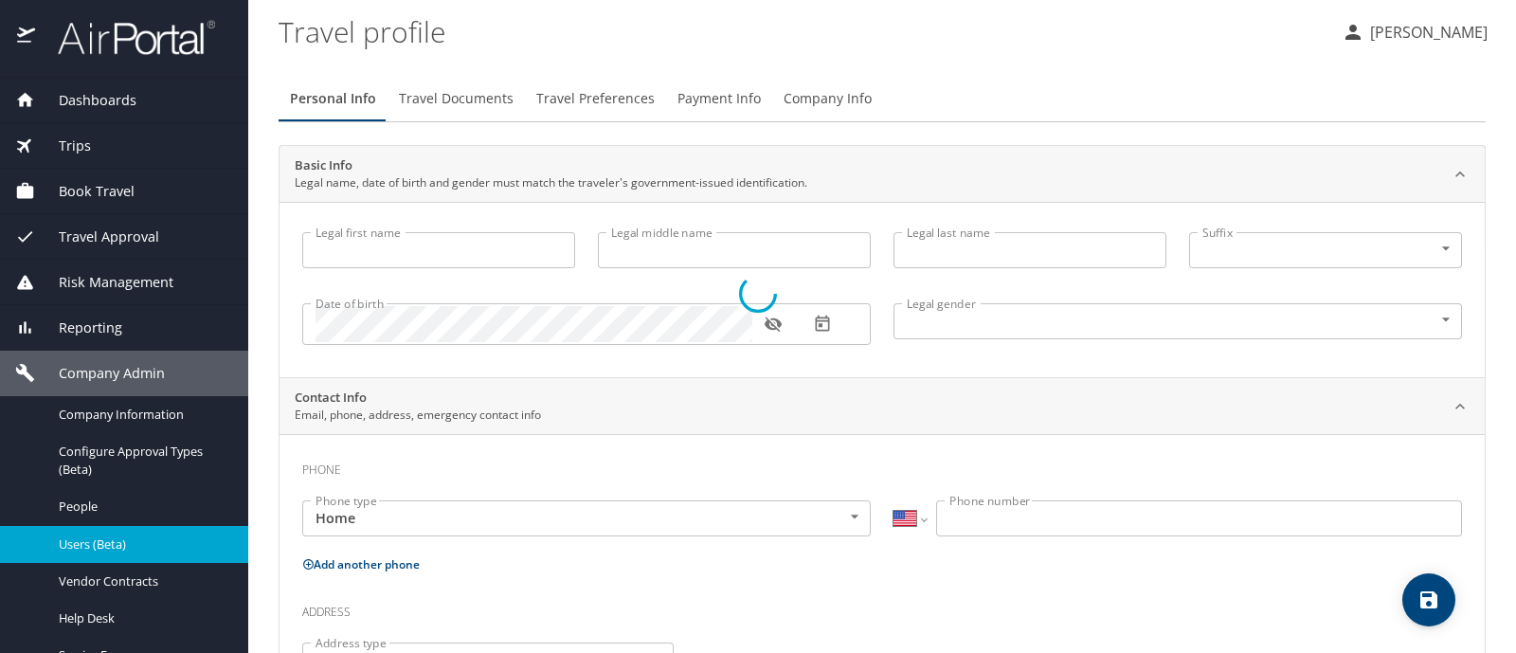
type input "Diego"
type input "Gonzalez Velasco"
type input "[DEMOGRAPHIC_DATA]"
select select "MX"
select select "US"
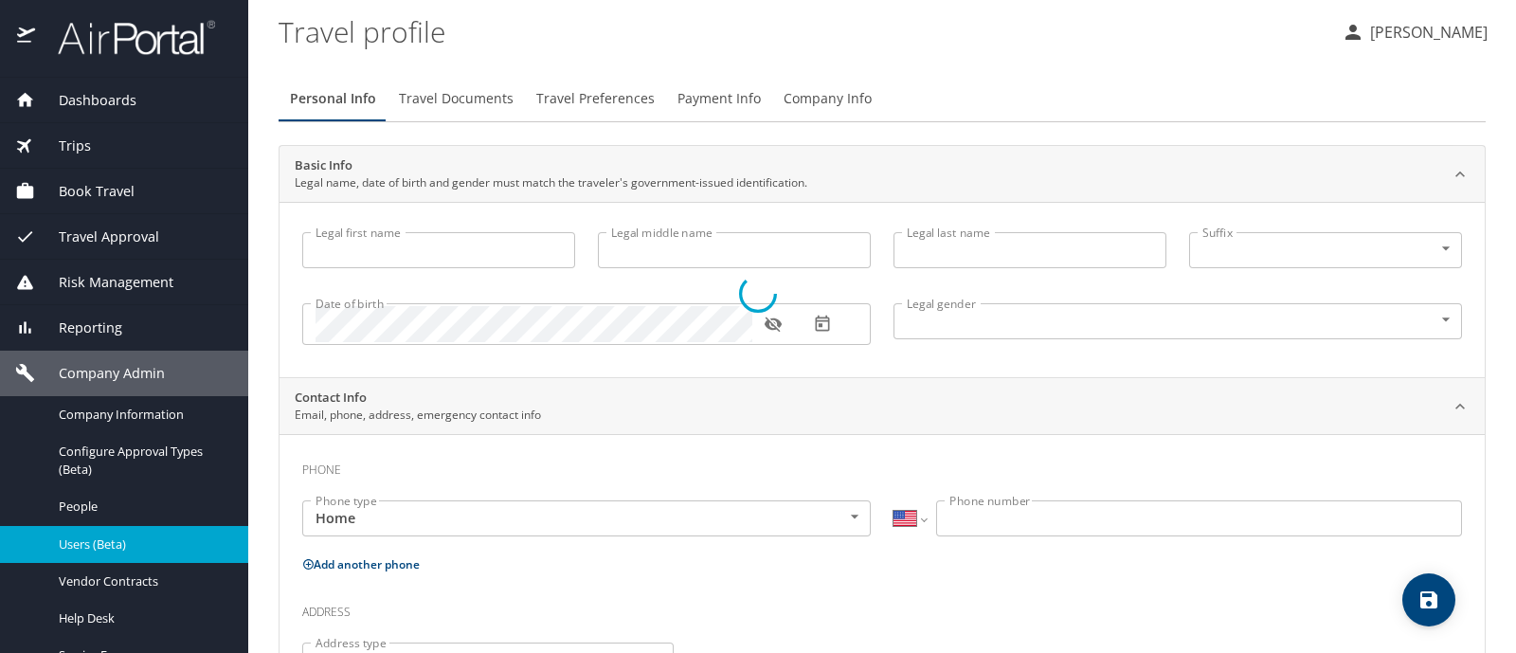
select select "US"
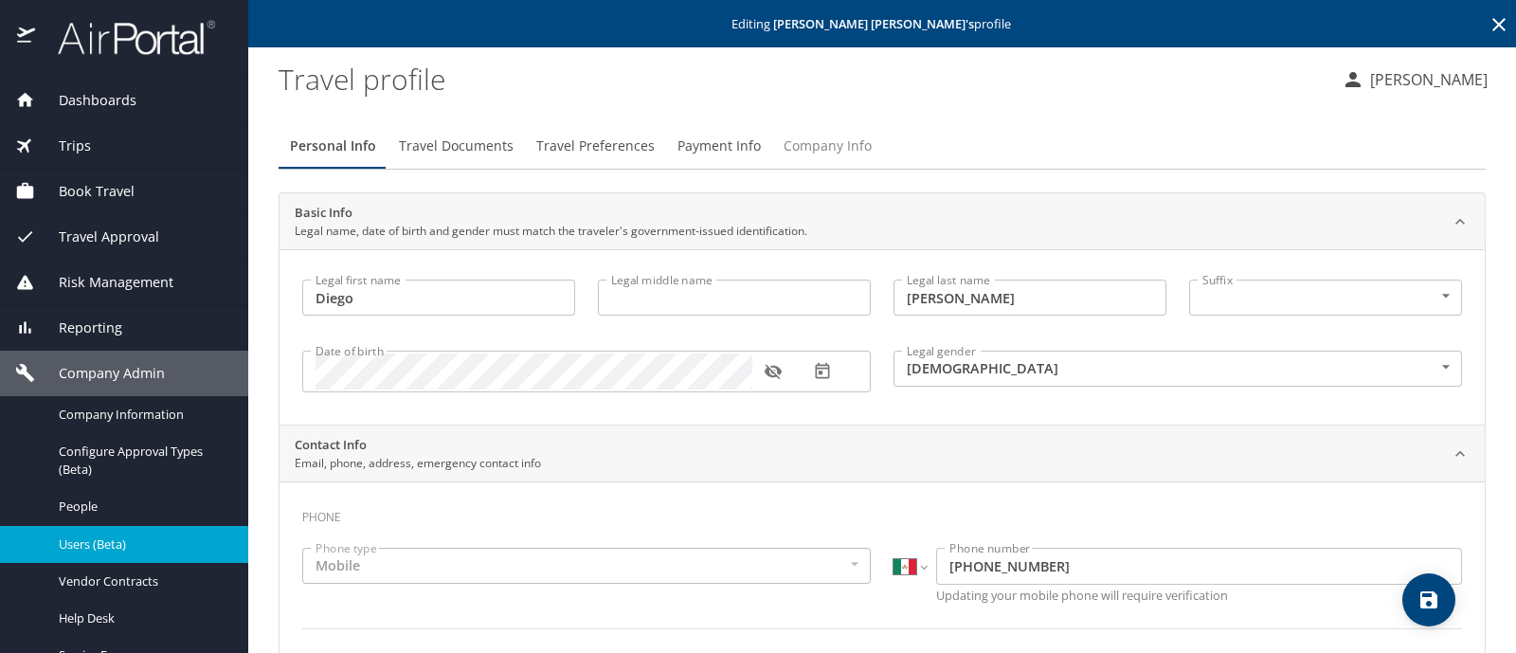
click at [831, 135] on span "Company Info" at bounding box center [828, 147] width 88 height 24
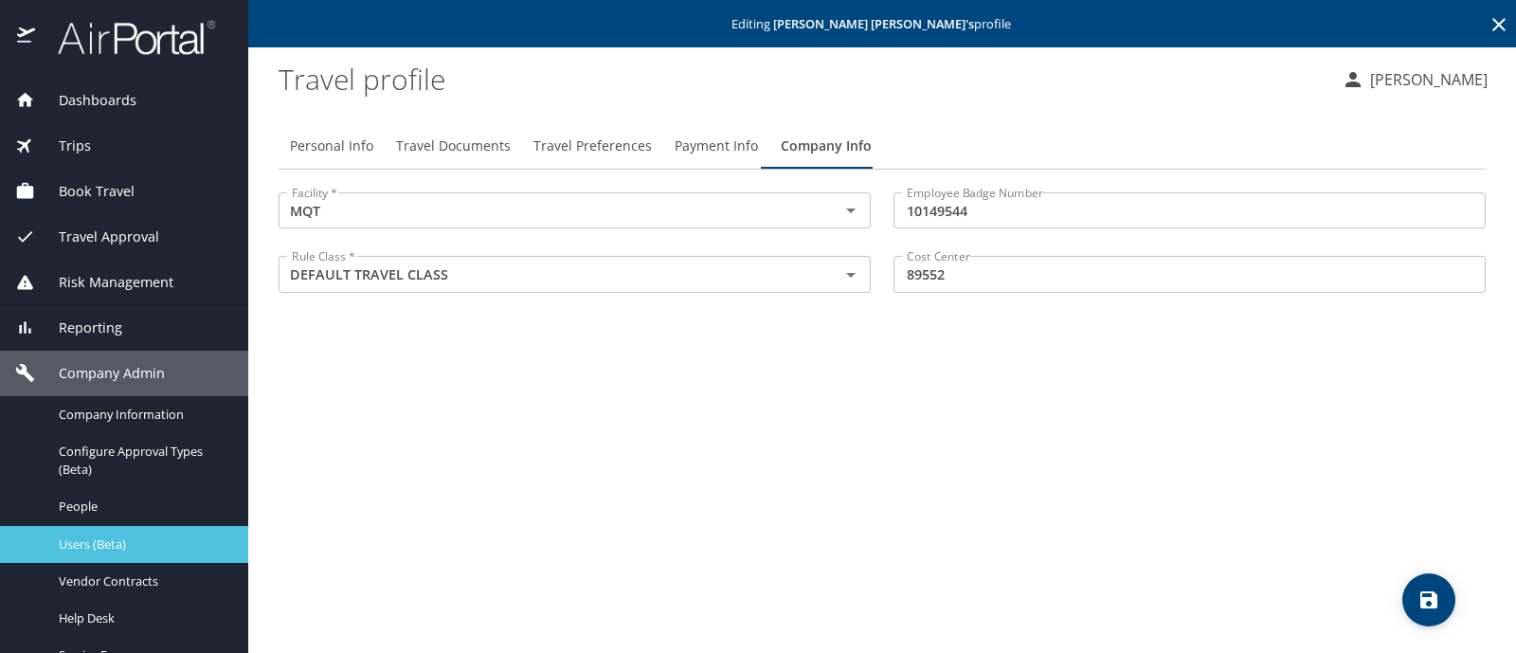
click at [127, 537] on span "Users (Beta)" at bounding box center [142, 544] width 167 height 18
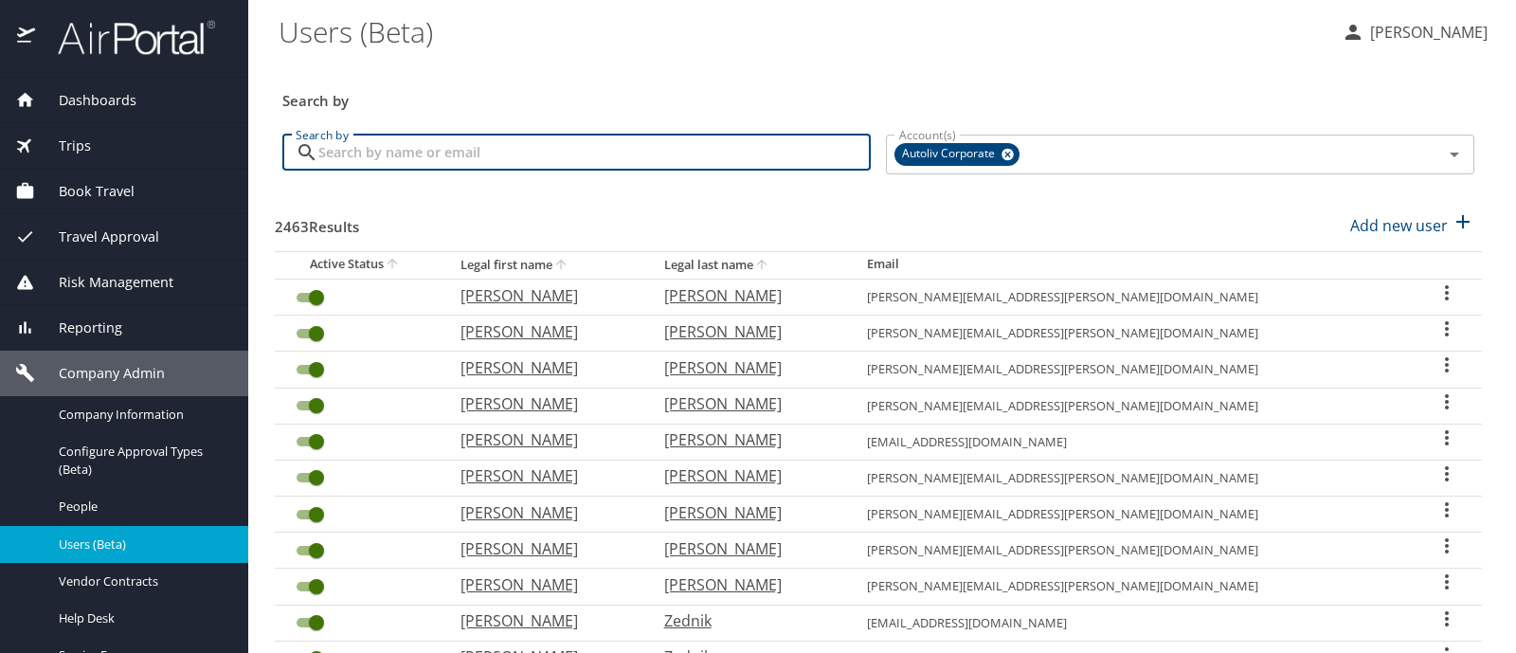
click at [379, 155] on input "Search by" at bounding box center [594, 153] width 552 height 36
type input "alex morales"
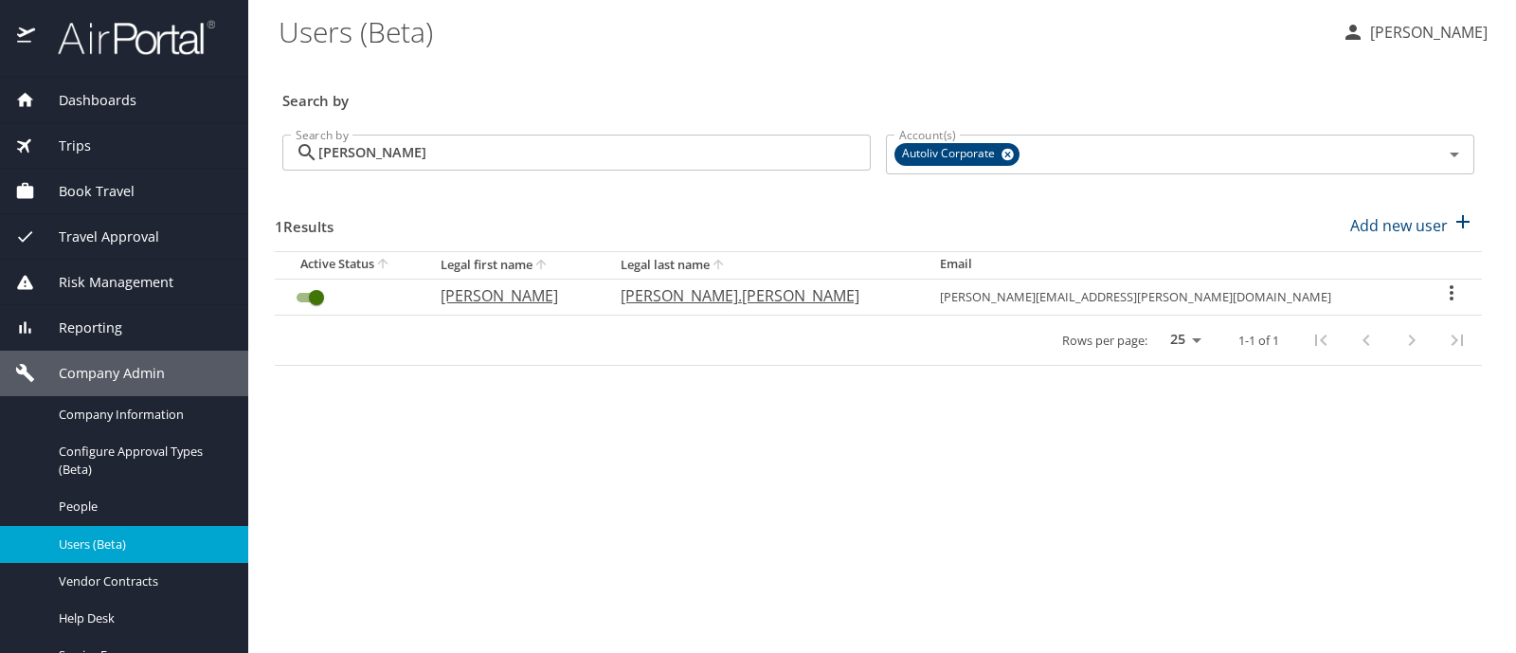
click at [1440, 286] on icon "User Search Table" at bounding box center [1451, 292] width 23 height 23
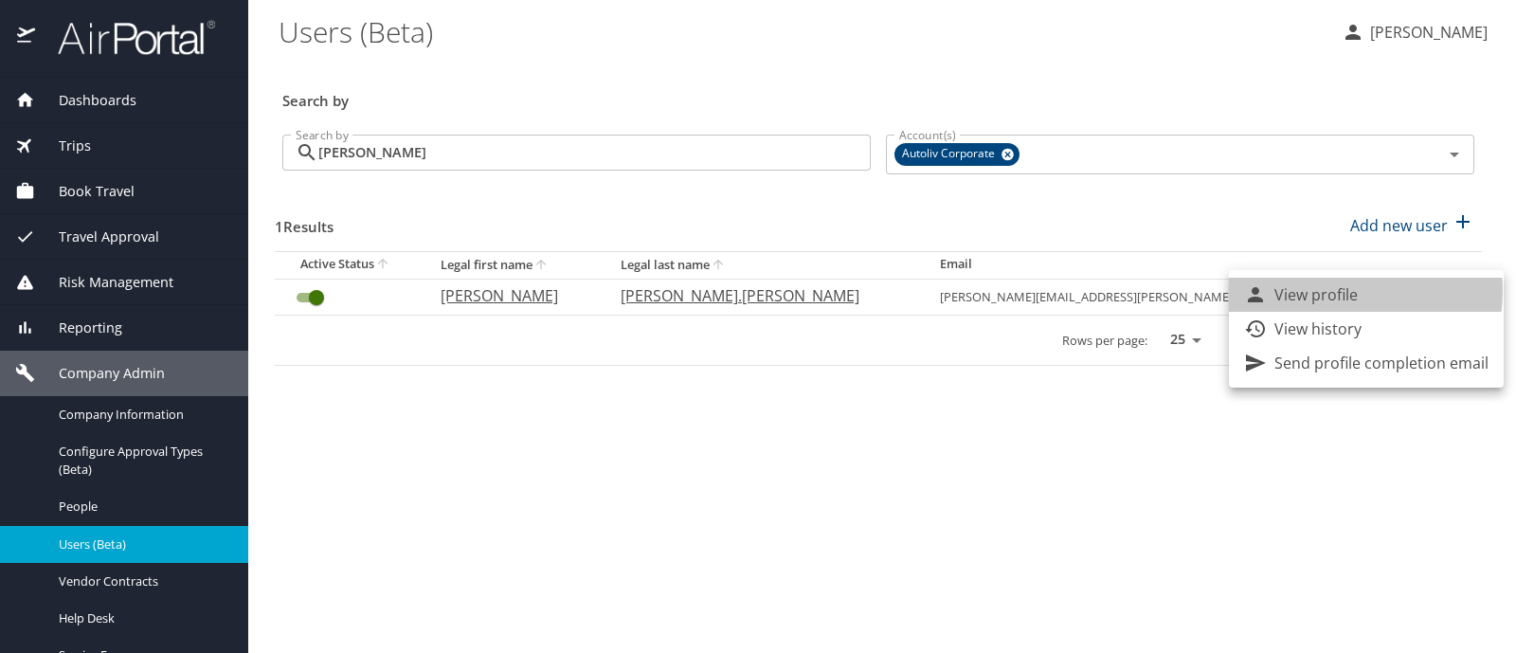
click at [1328, 291] on p "View profile" at bounding box center [1315, 294] width 83 height 23
select select "US"
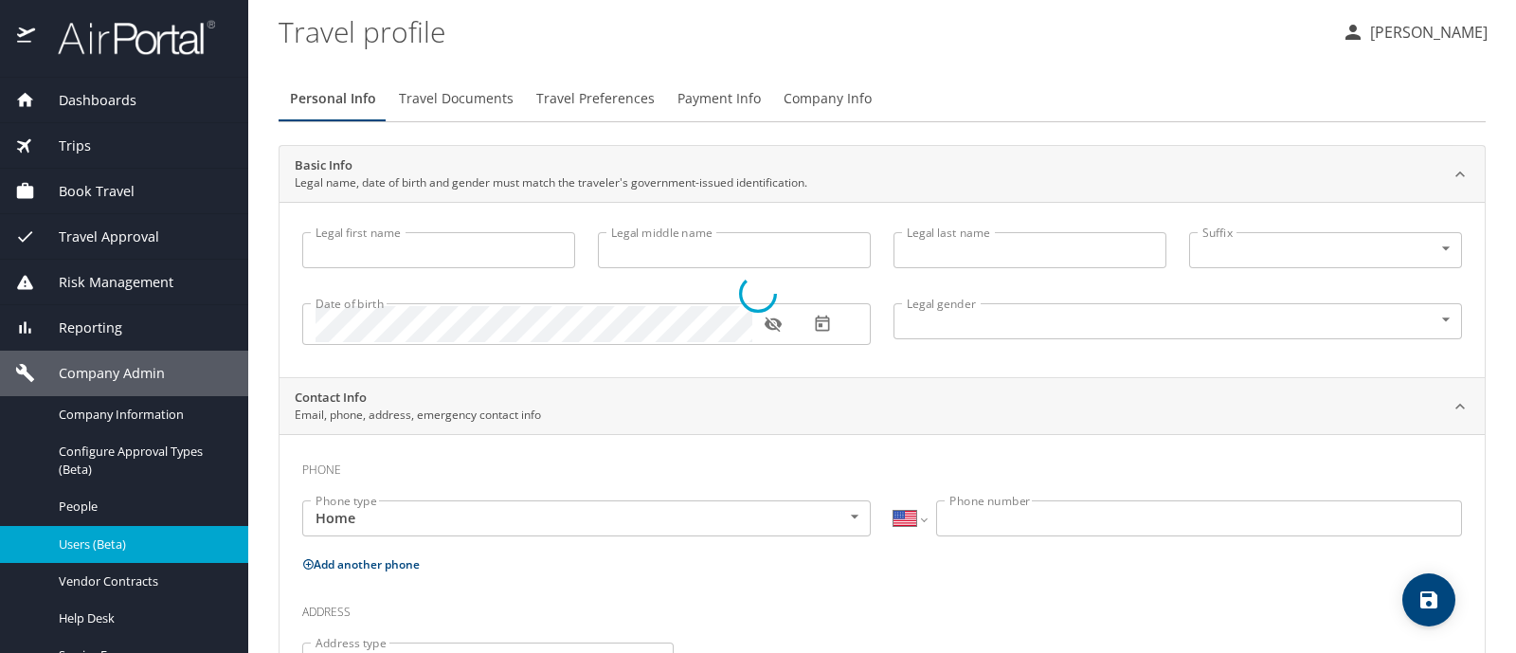
type input "Alex"
type input "[PERSON_NAME]"
type input "Morales.Fajardo"
type input "[DEMOGRAPHIC_DATA]"
select select "MX"
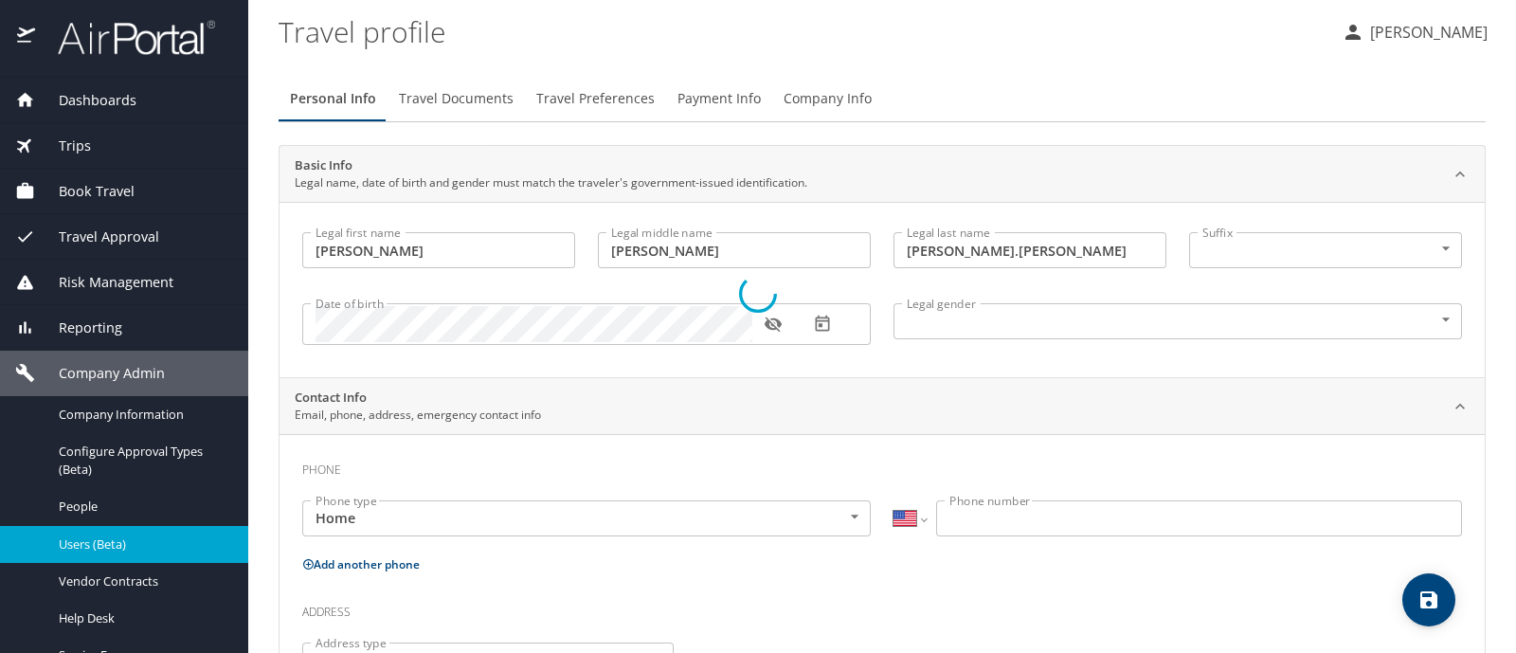
select select "MX"
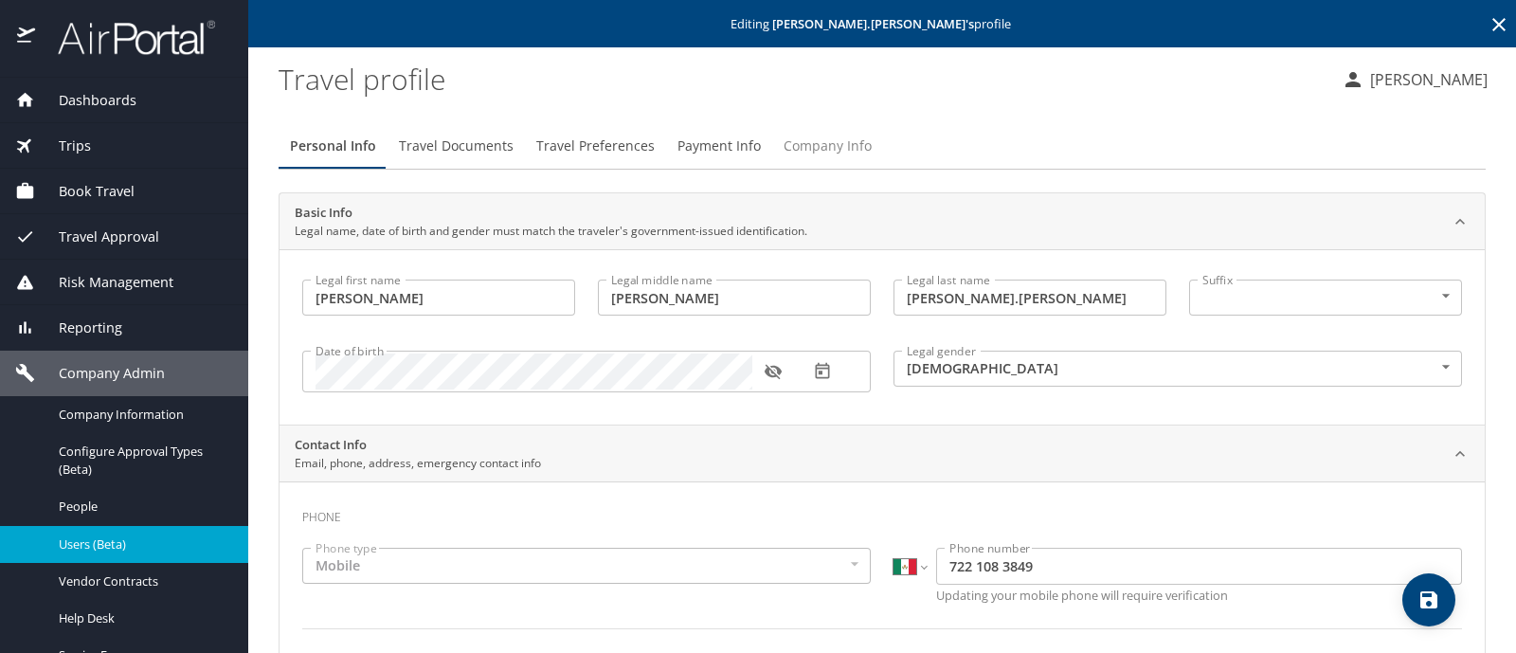
click at [803, 146] on span "Company Info" at bounding box center [828, 147] width 88 height 24
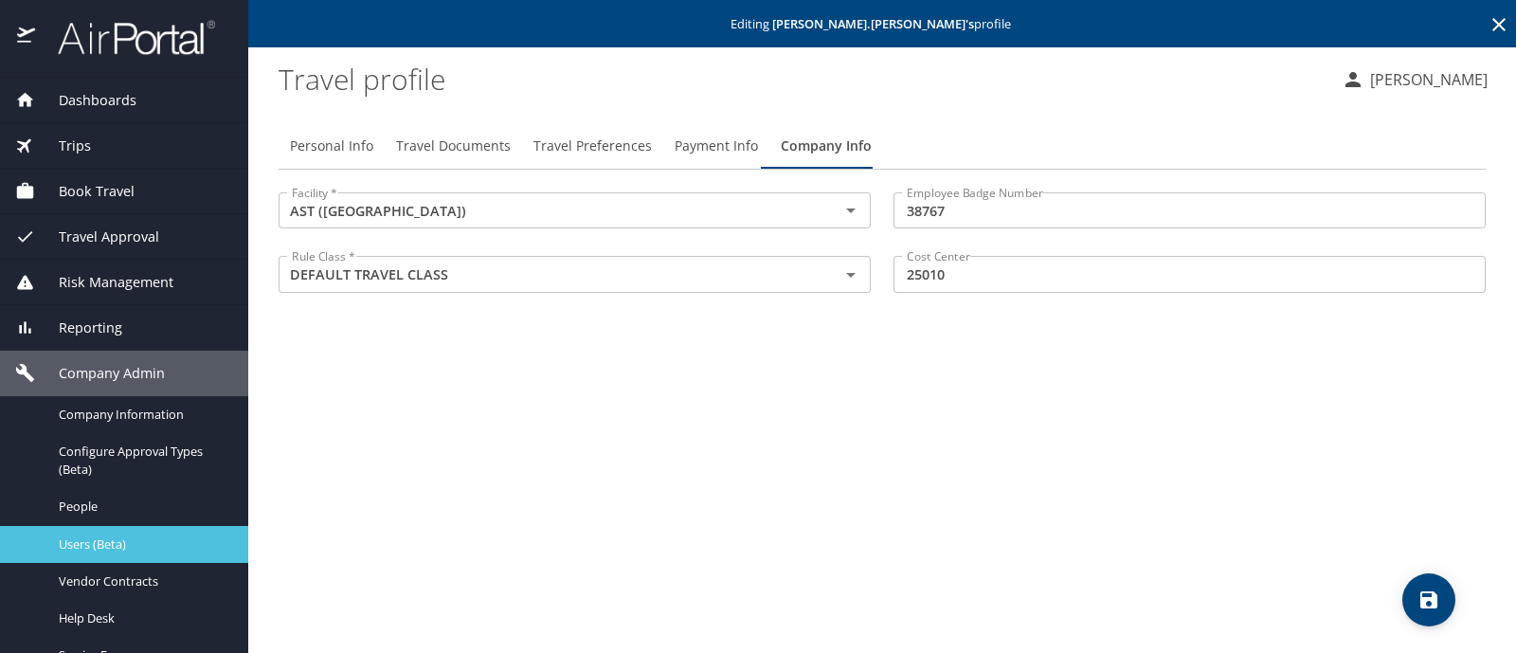
click at [184, 550] on span "Users (Beta)" at bounding box center [142, 544] width 167 height 18
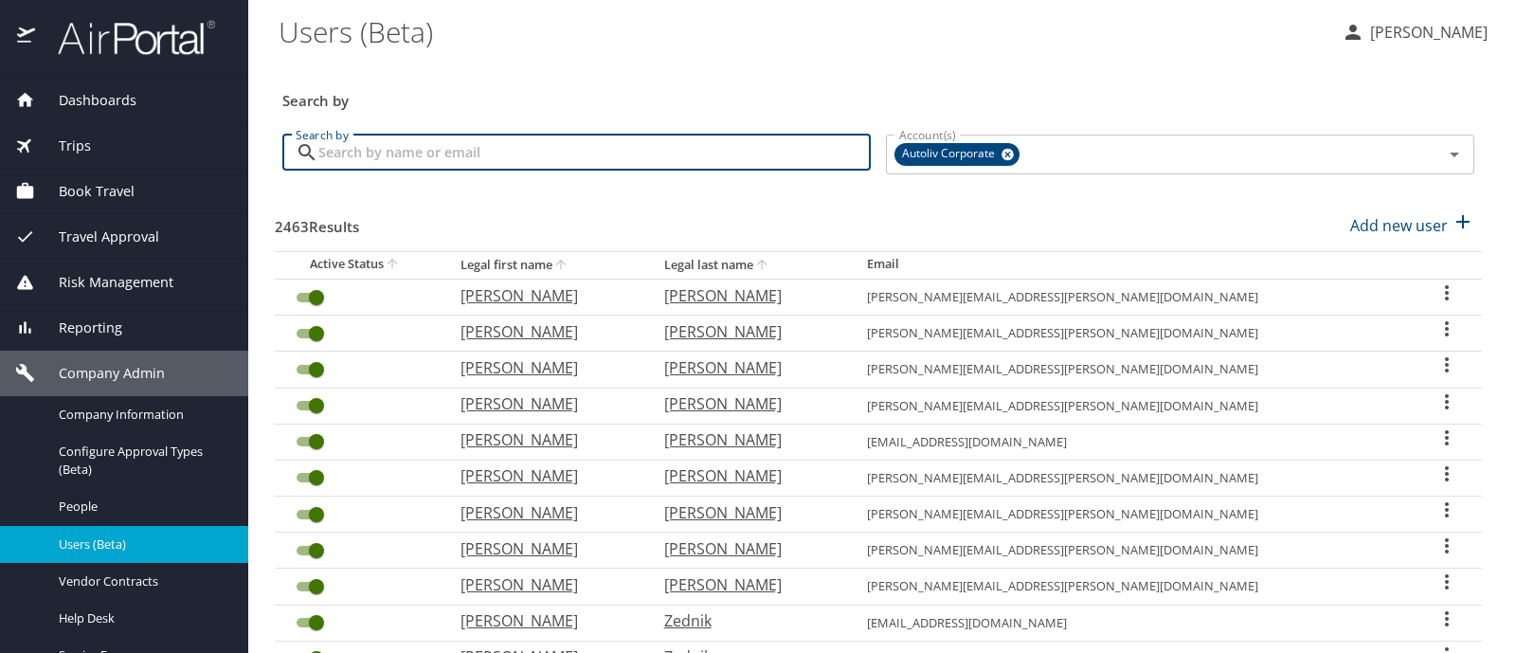
click at [379, 149] on input "Search by" at bounding box center [594, 153] width 552 height 36
type input "ponce"
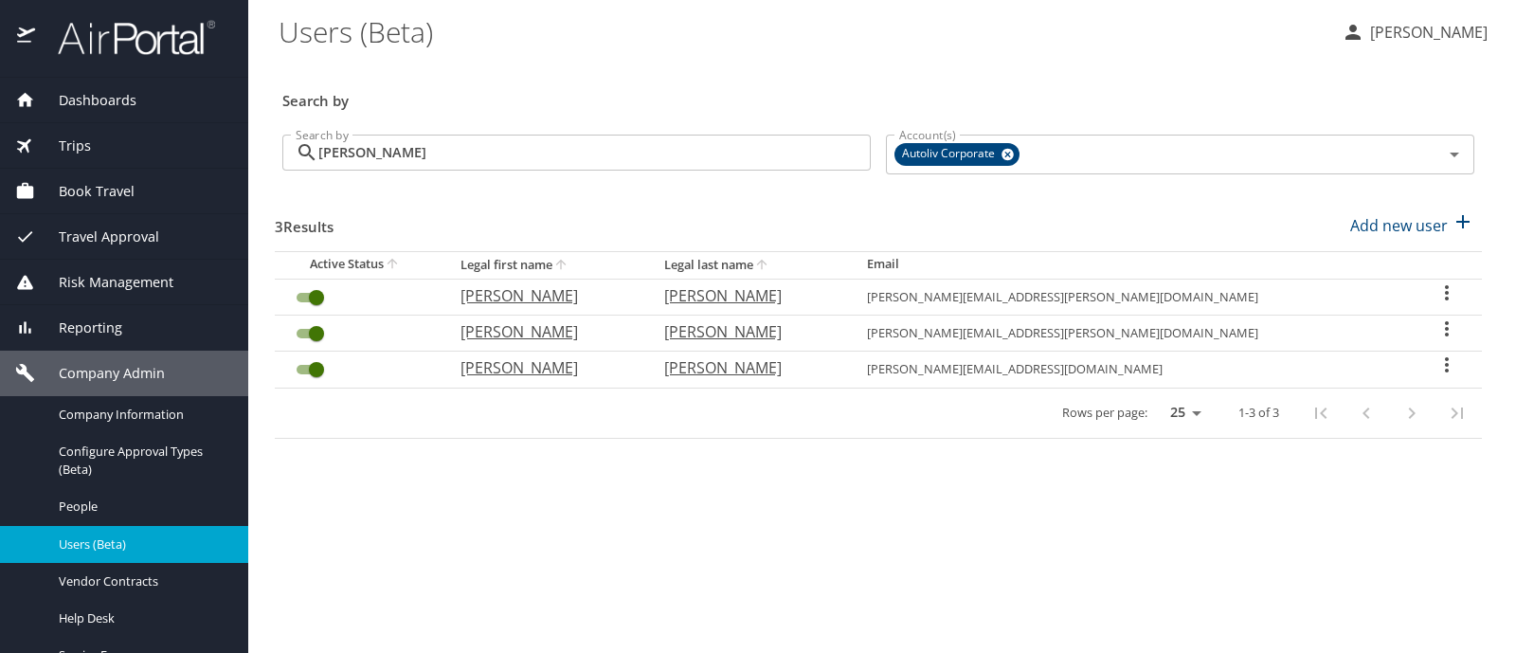
click at [1435, 356] on icon "User Search Table" at bounding box center [1446, 364] width 23 height 23
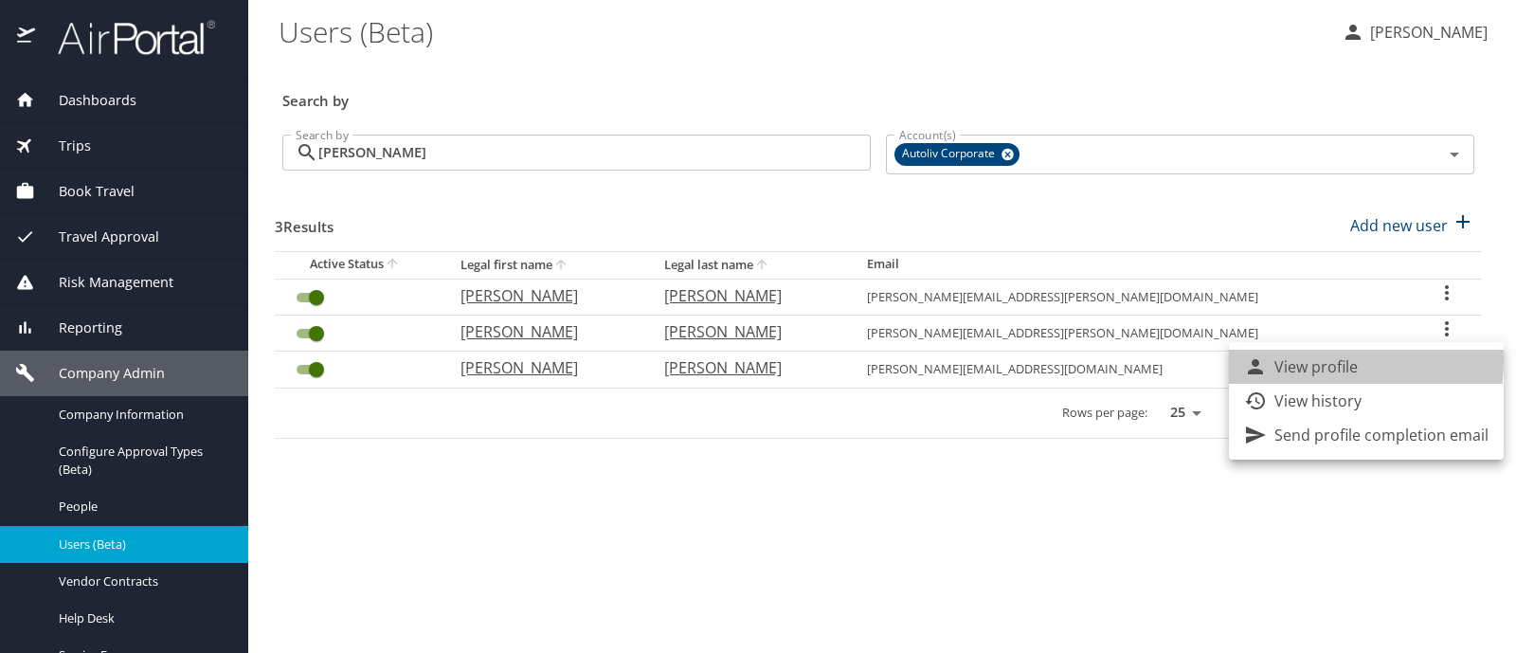
click at [1329, 361] on p "View profile" at bounding box center [1315, 366] width 83 height 23
select select "US"
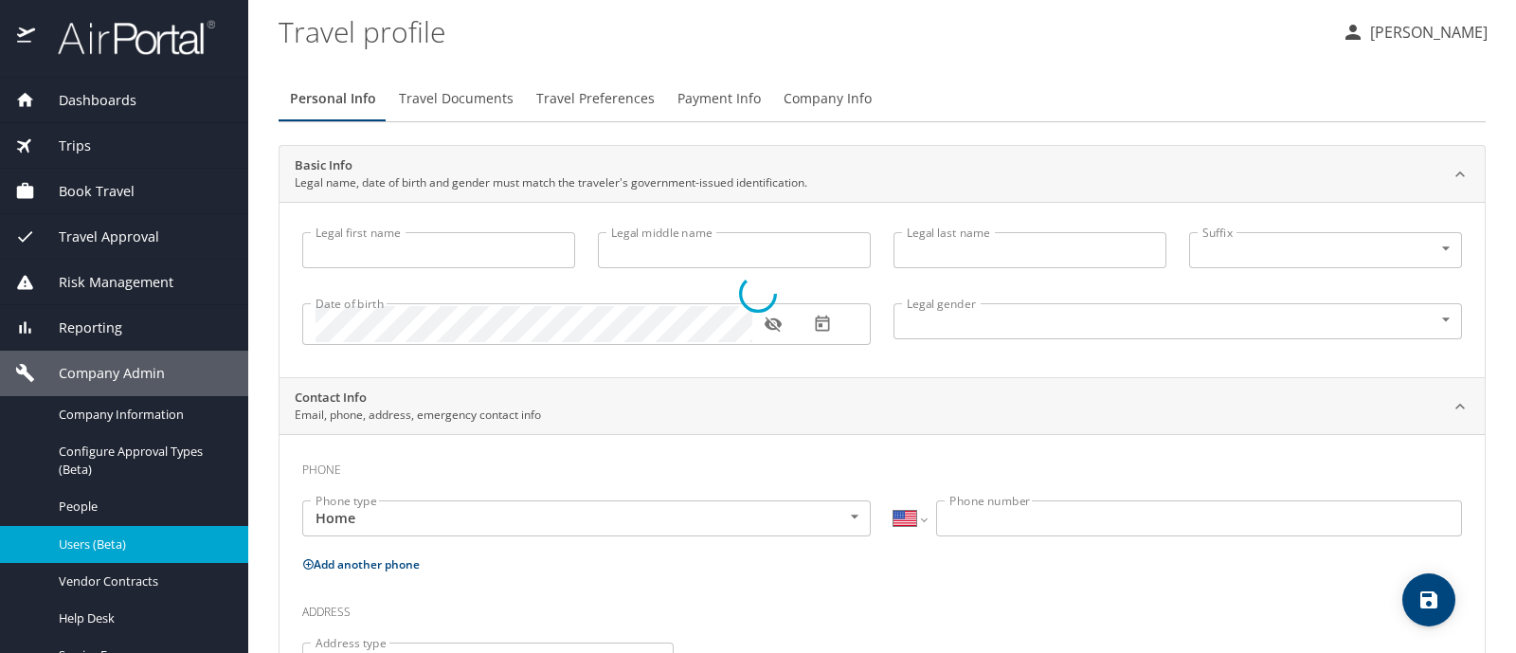
type input "Alejandro"
type input "Ponce"
type input "[DEMOGRAPHIC_DATA]"
select select "MX"
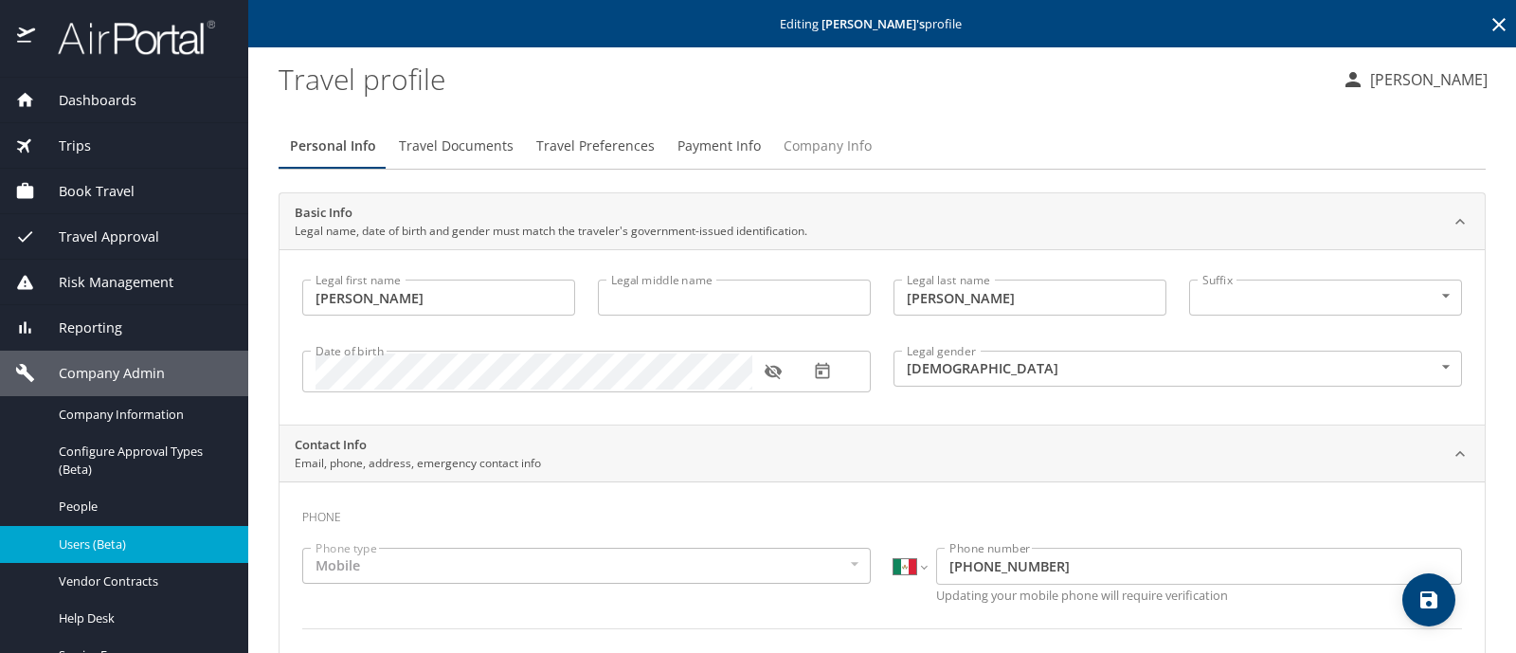
click at [831, 146] on span "Company Info" at bounding box center [828, 147] width 88 height 24
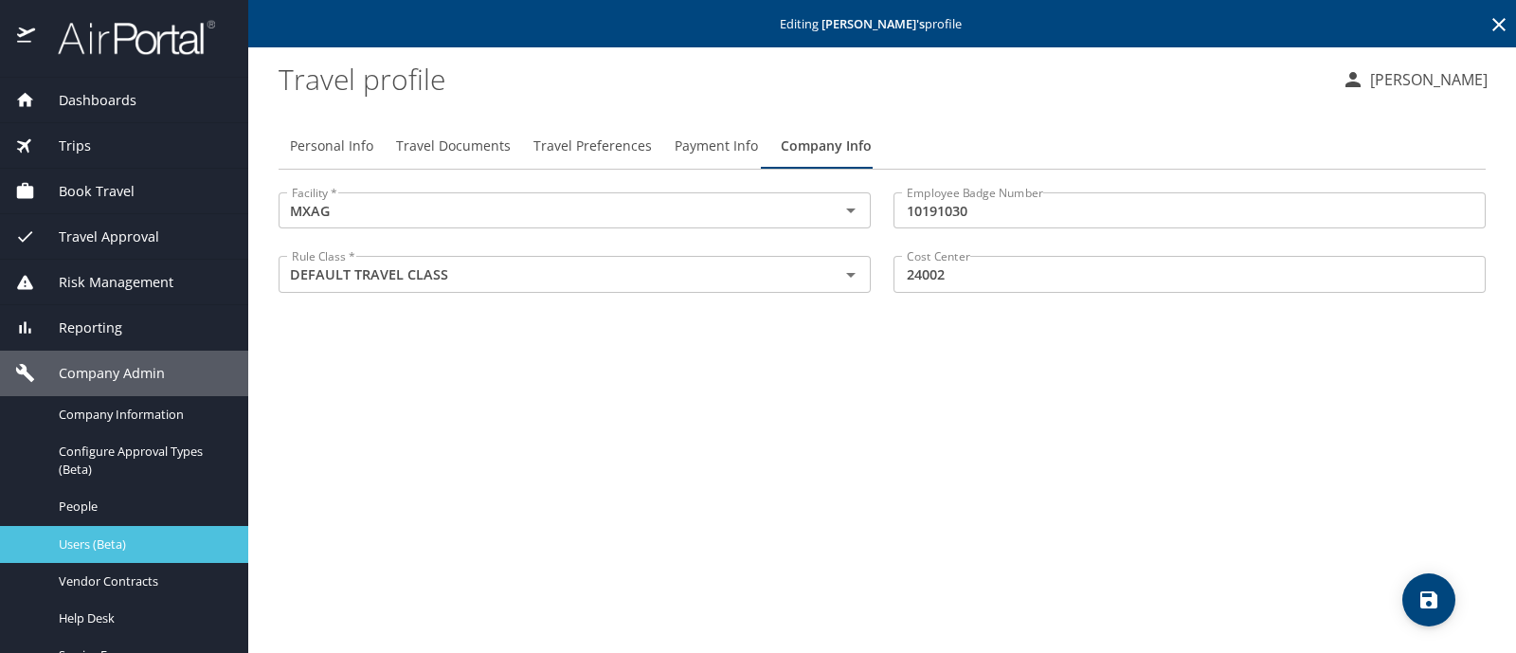
click at [92, 545] on span "Users (Beta)" at bounding box center [142, 544] width 167 height 18
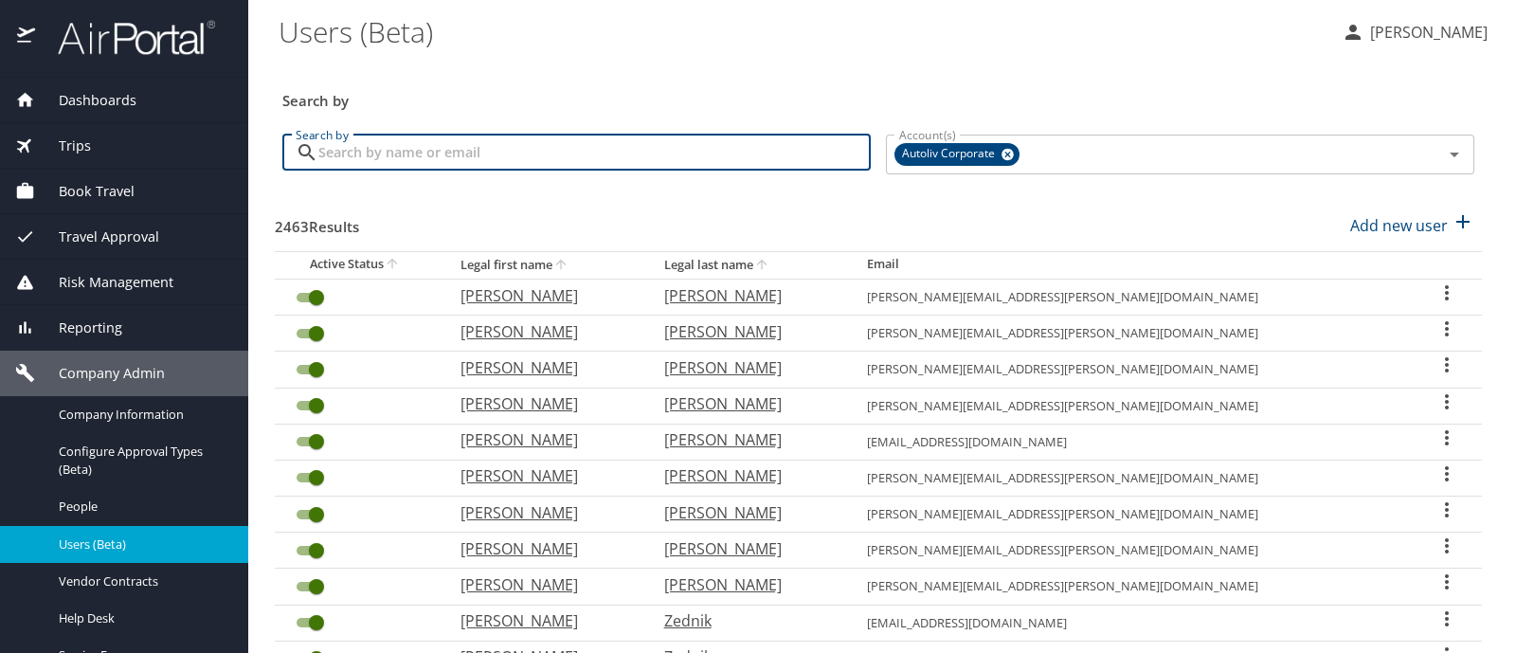
click at [341, 163] on input "Search by" at bounding box center [594, 153] width 552 height 36
type input "rafael bautista"
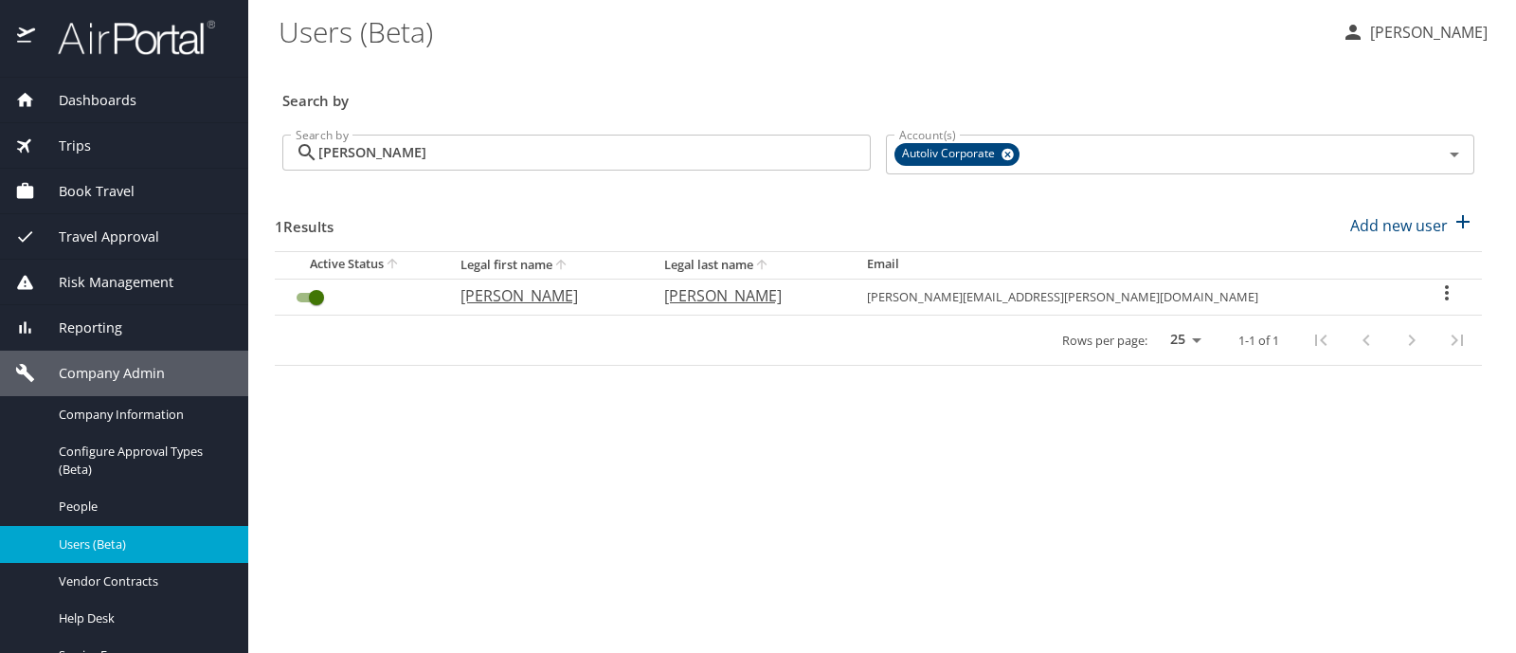
click at [1435, 297] on icon "User Search Table" at bounding box center [1446, 292] width 23 height 23
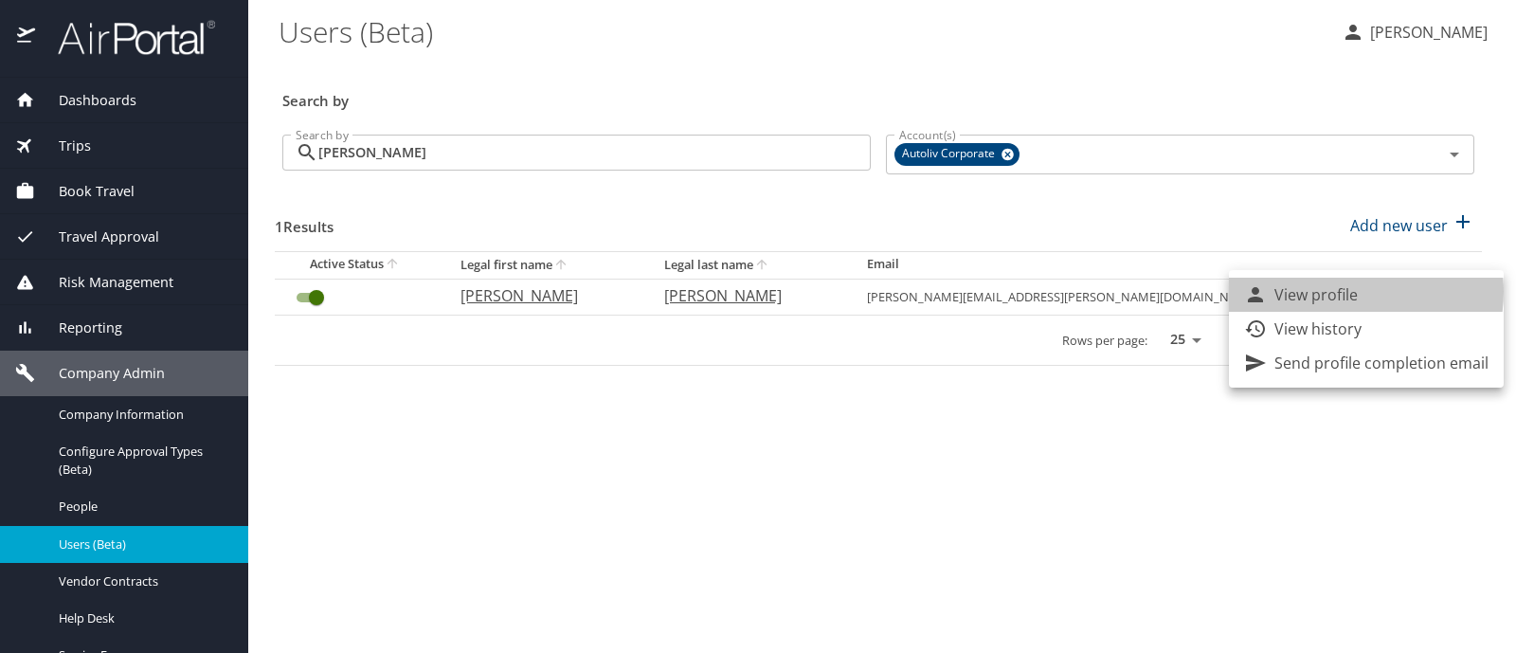
click at [1335, 291] on p "View profile" at bounding box center [1315, 294] width 83 height 23
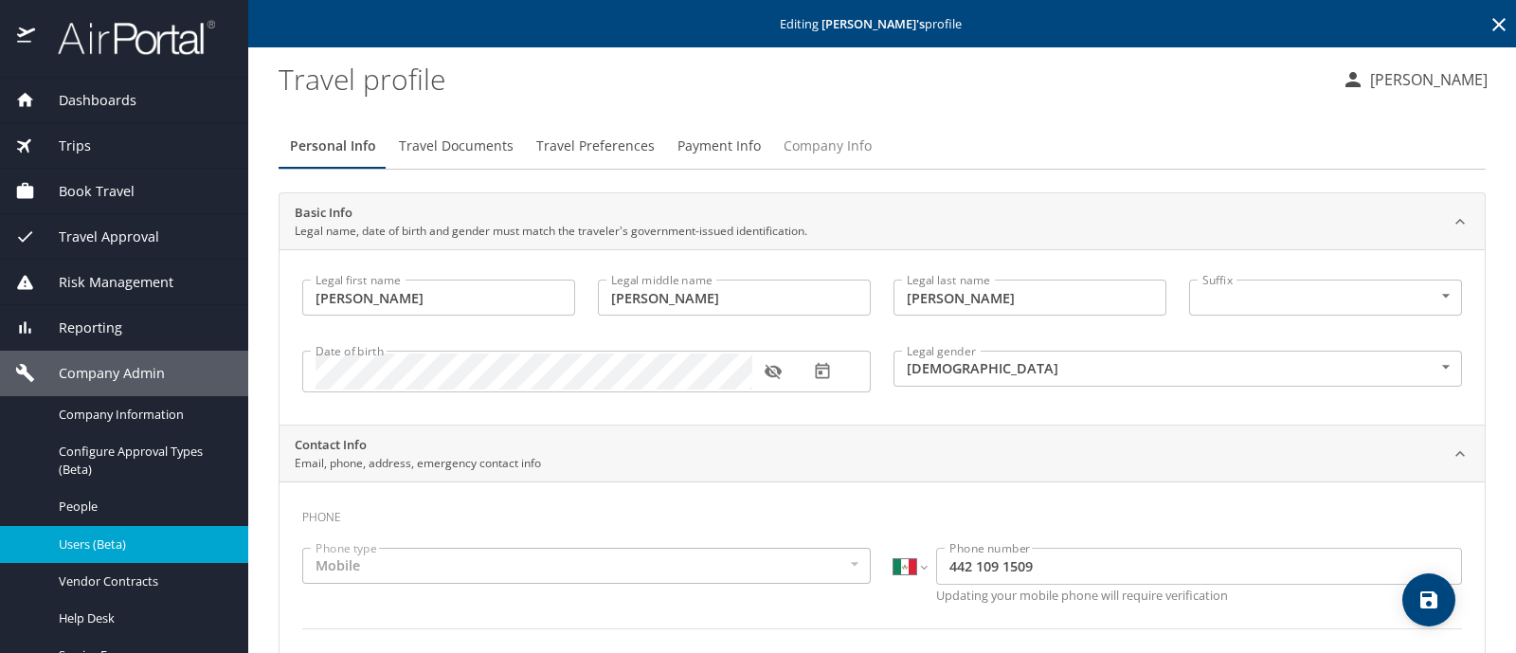
click at [820, 137] on span "Company Info" at bounding box center [828, 147] width 88 height 24
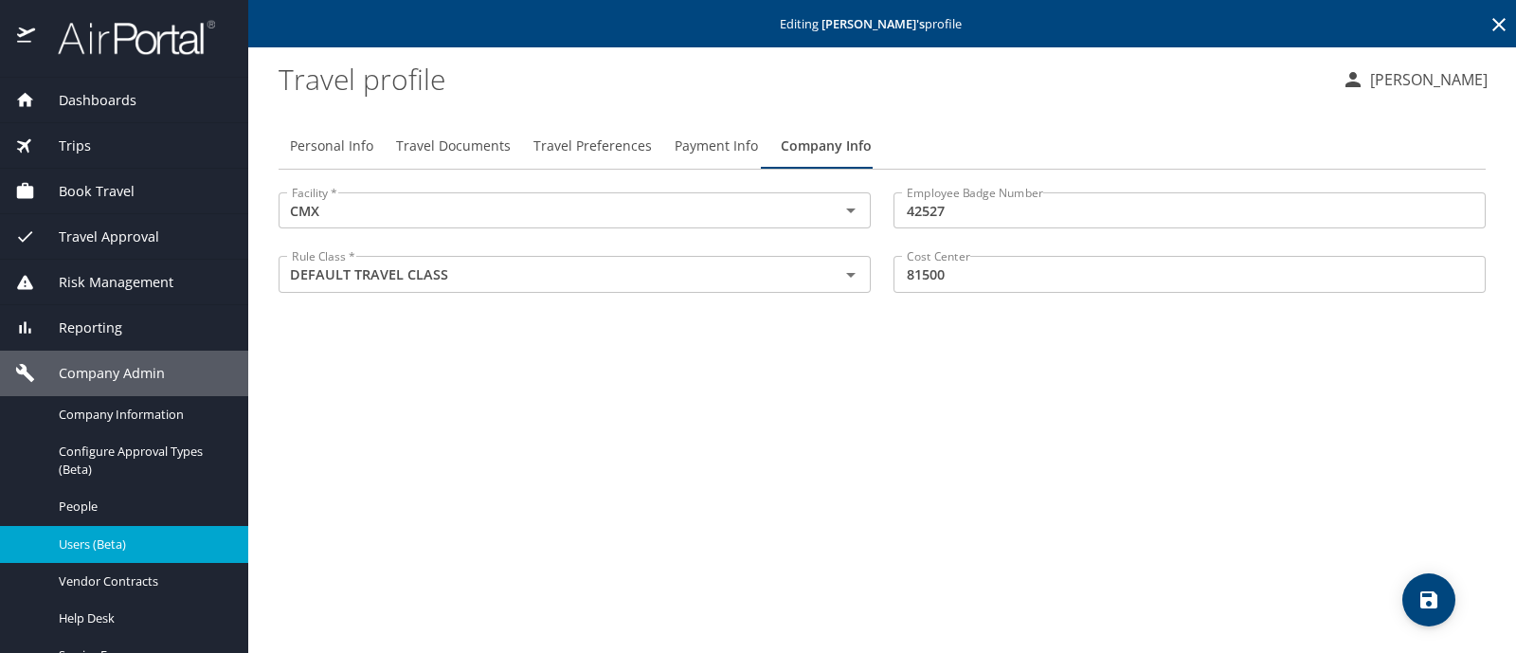
click at [103, 145] on div "Trips" at bounding box center [124, 145] width 218 height 21
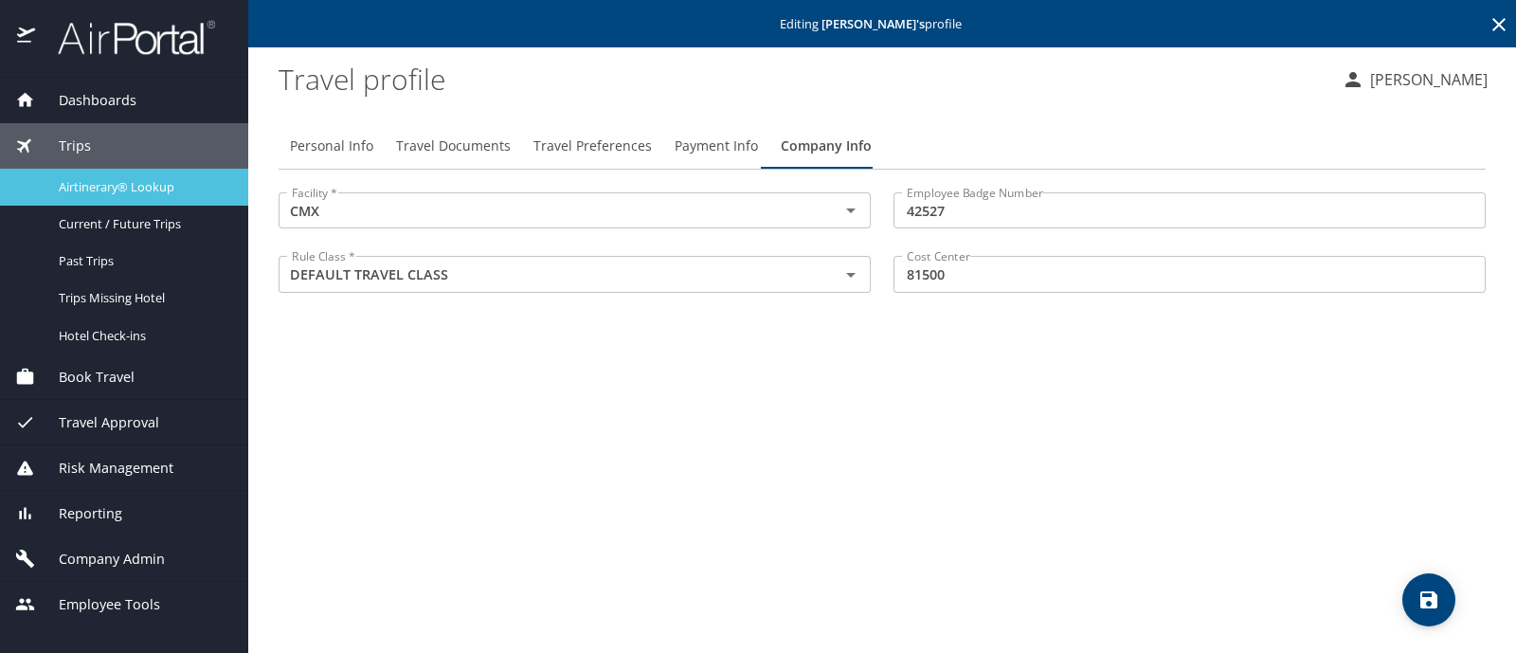
click at [176, 193] on span "Airtinerary® Lookup" at bounding box center [142, 187] width 167 height 18
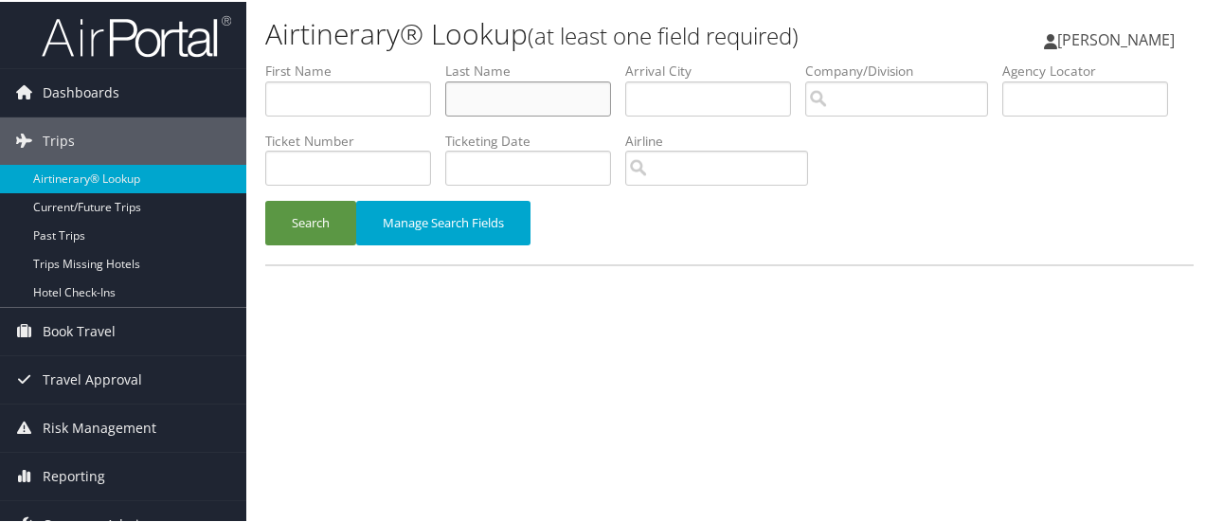
drag, startPoint x: 0, startPoint y: 0, endPoint x: 505, endPoint y: 90, distance: 512.9
click at [505, 90] on input "text" at bounding box center [528, 97] width 166 height 35
type input "fisher"
click at [314, 224] on button "Search" at bounding box center [310, 221] width 91 height 45
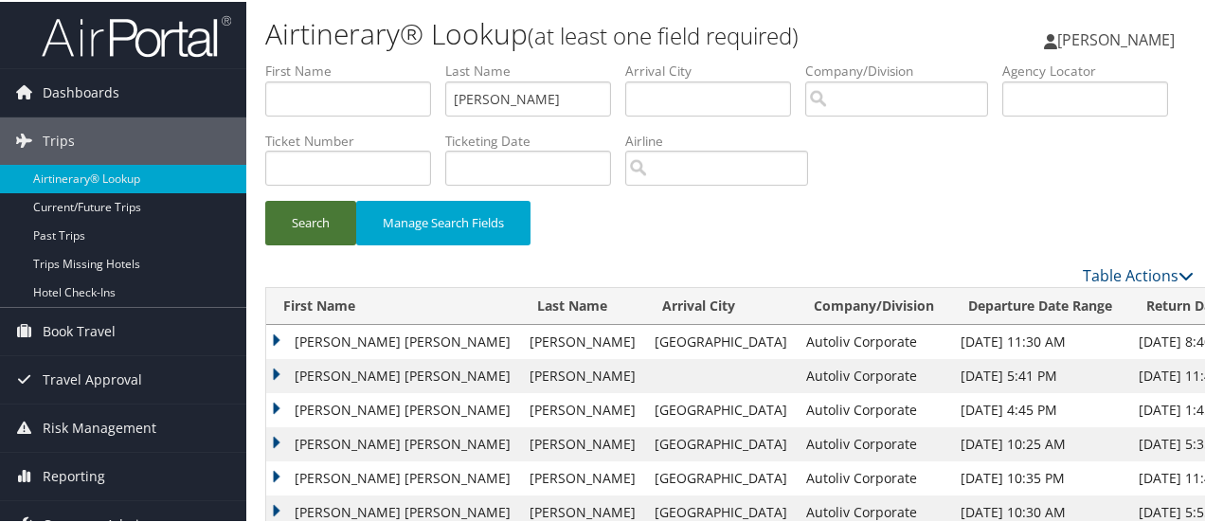
click at [319, 226] on button "Search" at bounding box center [310, 221] width 91 height 45
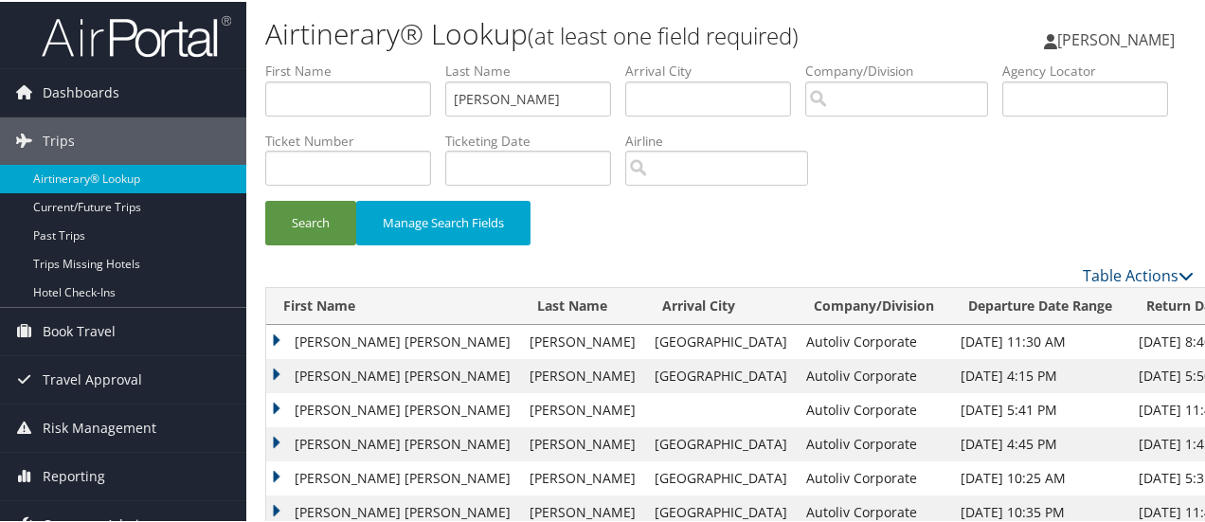
click at [276, 370] on td "DANIELLE MEGAN" at bounding box center [393, 374] width 254 height 34
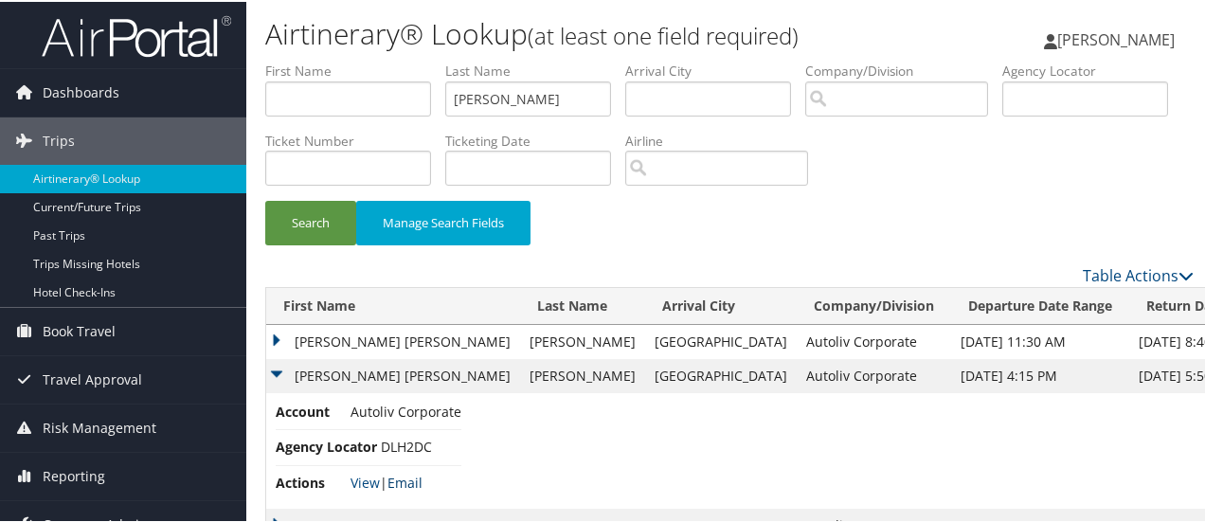
click at [417, 481] on link "Email" at bounding box center [404, 481] width 35 height 18
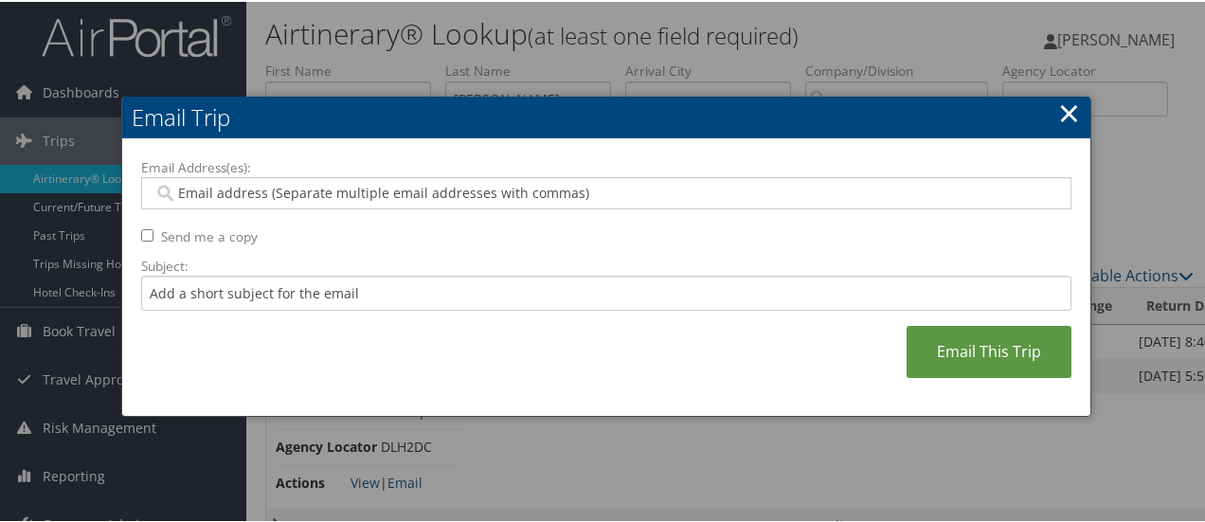
click at [308, 193] on input "Email Address(es):" at bounding box center [606, 191] width 907 height 19
type input "shelby"
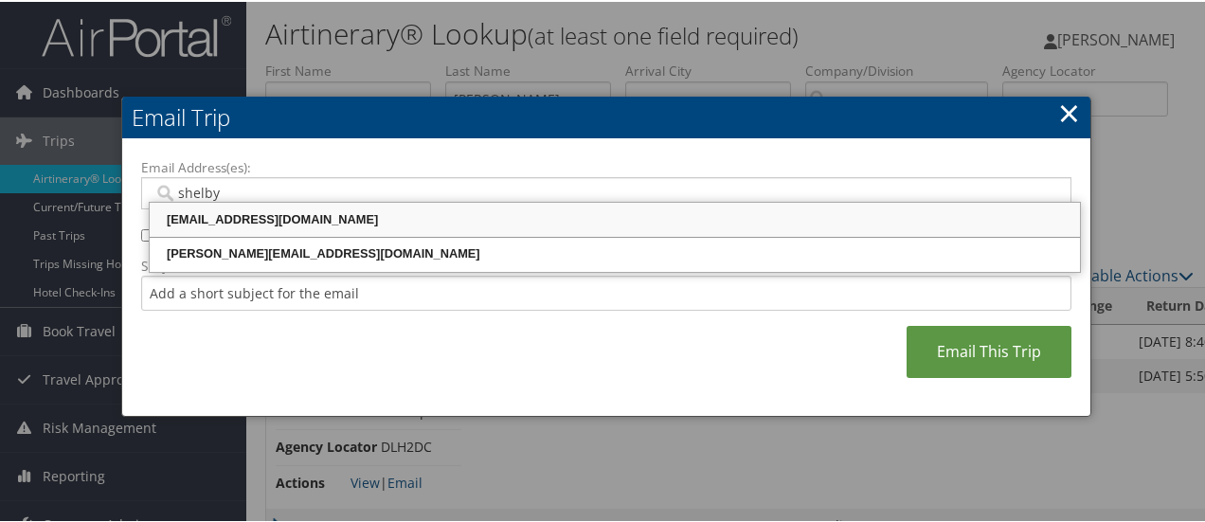
click at [303, 219] on div "SHELBY.AUILER@AUTOLIV.COM" at bounding box center [615, 217] width 925 height 19
type input "SHELBY.AUILER@AUTOLIV.COM"
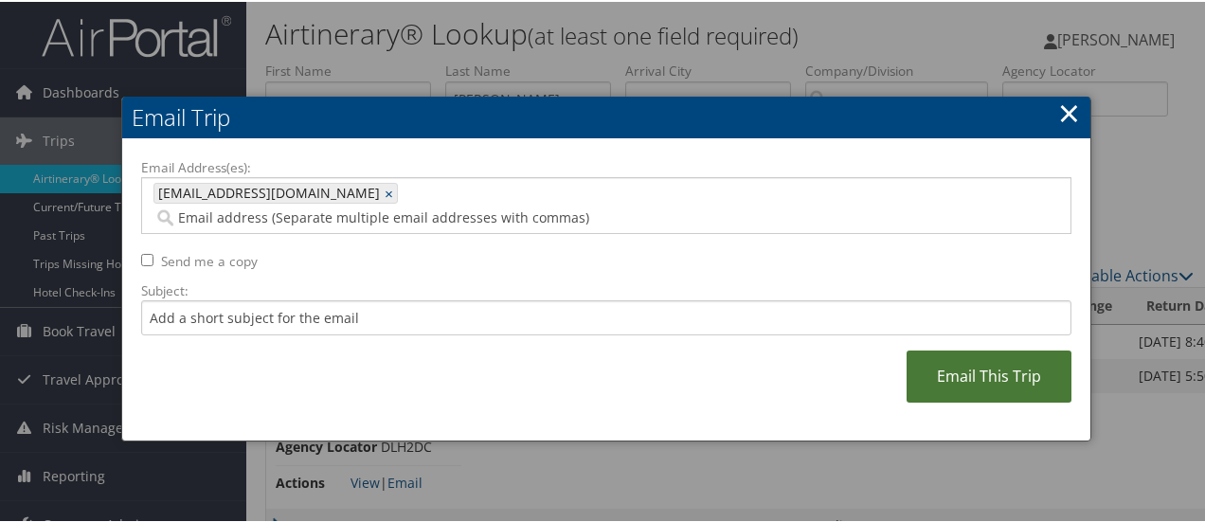
click at [983, 357] on link "Email This Trip" at bounding box center [989, 375] width 165 height 52
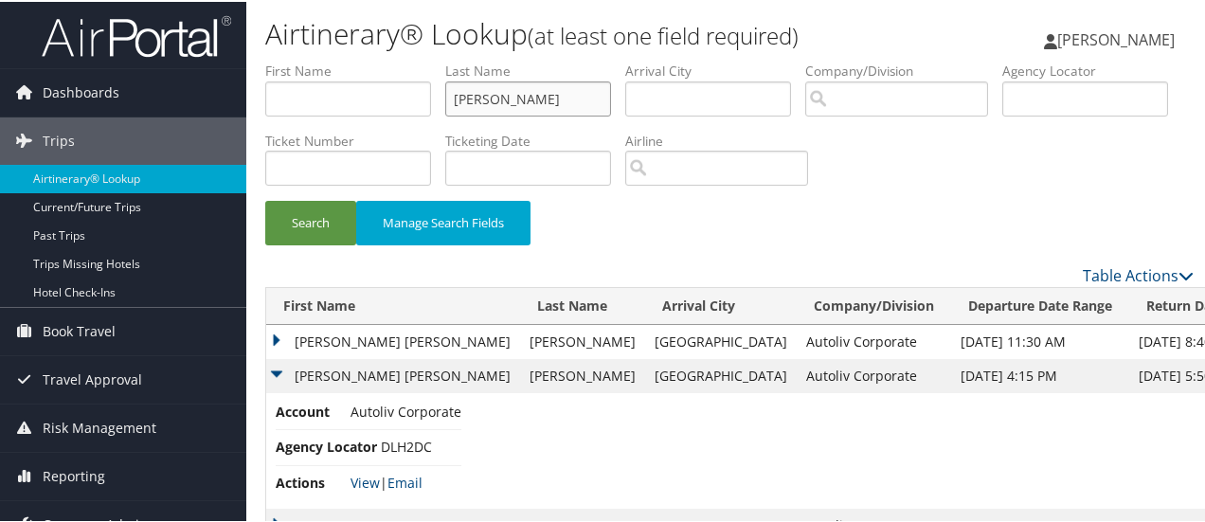
click at [541, 107] on input "fisher" at bounding box center [528, 97] width 166 height 35
type input "f"
type input "nellis"
click at [305, 228] on button "Search" at bounding box center [310, 221] width 91 height 45
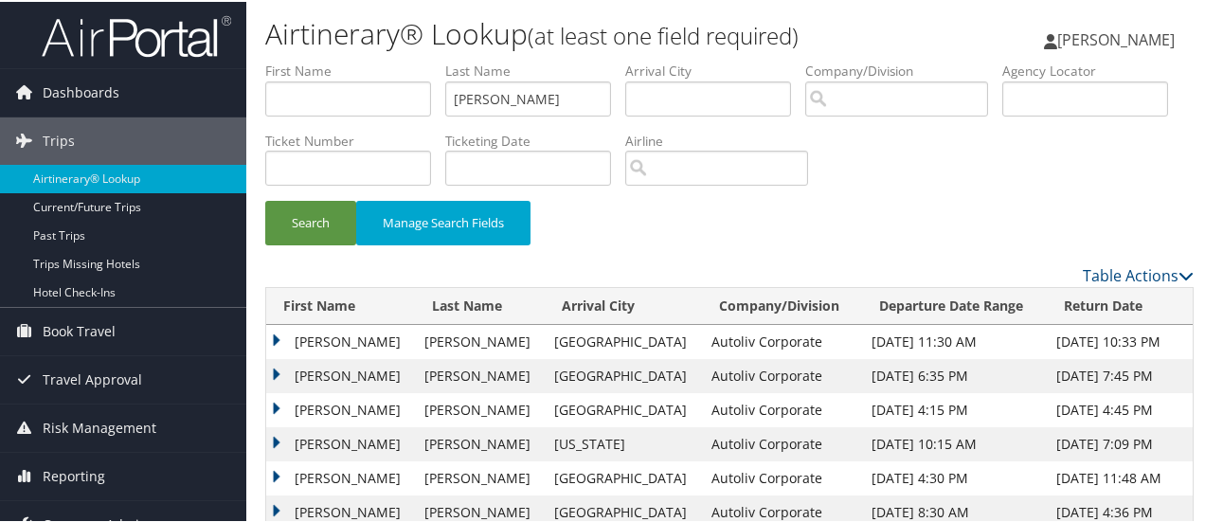
click at [275, 439] on td "ANTHONY JOSEPH" at bounding box center [340, 442] width 149 height 34
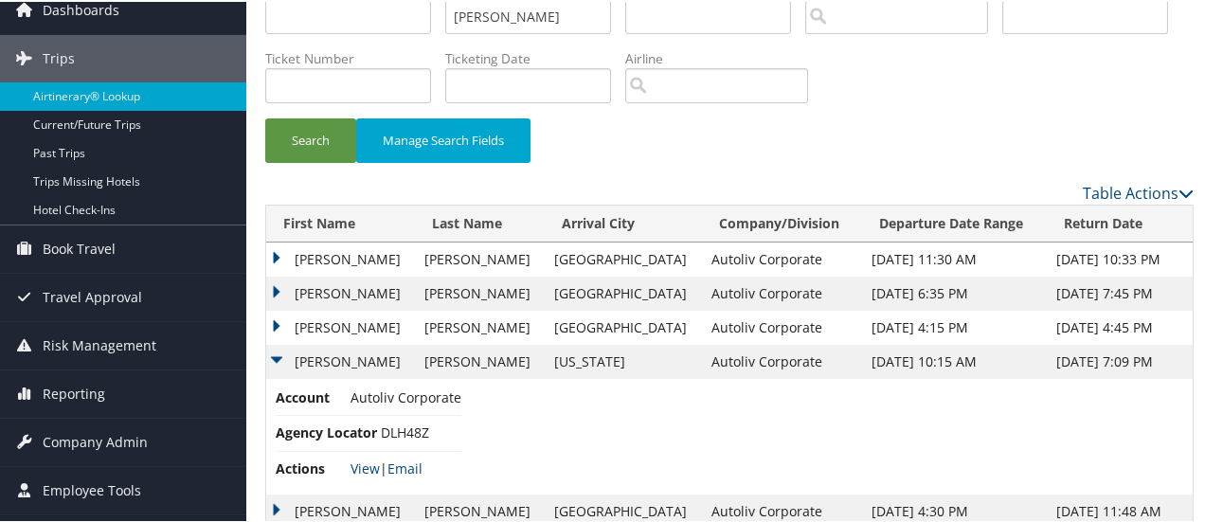
scroll to position [81, 0]
click at [415, 463] on link "Email" at bounding box center [404, 468] width 35 height 18
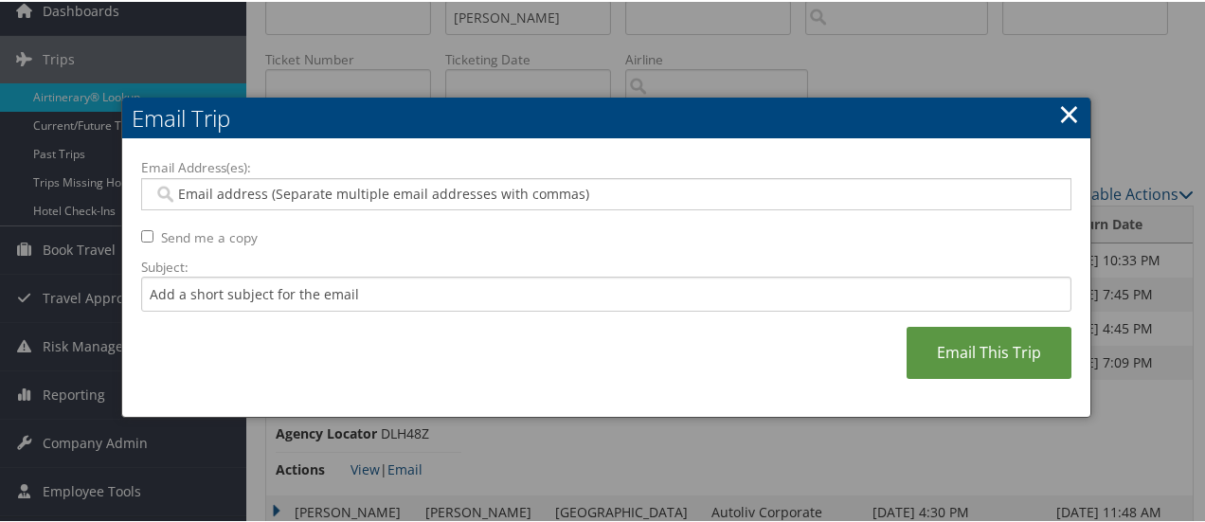
click at [301, 194] on input "Email Address(es):" at bounding box center [606, 192] width 907 height 19
type input "ruth"
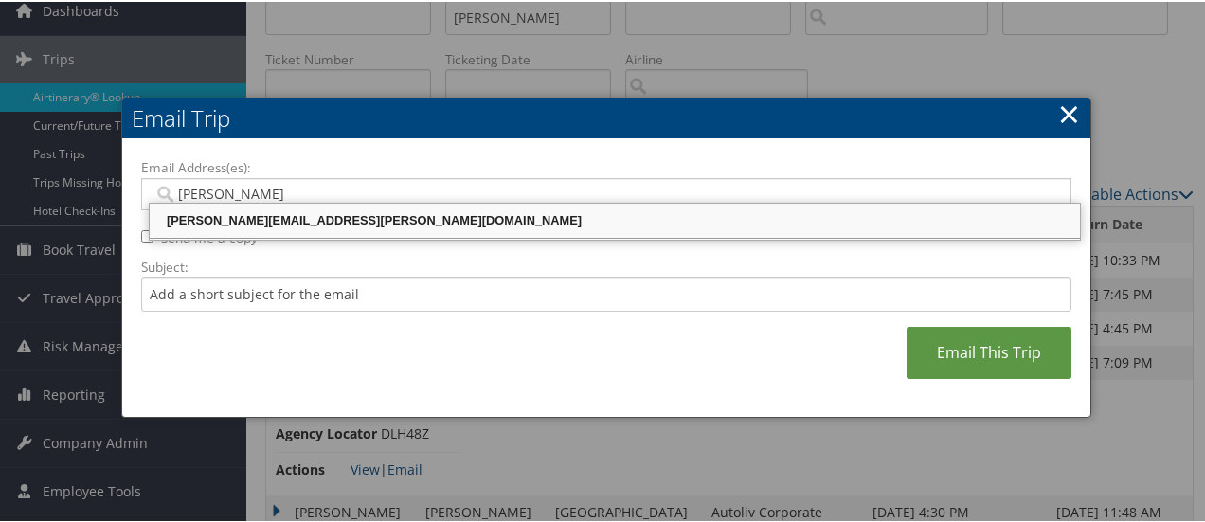
click at [308, 219] on div "RUTH.WILKENING@AUTOLIV.COM" at bounding box center [615, 218] width 925 height 19
type input "RUTH.WILKENING@AUTOLIV.COM"
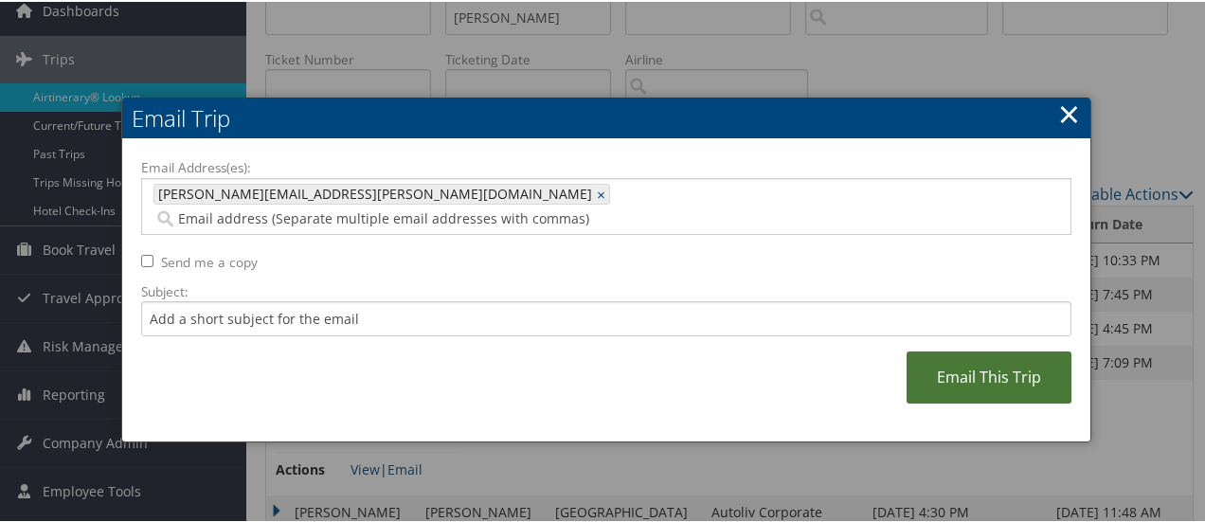
click at [982, 358] on link "Email This Trip" at bounding box center [989, 376] width 165 height 52
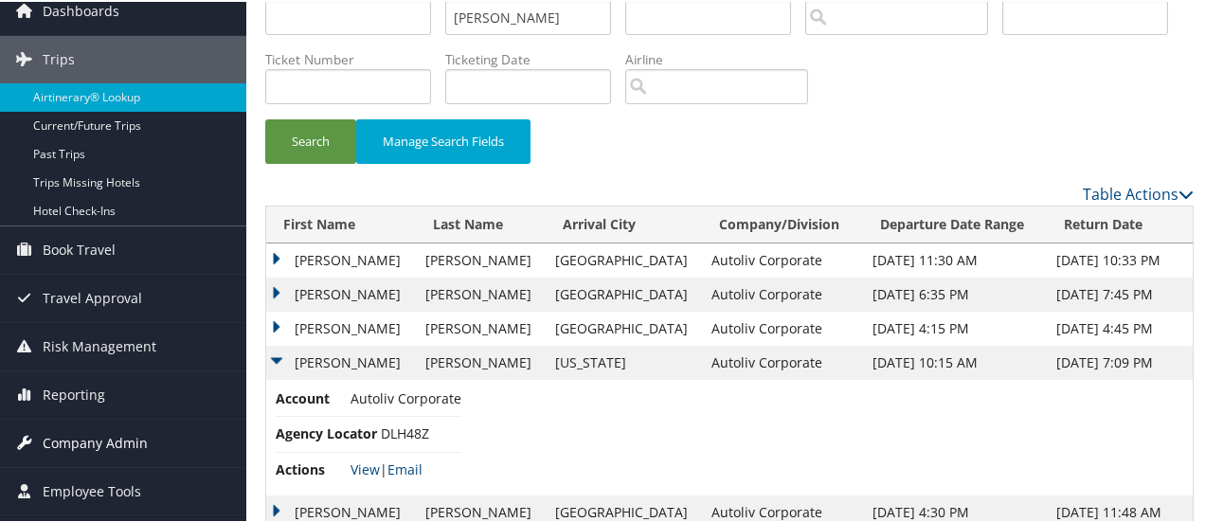
click at [97, 435] on span "Company Admin" at bounding box center [95, 441] width 105 height 47
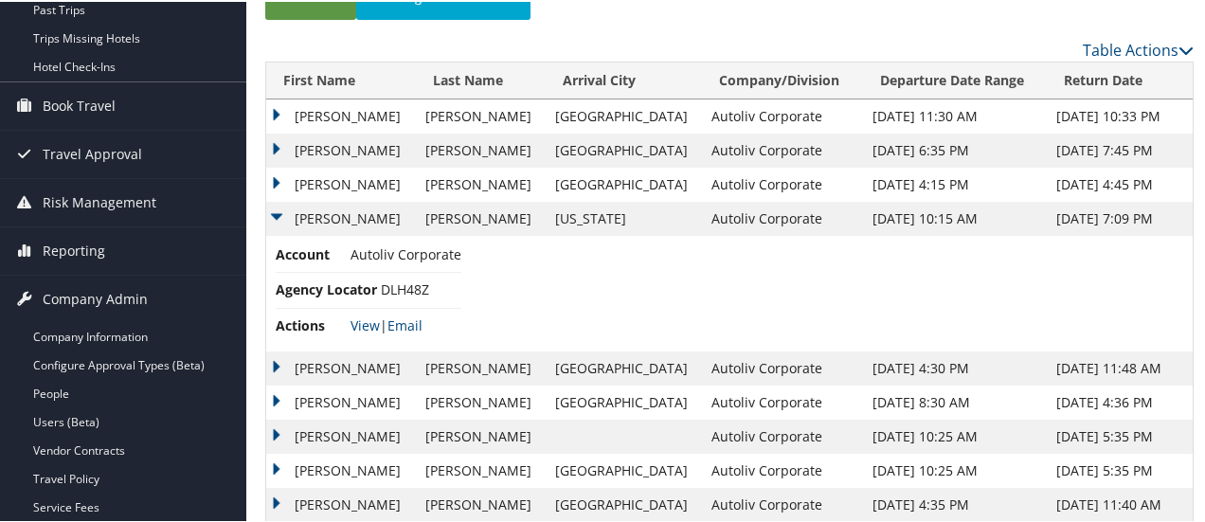
scroll to position [231, 0]
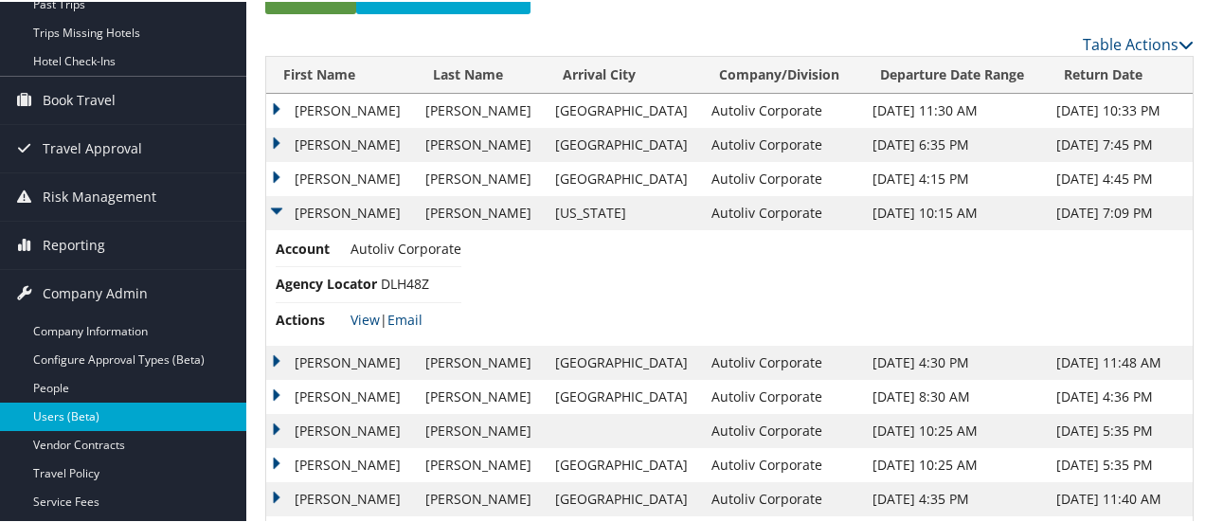
click at [140, 410] on link "Users (Beta)" at bounding box center [123, 415] width 246 height 28
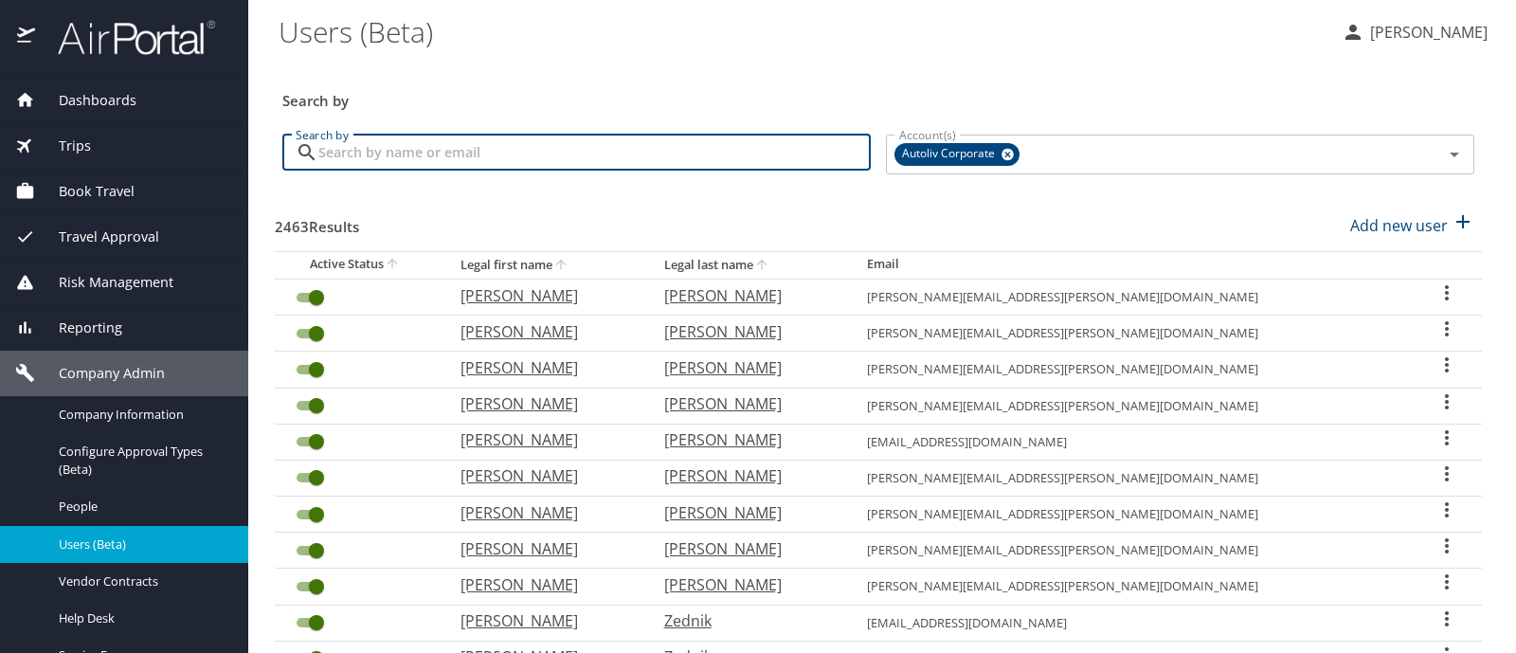
click at [348, 149] on input "Search by" at bounding box center [594, 153] width 552 height 36
type input "[PERSON_NAME]"
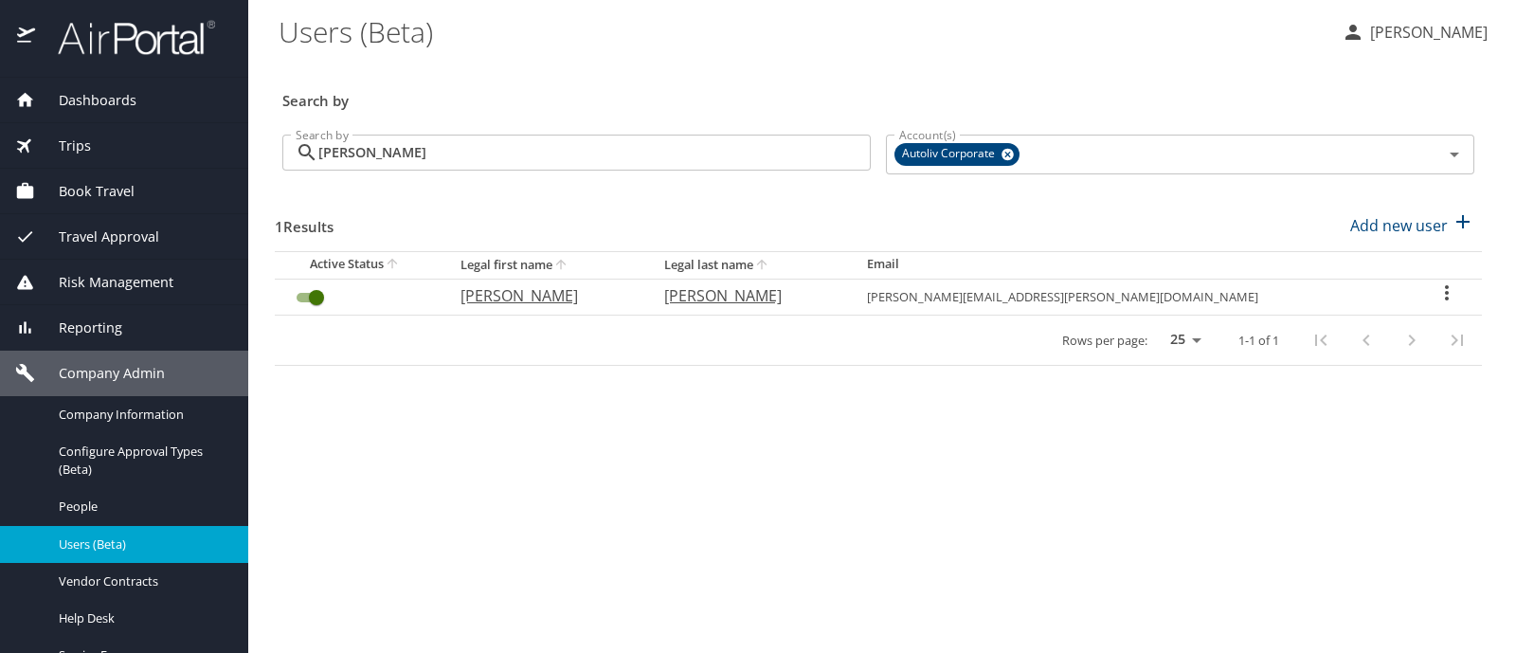
click at [1438, 290] on icon "User Search Table" at bounding box center [1446, 292] width 23 height 23
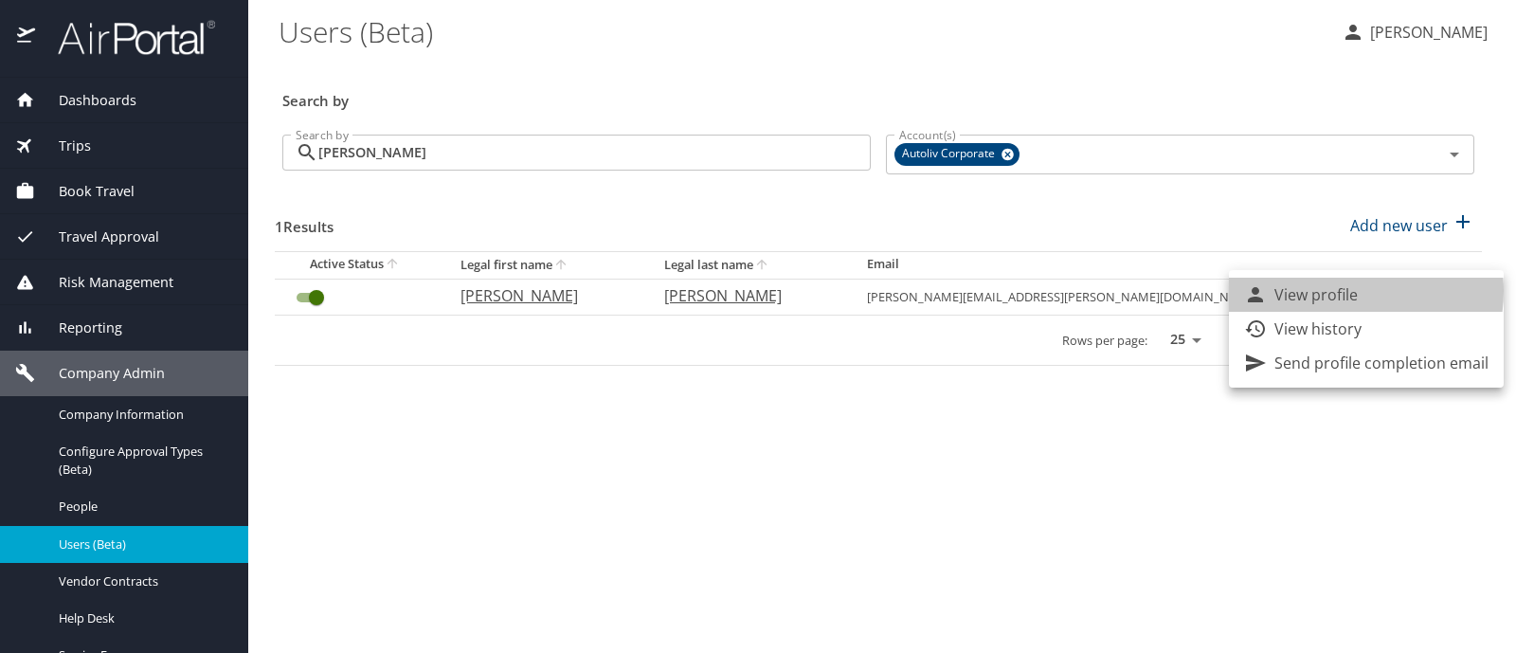
click at [1339, 291] on p "View profile" at bounding box center [1315, 294] width 83 height 23
select select "US"
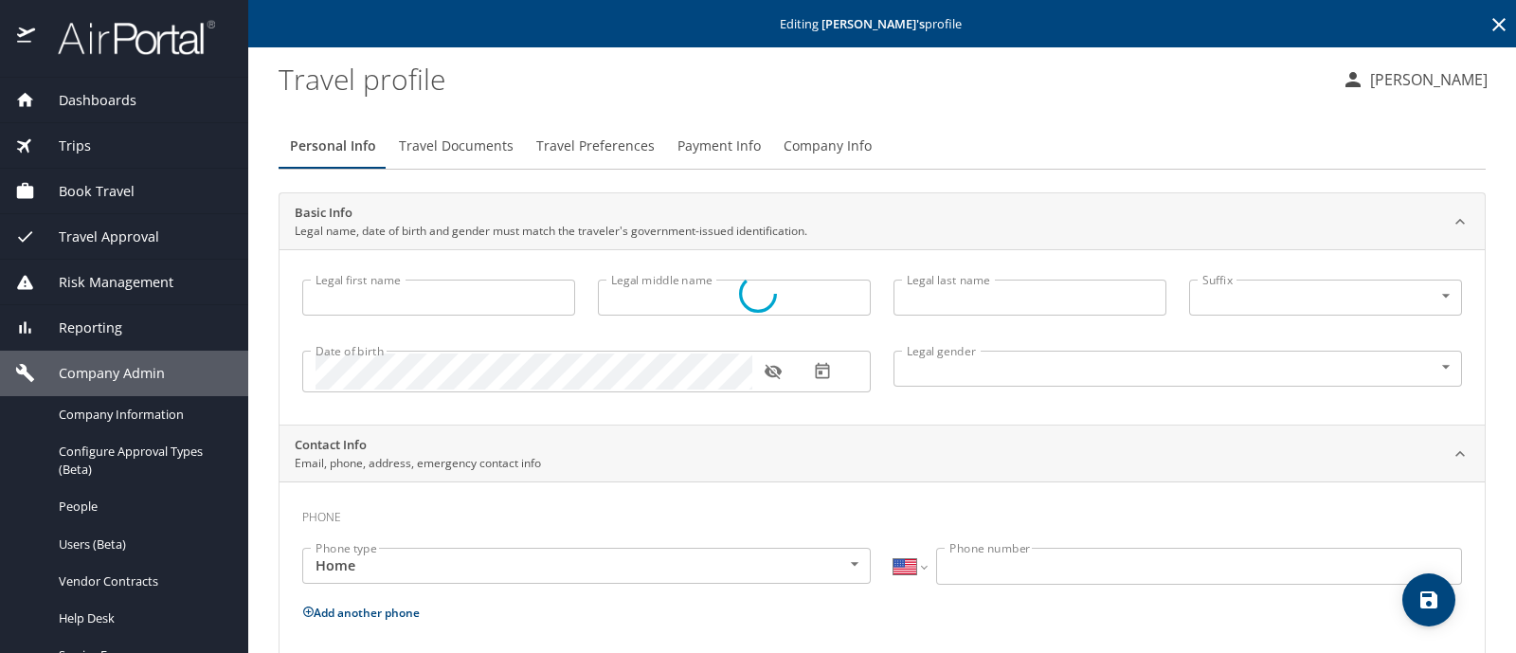
type input "[PERSON_NAME]"
type input "A"
type input "[PERSON_NAME]"
type input "[DEMOGRAPHIC_DATA]"
type input "[PERSON_NAME]"
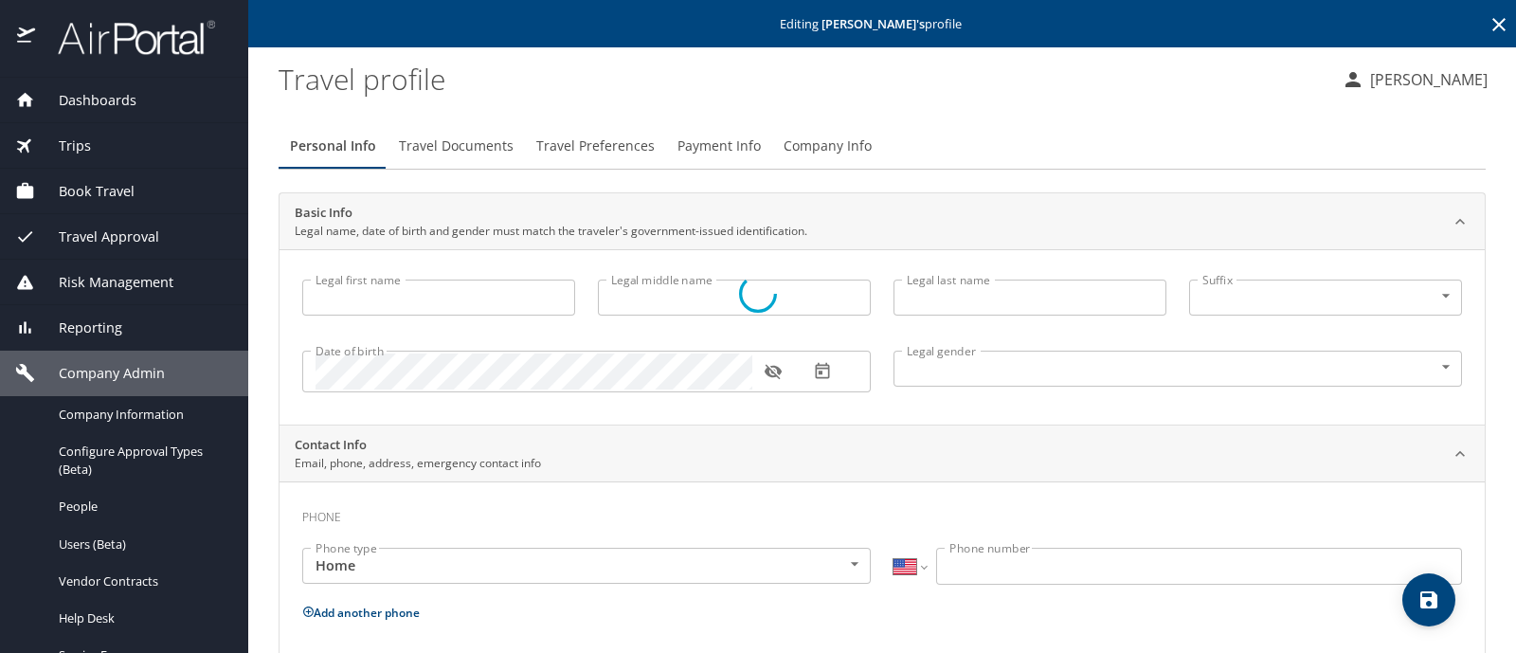
type input "[PERSON_NAME]"
select select "AT"
type input "057 235 662"
select select "AT"
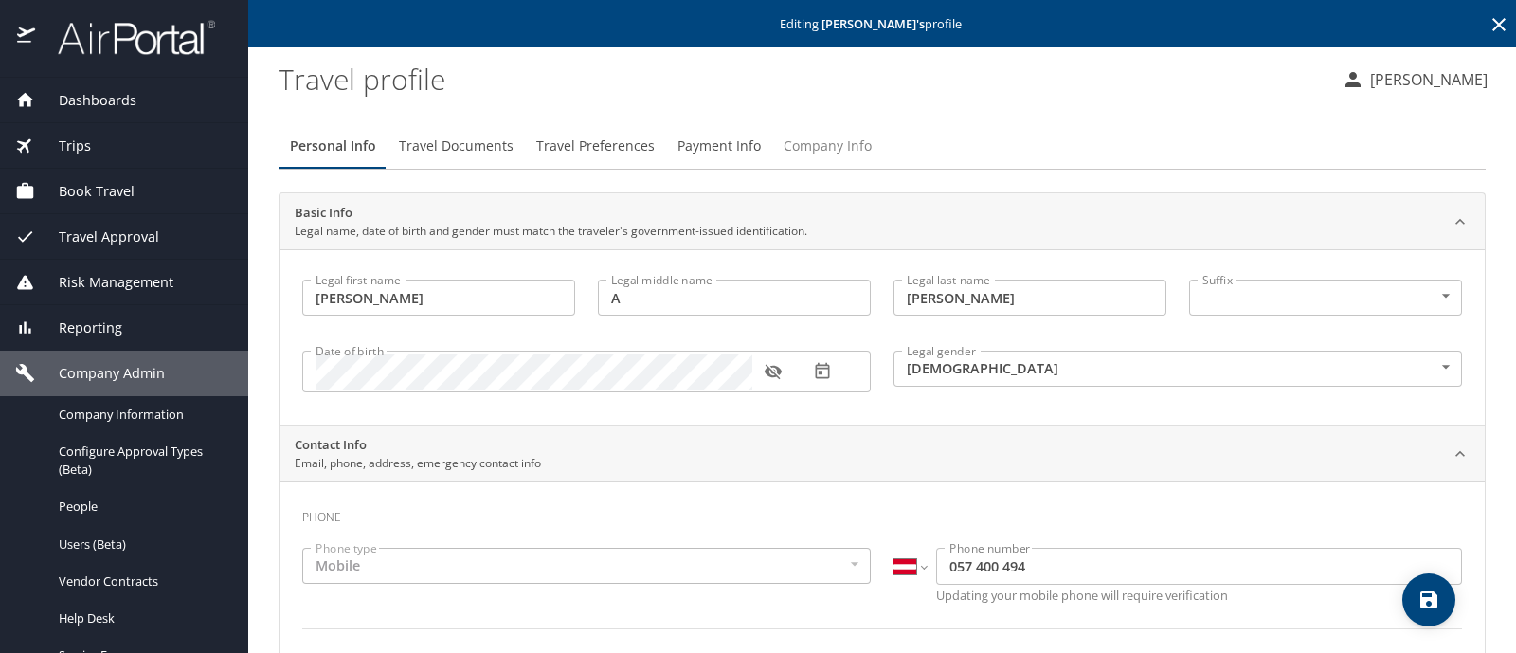
click at [836, 145] on span "Company Info" at bounding box center [828, 147] width 88 height 24
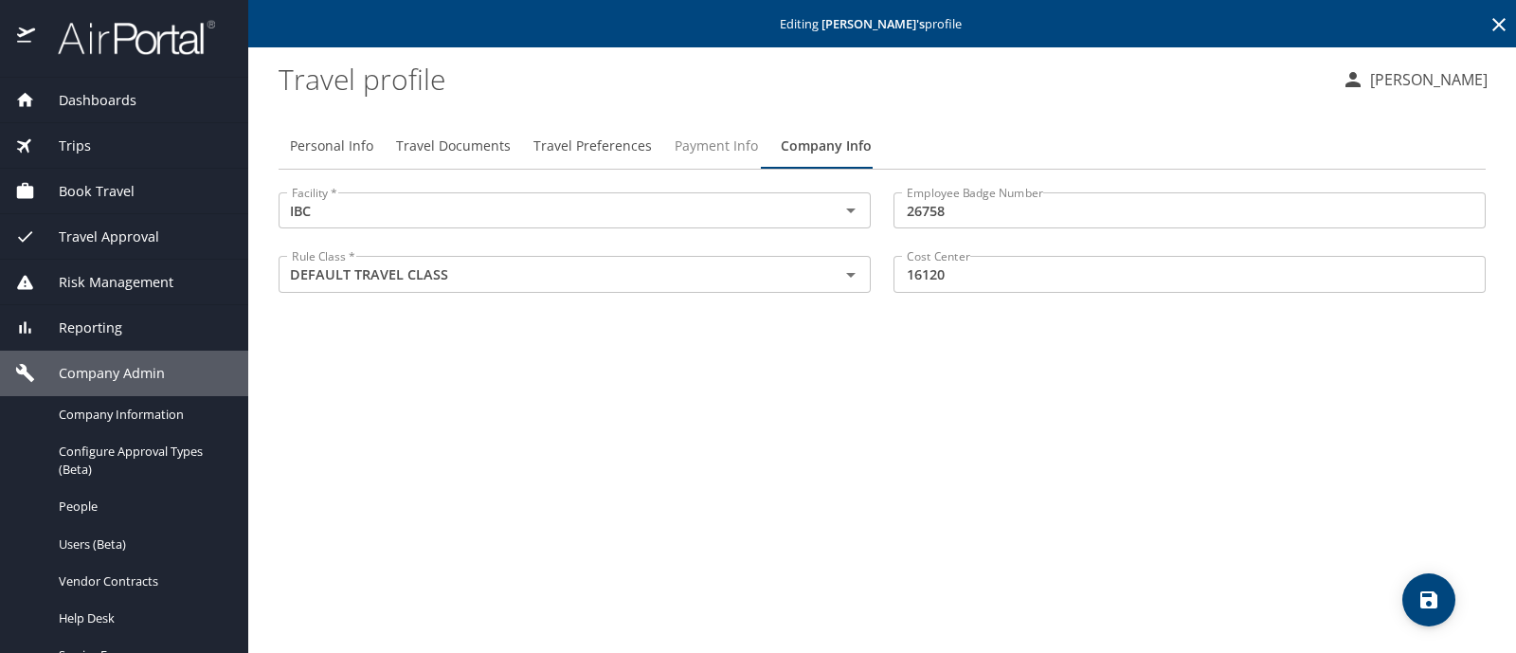
click at [712, 144] on span "Payment Info" at bounding box center [716, 147] width 83 height 24
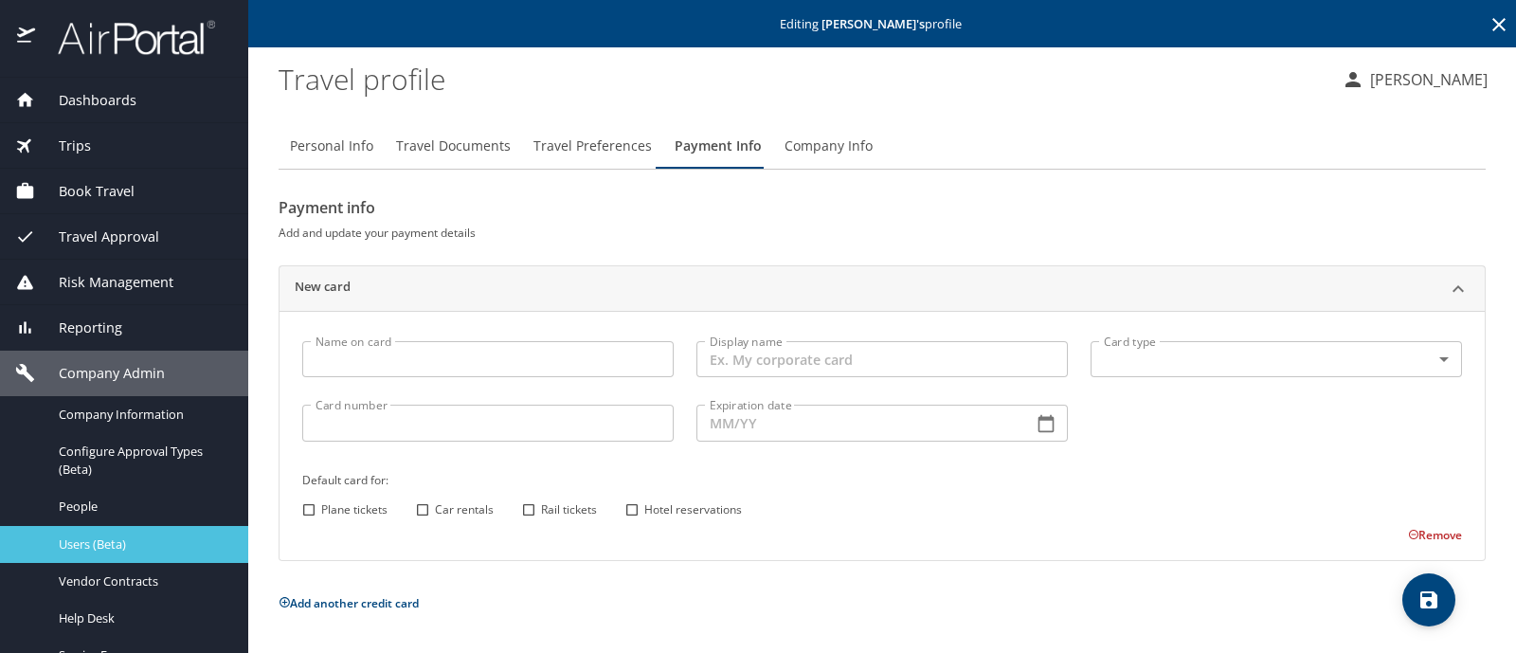
click at [123, 541] on span "Users (Beta)" at bounding box center [142, 544] width 167 height 18
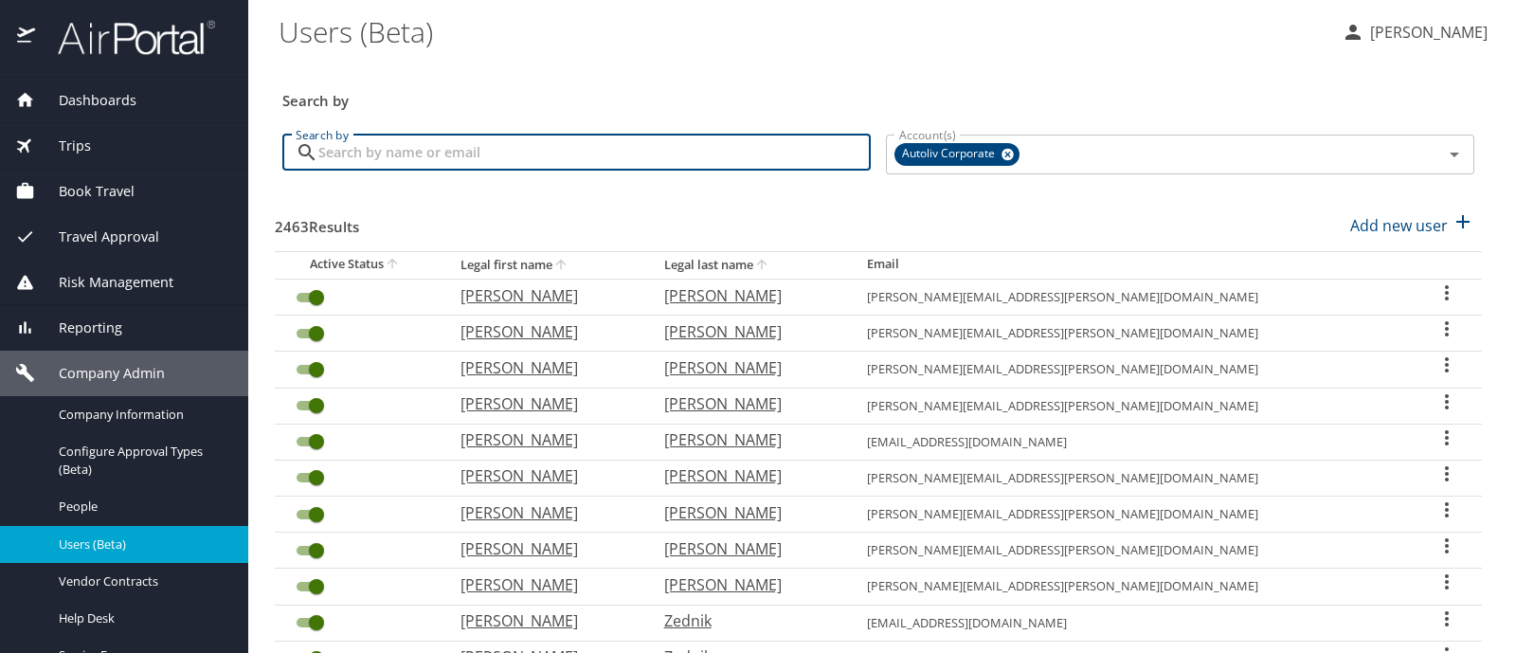
click at [341, 159] on input "Search by" at bounding box center [594, 153] width 552 height 36
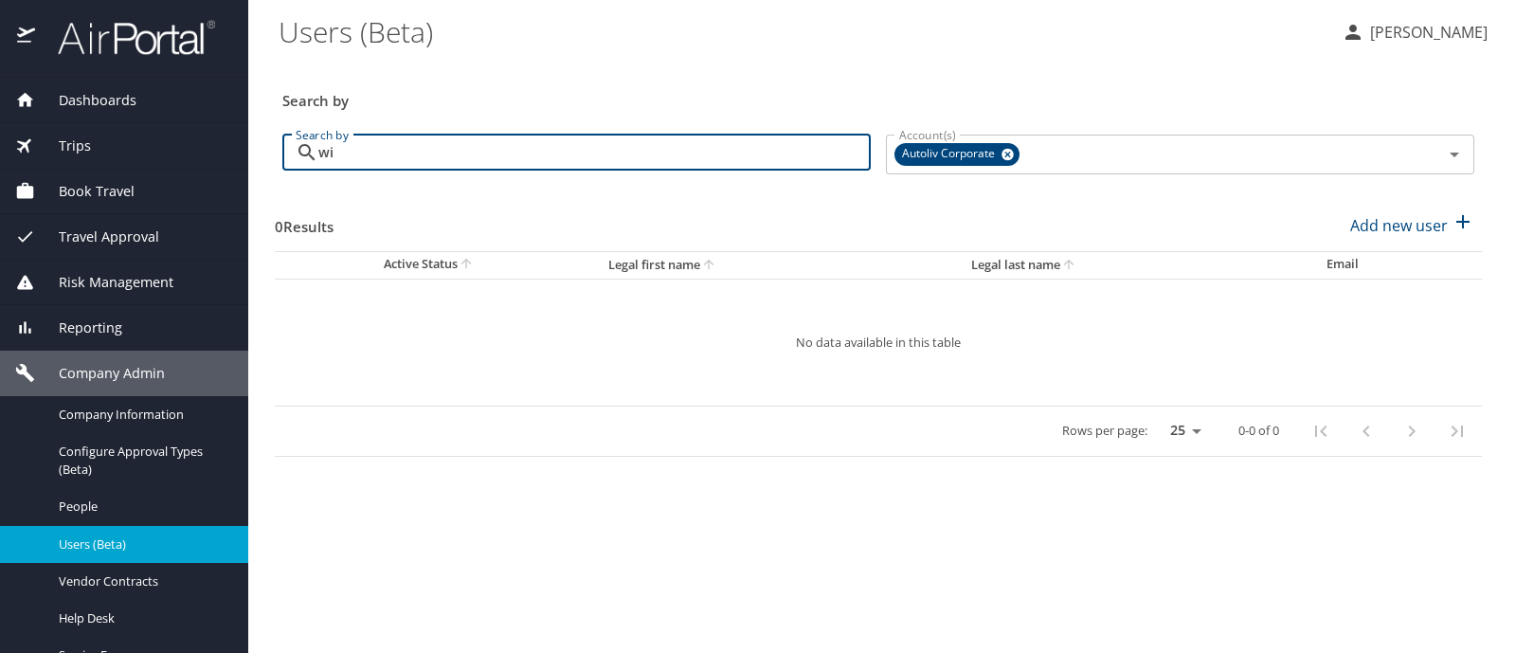
type input "w"
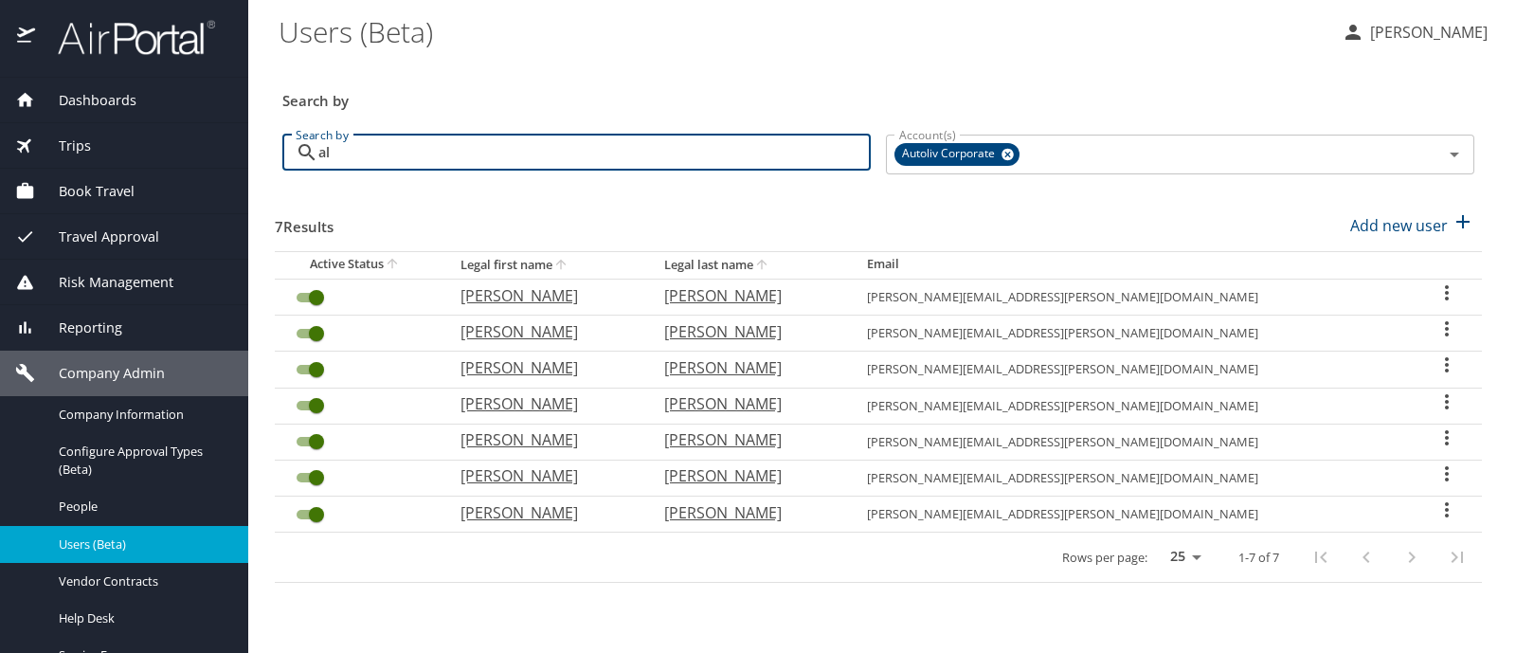
type input "a"
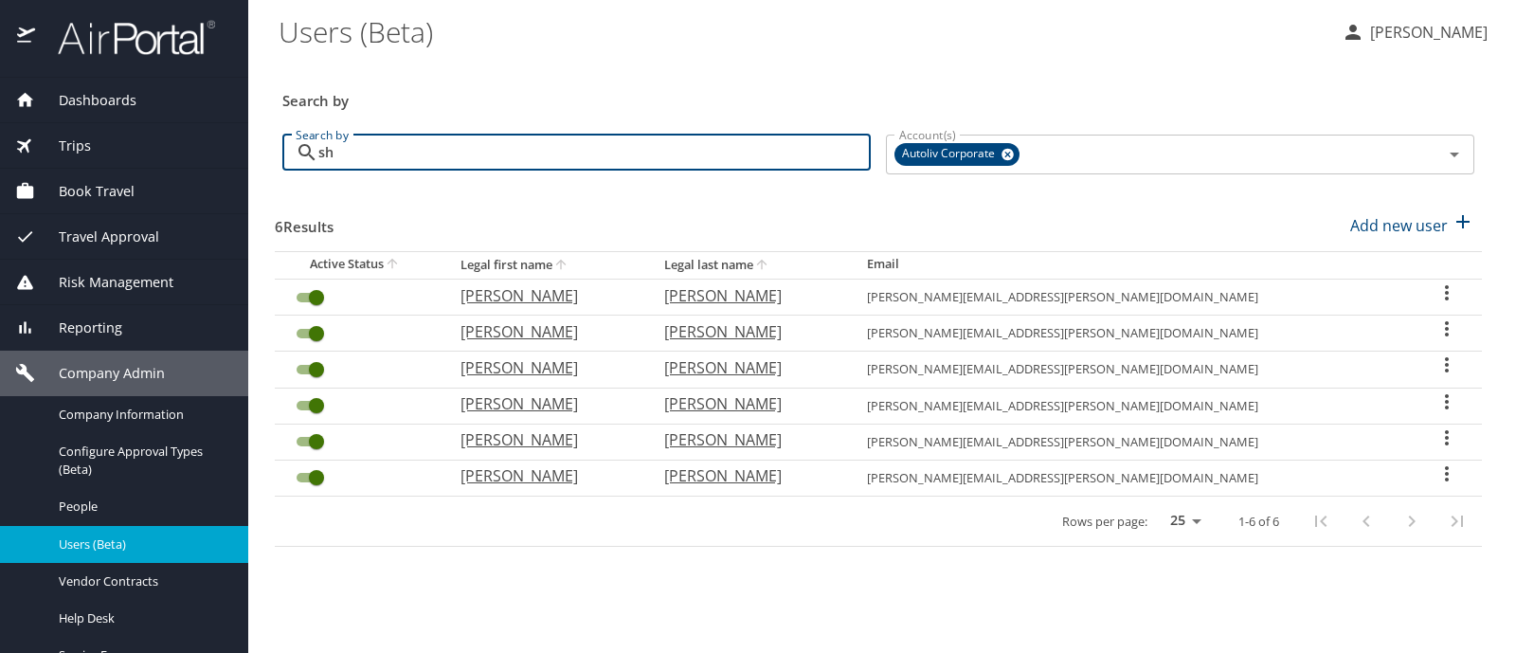
type input "s"
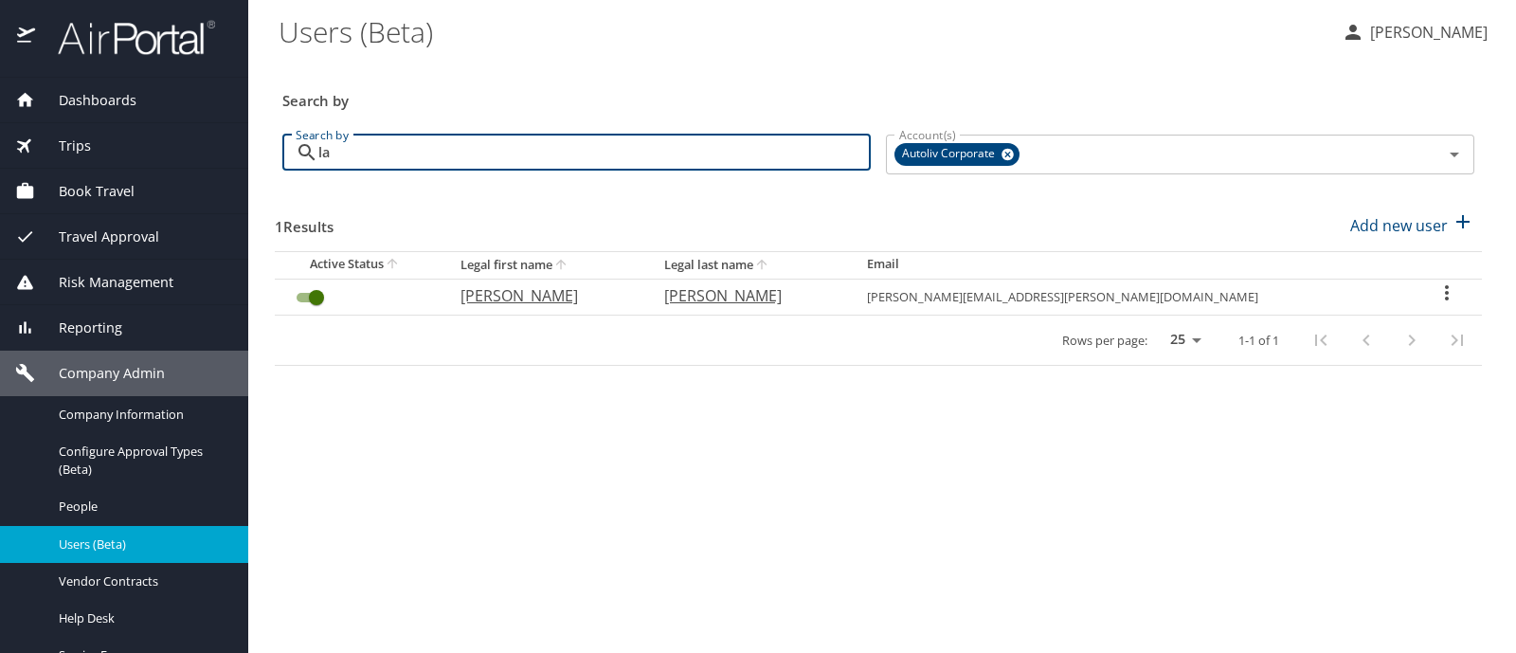
type input "l"
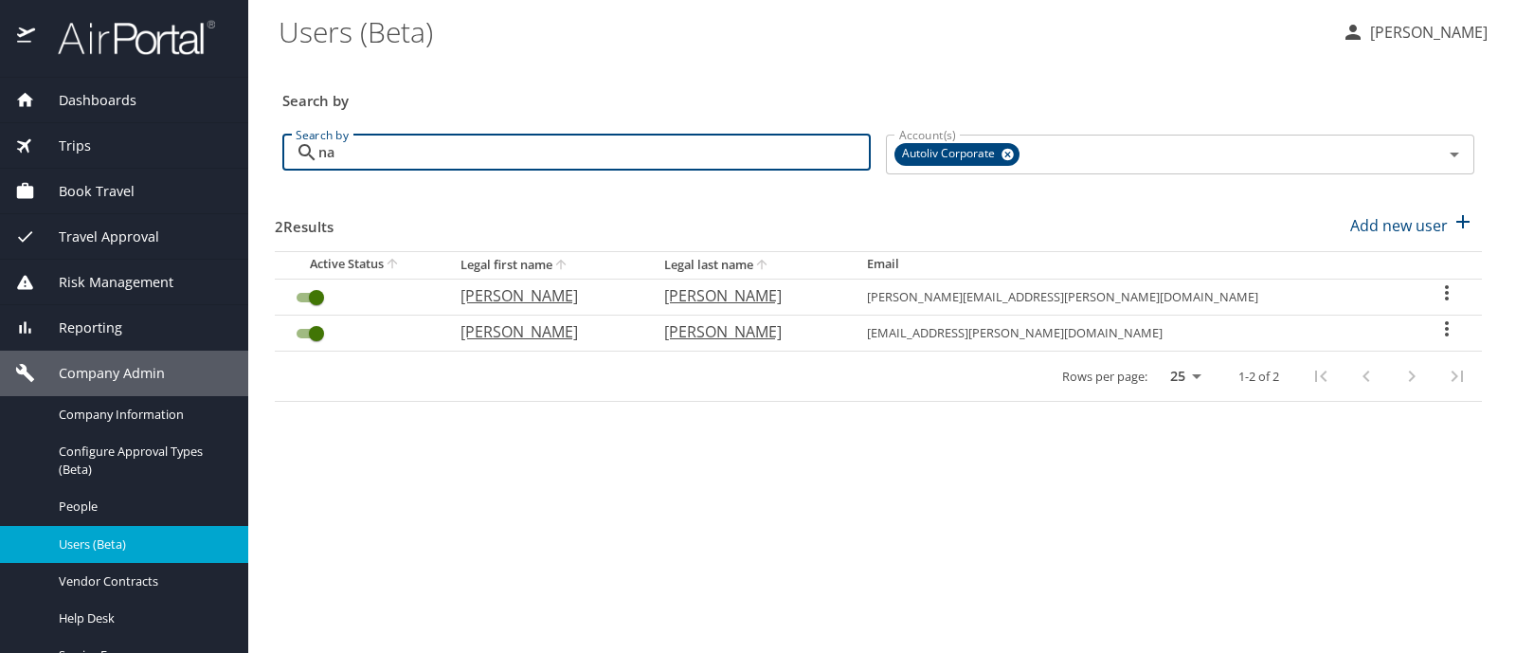
type input "n"
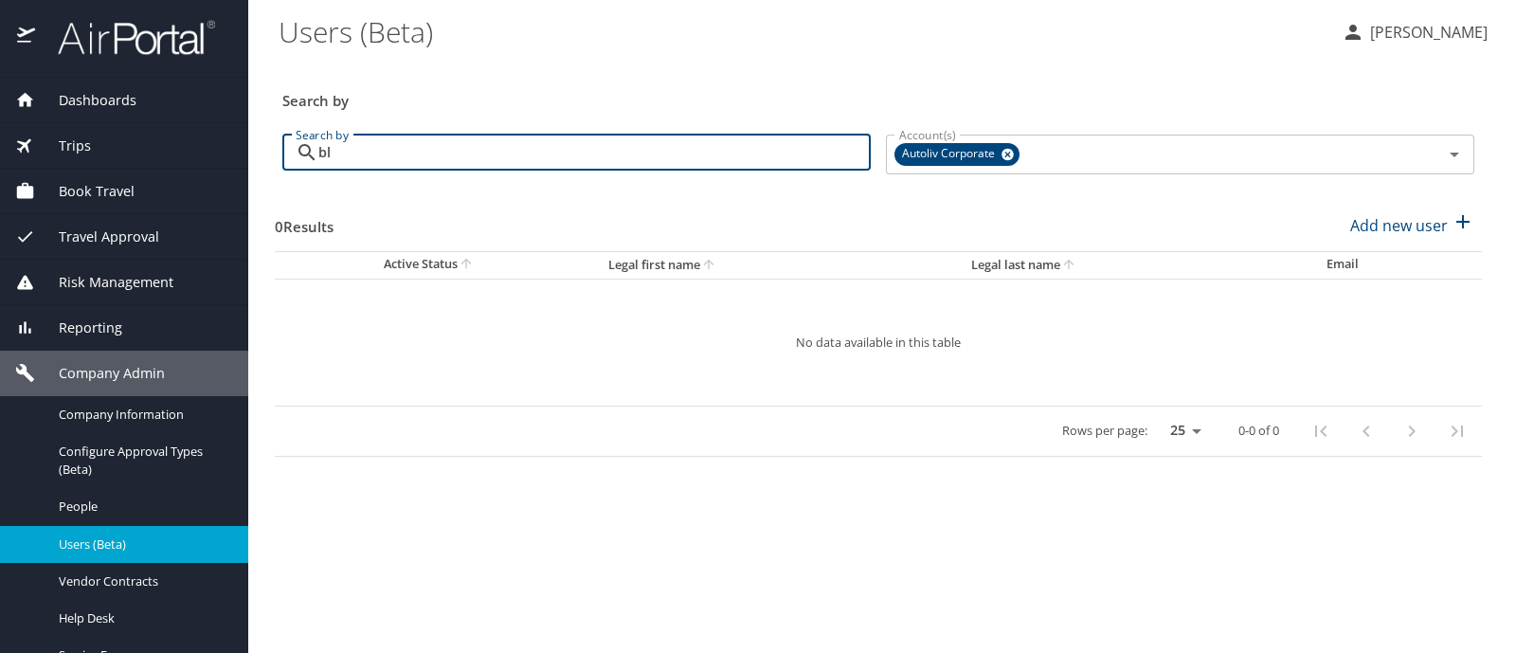
type input "b"
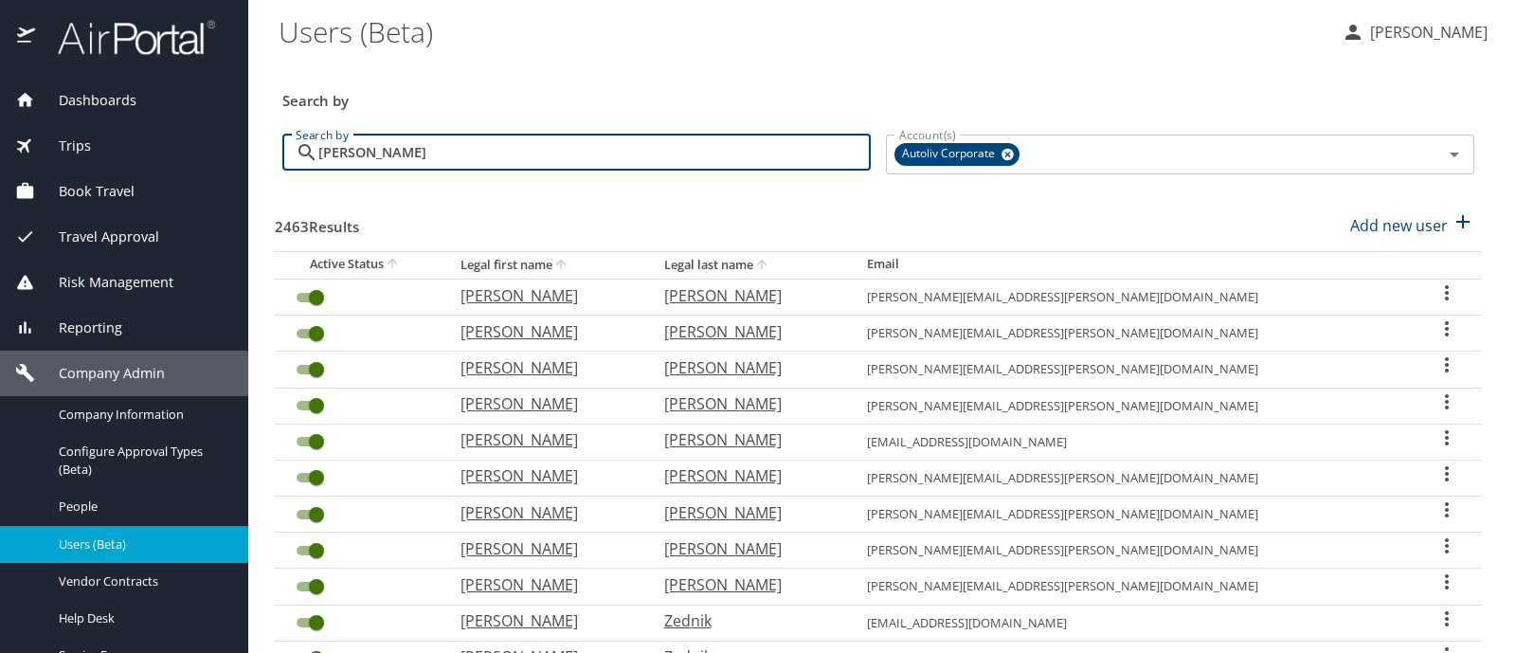
type input "[PERSON_NAME]"
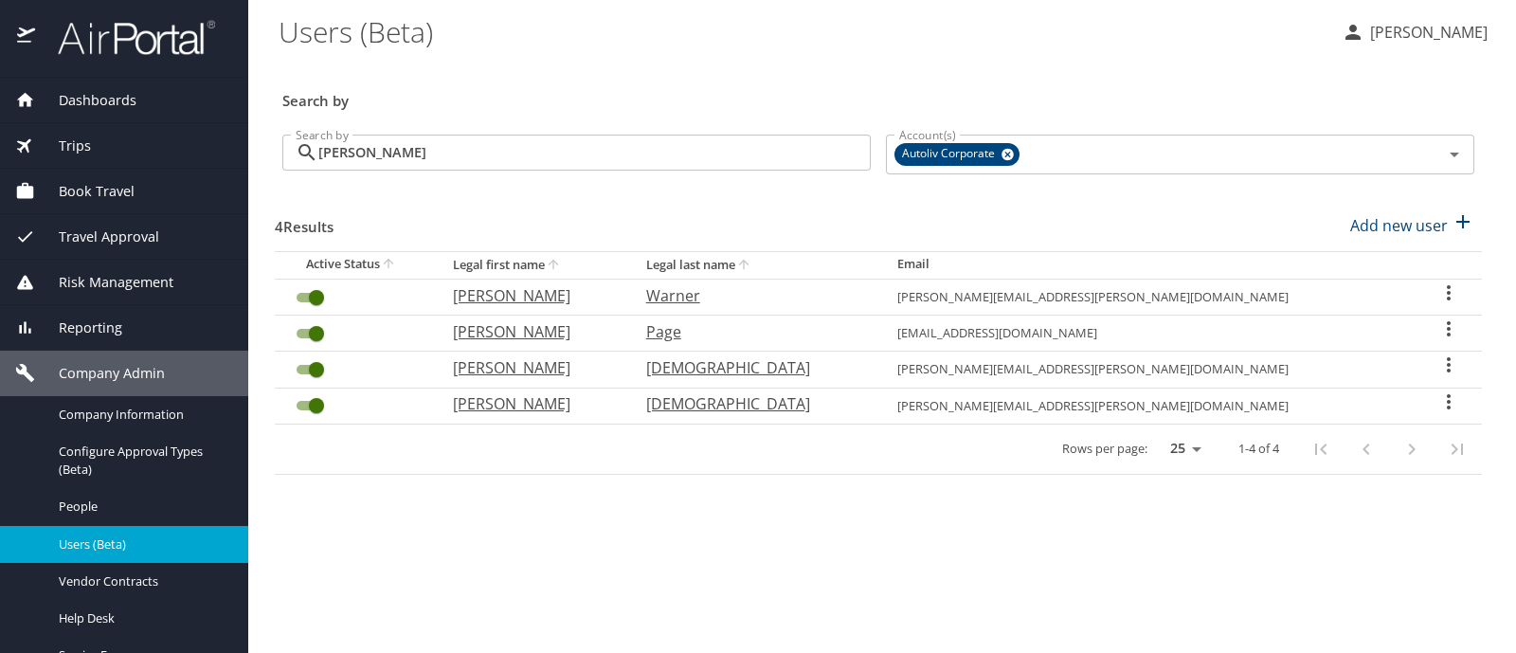
click at [1447, 293] on icon "User Search Table" at bounding box center [1449, 292] width 4 height 15
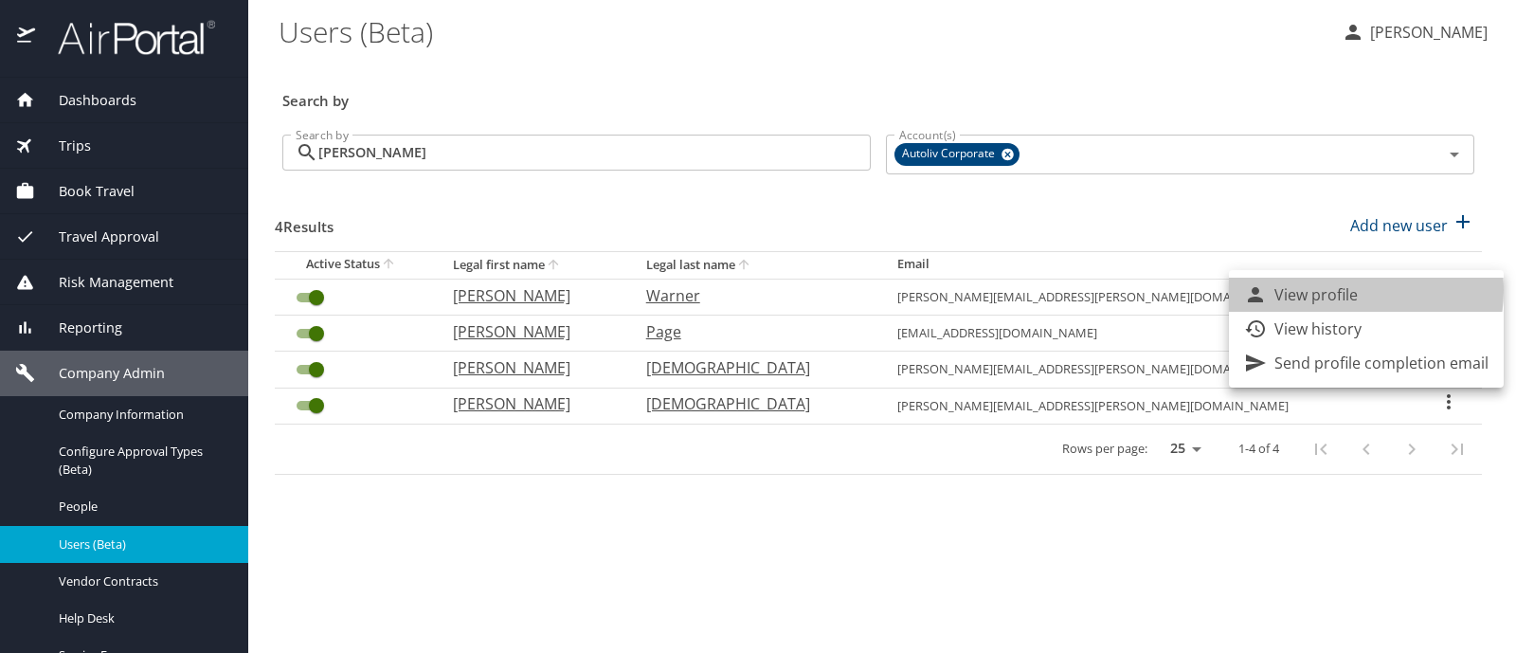
click at [1337, 290] on p "View profile" at bounding box center [1315, 294] width 83 height 23
select select "US"
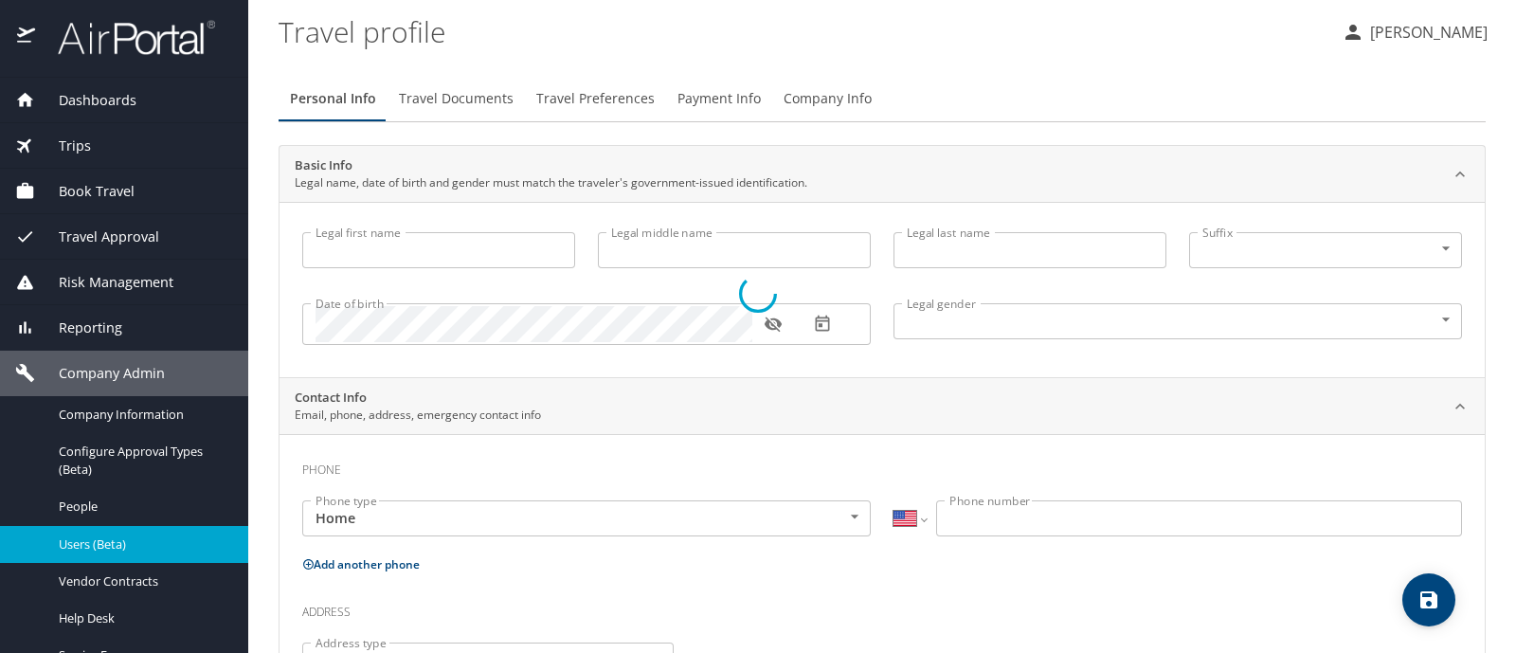
type input "[PERSON_NAME]"
type input "Poll"
type input "Warner"
type input "[DEMOGRAPHIC_DATA]"
type input "[PERSON_NAME]"
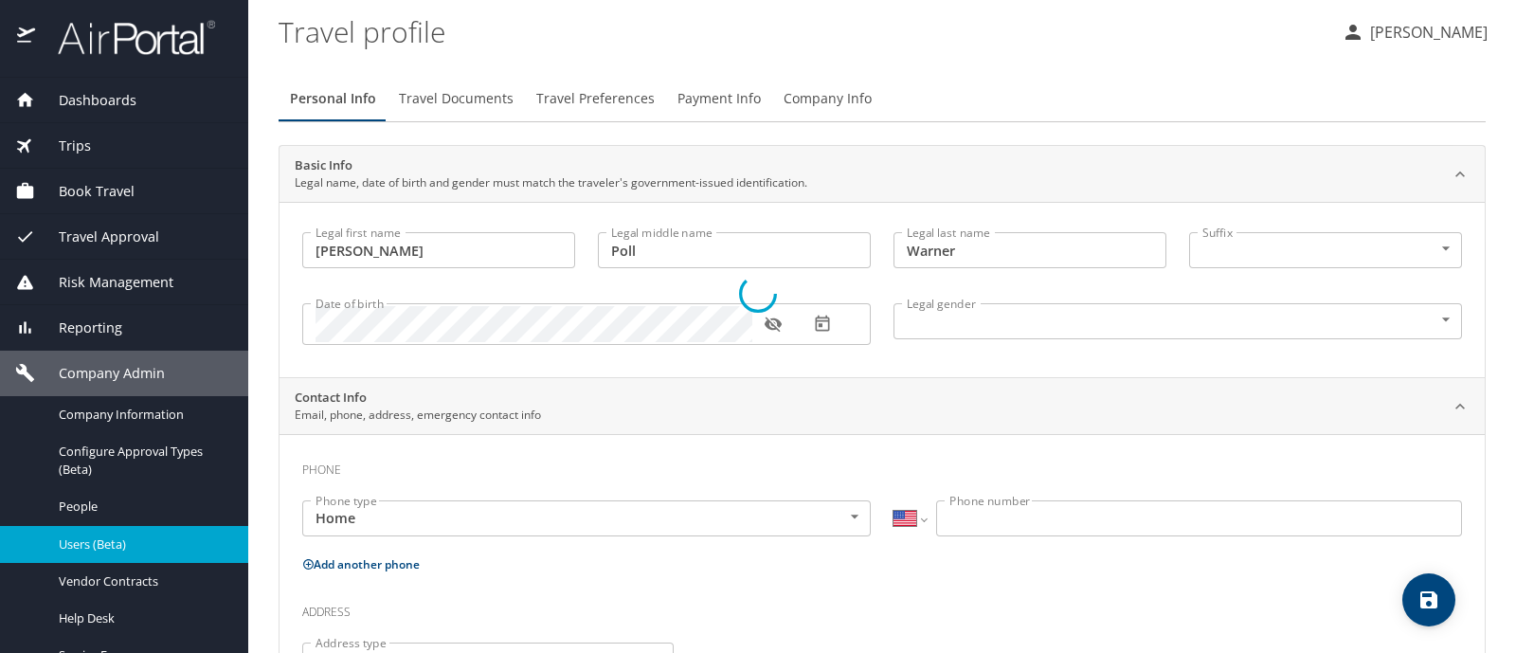
type input "Warner"
type input "[PHONE_NUMBER]"
type input "[EMAIL_ADDRESS][DOMAIN_NAME]"
select select "US"
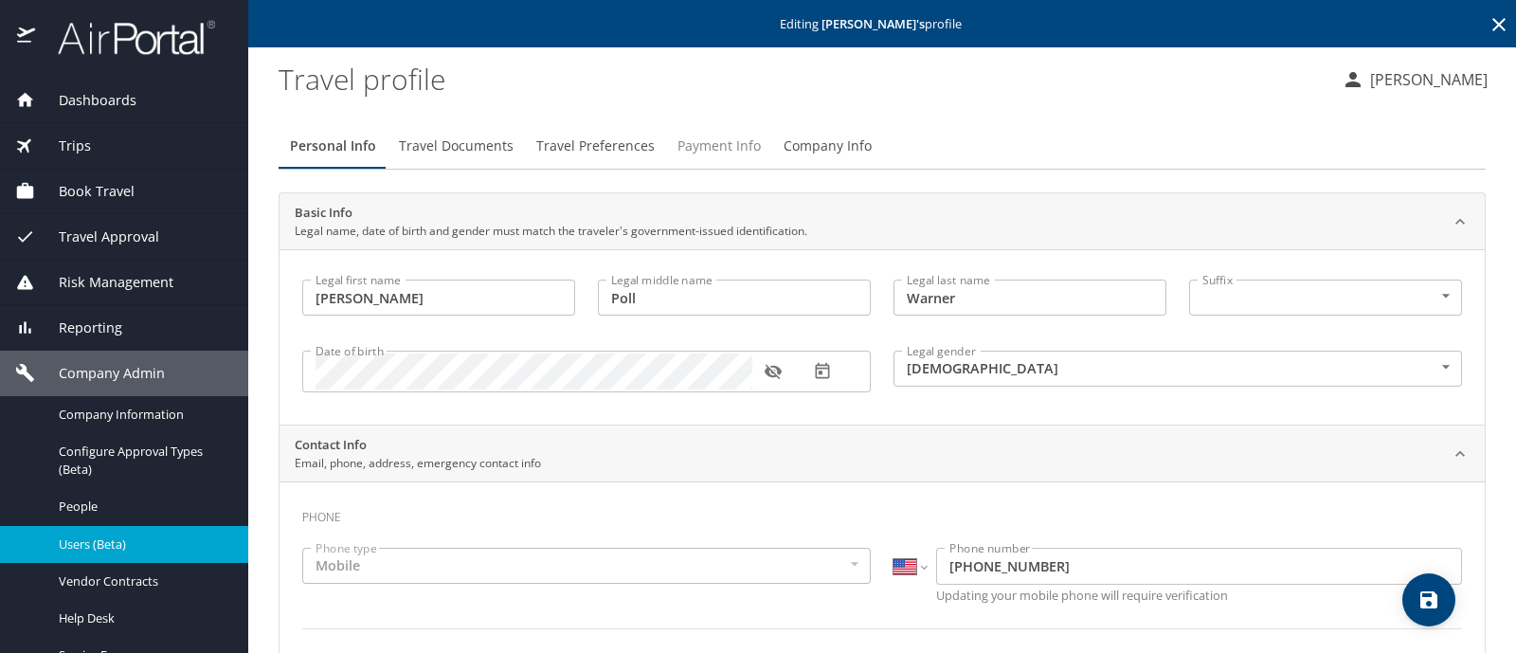
click at [709, 145] on span "Payment Info" at bounding box center [718, 147] width 83 height 24
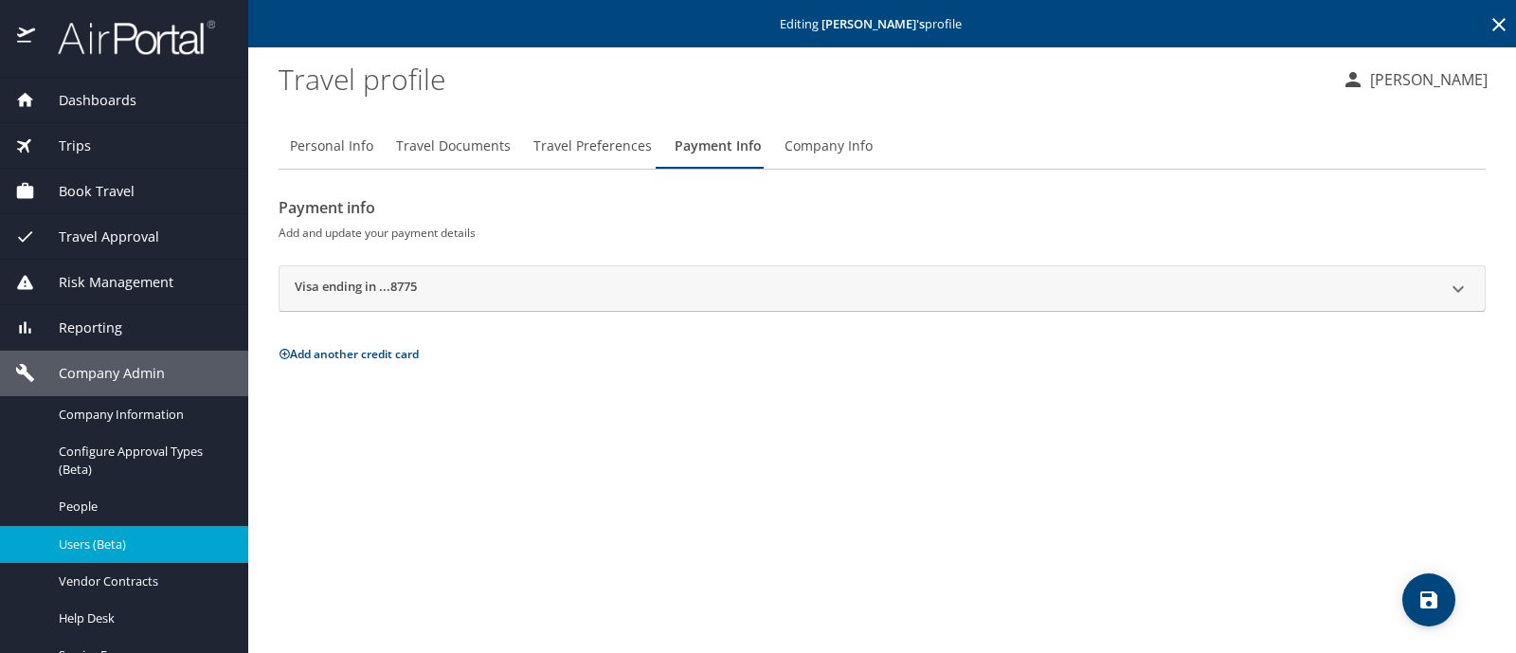
click at [483, 291] on div "Visa ending in ...8775" at bounding box center [865, 289] width 1141 height 23
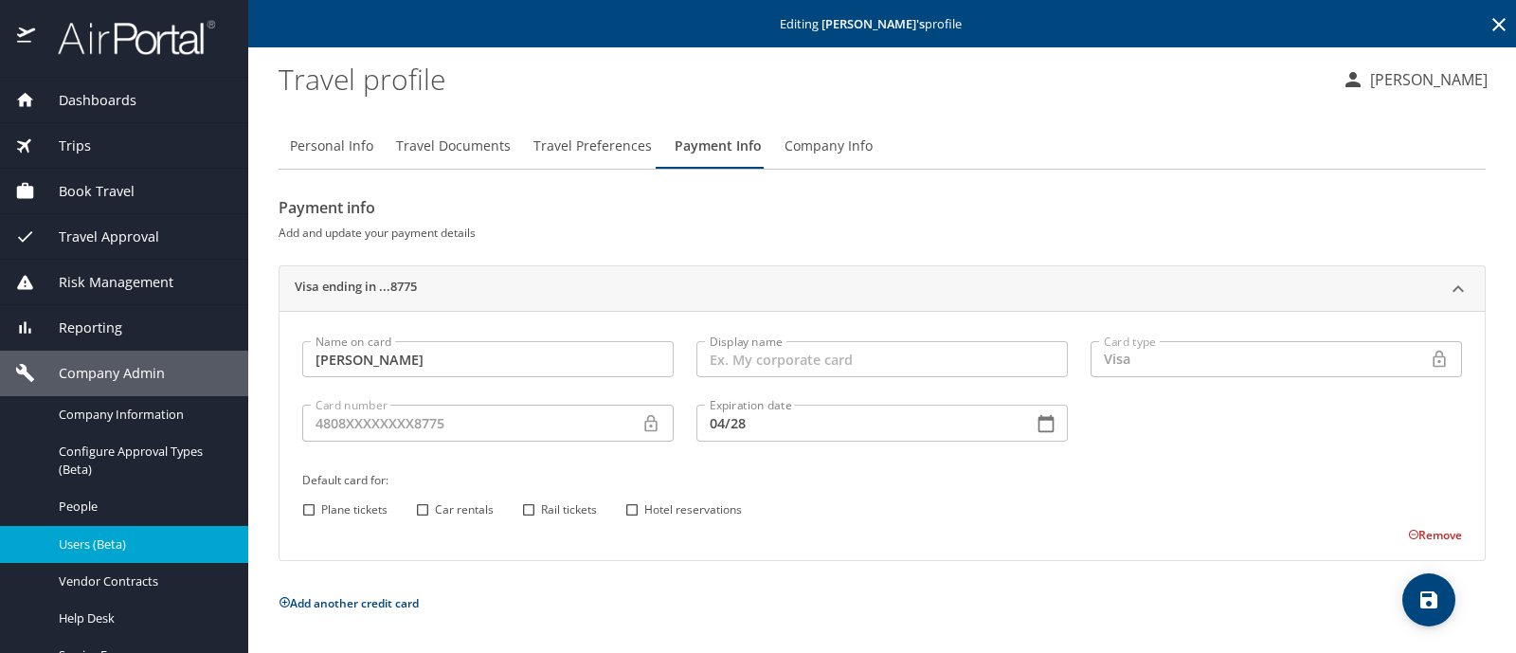
click at [312, 508] on input "Plane tickets" at bounding box center [309, 509] width 25 height 25
checkbox input "true"
click at [436, 505] on span "Car rentals" at bounding box center [464, 509] width 59 height 17
click at [435, 505] on input "Car rentals" at bounding box center [422, 509] width 25 height 25
checkbox input "true"
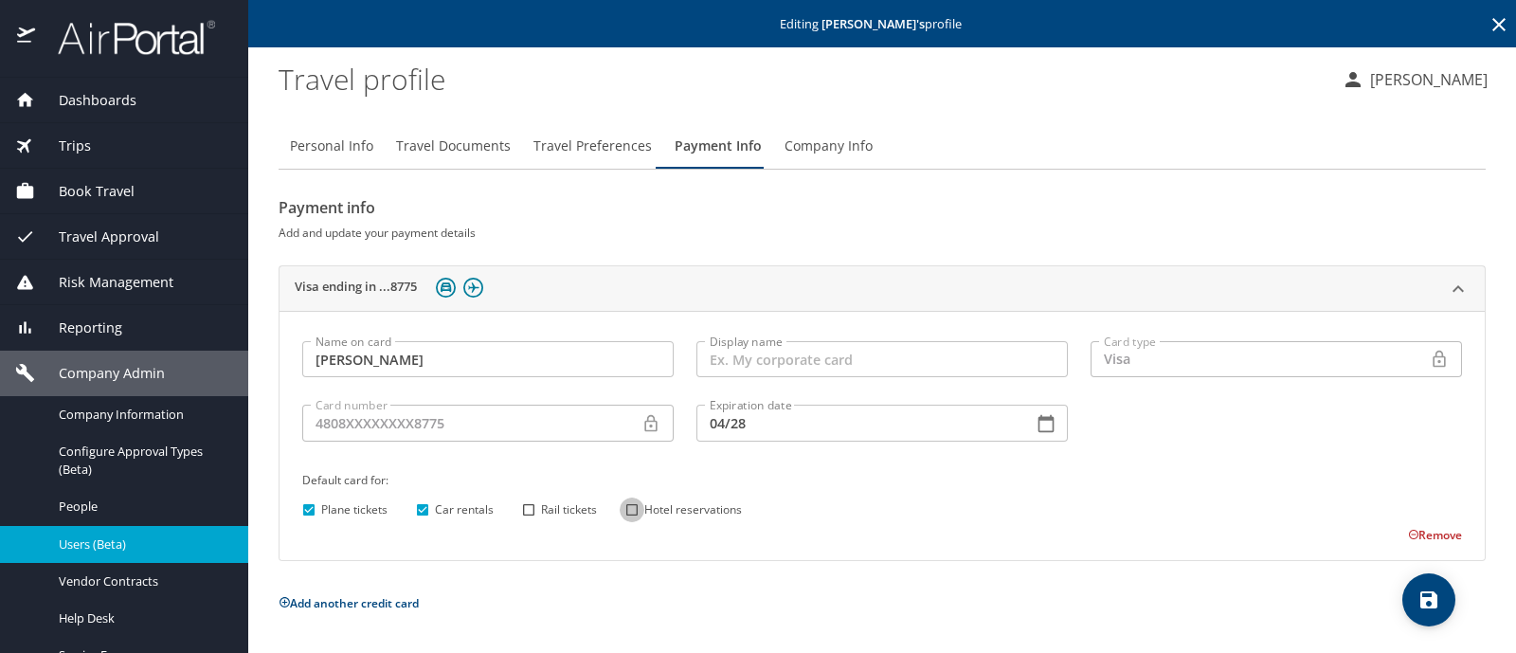
click at [629, 511] on input "Hotel reservations" at bounding box center [632, 509] width 25 height 25
checkbox input "true"
click at [1448, 599] on span "save" at bounding box center [1428, 599] width 53 height 23
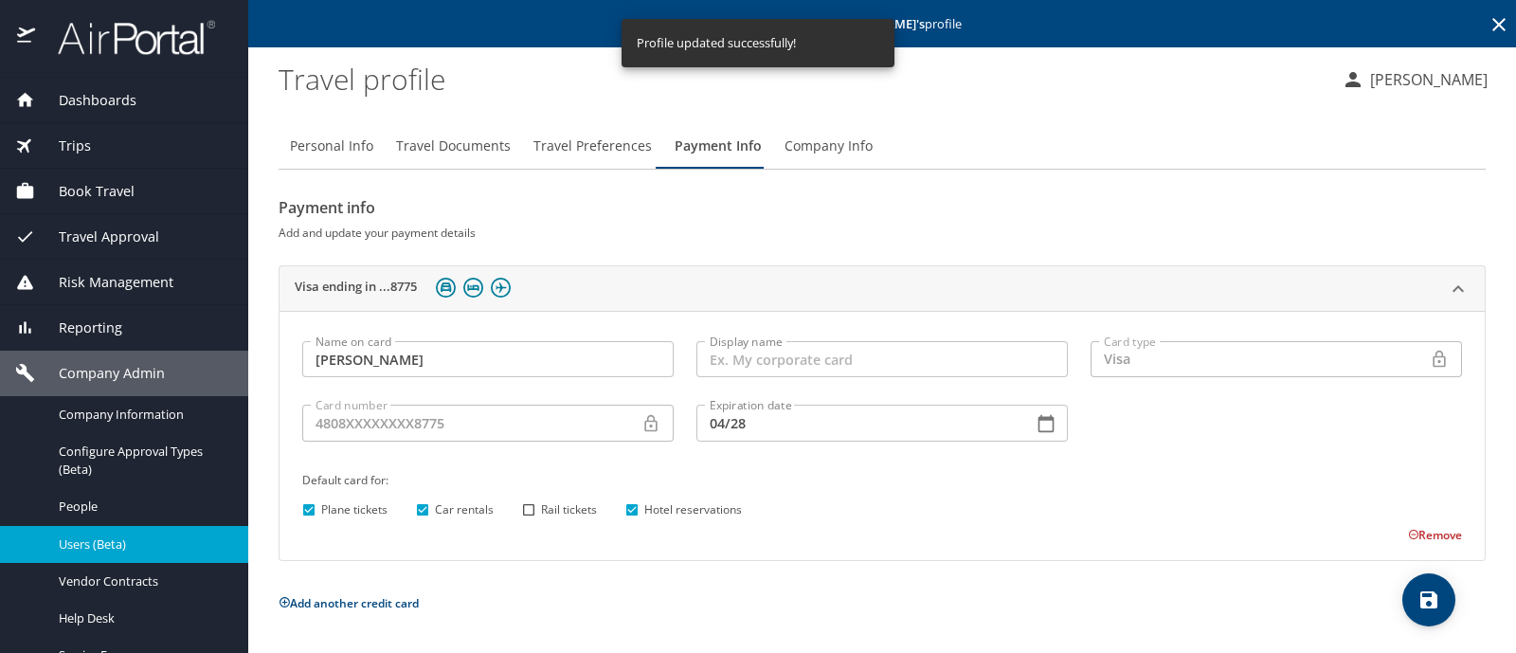
click at [1501, 24] on icon at bounding box center [1498, 24] width 23 height 23
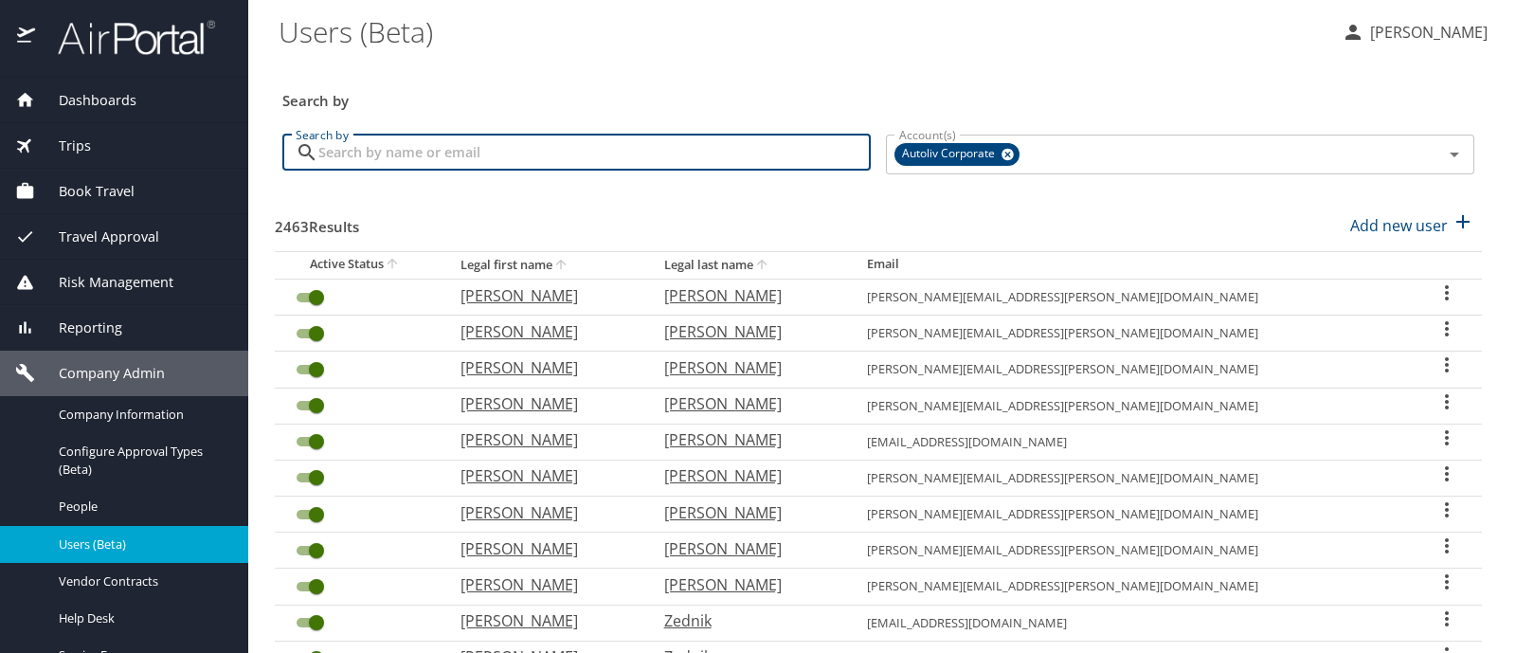
click at [333, 153] on input "Search by" at bounding box center [594, 153] width 552 height 36
type input "[PERSON_NAME]"
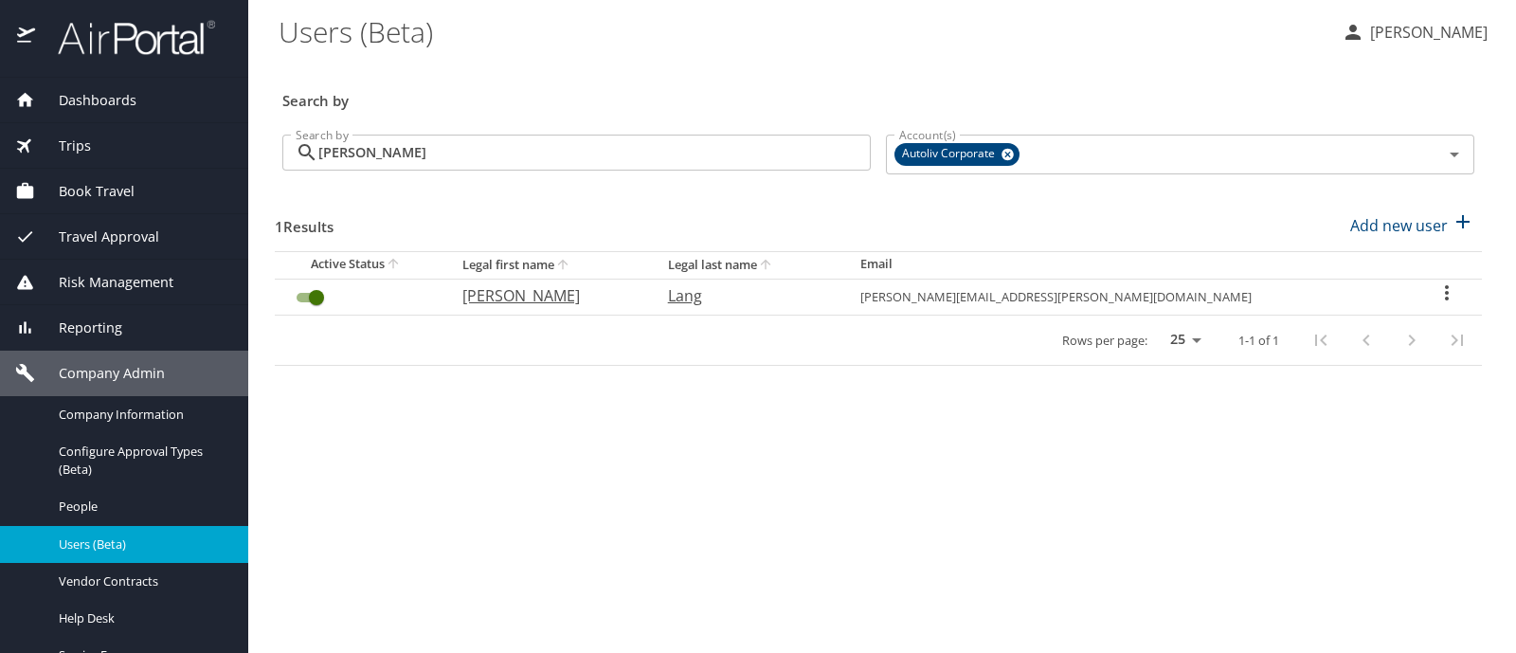
click at [1435, 291] on icon "User Search Table" at bounding box center [1446, 292] width 23 height 23
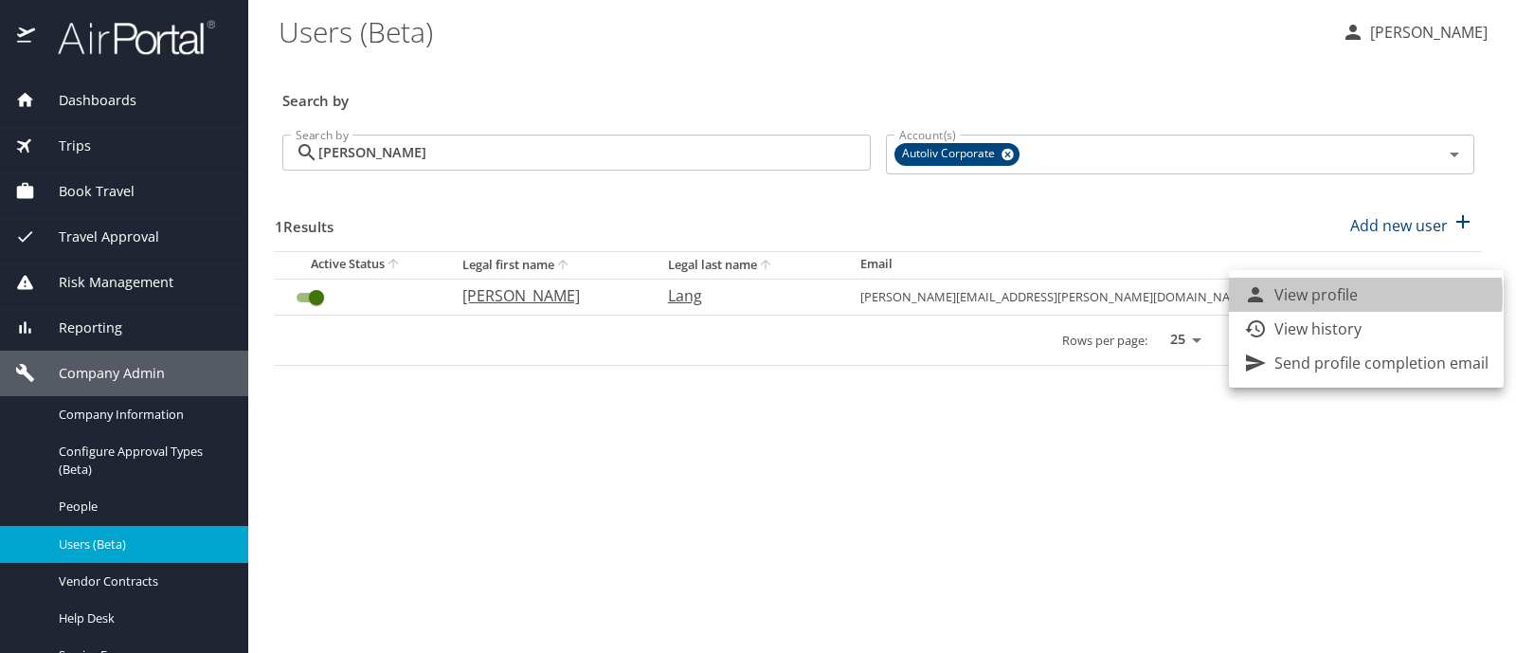
click at [1343, 296] on p "View profile" at bounding box center [1315, 294] width 83 height 23
select select "US"
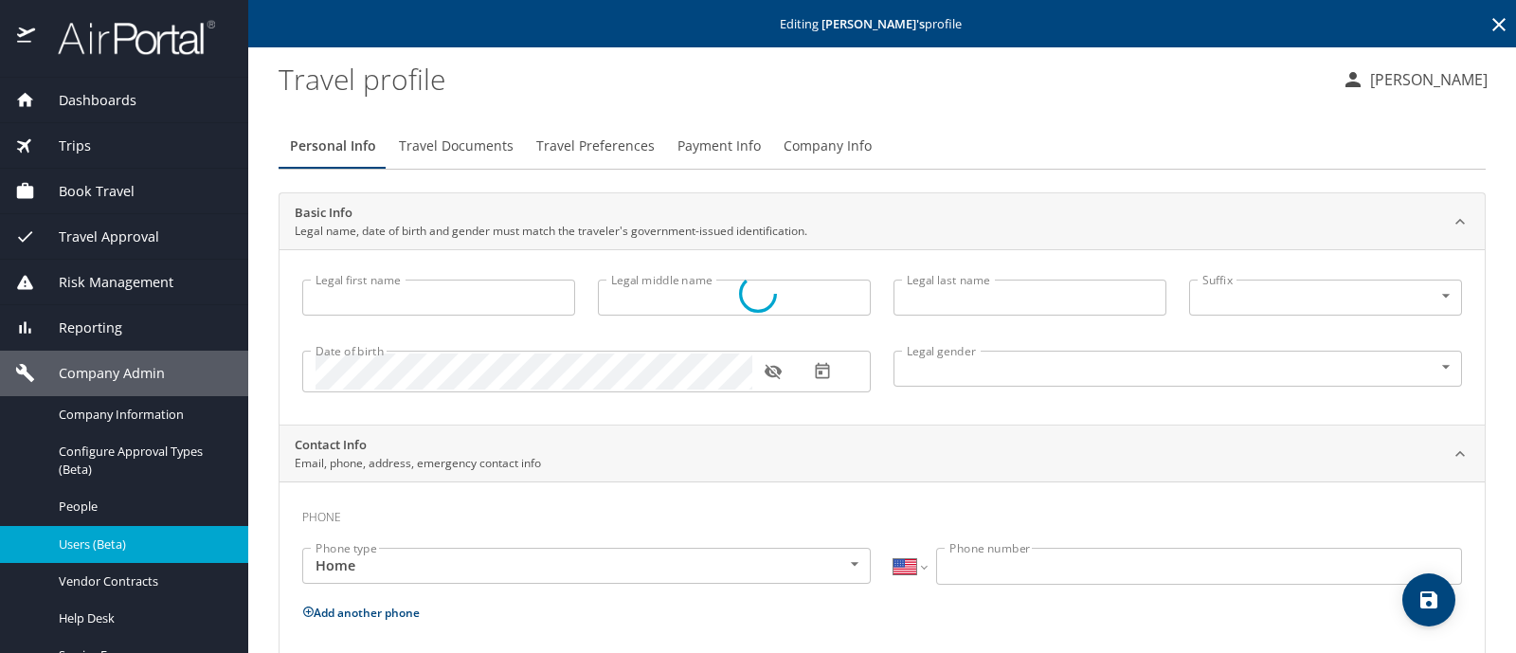
type input "[PERSON_NAME]"
type input "Lang"
type input "[DEMOGRAPHIC_DATA]"
type input "Jordan"
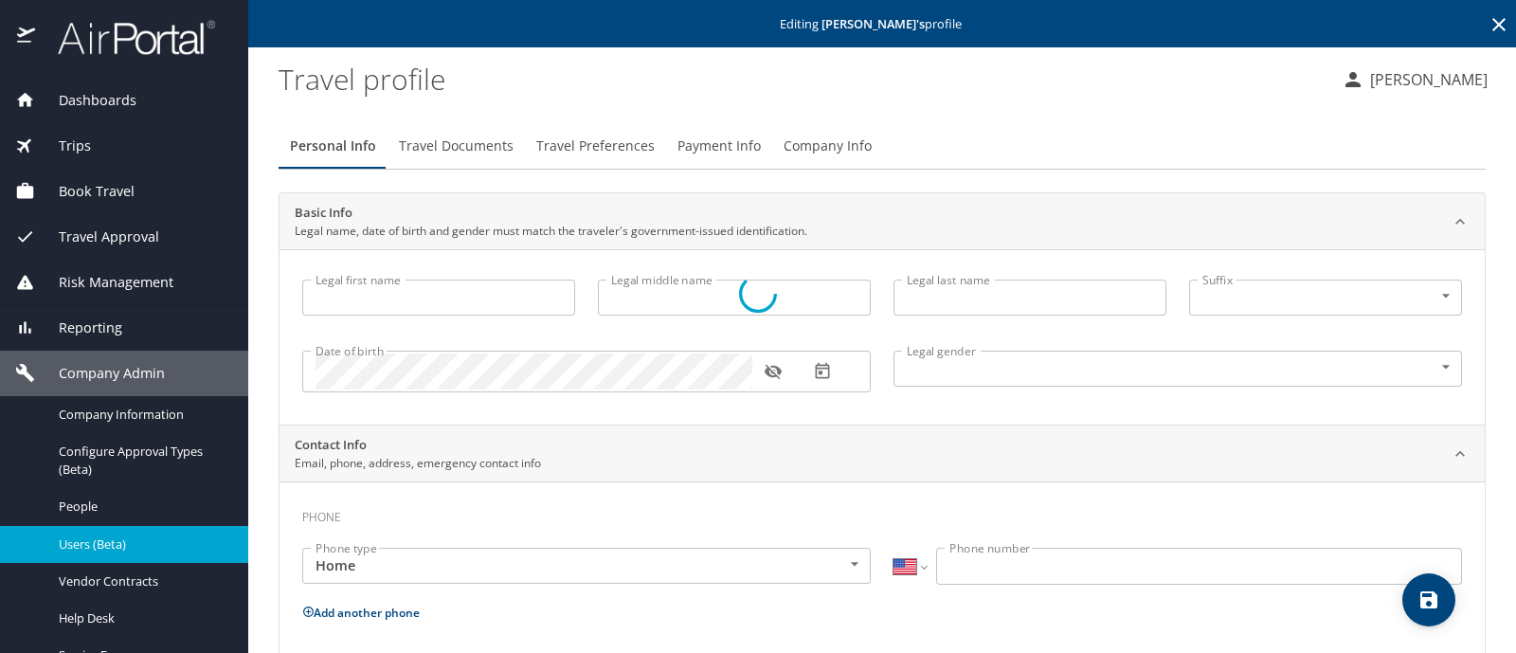
type input "Lang"
type input "[PHONE_NUMBER]"
type input "[EMAIL_ADDRESS][DOMAIN_NAME]"
type input "[GEOGRAPHIC_DATA]"
type input "[US_STATE]"
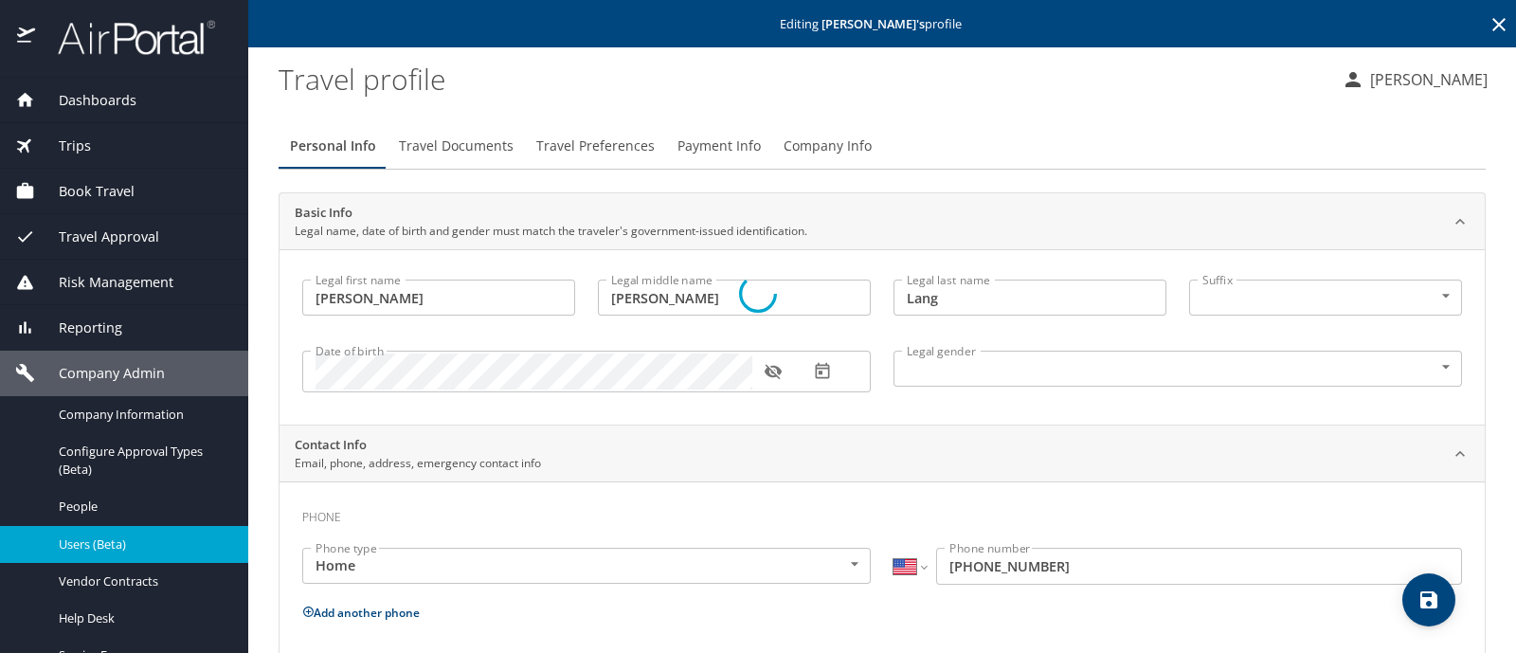
select select "US"
click at [723, 149] on span "Payment Info" at bounding box center [718, 147] width 83 height 24
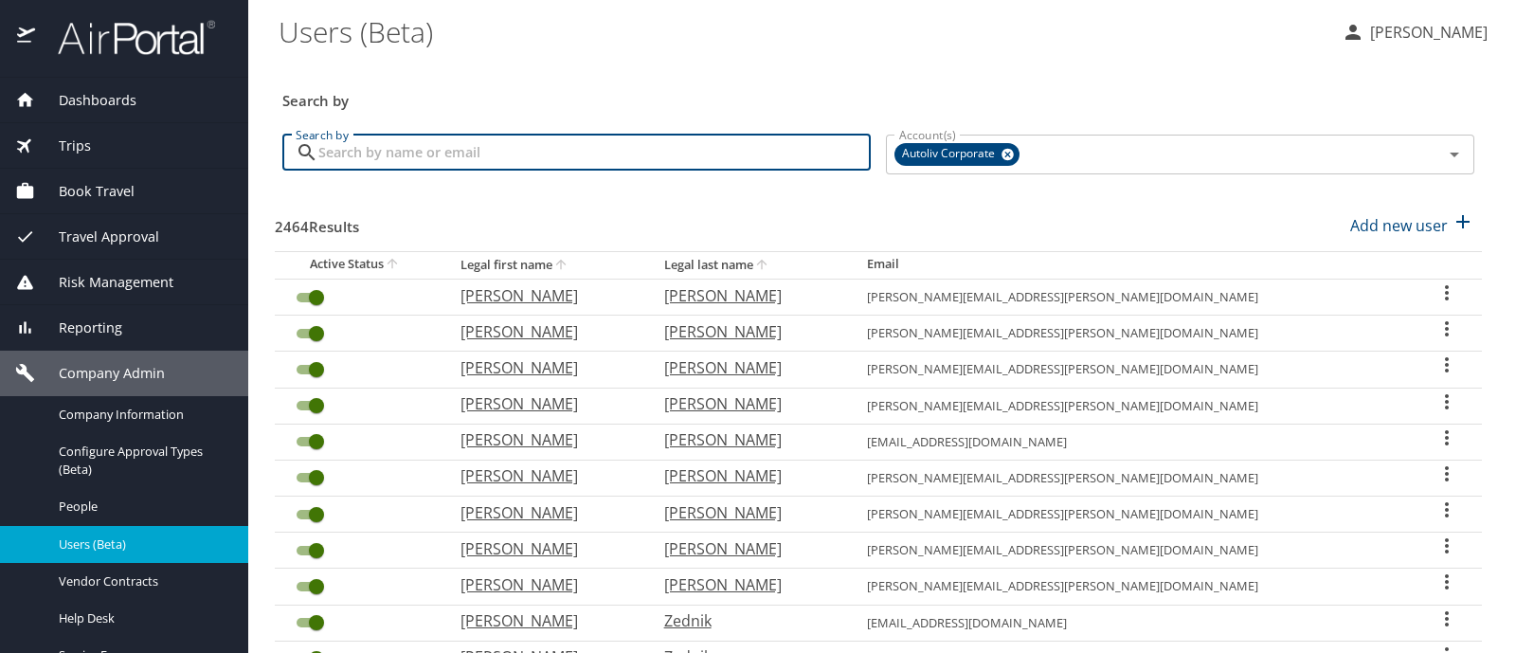
click at [372, 135] on input "Search by" at bounding box center [594, 153] width 552 height 36
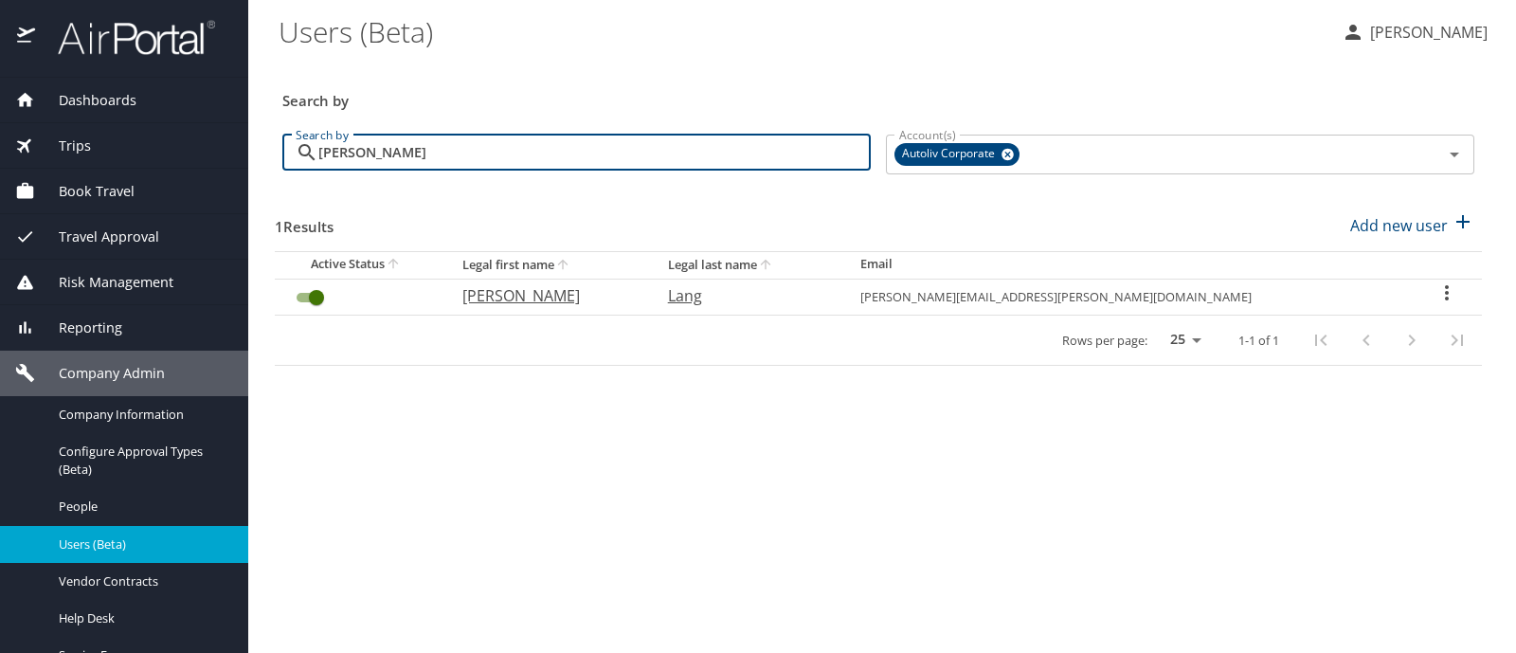
type input "[PERSON_NAME]"
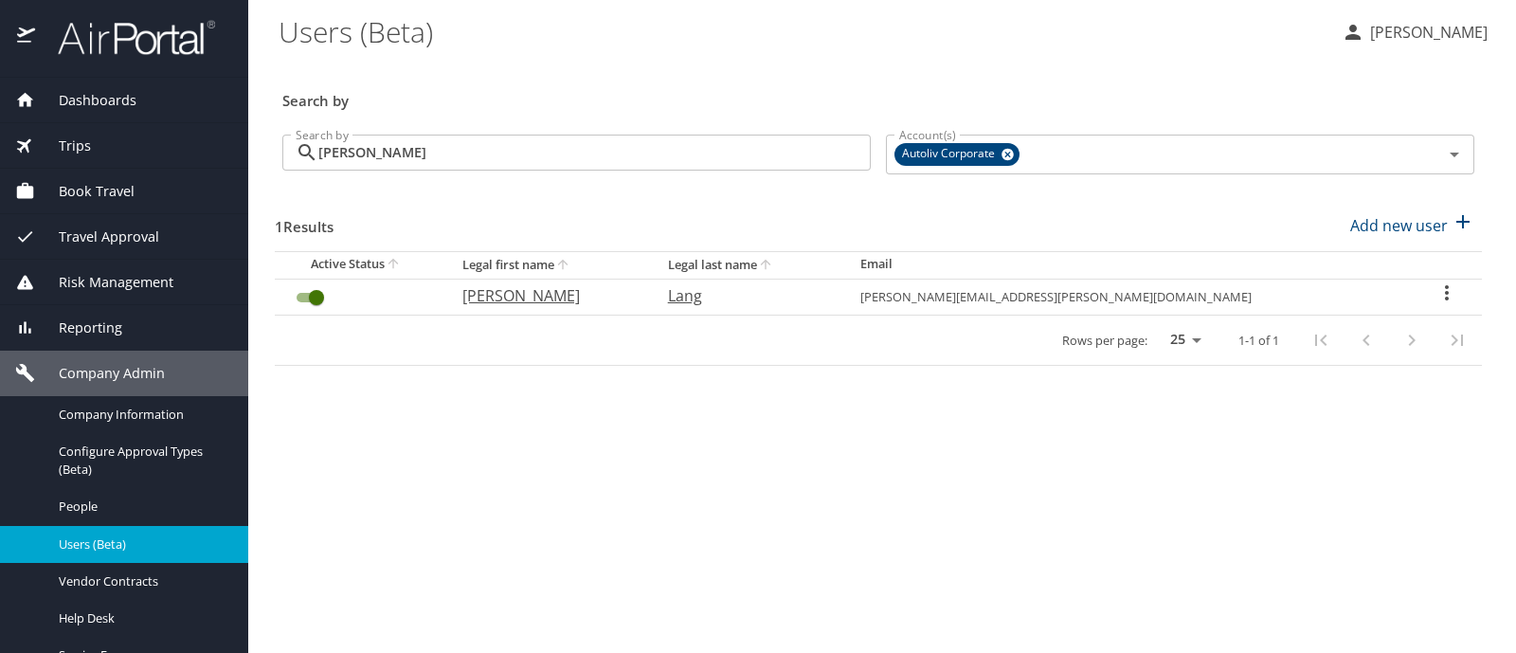
click at [1435, 290] on icon "User Search Table" at bounding box center [1446, 292] width 23 height 23
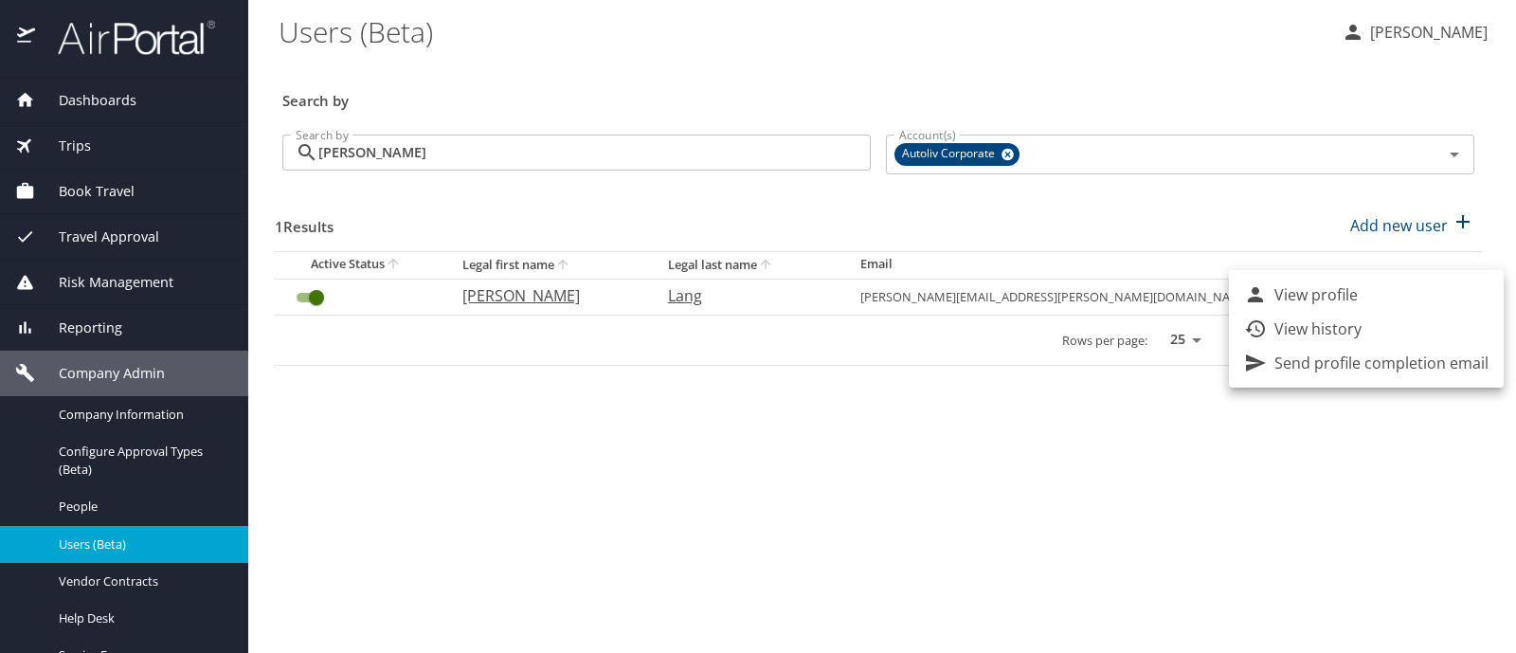
click at [1326, 293] on p "View profile" at bounding box center [1315, 294] width 83 height 23
select select "US"
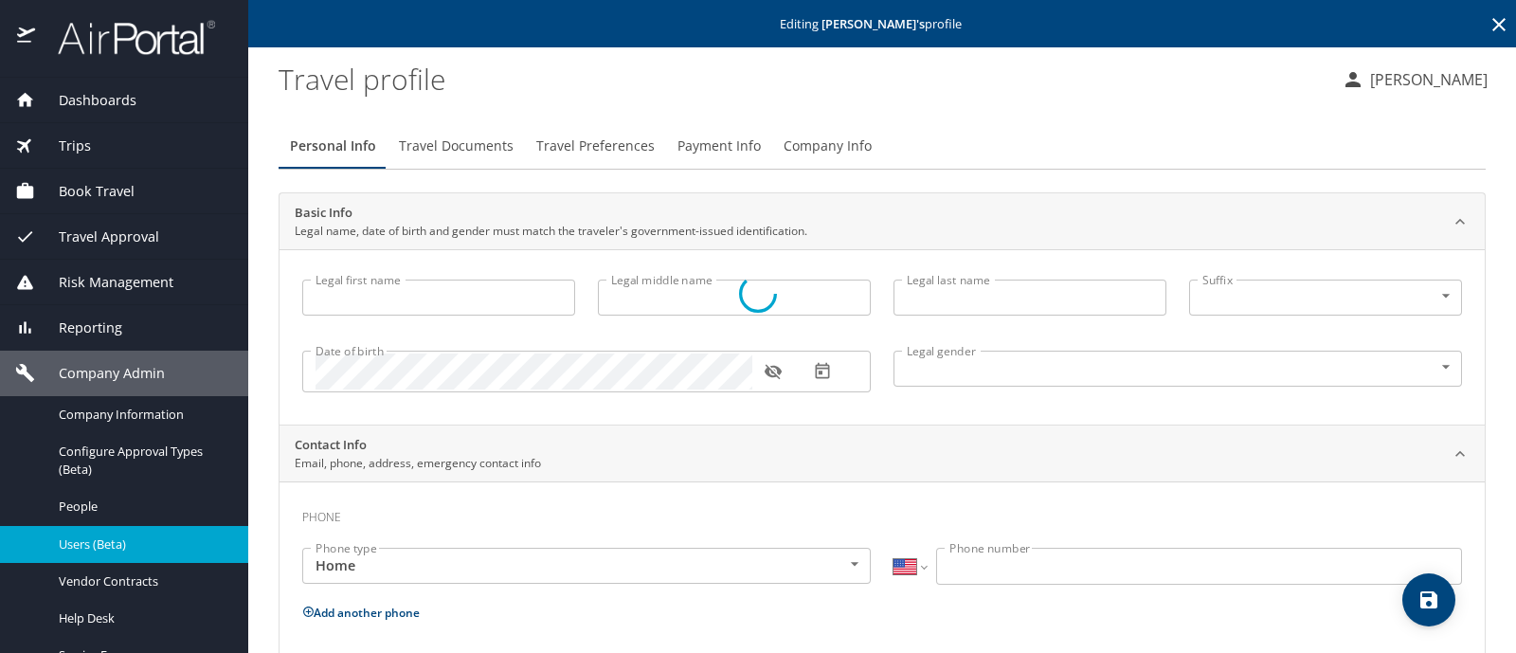
type input "[PERSON_NAME]"
type input "Lang"
type input "[DEMOGRAPHIC_DATA]"
type input "Jordan"
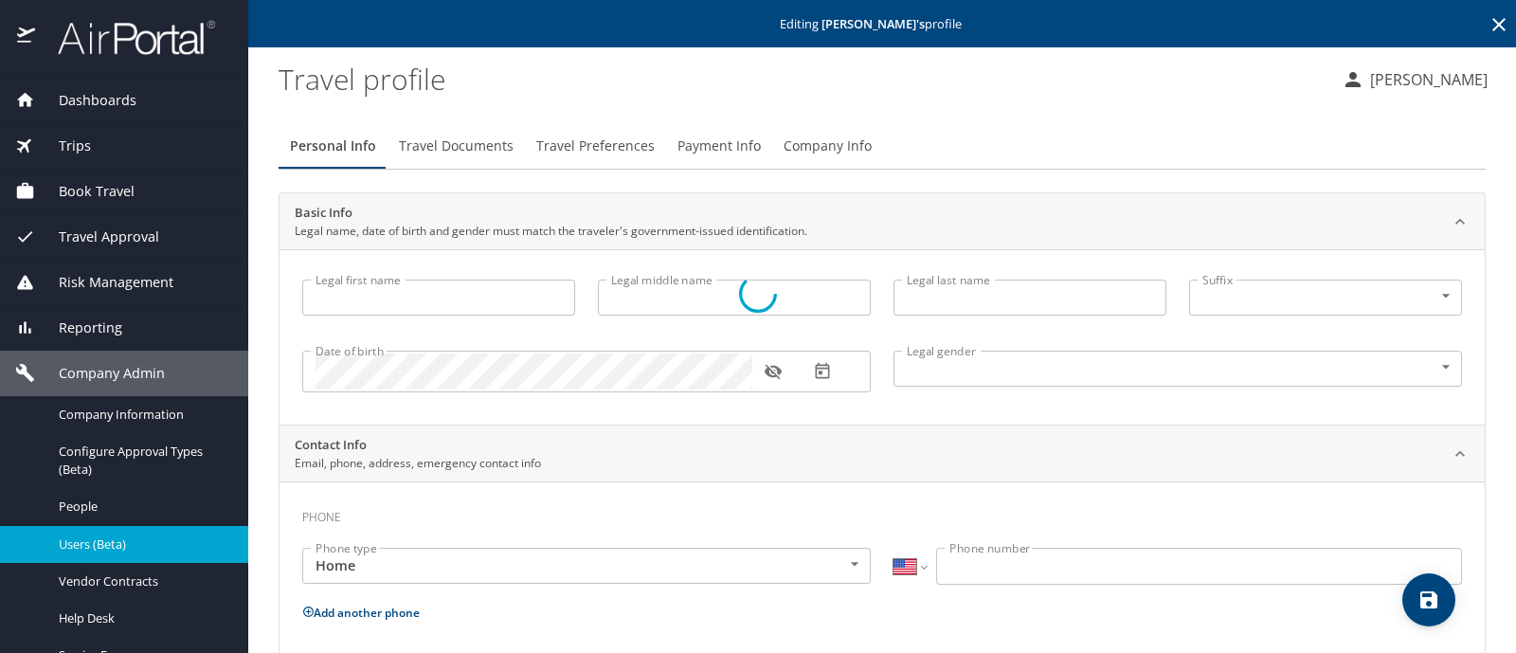
type input "Lang"
type input "[PHONE_NUMBER]"
type input "[EMAIL_ADDRESS][DOMAIN_NAME]"
type input "[GEOGRAPHIC_DATA]"
type input "[US_STATE]"
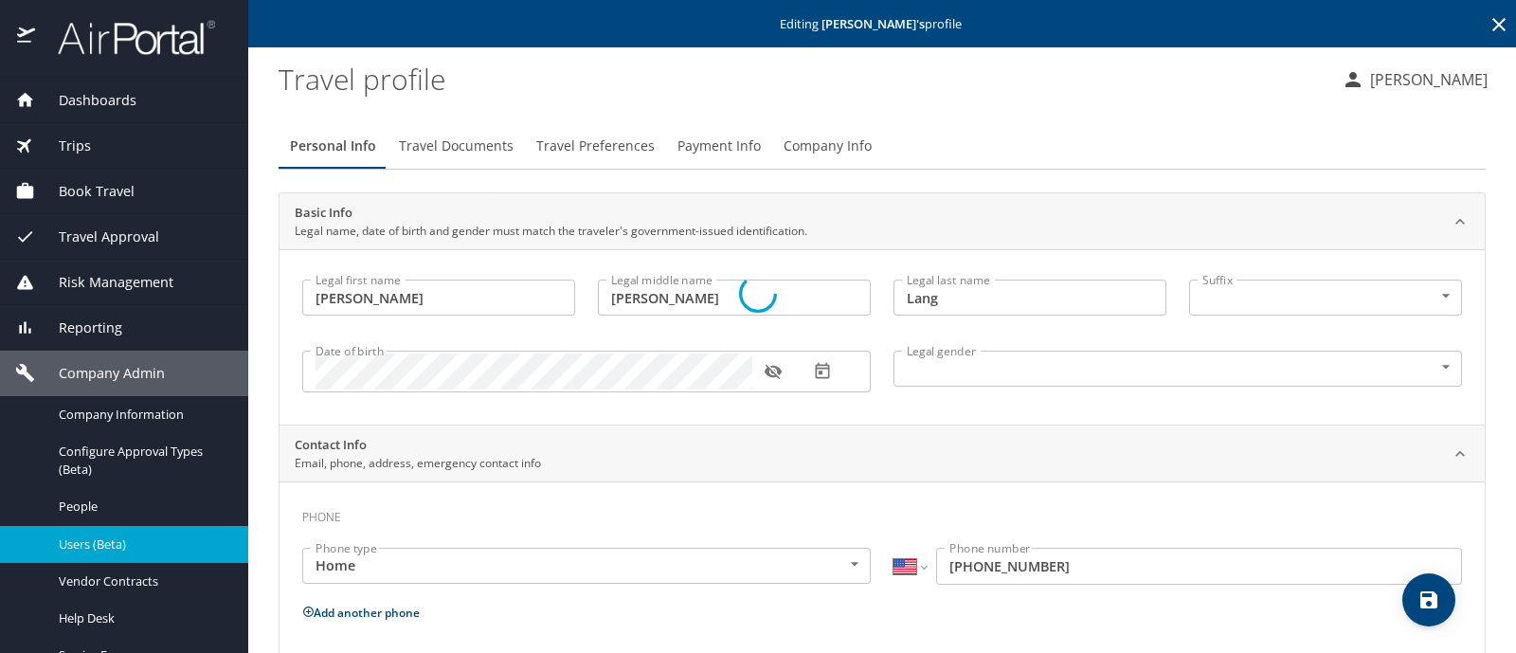
select select "US"
click at [610, 143] on span "Travel Preferences" at bounding box center [595, 147] width 118 height 24
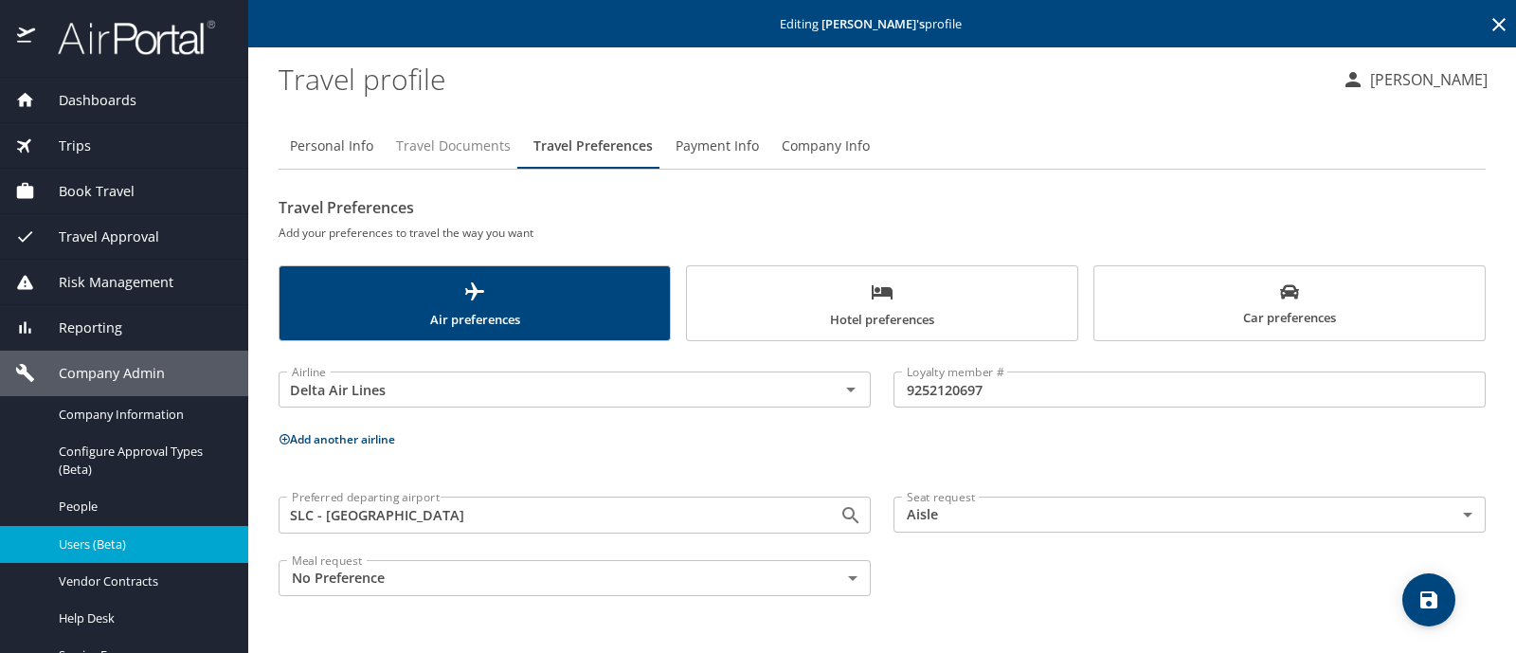
click at [436, 142] on span "Travel Documents" at bounding box center [453, 147] width 115 height 24
